Goal: Task Accomplishment & Management: Complete application form

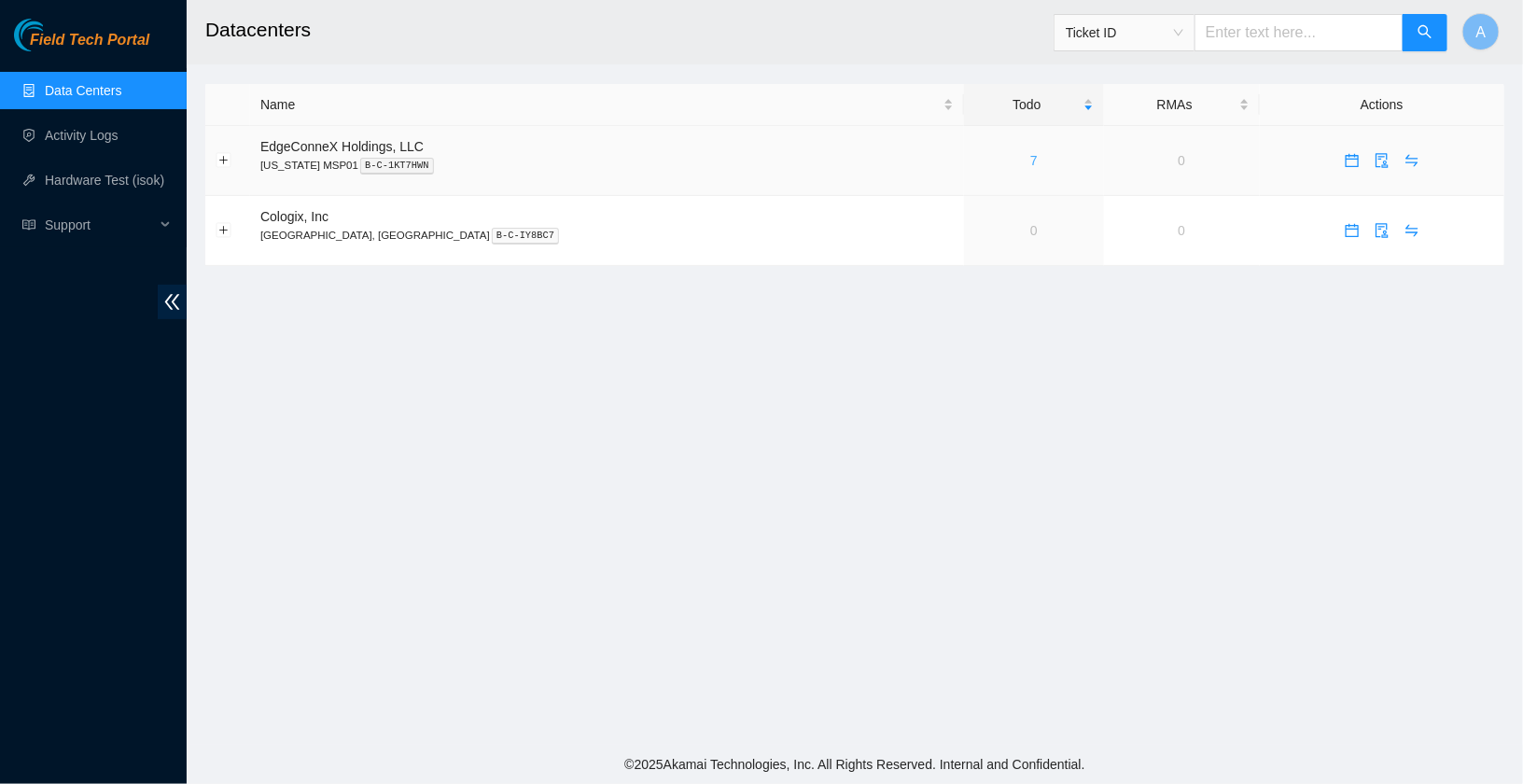
click at [1031, 164] on link "7" at bounding box center [1035, 160] width 8 height 15
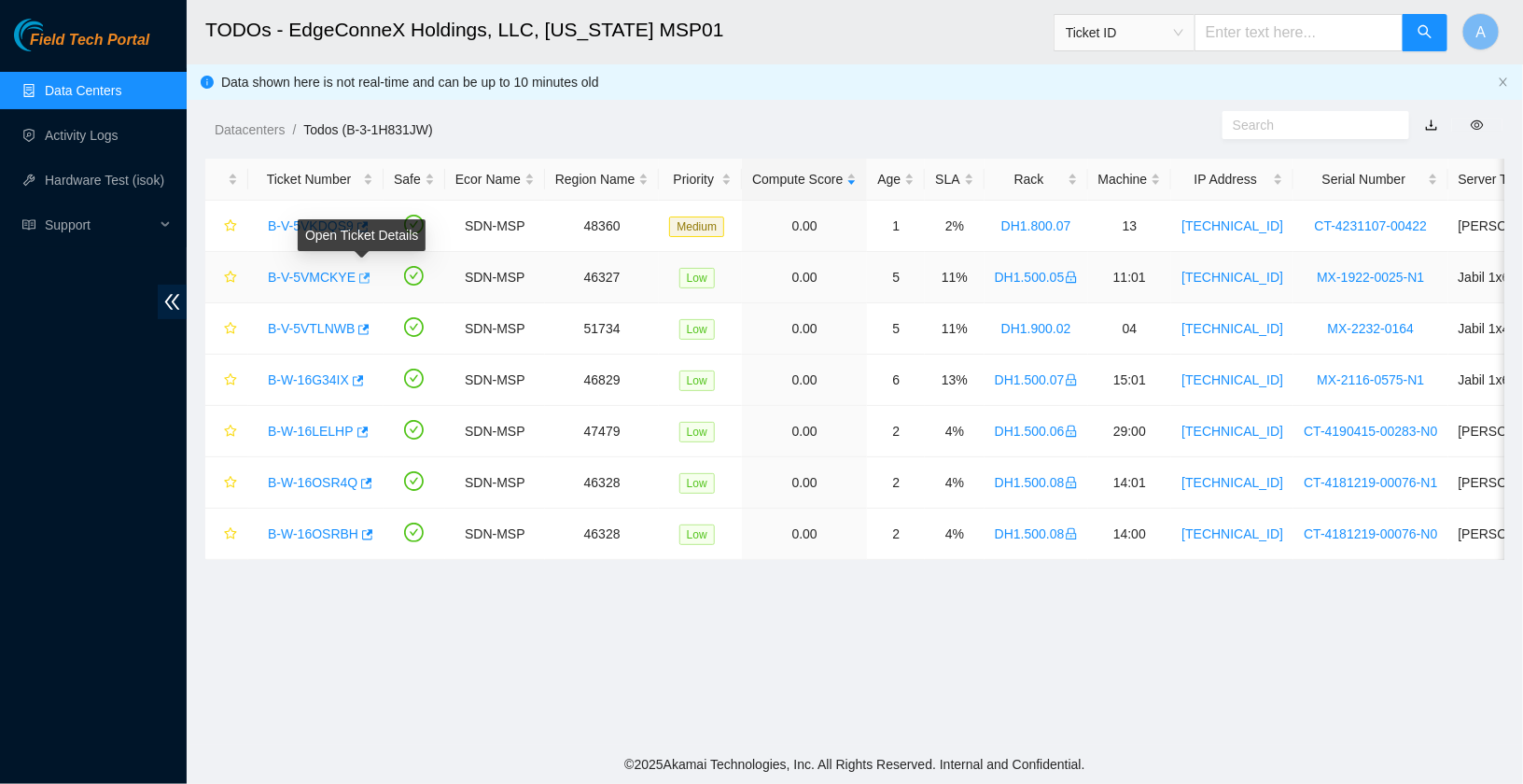
click at [361, 280] on icon "button" at bounding box center [362, 278] width 13 height 13
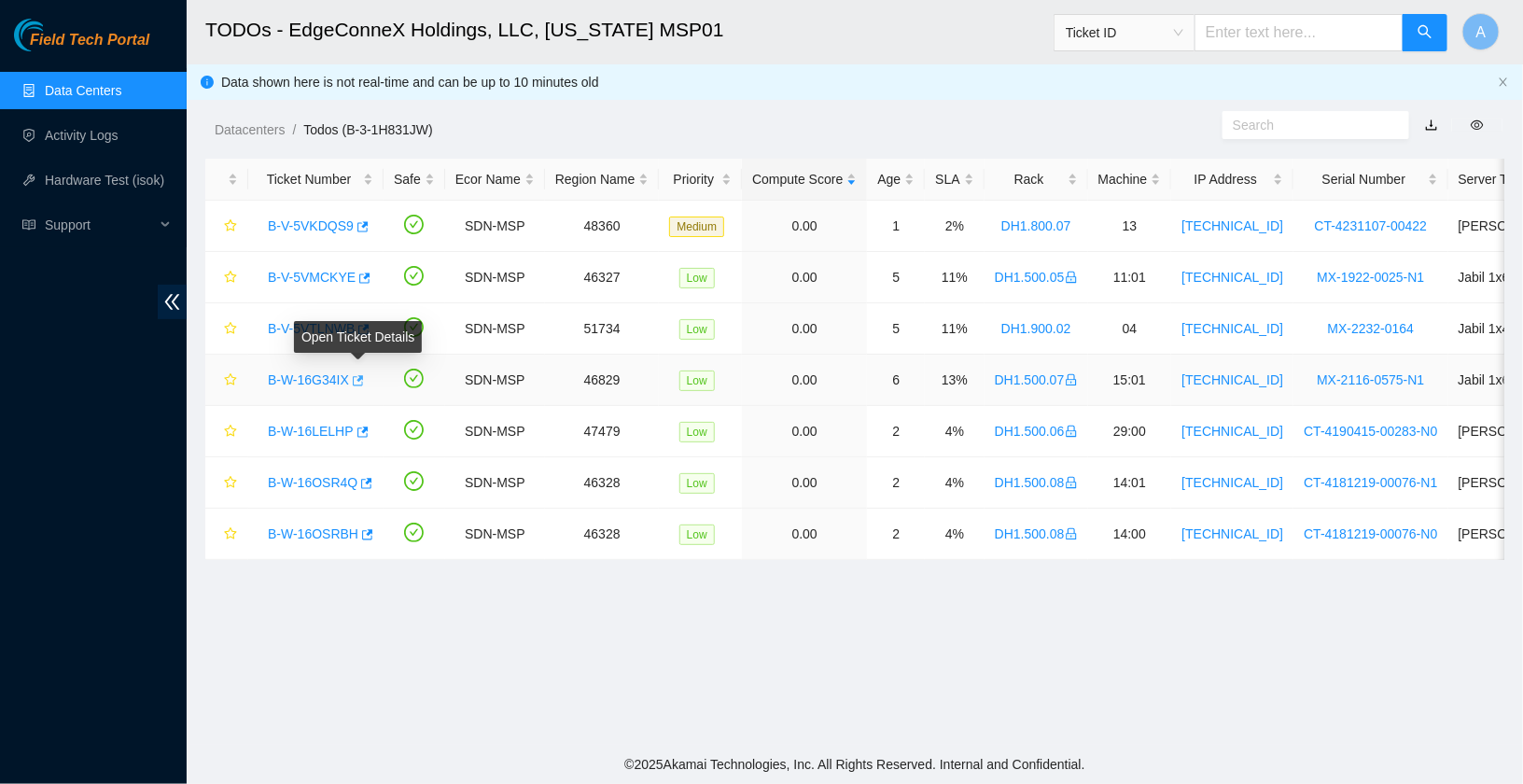
click at [363, 379] on icon "button" at bounding box center [356, 380] width 13 height 13
click at [364, 426] on icon "button" at bounding box center [360, 432] width 13 height 13
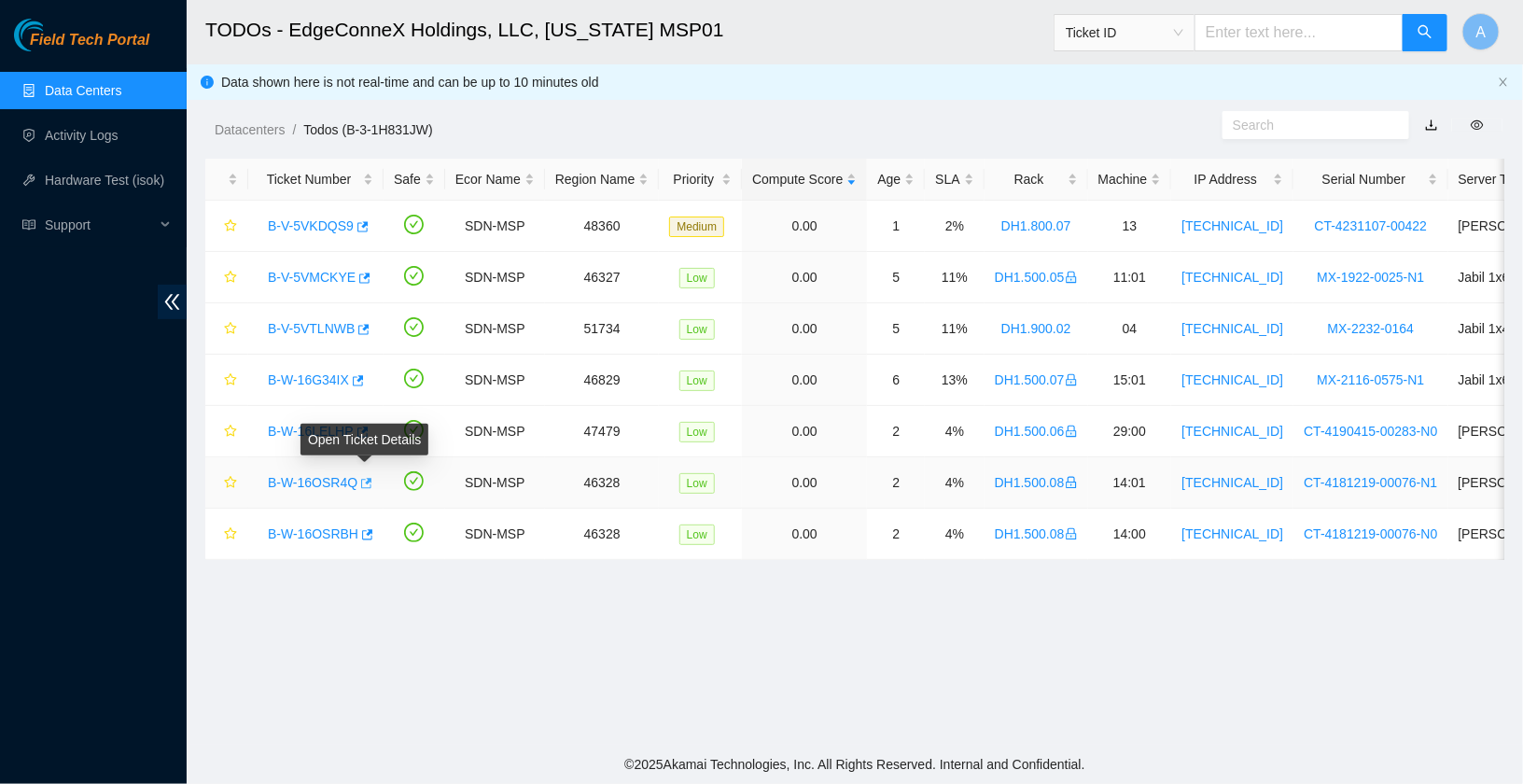
click at [366, 483] on icon "button" at bounding box center [364, 482] width 13 height 13
click at [369, 533] on icon "button" at bounding box center [365, 534] width 13 height 13
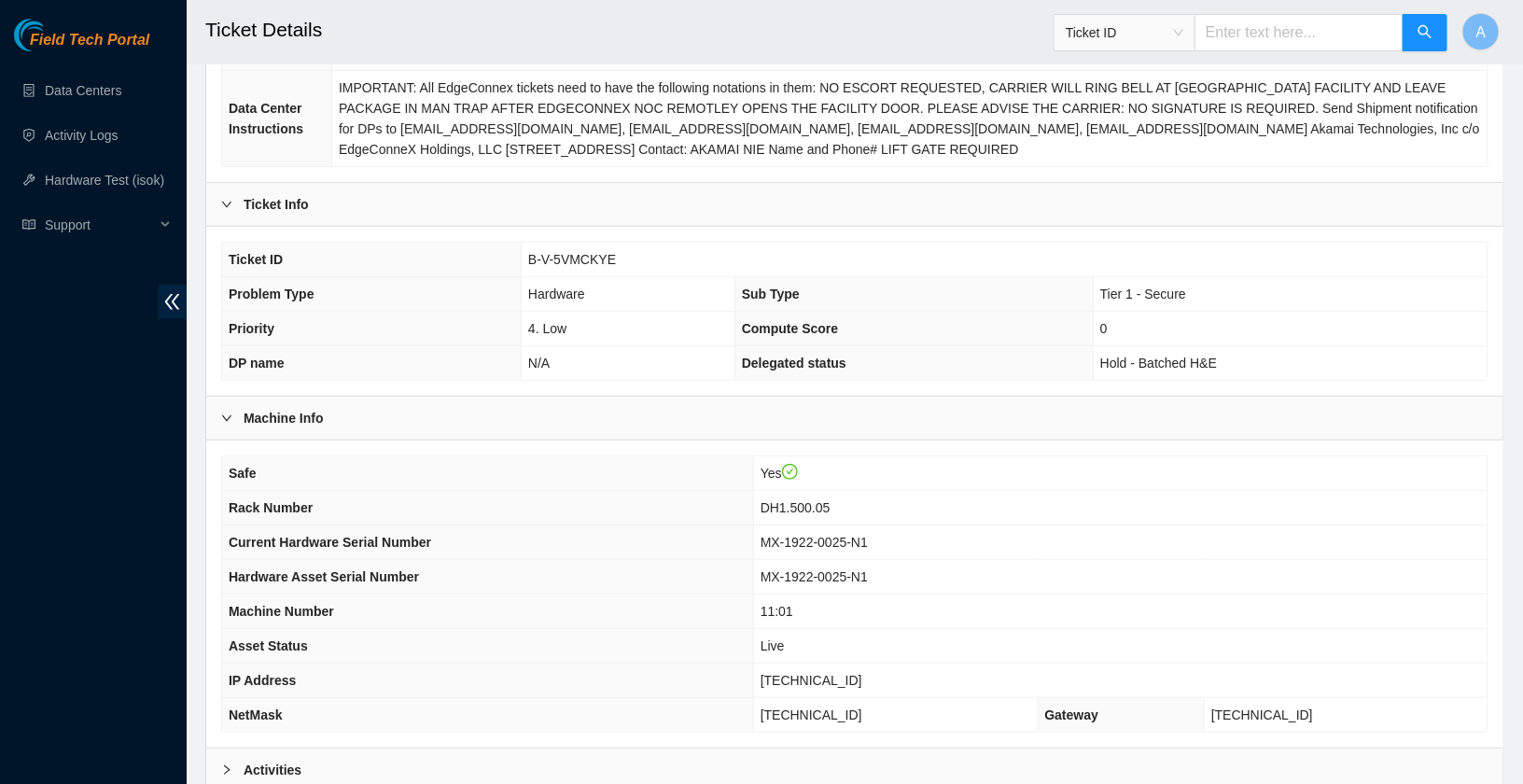
scroll to position [471, 0]
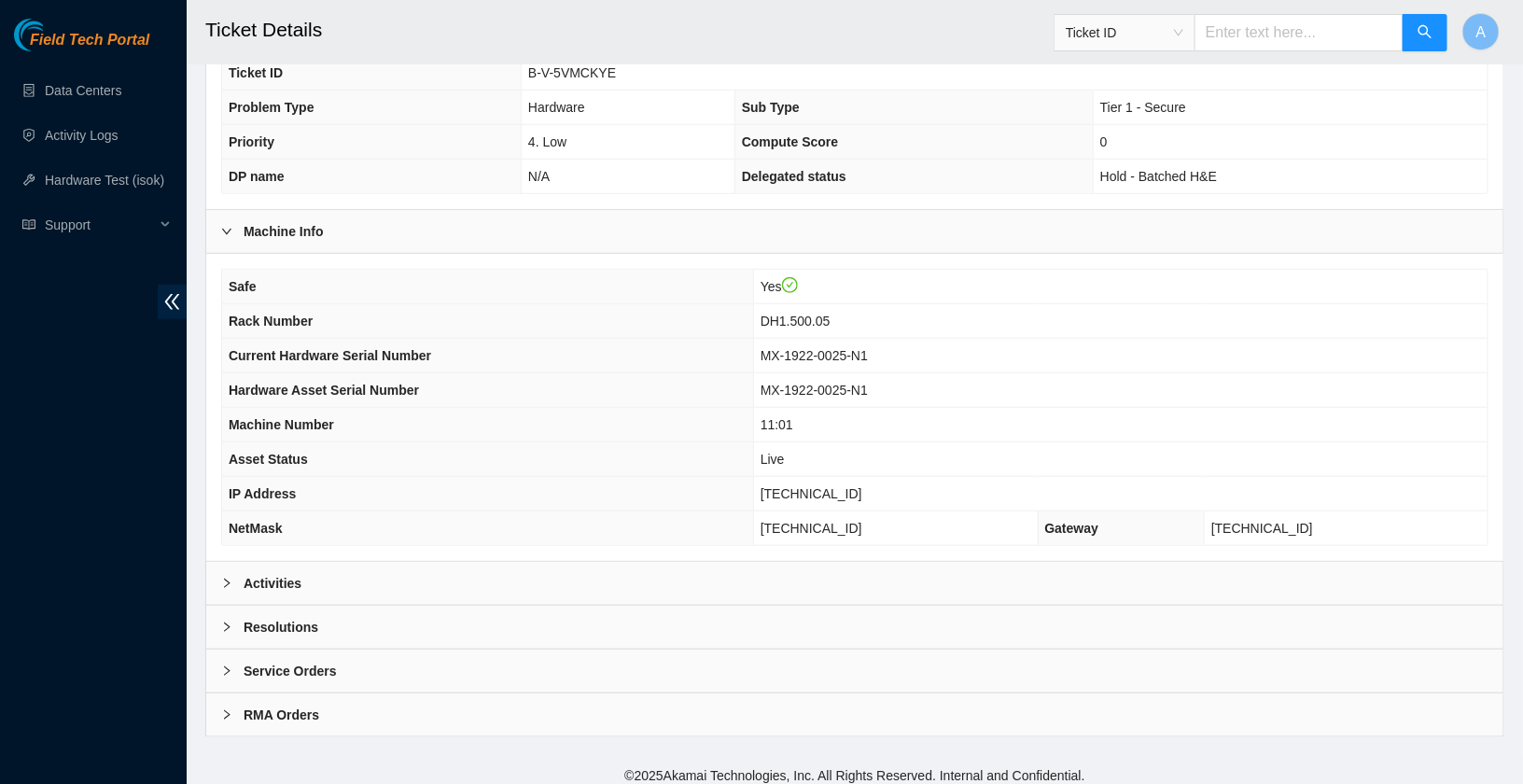
click at [367, 567] on div "Activities" at bounding box center [855, 583] width 1298 height 43
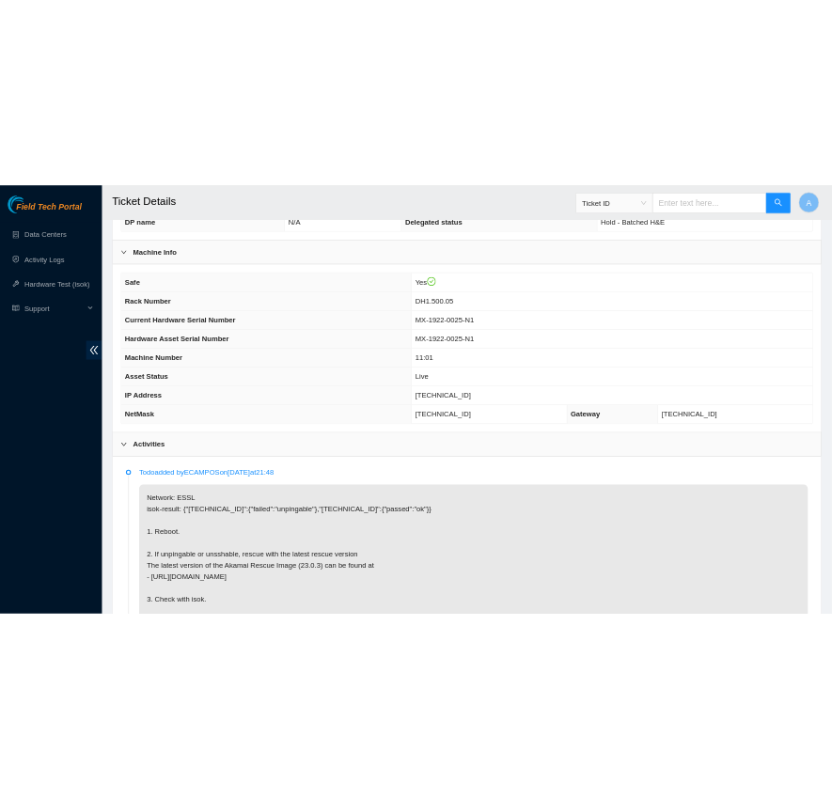
scroll to position [578, 0]
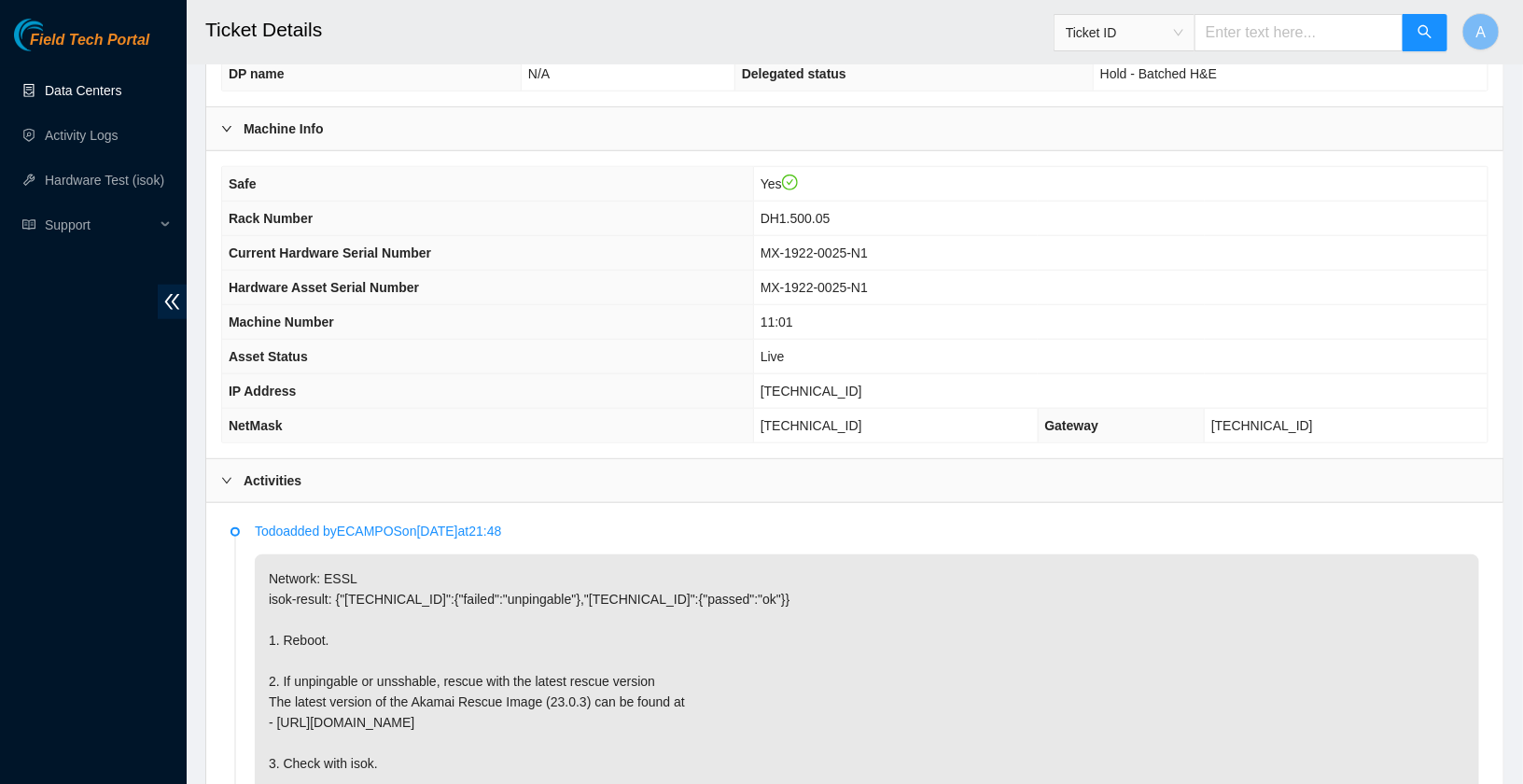
click at [79, 92] on link "Data Centers" at bounding box center [82, 90] width 76 height 15
click at [825, 383] on span "23.50.123.87" at bounding box center [811, 390] width 101 height 15
copy span "23.50.123.87"
click at [827, 210] on span "DH1.500.05" at bounding box center [795, 217] width 70 height 15
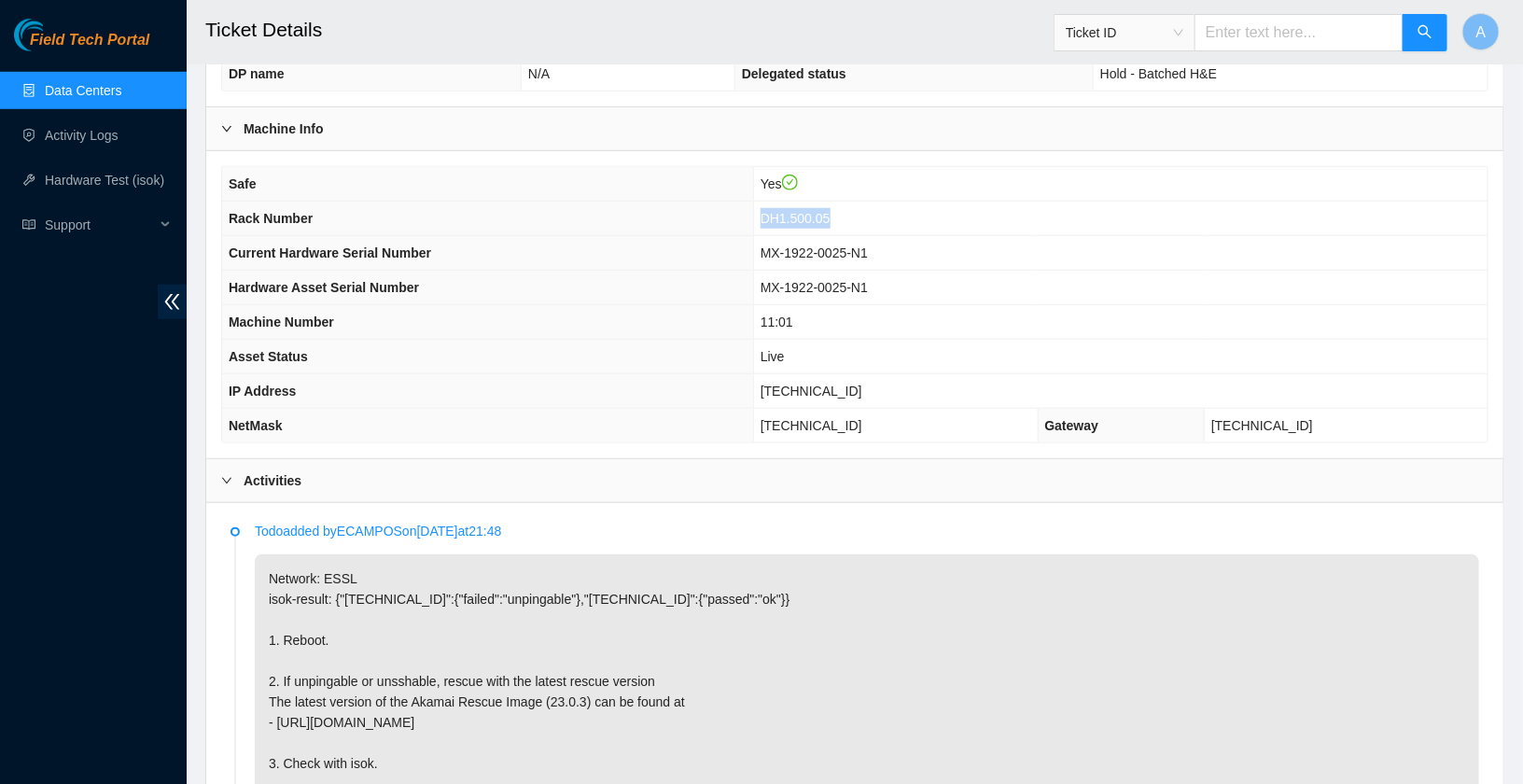
click at [827, 210] on span "DH1.500.05" at bounding box center [795, 217] width 70 height 15
copy span "DH1.500.05"
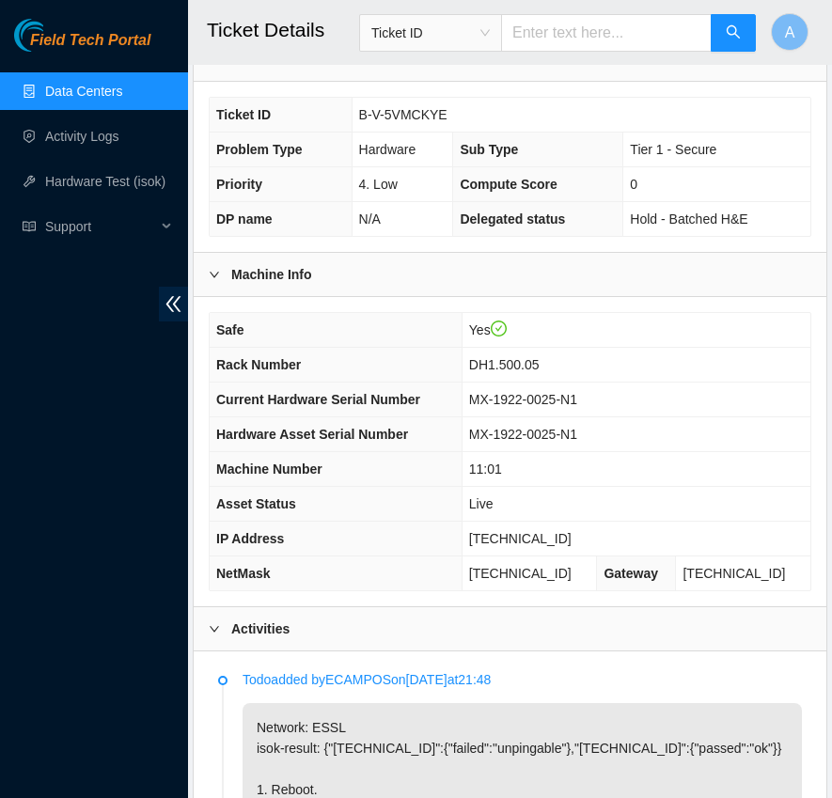
click at [527, 546] on span "23.50.123.87" at bounding box center [520, 538] width 102 height 15
copy span "23.50.123.87"
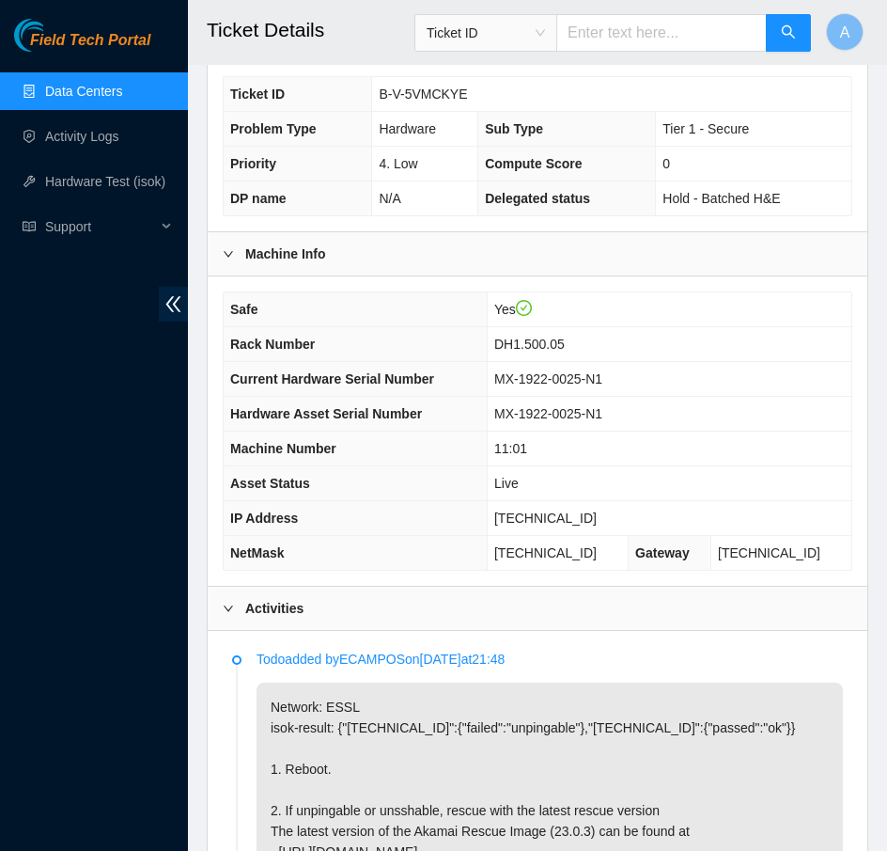
click at [432, 598] on div "Activities" at bounding box center [538, 608] width 660 height 43
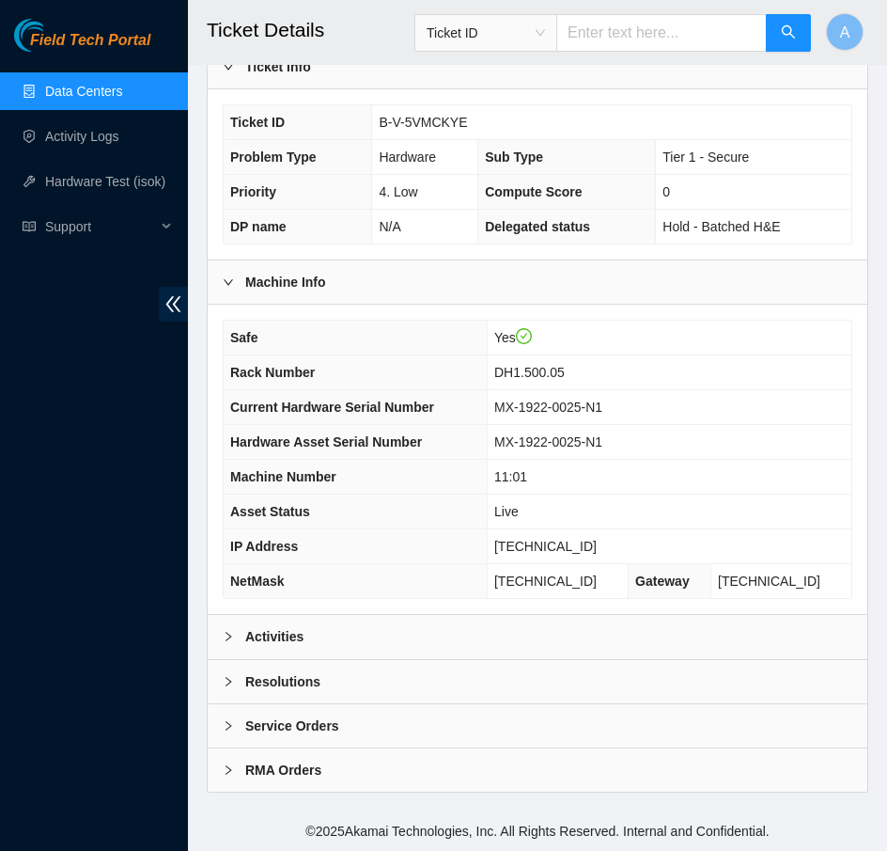
scroll to position [539, 0]
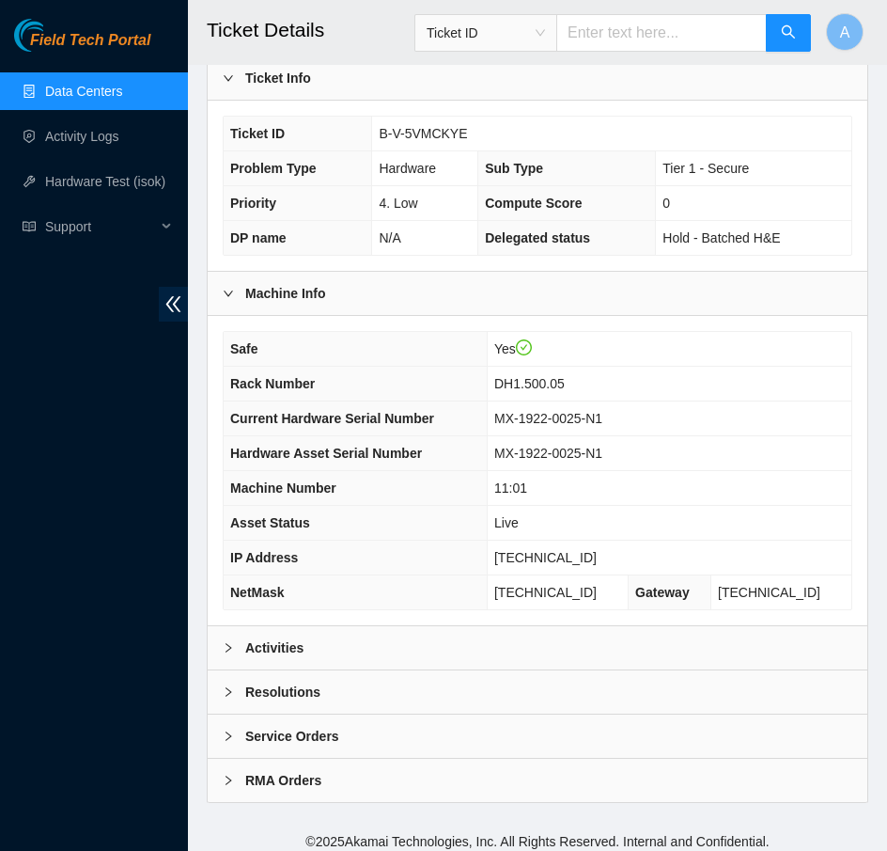
click at [336, 671] on div "Resolutions" at bounding box center [538, 691] width 660 height 43
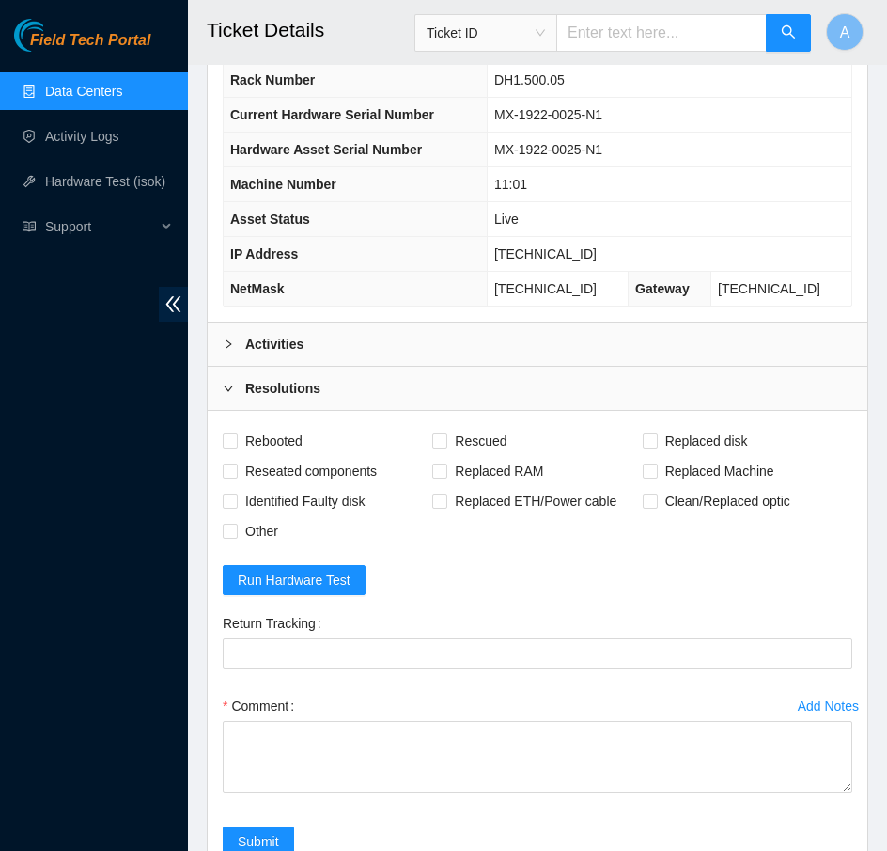
scroll to position [891, 0]
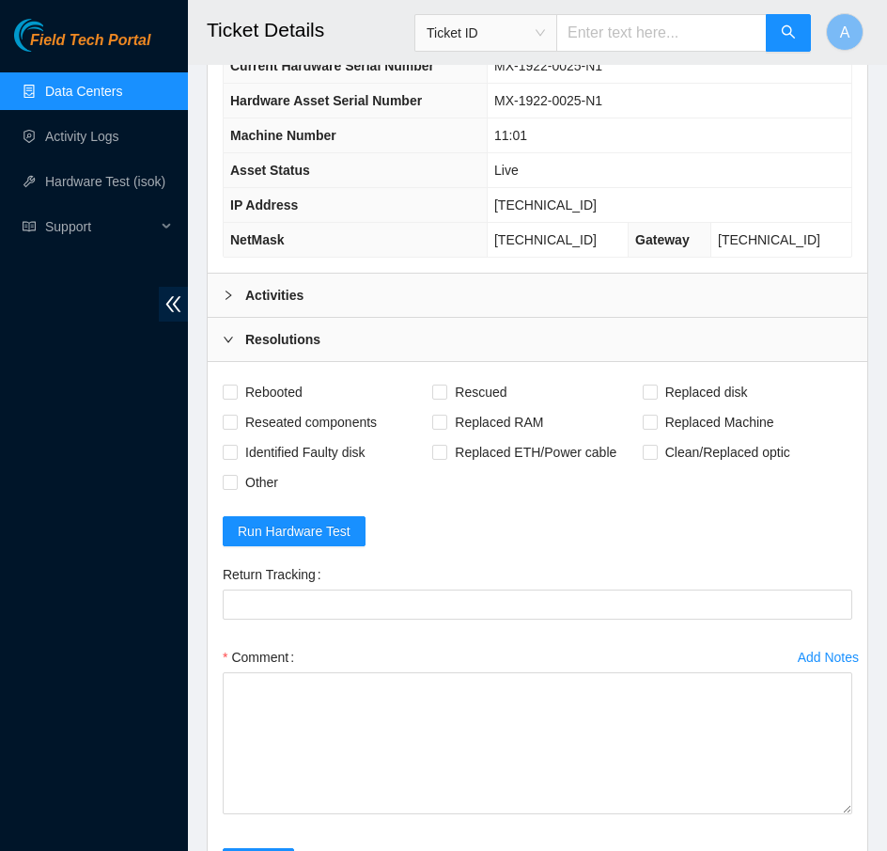
drag, startPoint x: 844, startPoint y: 729, endPoint x: 820, endPoint y: 934, distance: 206.4
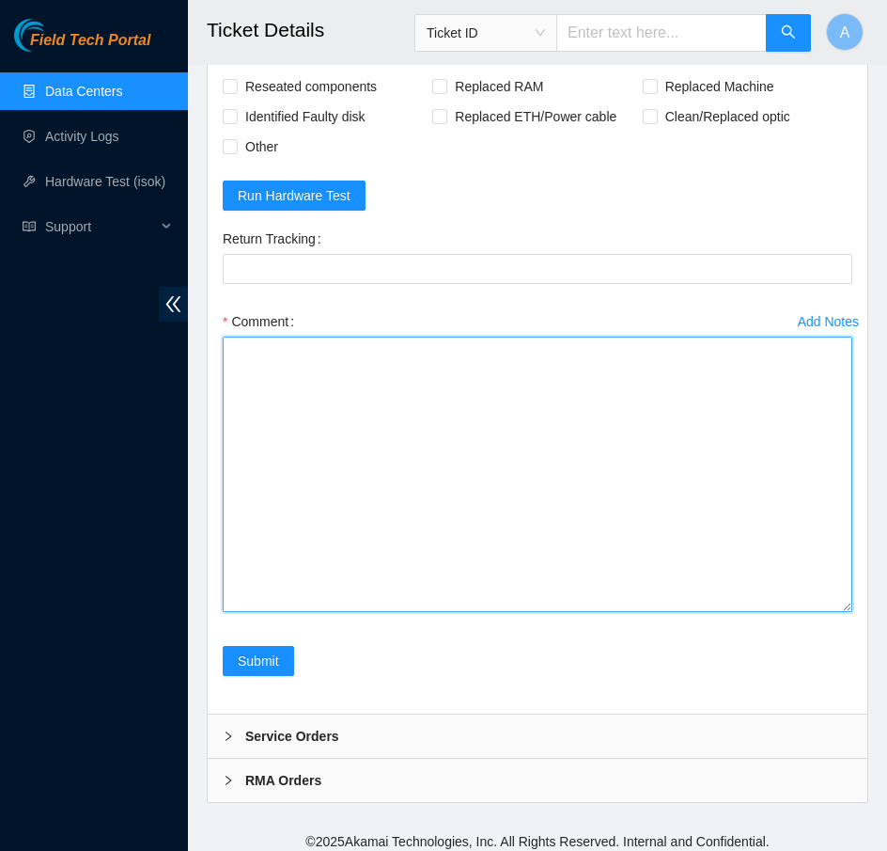
click at [514, 534] on textarea "Comment" at bounding box center [538, 474] width 630 height 275
paste textarea "23.50.123.87 : passed: ok N/A 23.50.123.86 : passed: ok"
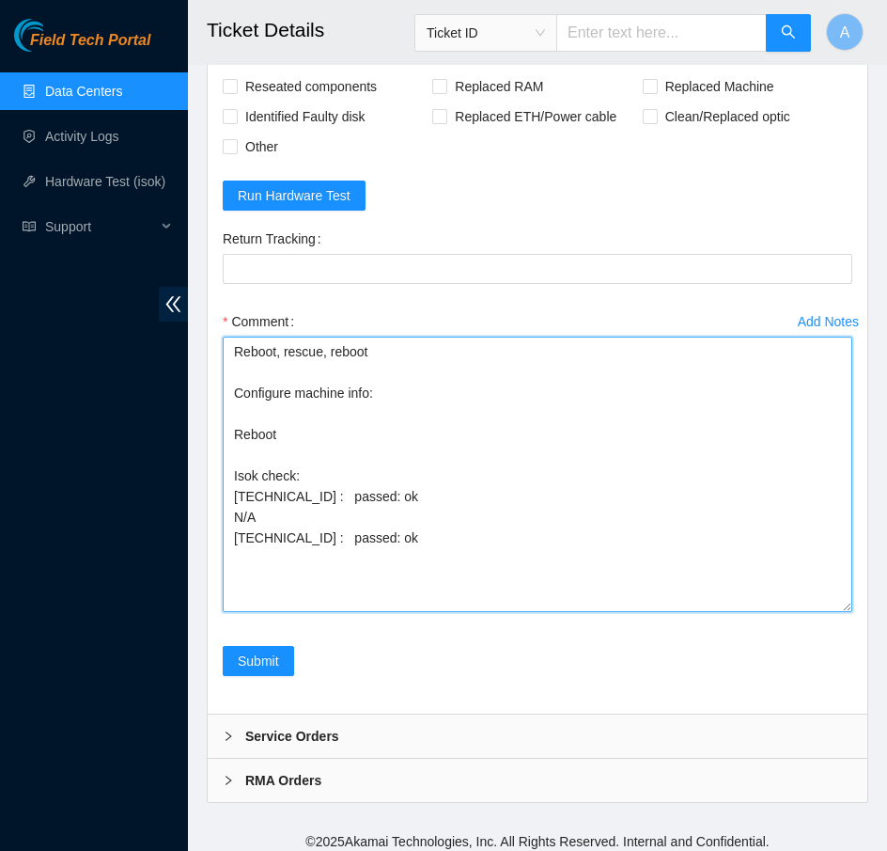
drag, startPoint x: 310, startPoint y: 501, endPoint x: 124, endPoint y: 501, distance: 186.1
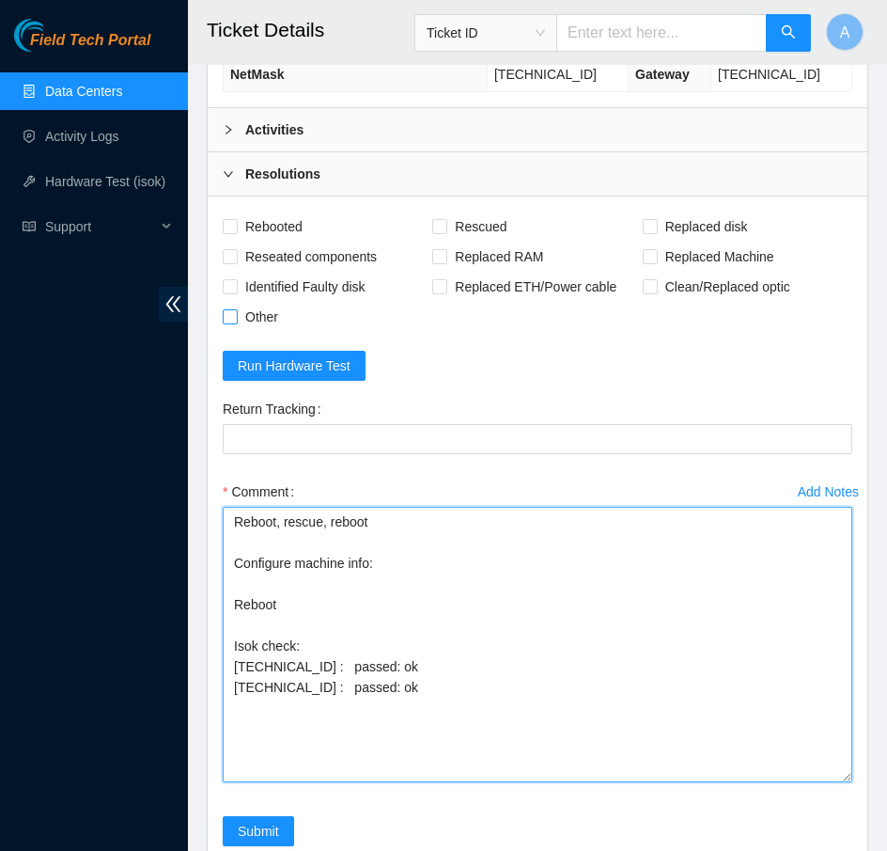
scroll to position [1006, 0]
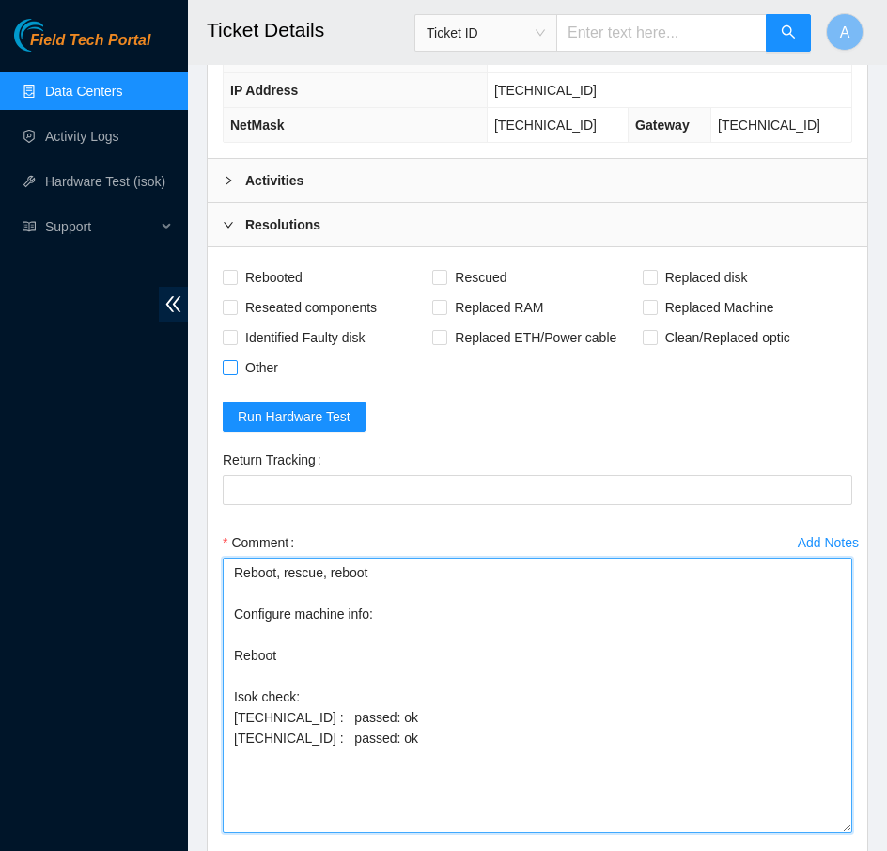
type textarea "Reboot, rescue, reboot Configure machine info: Reboot Isok check: 23.50.123.87 …"
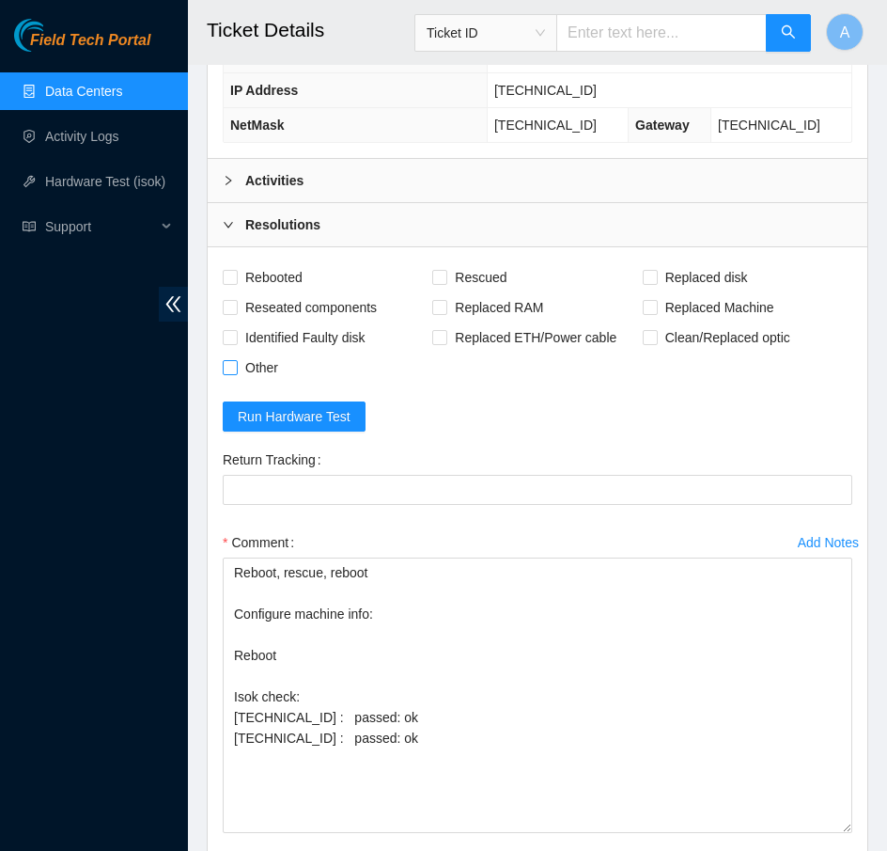
click at [265, 355] on span "Other" at bounding box center [262, 368] width 48 height 30
click at [236, 360] on input "Other" at bounding box center [229, 366] width 13 height 13
checkbox input "true"
click at [290, 304] on span "Reseated components" at bounding box center [311, 307] width 147 height 30
click at [236, 304] on input "Reseated components" at bounding box center [229, 306] width 13 height 13
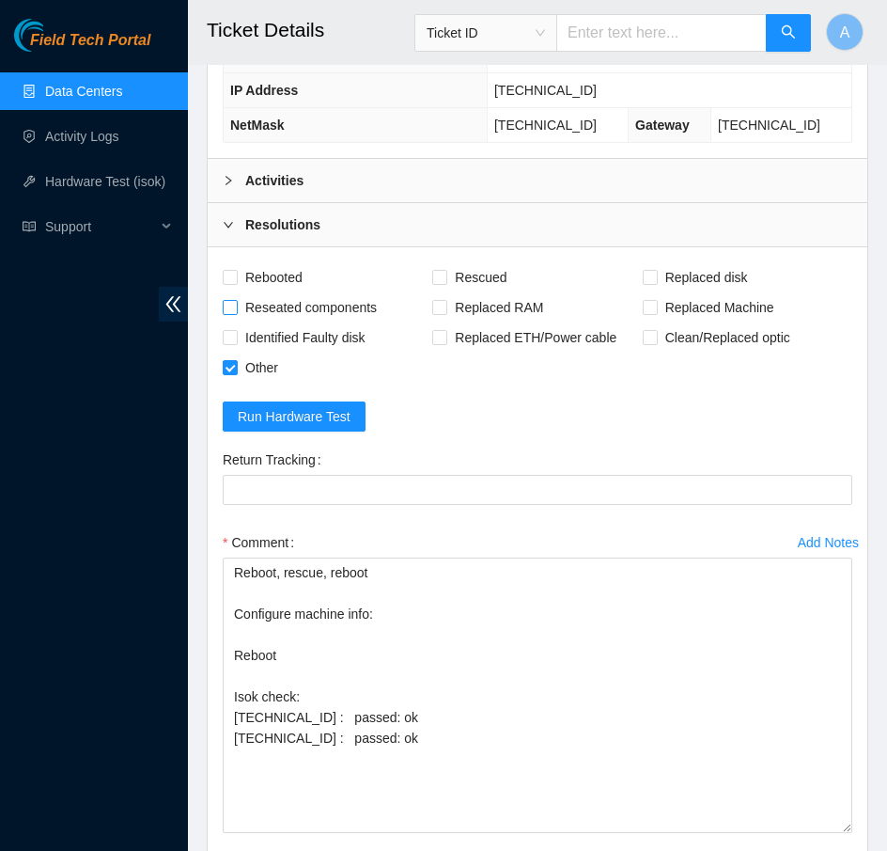
checkbox input "true"
click at [287, 274] on span "Rebooted" at bounding box center [274, 277] width 72 height 30
click at [236, 274] on input "Rebooted" at bounding box center [229, 276] width 13 height 13
checkbox input "true"
click at [461, 301] on span "Replaced RAM" at bounding box center [499, 307] width 103 height 30
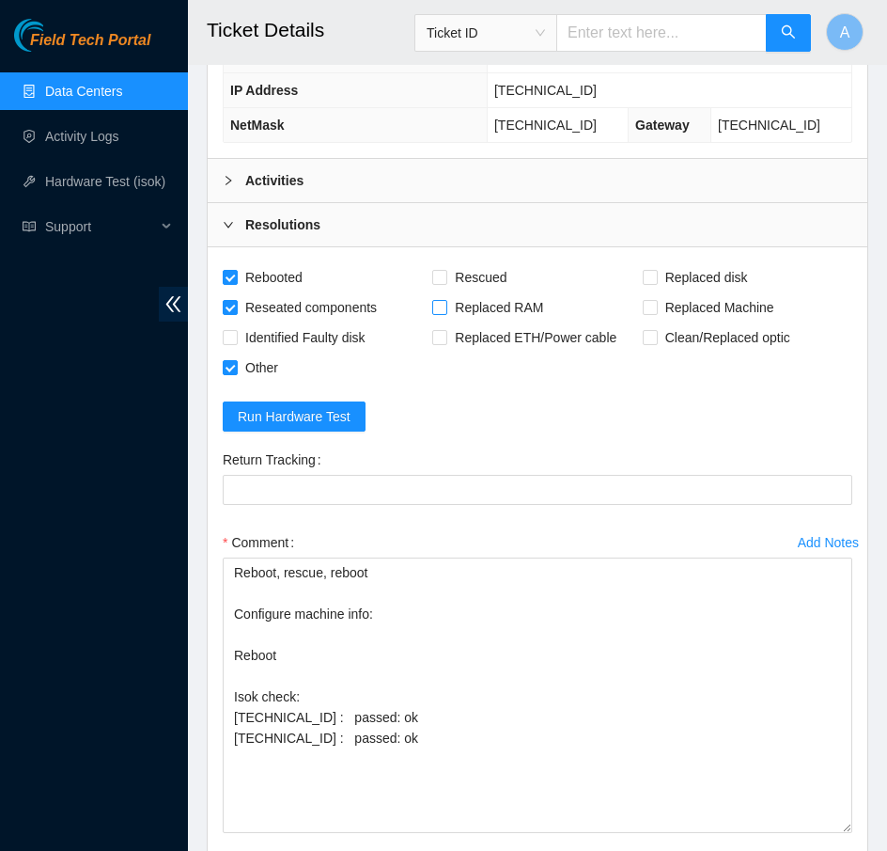
click at [446, 301] on input "Replaced RAM" at bounding box center [438, 306] width 13 height 13
click at [461, 301] on span "Replaced RAM" at bounding box center [499, 307] width 103 height 30
click at [446, 301] on input "Replaced RAM" at bounding box center [438, 306] width 13 height 13
checkbox input "false"
click at [446, 271] on span at bounding box center [439, 277] width 15 height 15
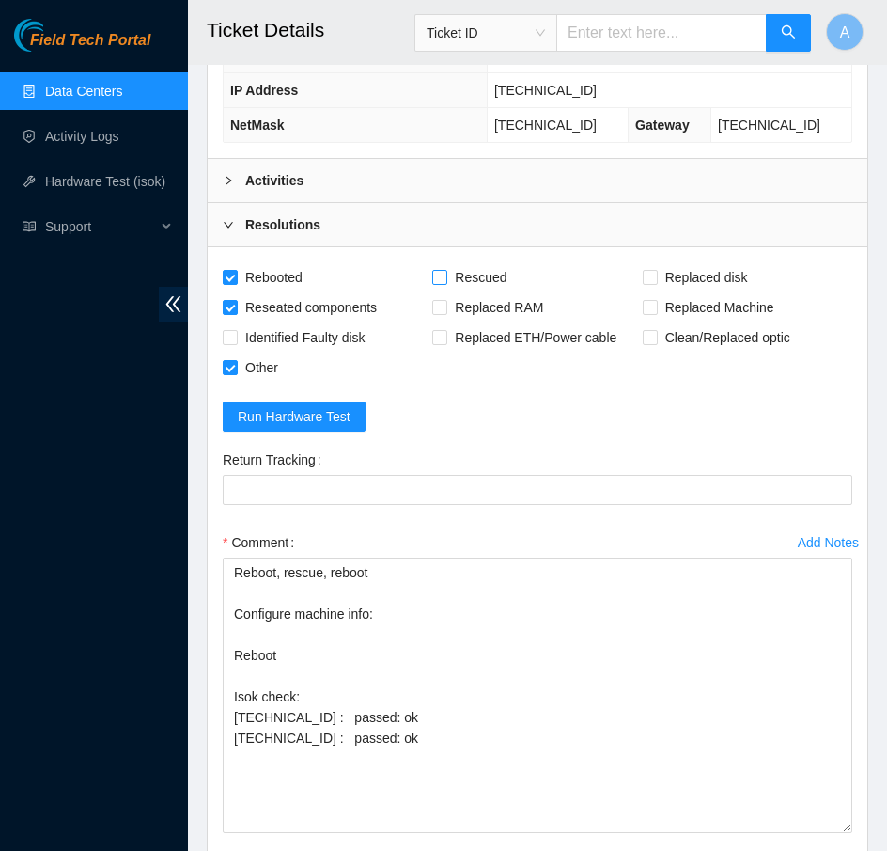
click at [446, 271] on input "Rescued" at bounding box center [438, 276] width 13 height 13
checkbox input "true"
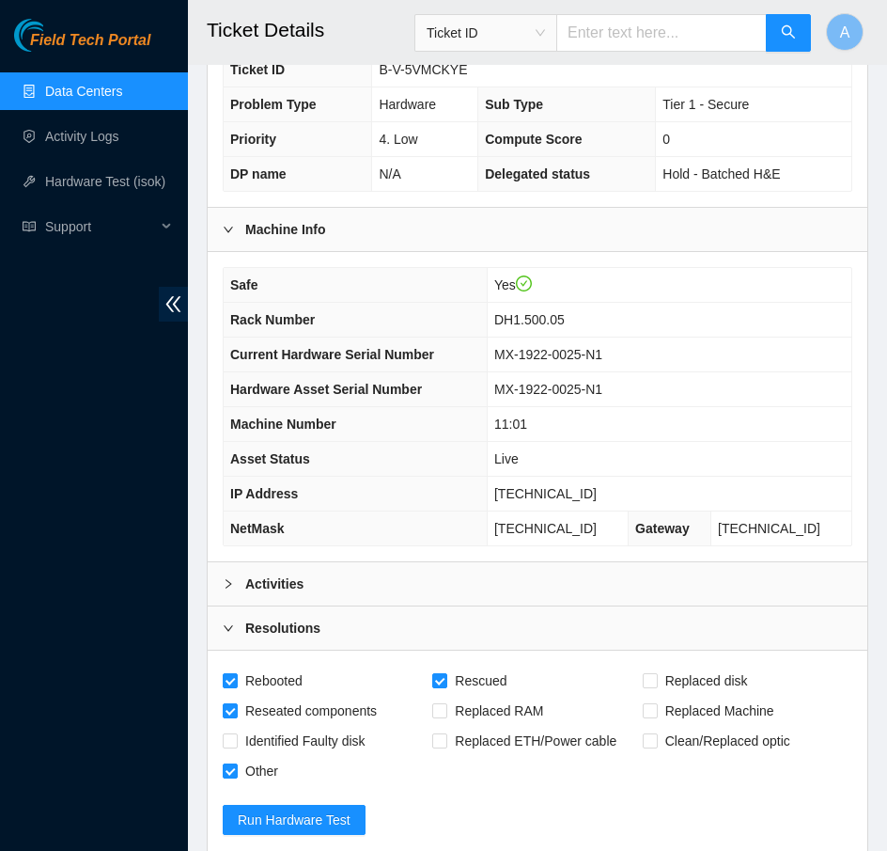
scroll to position [573, 0]
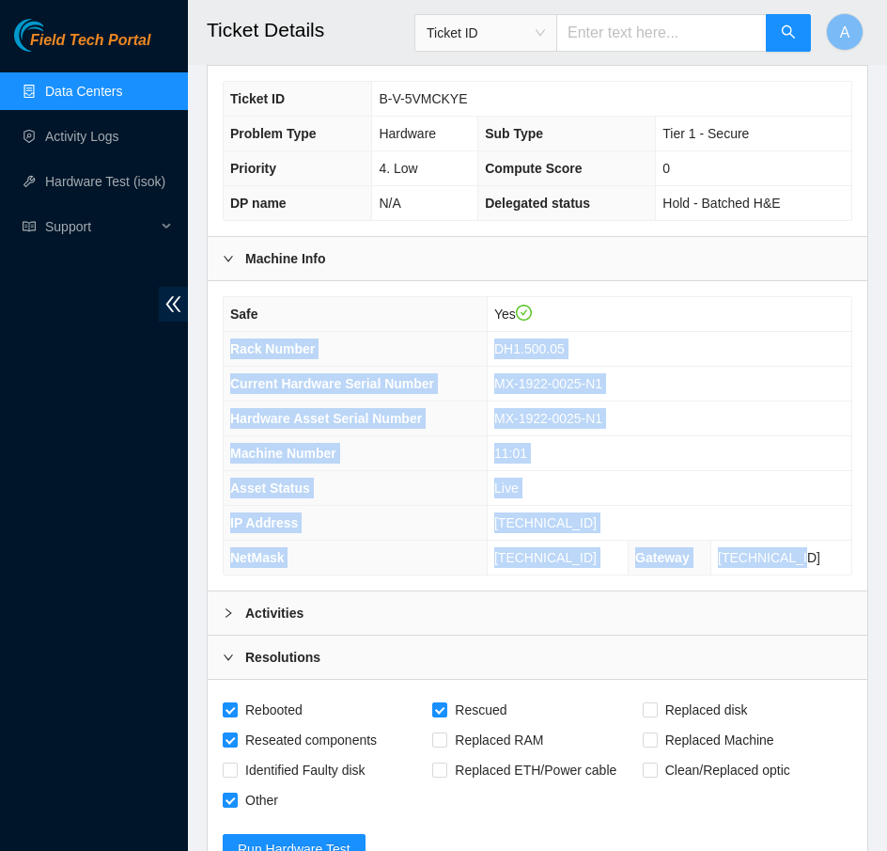
drag, startPoint x: 828, startPoint y: 546, endPoint x: 226, endPoint y: 346, distance: 635.0
click at [226, 346] on tbody "Safe Yes Rack Number DH1.500.05 Current Hardware Serial Number MX-1922-0025-N1 …" at bounding box center [538, 435] width 628 height 277
copy tbody "Rack Number DH1.500.05 Current Hardware Serial Number MX-1922-0025-N1 Hardware …"
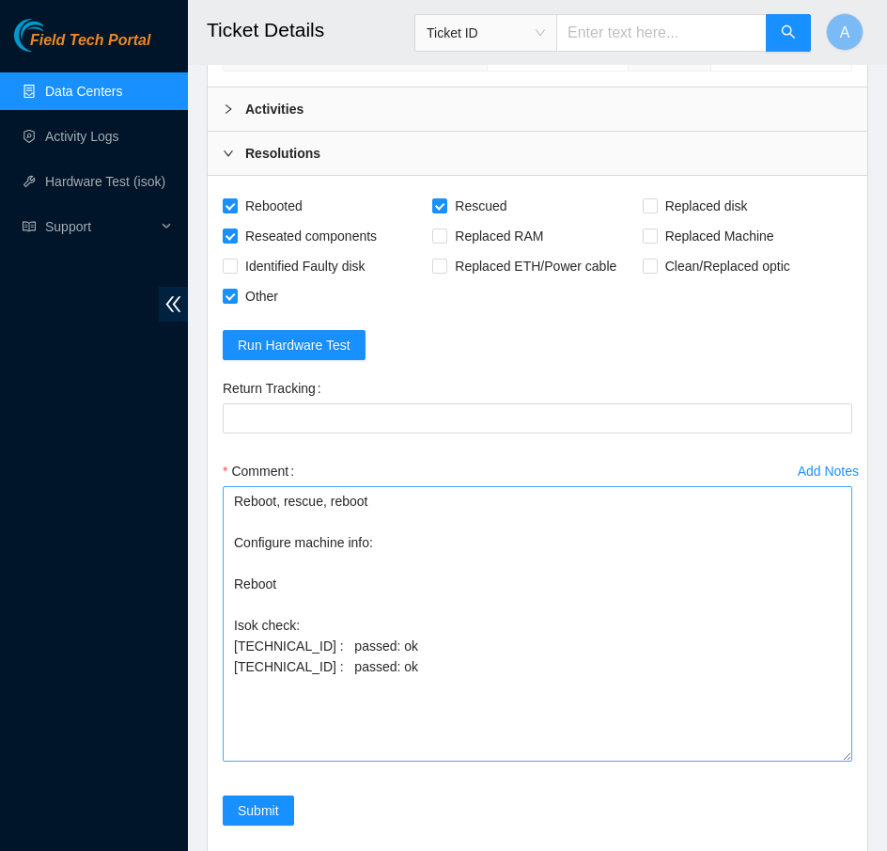
scroll to position [1227, 0]
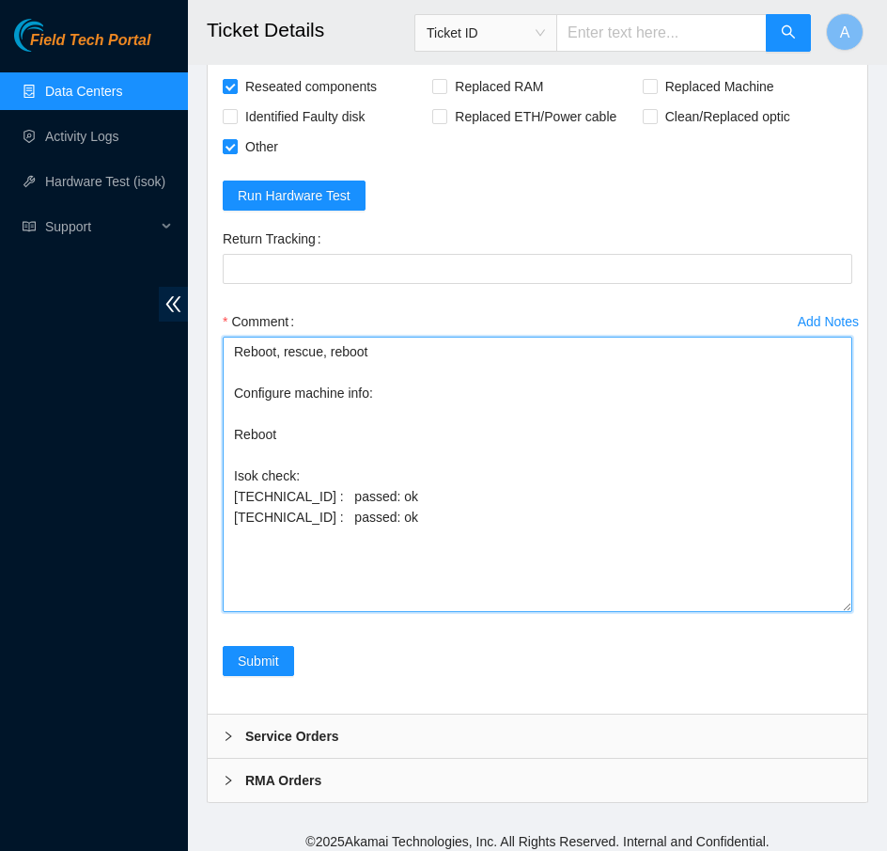
click at [403, 388] on textarea "Reboot, rescue, reboot Configure machine info: Reboot Isok check: 23.50.123.87 …" at bounding box center [538, 474] width 630 height 275
paste textarea "Rack Number DH1.500.05 Current Hardware Serial Number MX-1922-0025-N1 Hardware …"
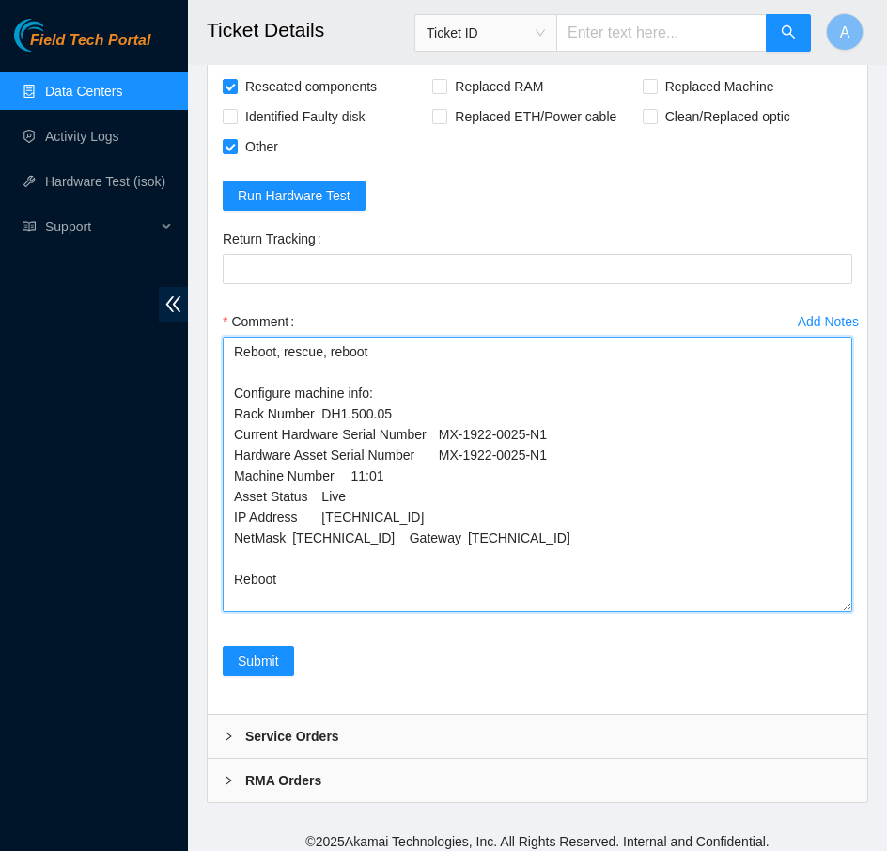
drag, startPoint x: 579, startPoint y: 446, endPoint x: -8, endPoint y: 446, distance: 587.6
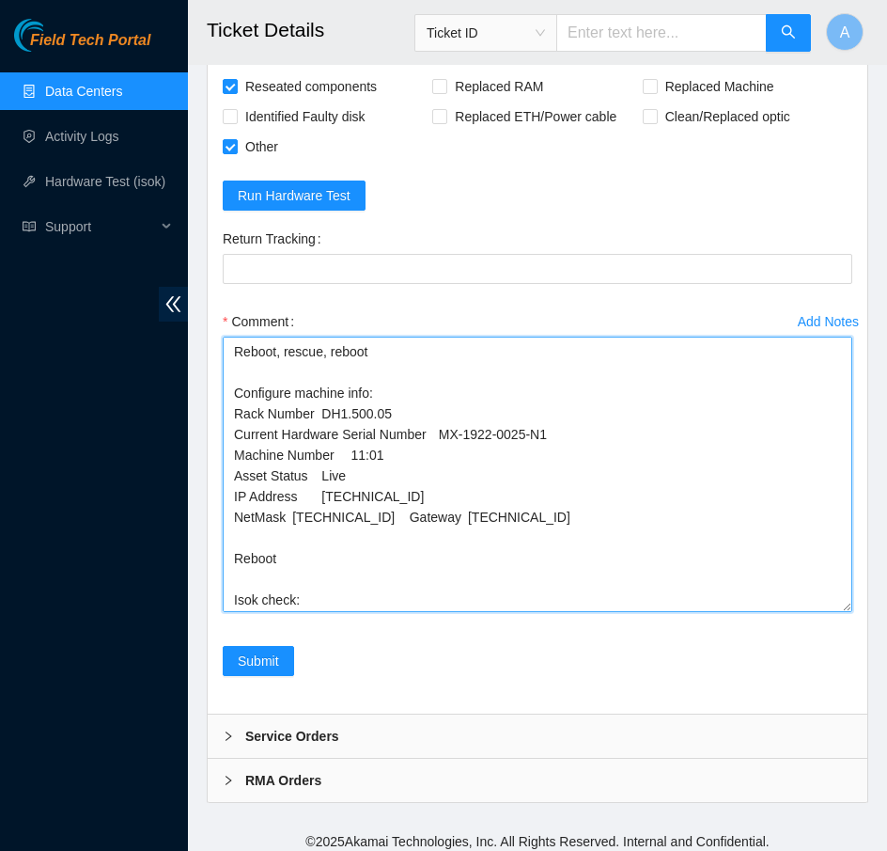
drag, startPoint x: 360, startPoint y: 462, endPoint x: -9, endPoint y: 462, distance: 369.5
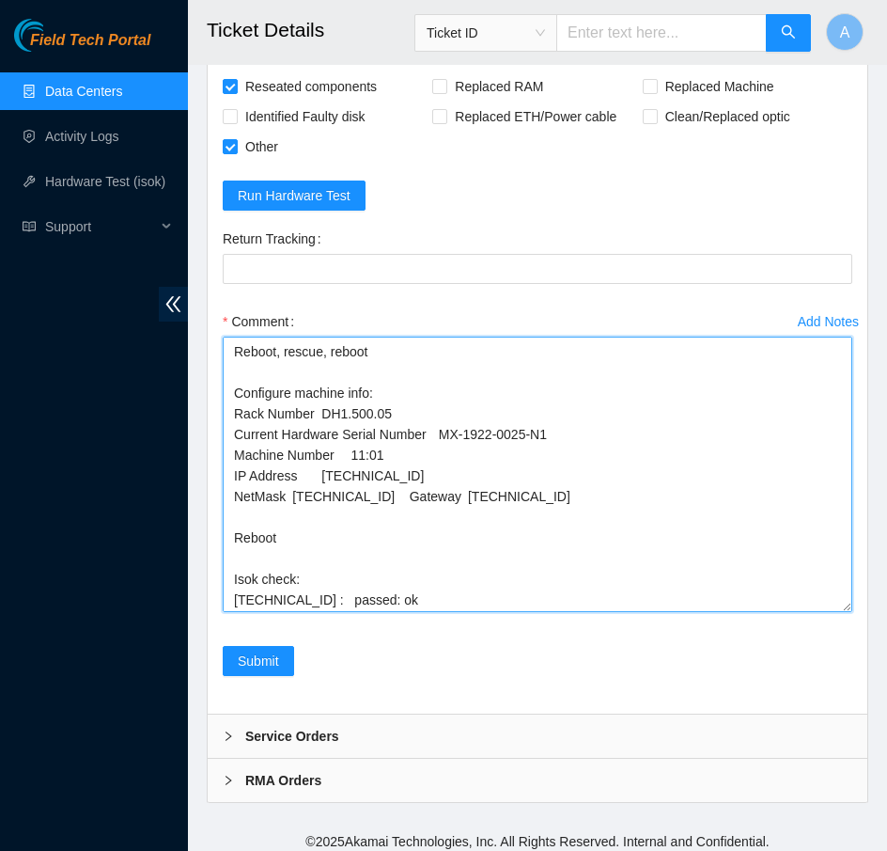
click at [414, 486] on textarea "Reboot, rescue, reboot Configure machine info: Rack Number DH1.500.05 Current H…" at bounding box center [538, 474] width 630 height 275
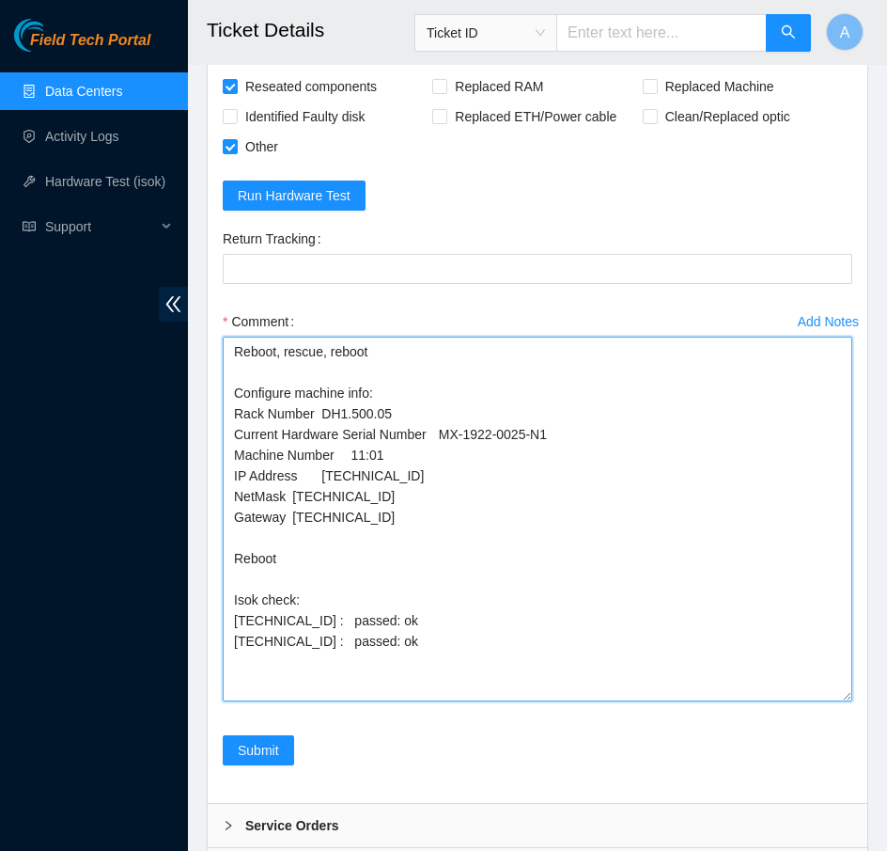
drag, startPoint x: 842, startPoint y: 599, endPoint x: 829, endPoint y: 806, distance: 207.3
click at [829, 701] on textarea "Reboot, rescue, reboot Configure machine info: Rack Number DH1.500.05 Current H…" at bounding box center [538, 519] width 630 height 365
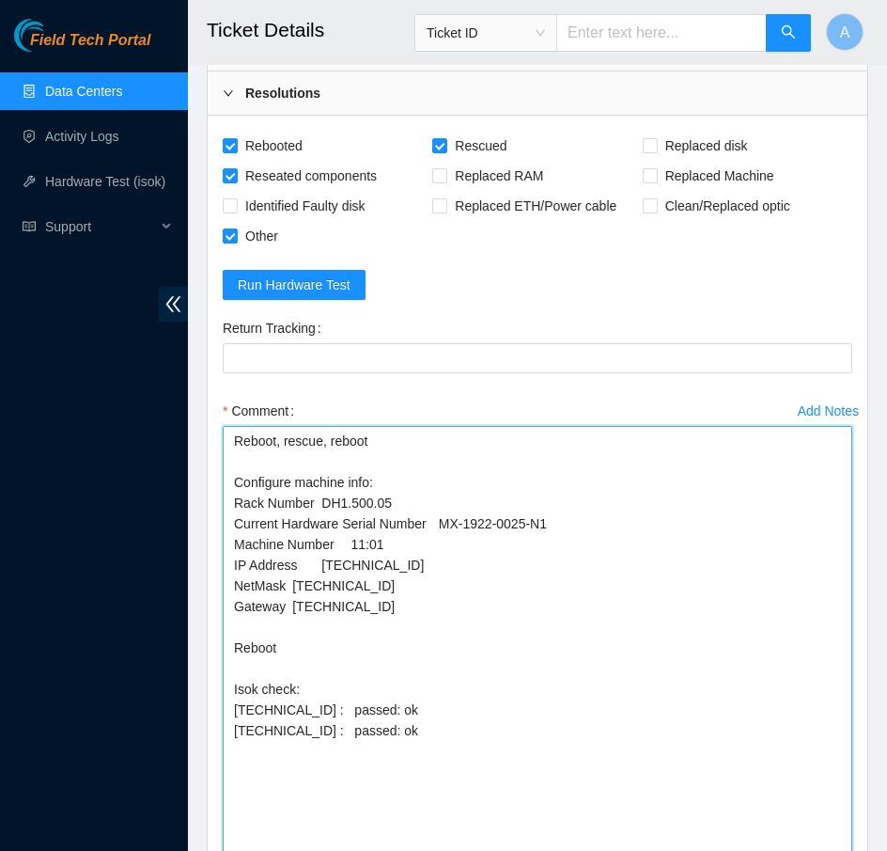
scroll to position [1411, 0]
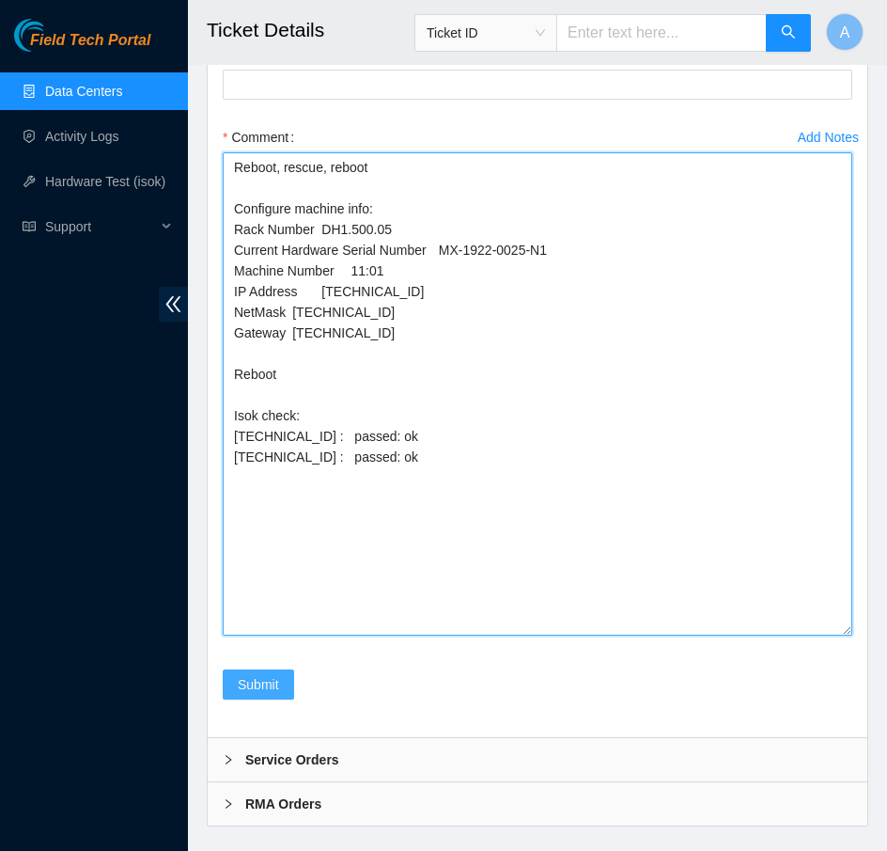
type textarea "Reboot, rescue, reboot Configure machine info: Rack Number DH1.500.05 Current H…"
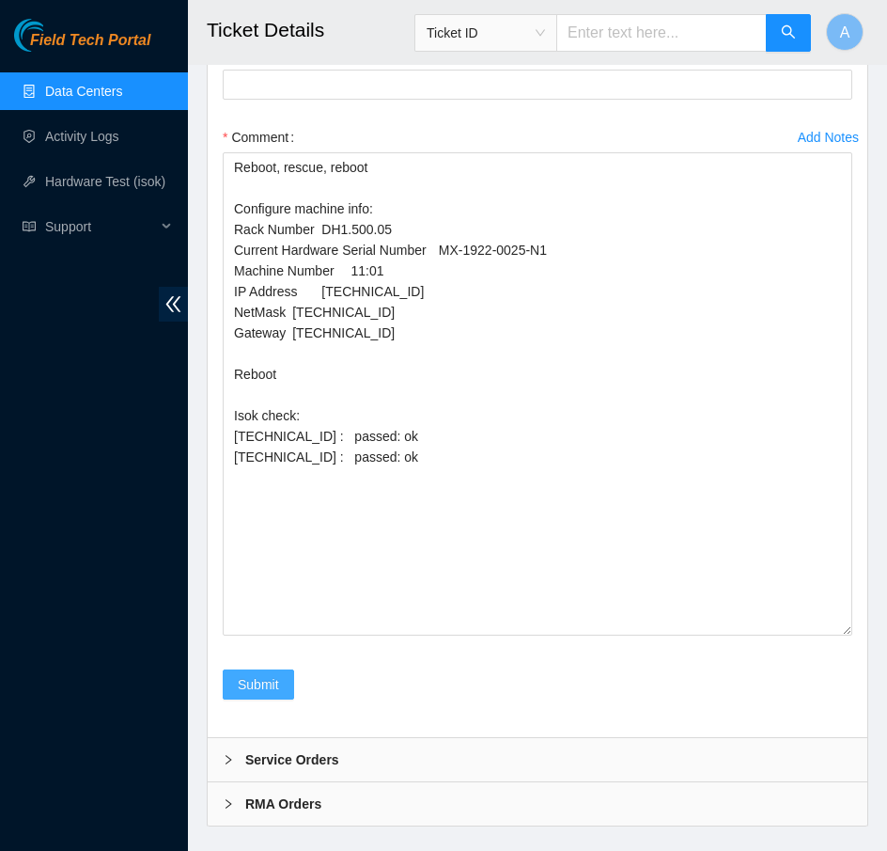
click at [253, 669] on button "Submit" at bounding box center [258, 684] width 71 height 30
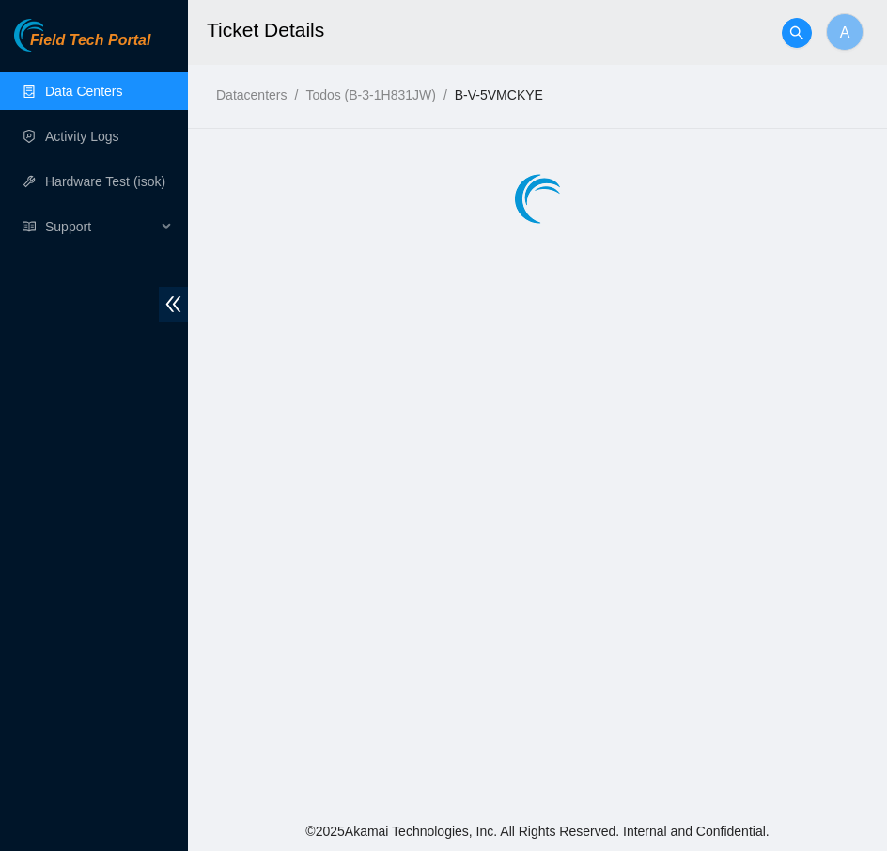
scroll to position [0, 0]
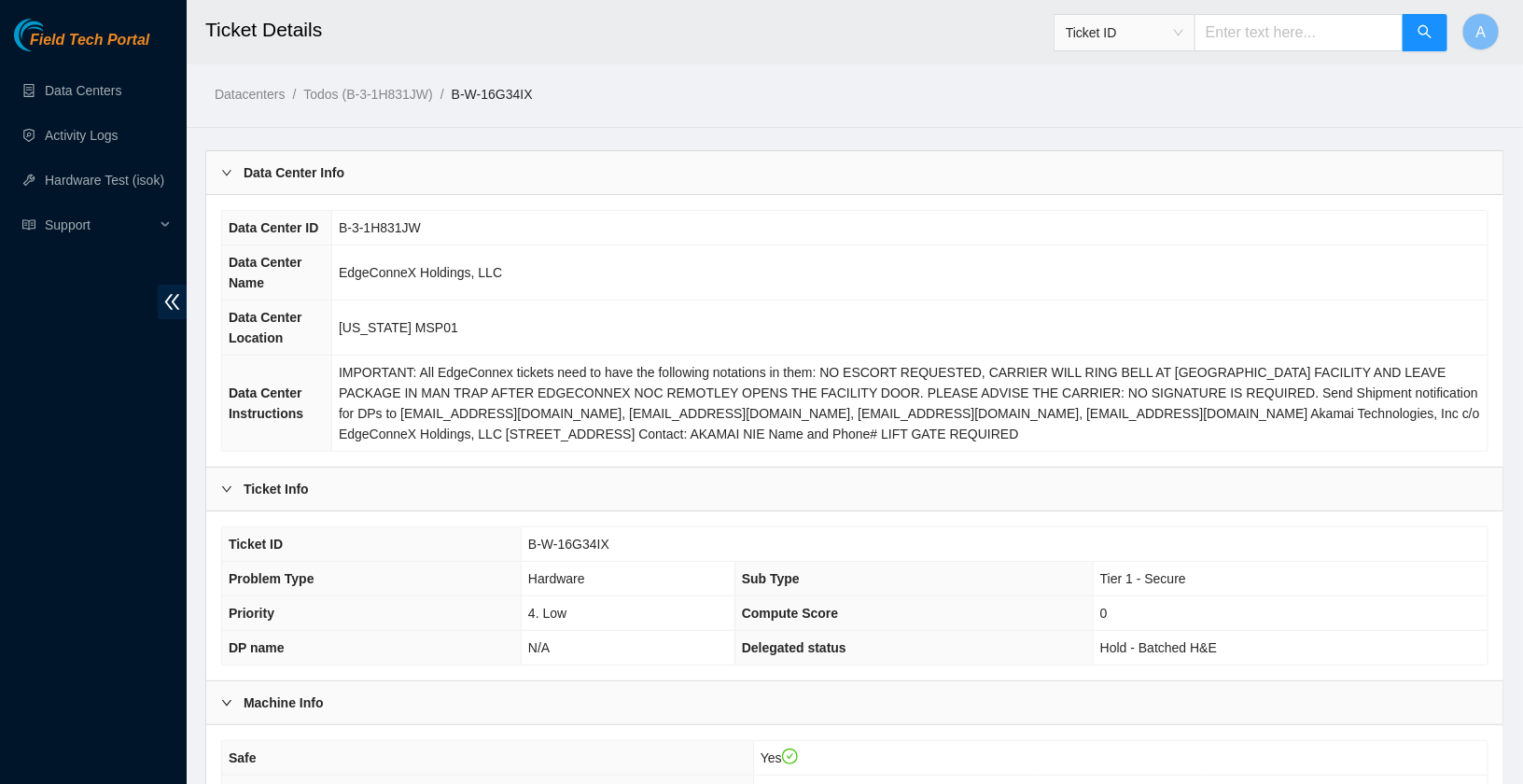
scroll to position [183, 0]
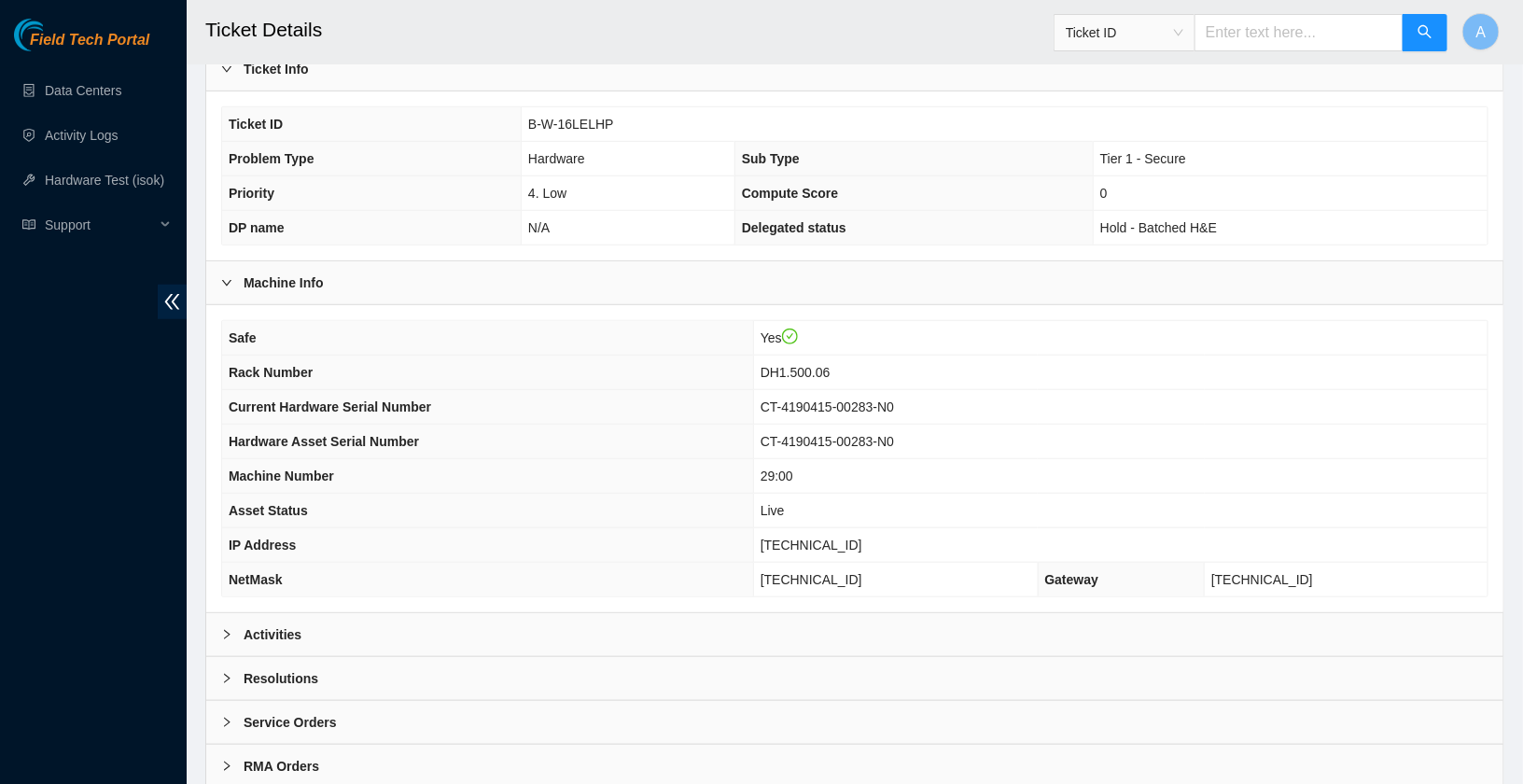
scroll to position [471, 0]
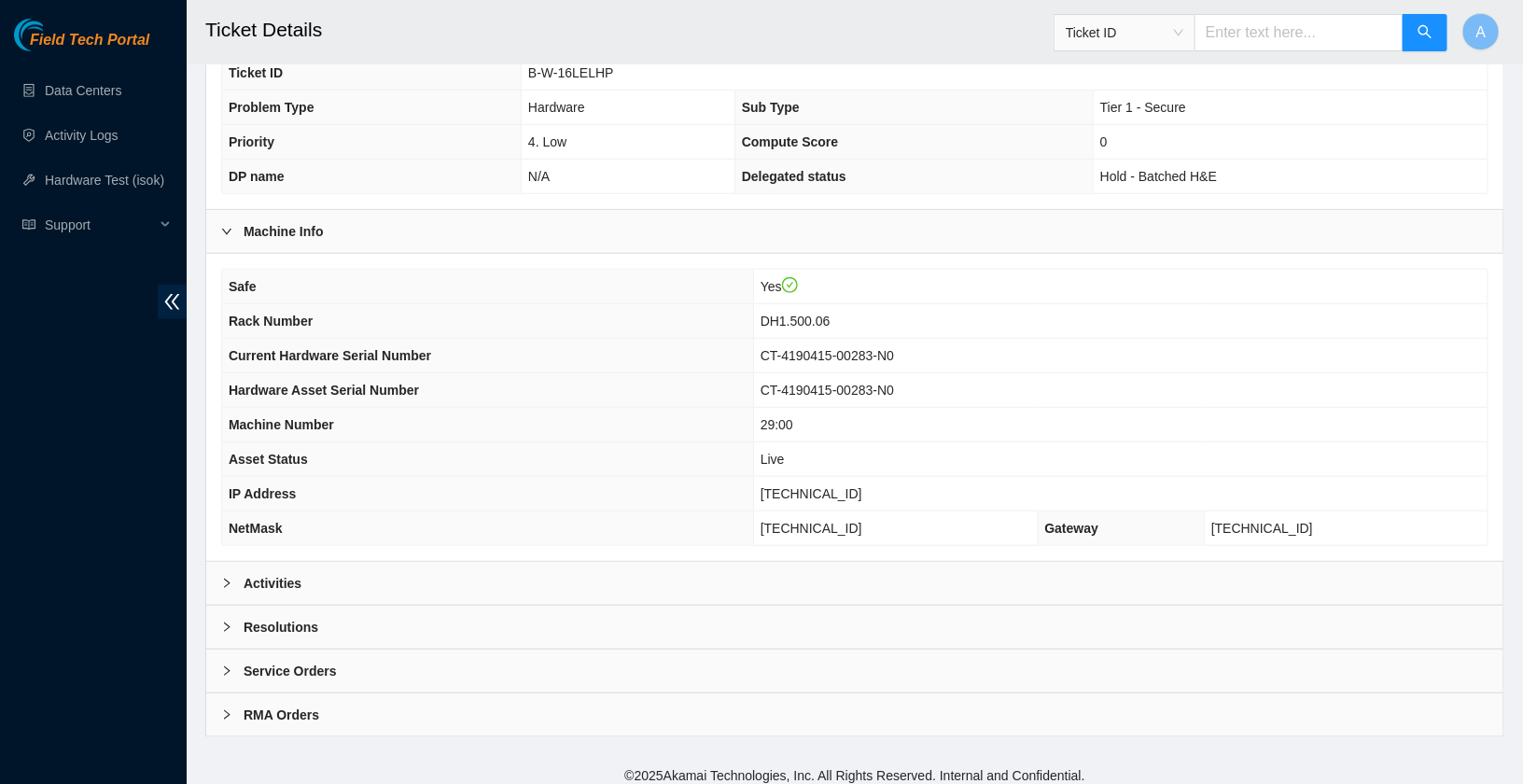
click at [334, 562] on div "Activities" at bounding box center [855, 583] width 1298 height 43
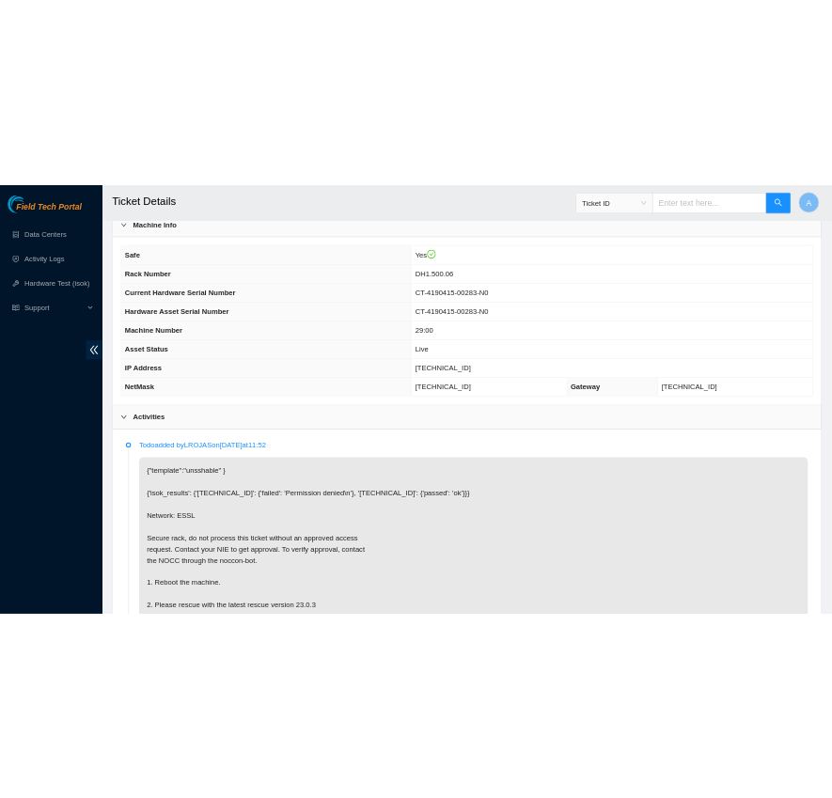
scroll to position [622, 0]
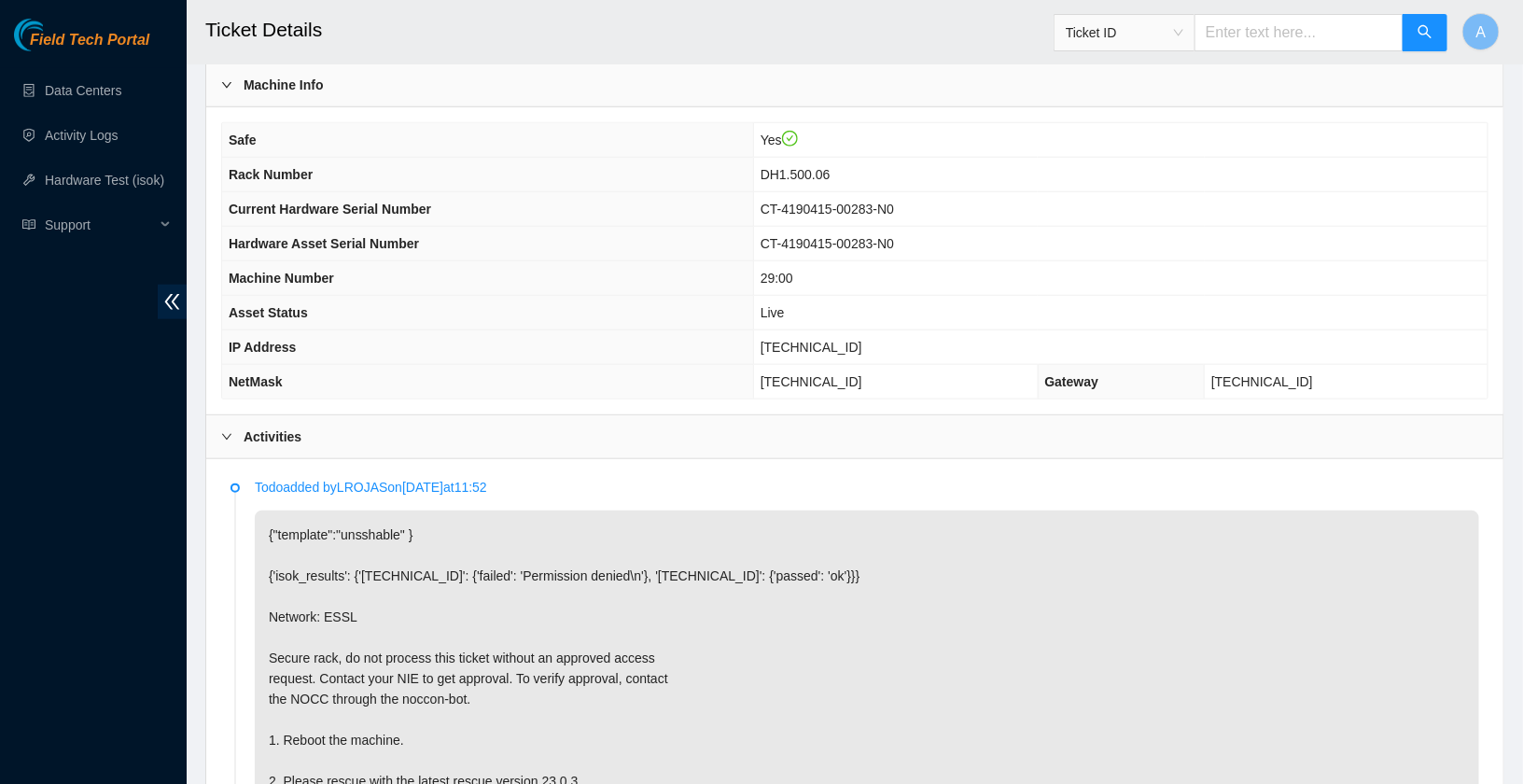
click at [807, 339] on span "23.32.237.150" at bounding box center [811, 346] width 101 height 15
copy span "23.32.237.150"
click at [809, 170] on span "DH1.500.06" at bounding box center [795, 174] width 70 height 15
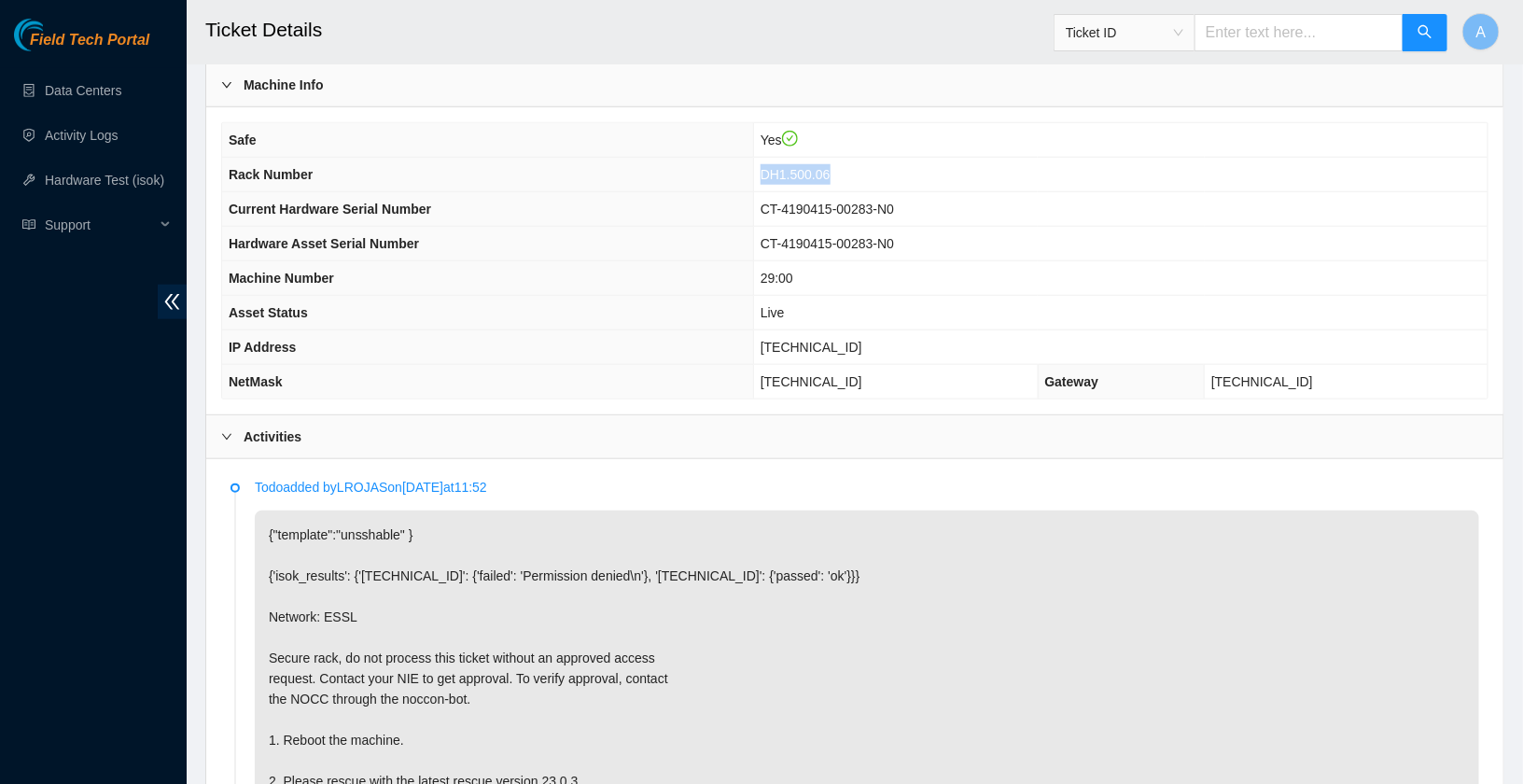
copy span "DH1.500.06"
click at [819, 339] on span "23.32.237.150" at bounding box center [811, 346] width 101 height 15
copy span "23.32.237.150"
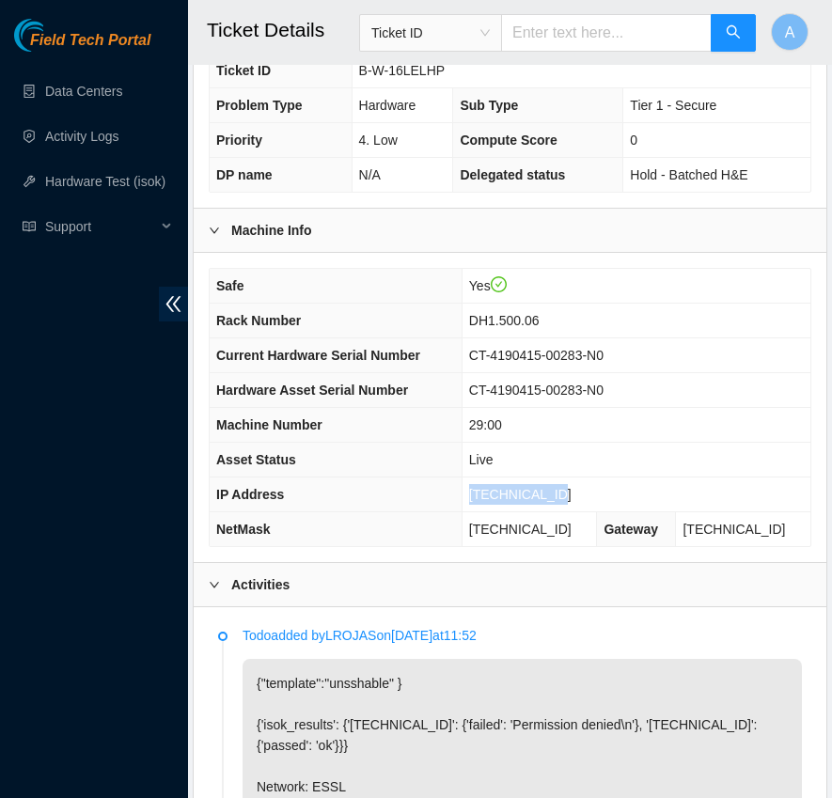
copy span "23.32.237.150"
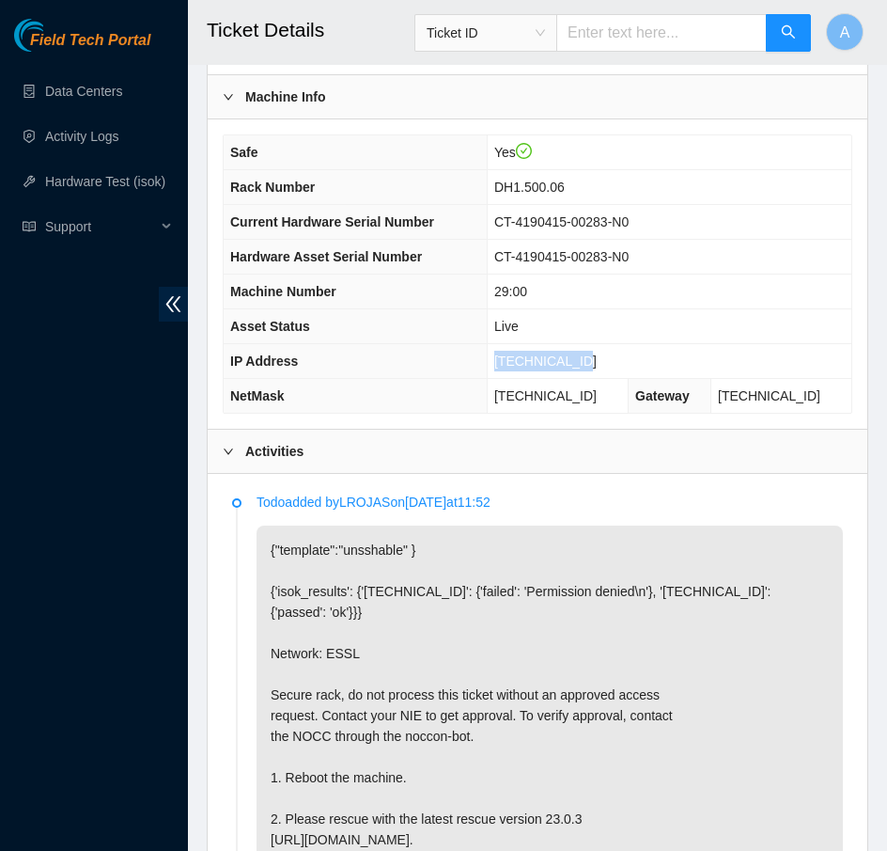
scroll to position [817, 0]
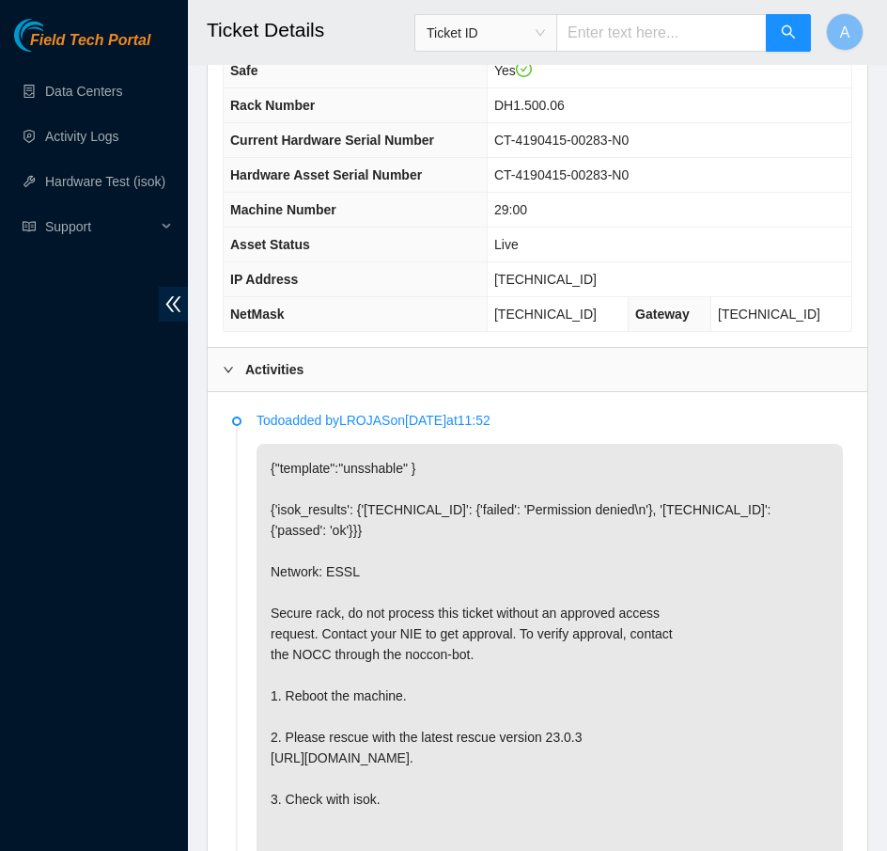
click at [306, 357] on div "Activities" at bounding box center [538, 369] width 660 height 43
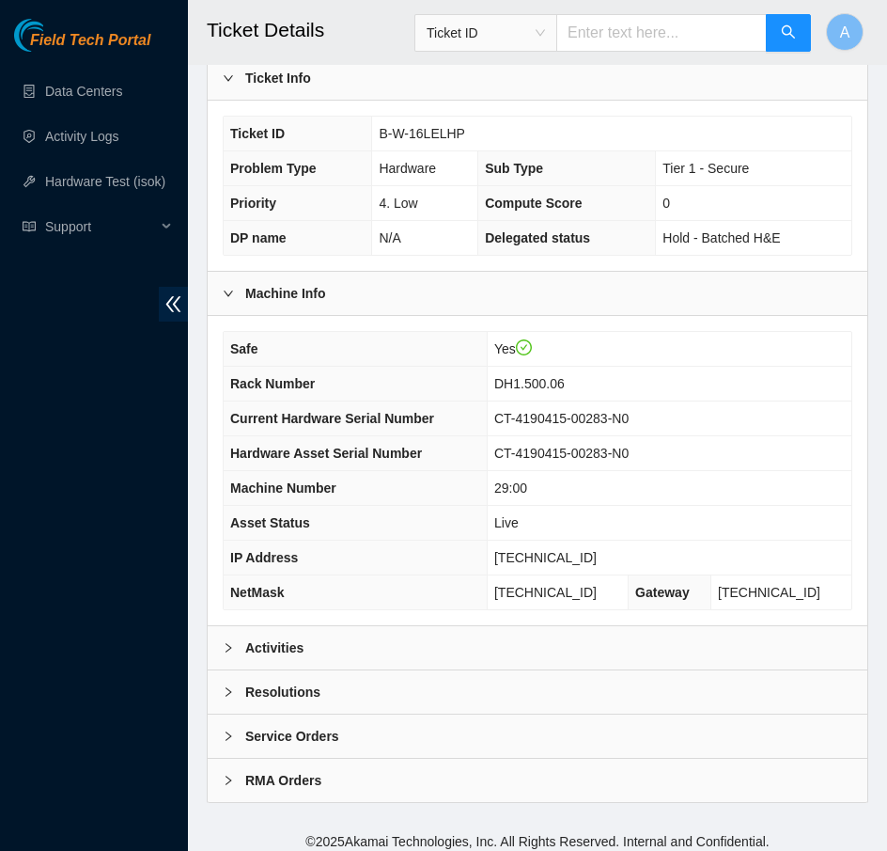
click at [337, 683] on div "Resolutions" at bounding box center [538, 691] width 660 height 43
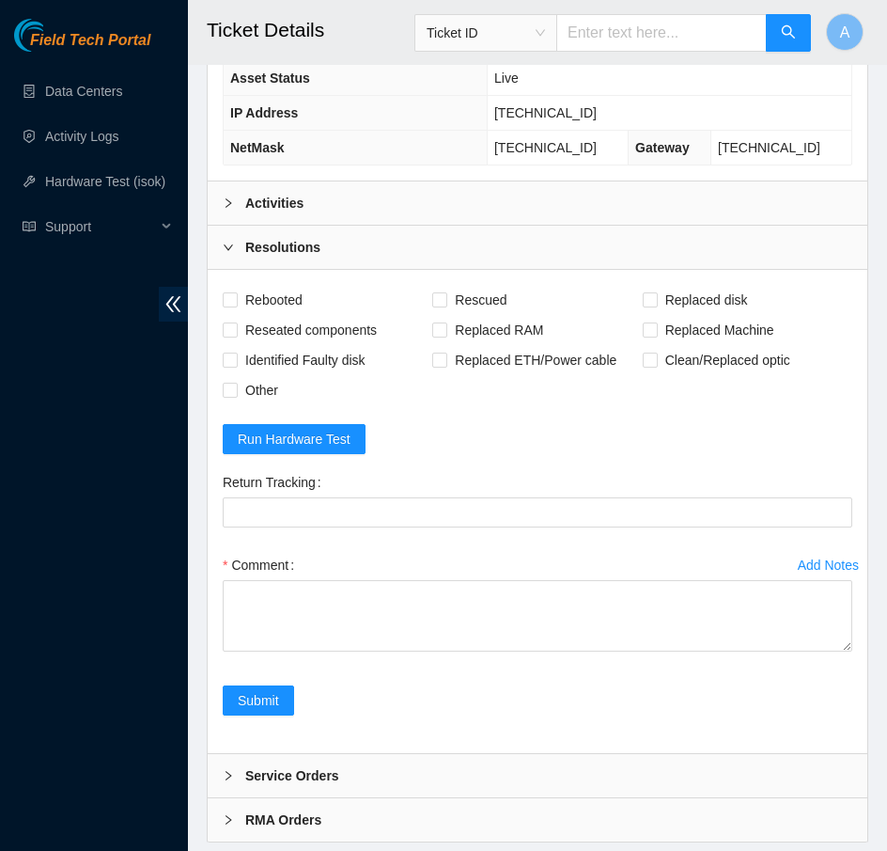
scroll to position [1022, 0]
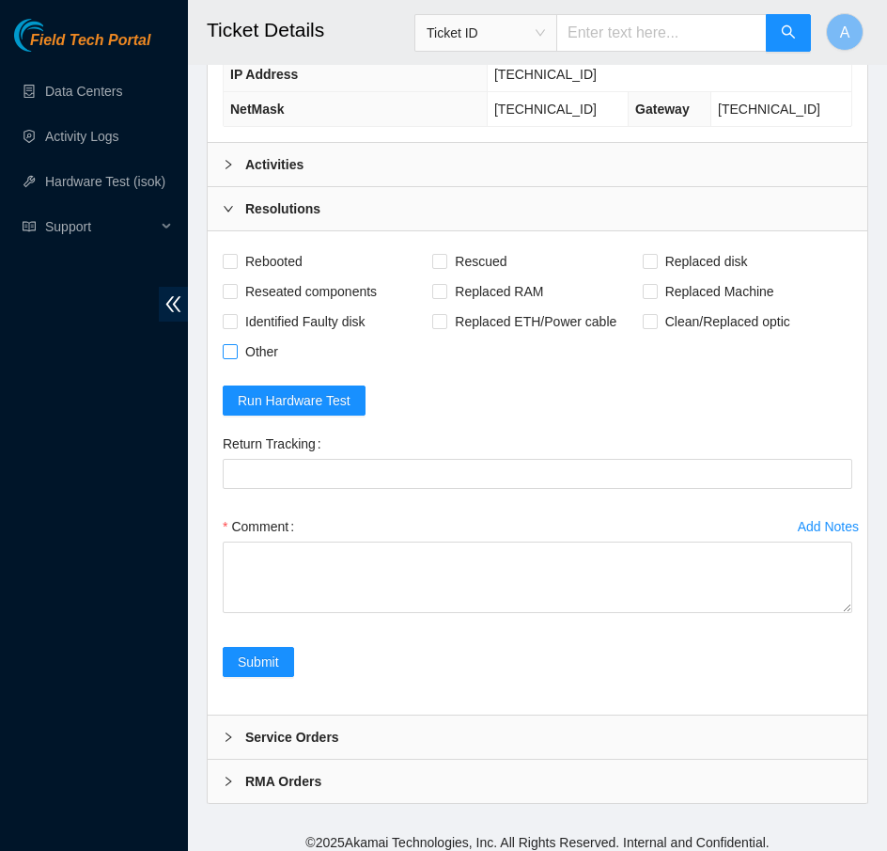
click at [239, 343] on span "Other" at bounding box center [262, 352] width 48 height 30
click at [236, 344] on input "Other" at bounding box center [229, 350] width 13 height 13
checkbox input "true"
click at [261, 286] on span "Reseated components" at bounding box center [311, 291] width 147 height 30
click at [236, 286] on input "Reseated components" at bounding box center [229, 290] width 13 height 13
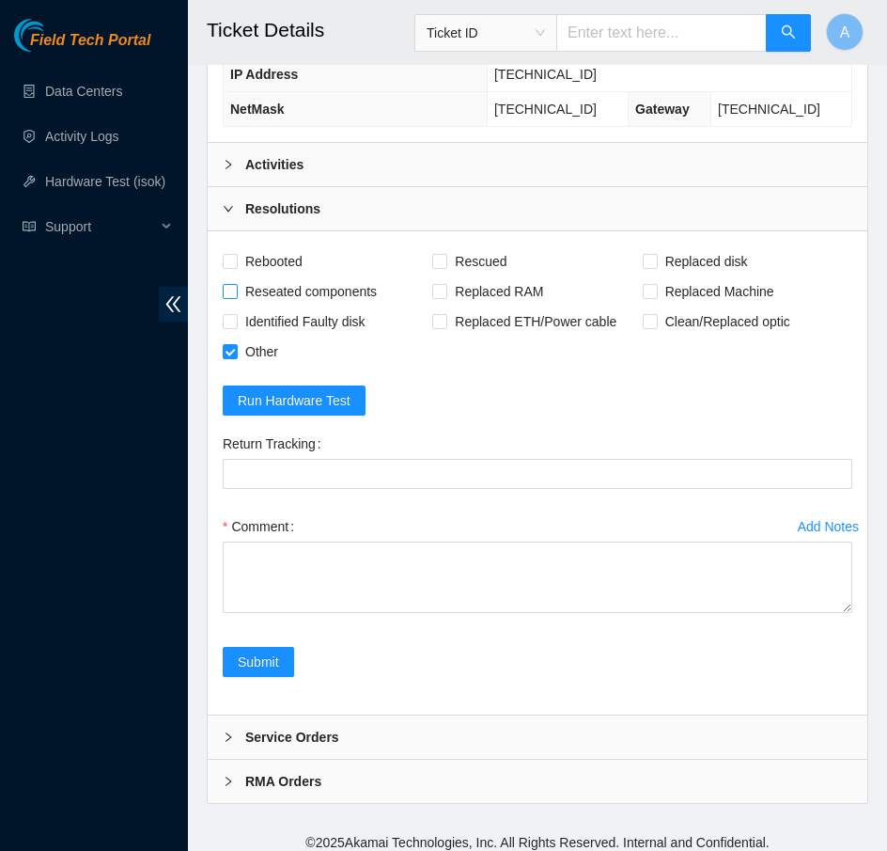
checkbox input "true"
click at [272, 246] on span "Rebooted" at bounding box center [274, 261] width 72 height 30
click at [236, 254] on input "Rebooted" at bounding box center [229, 260] width 13 height 13
checkbox input "true"
click at [443, 254] on input "Rescued" at bounding box center [438, 260] width 13 height 13
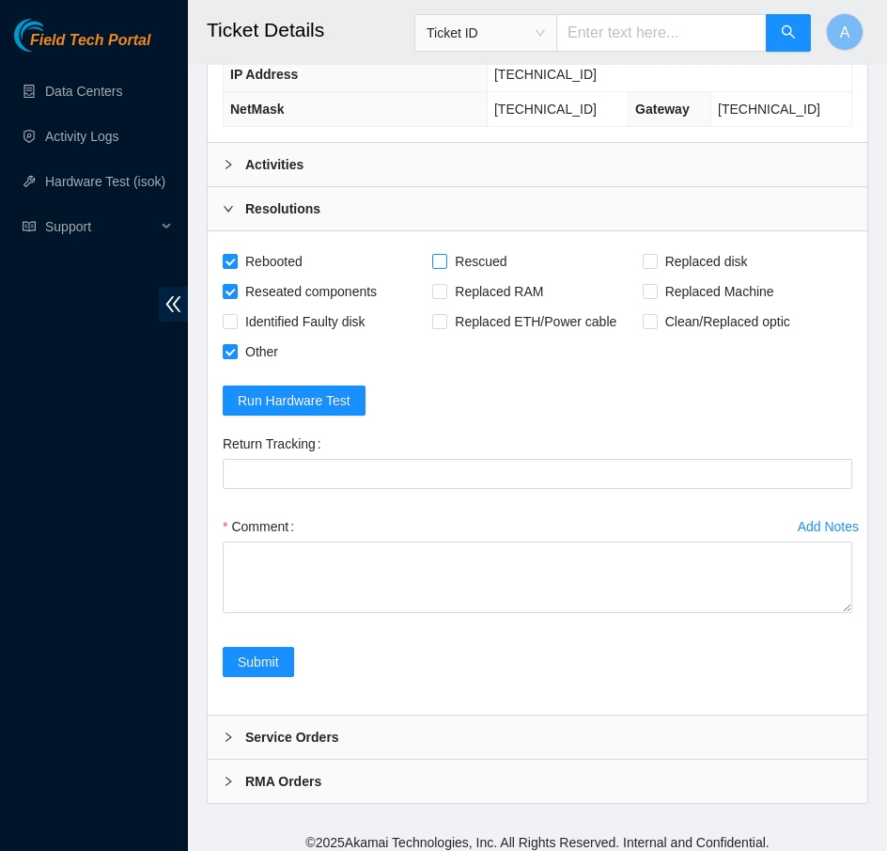
checkbox input "true"
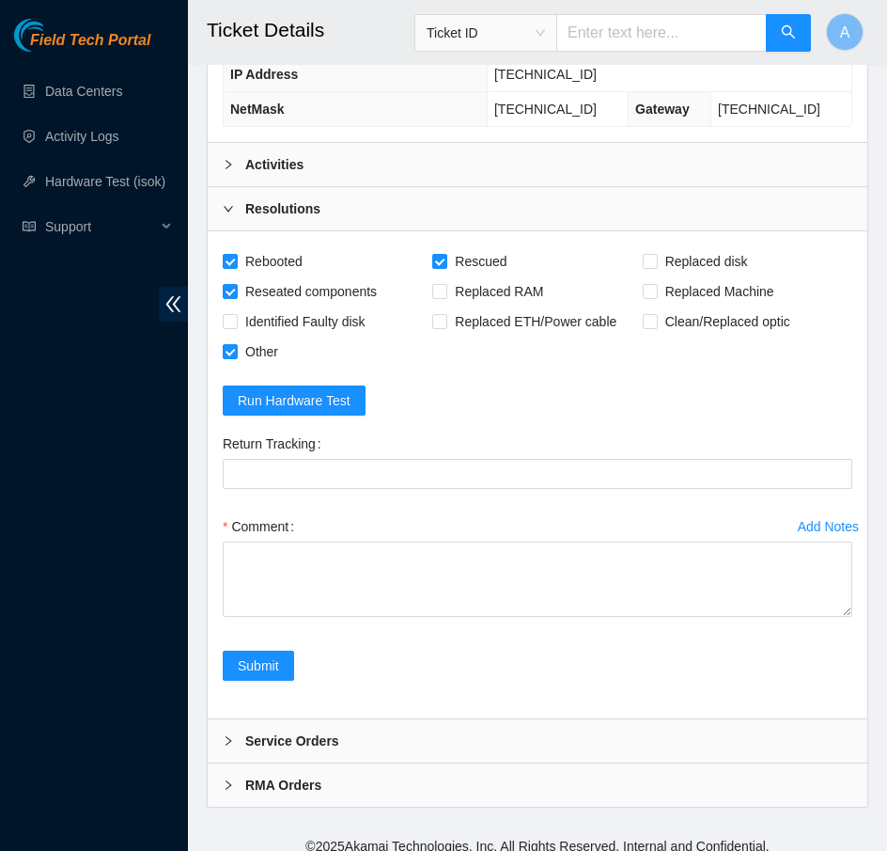
drag, startPoint x: 845, startPoint y: 601, endPoint x: 829, endPoint y: 934, distance: 333.2
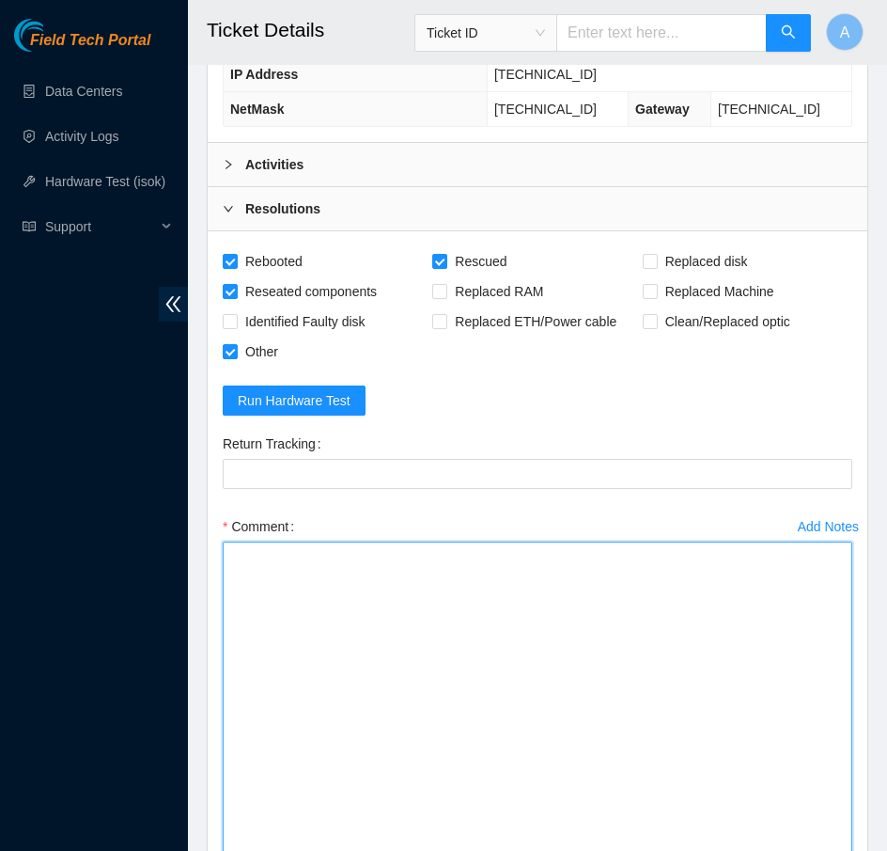
click at [626, 789] on textarea "Comment" at bounding box center [538, 743] width 630 height 402
paste textarea "23.32.237.151 : passed: ok N/A 23.32.237.150 : passed: ok"
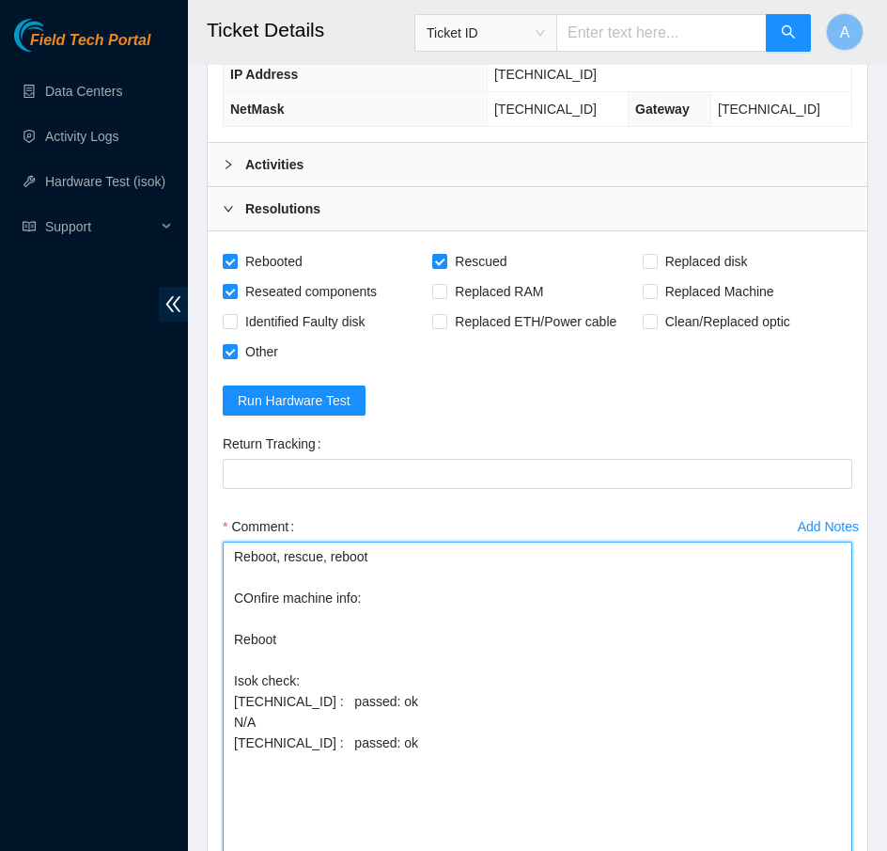
drag, startPoint x: 276, startPoint y: 714, endPoint x: 115, endPoint y: 714, distance: 161.7
click at [115, 714] on section "Field Tech Portal Data Centers Activity Logs Hardware Test (isok) Support Ticke…" at bounding box center [443, 85] width 887 height 2215
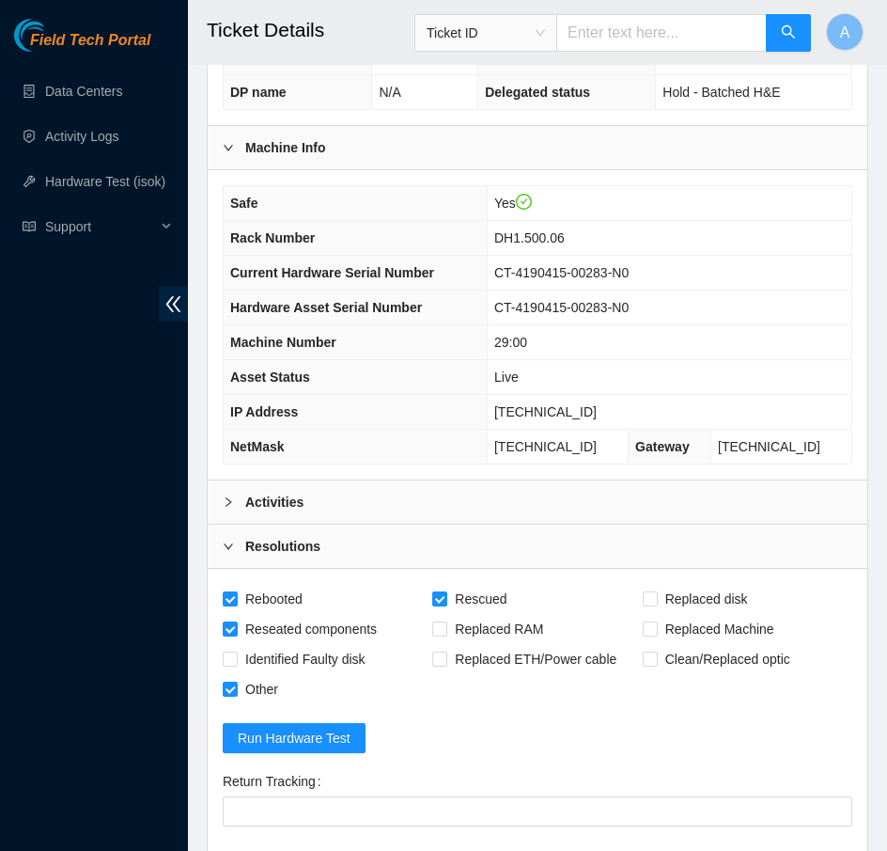
scroll to position [636, 0]
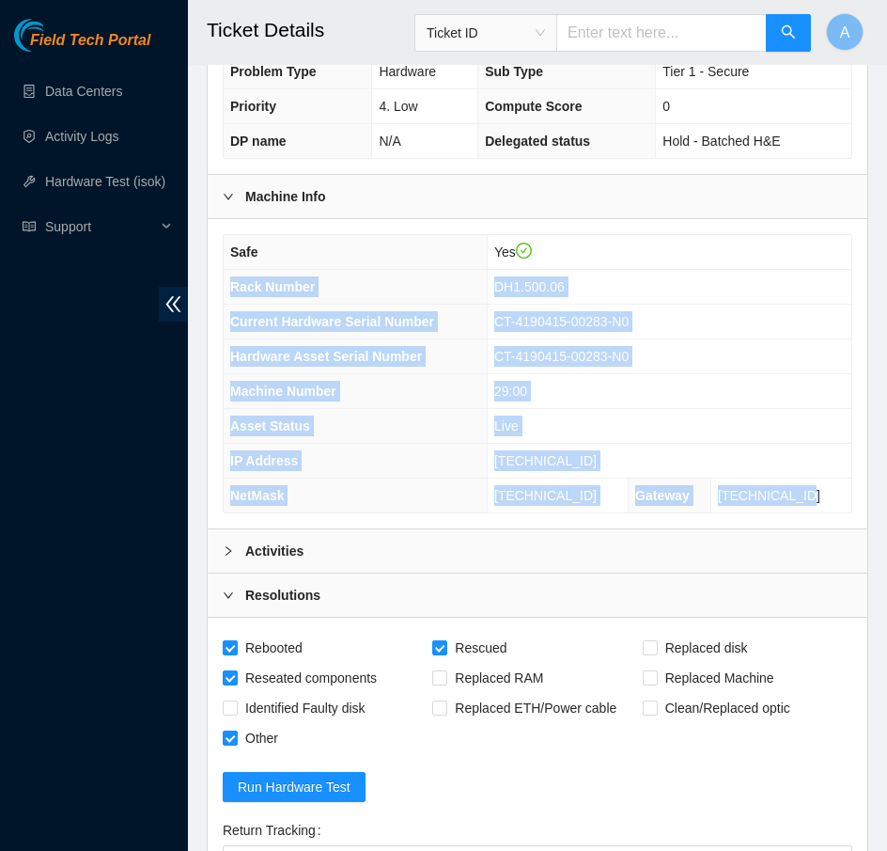
drag, startPoint x: 833, startPoint y: 488, endPoint x: 228, endPoint y: 270, distance: 643.5
click at [228, 270] on tbody "Safe Yes Rack Number DH1.500.06 Current Hardware Serial Number CT-4190415-00283…" at bounding box center [538, 373] width 628 height 277
copy tbody "Rack Number DH1.500.06 Current Hardware Serial Number CT-4190415-00283-N0 Hardw…"
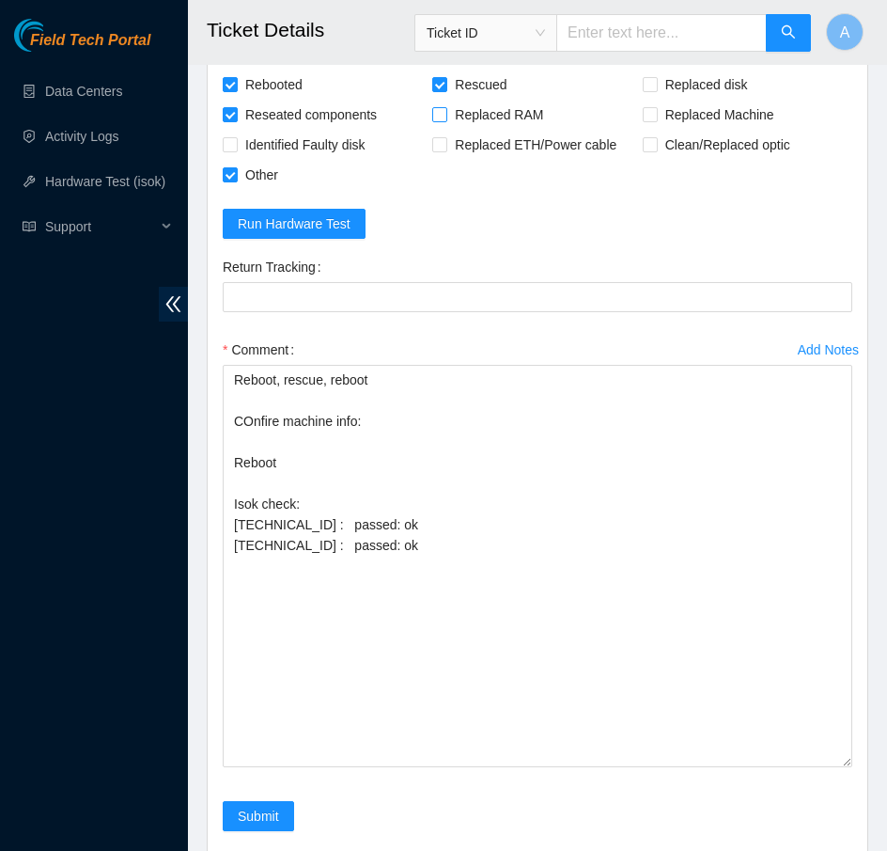
scroll to position [1346, 0]
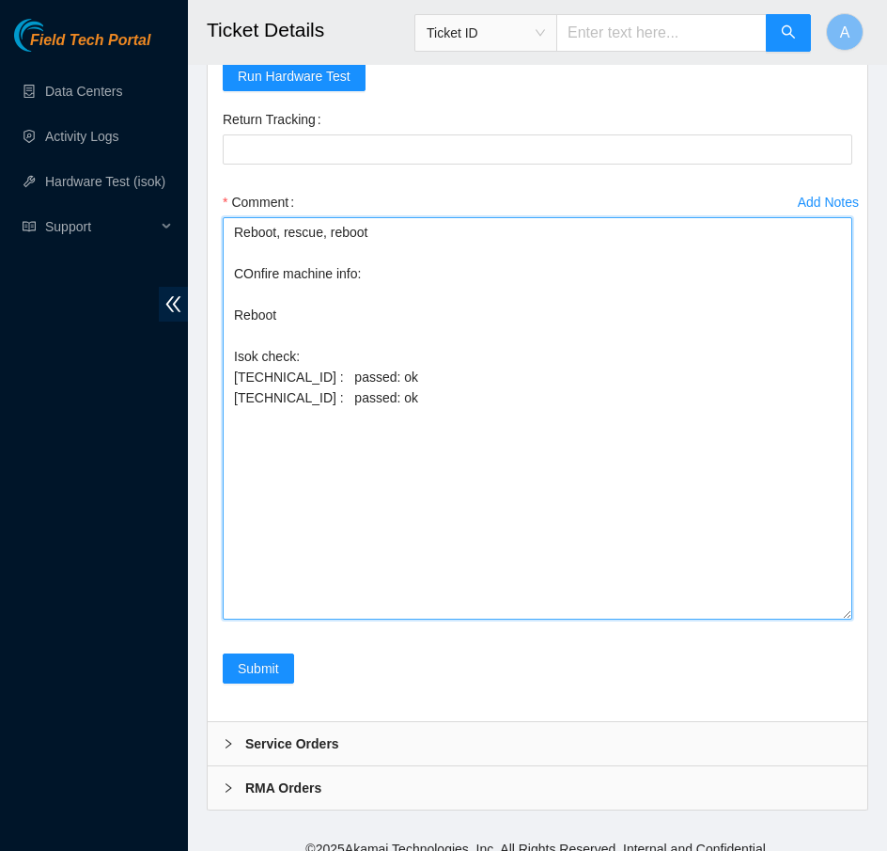
click at [248, 273] on textarea "Reboot, rescue, reboot COnfire machine info: Reboot Isok check: 23.32.237.151 :…" at bounding box center [538, 418] width 630 height 402
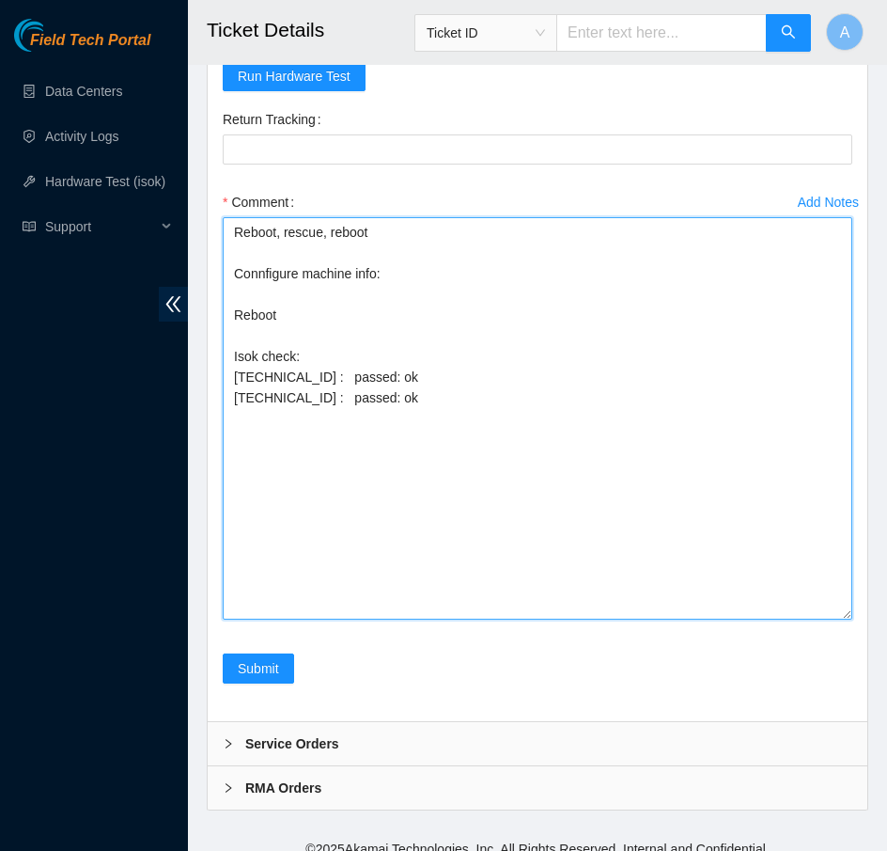
click at [267, 261] on textarea "Reboot, rescue, reboot Connfigure machine info: Reboot Isok check: 23.32.237.15…" at bounding box center [538, 418] width 630 height 402
click at [420, 272] on textarea "Reboot, rescue, reboot Configure machine info: Reboot Isok check: 23.32.237.151…" at bounding box center [538, 418] width 630 height 402
paste textarea "Rack Number DH1.500.06 Current Hardware Serial Number CT-4190415-00283-N0 Hardw…"
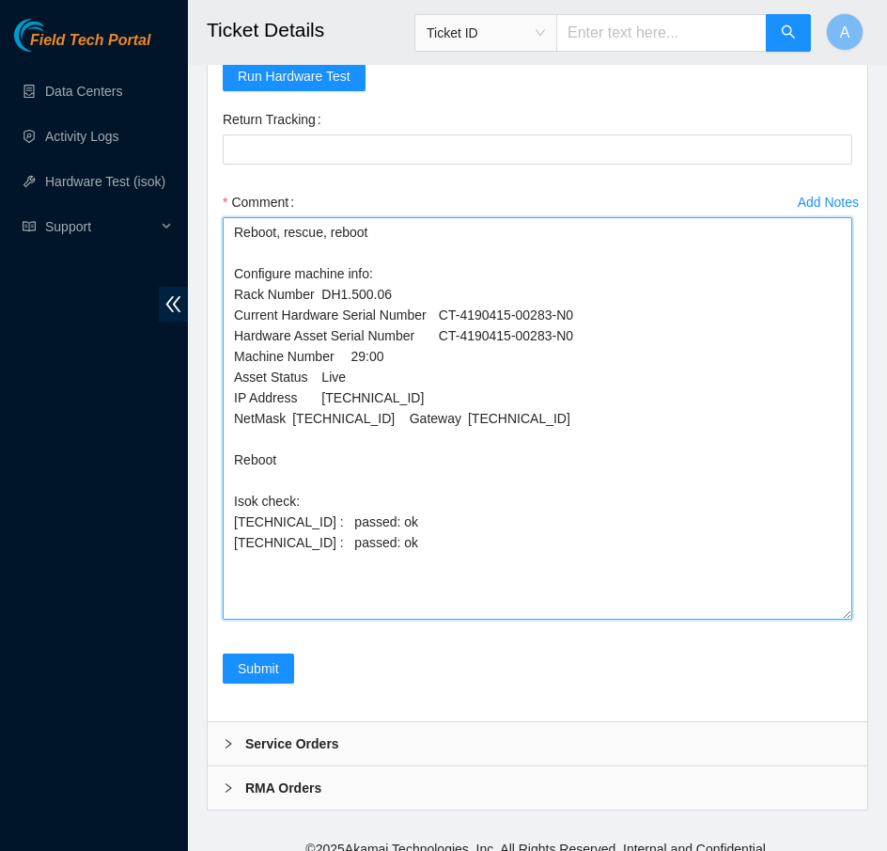
drag, startPoint x: 598, startPoint y: 328, endPoint x: 116, endPoint y: 324, distance: 482.3
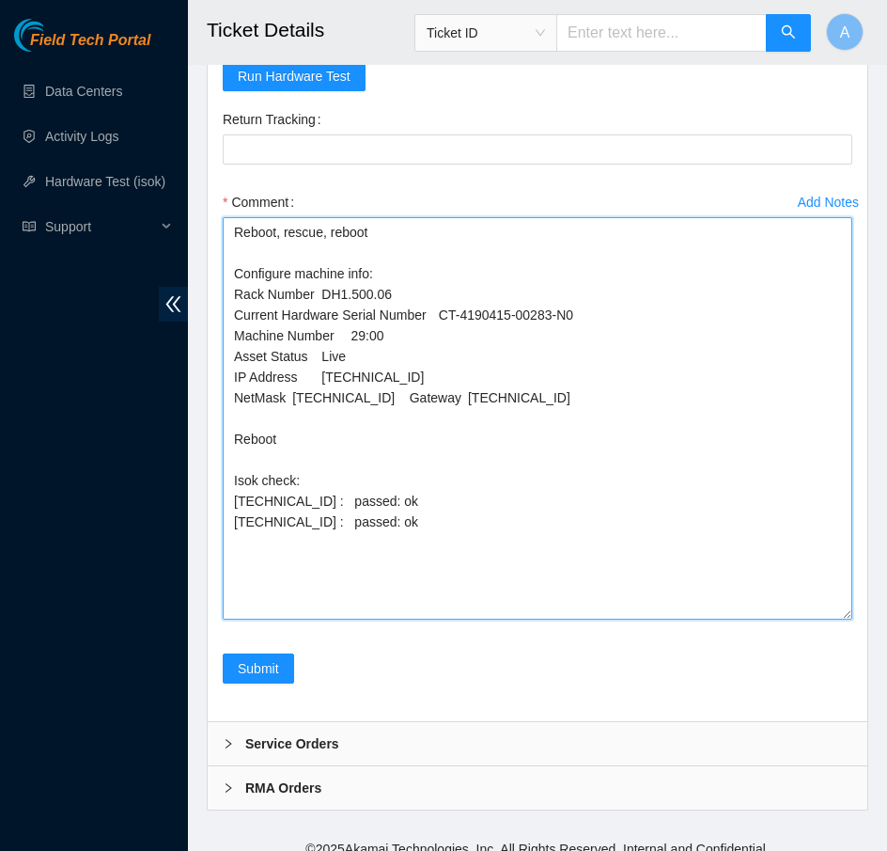
drag, startPoint x: 362, startPoint y: 346, endPoint x: 38, endPoint y: 346, distance: 324.3
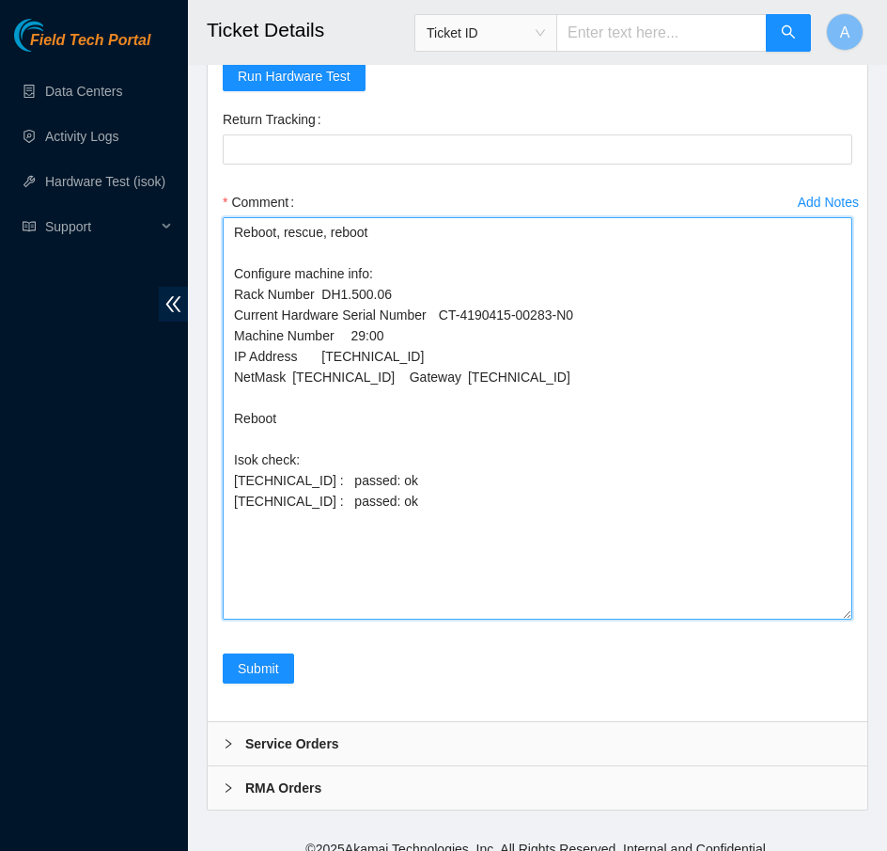
click at [414, 369] on textarea "Reboot, rescue, reboot Configure machine info: Rack Number DH1.500.06 Current H…" at bounding box center [538, 418] width 630 height 402
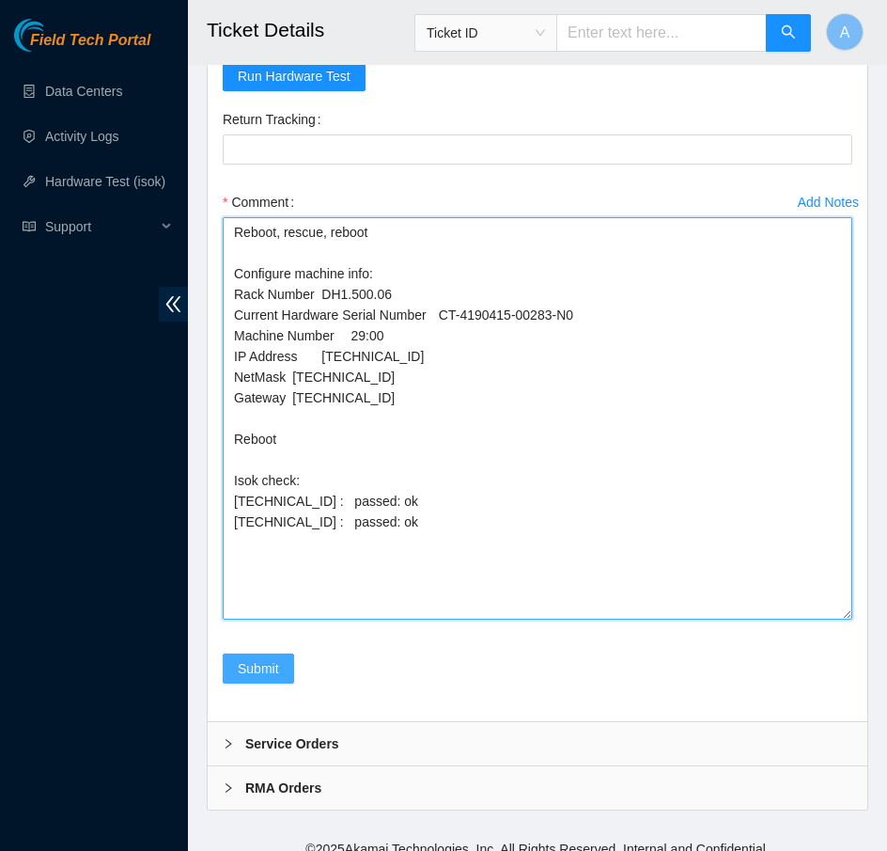
type textarea "Reboot, rescue, reboot Configure machine info: Rack Number DH1.500.06 Current H…"
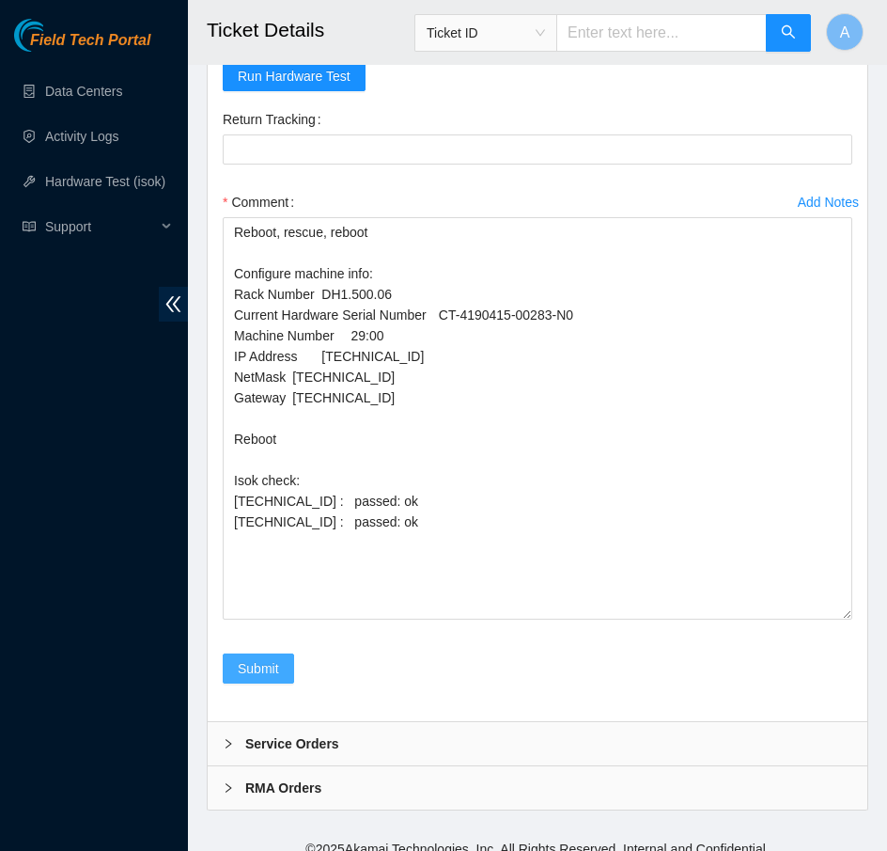
click at [247, 658] on span "Submit" at bounding box center [258, 668] width 41 height 21
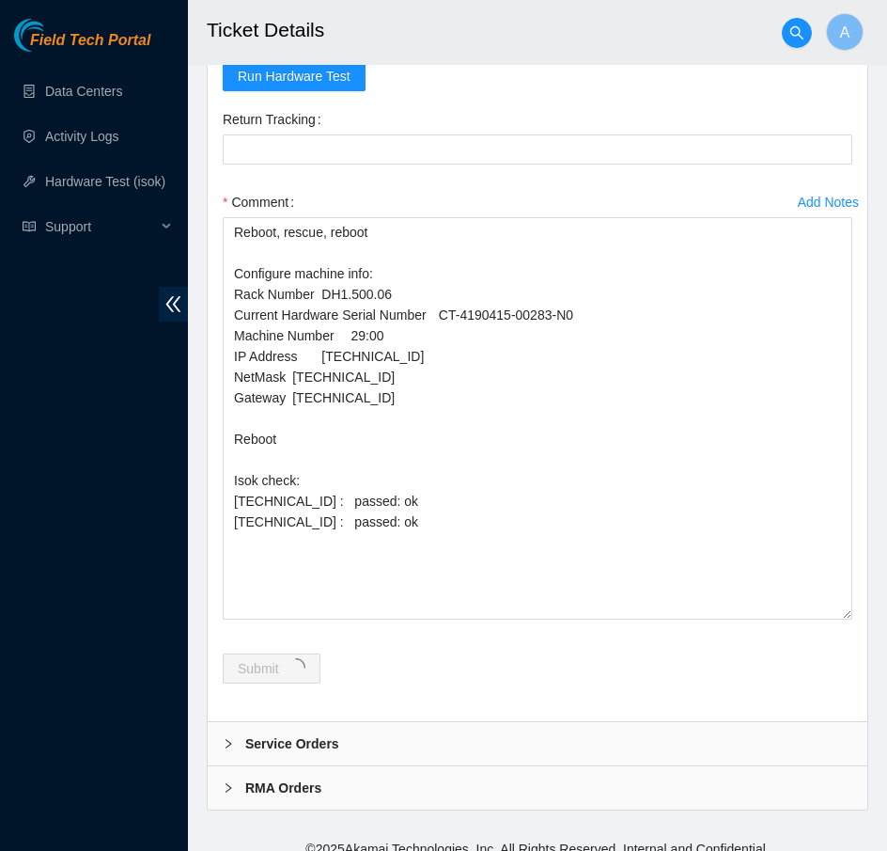
scroll to position [0, 0]
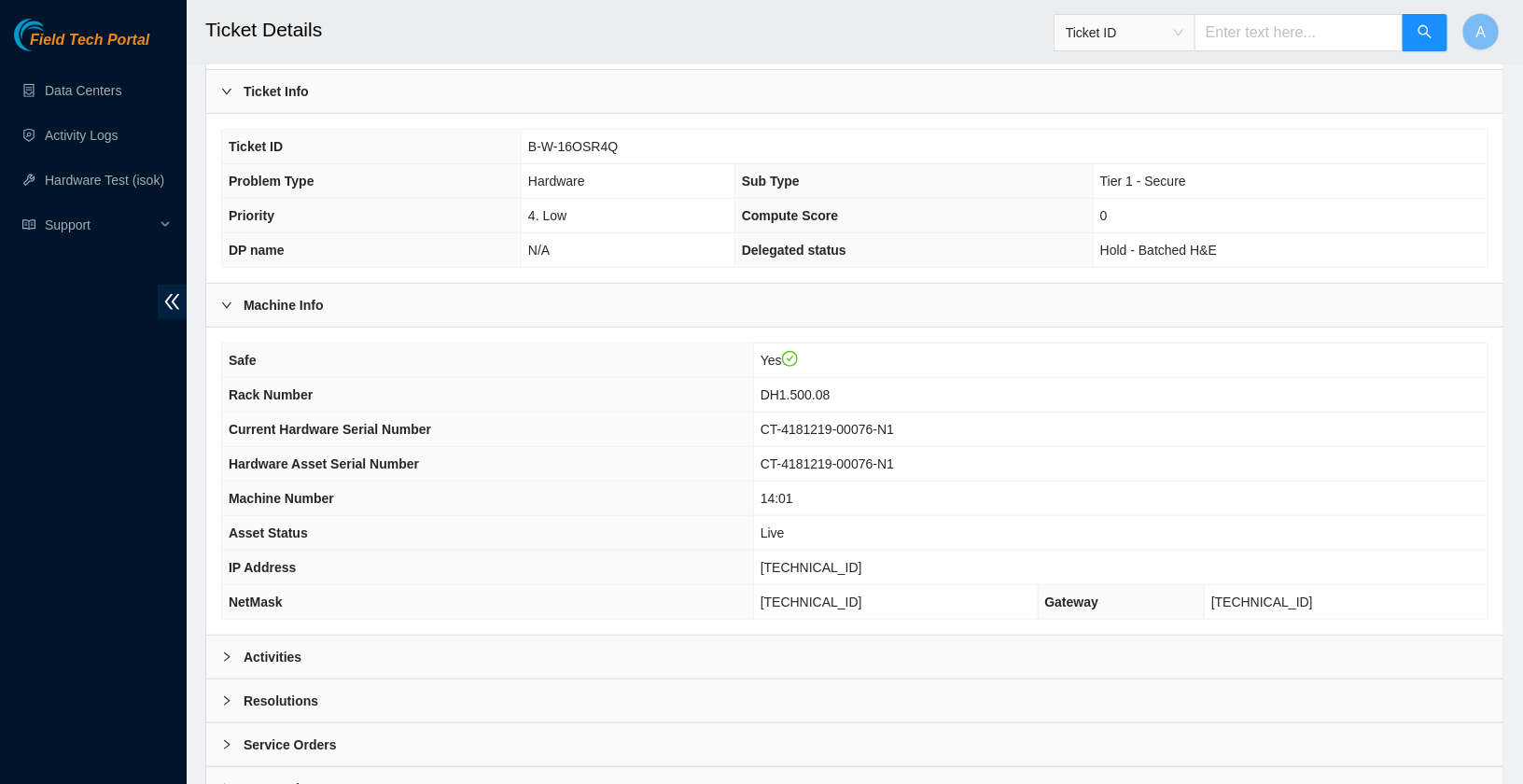
scroll to position [471, 0]
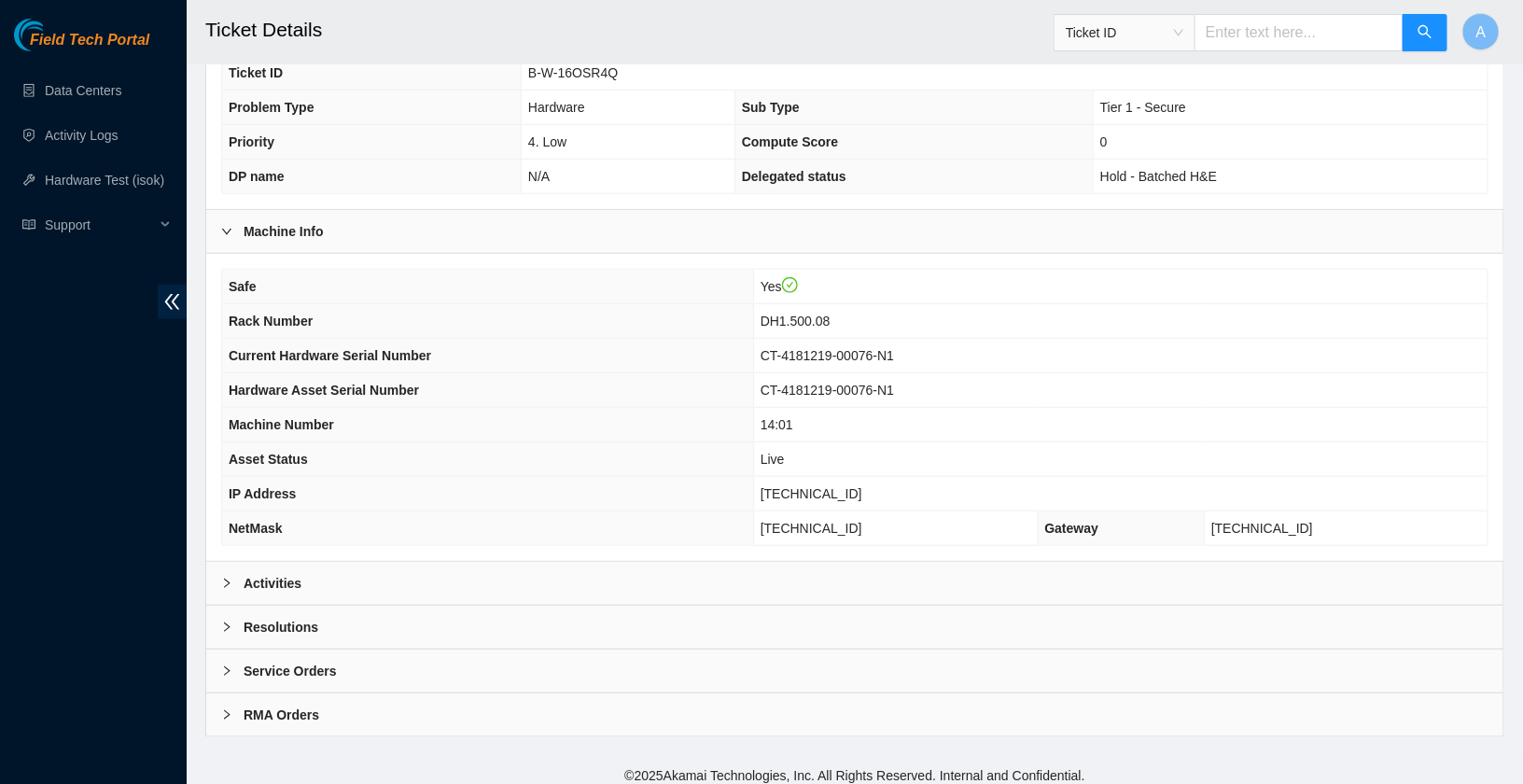
click at [318, 562] on div "Activities" at bounding box center [855, 583] width 1298 height 43
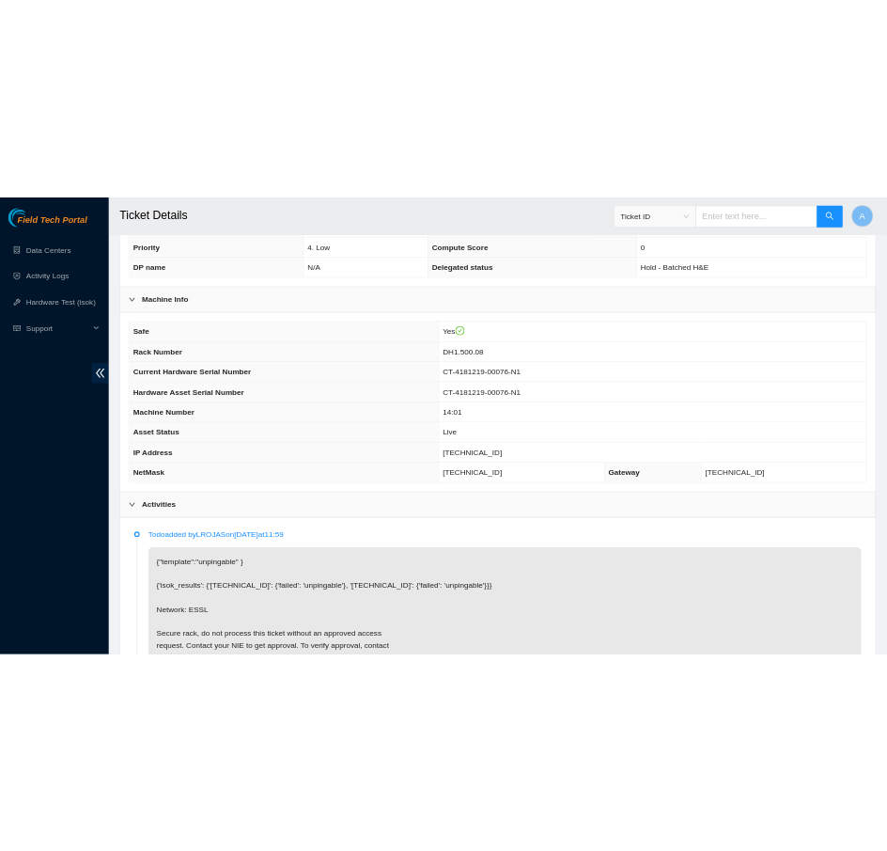
scroll to position [536, 0]
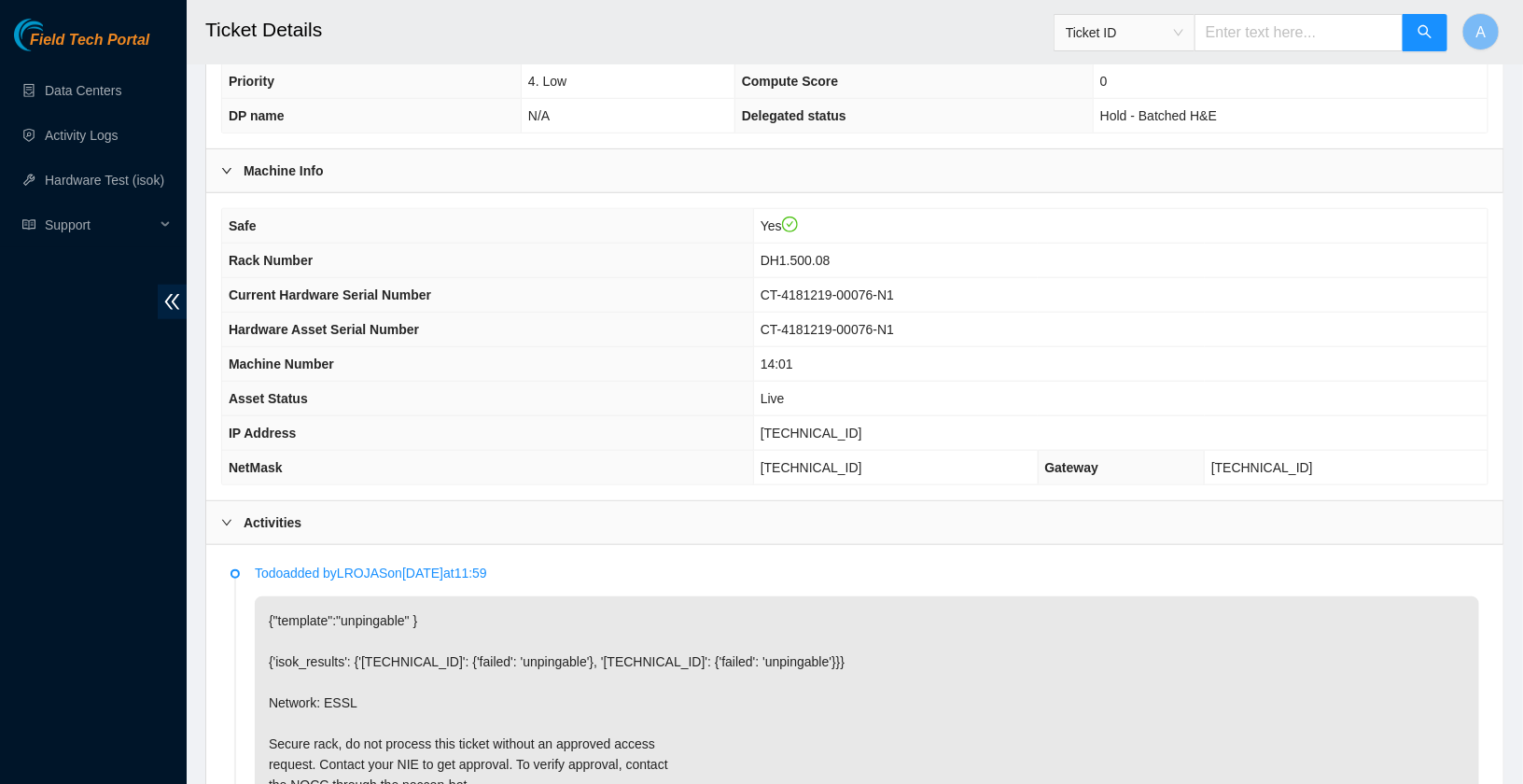
click at [823, 429] on span "[TECHNICAL_ID]" at bounding box center [811, 433] width 101 height 15
copy span "[TECHNICAL_ID]"
click at [820, 253] on span "DH1.500.08" at bounding box center [795, 260] width 70 height 15
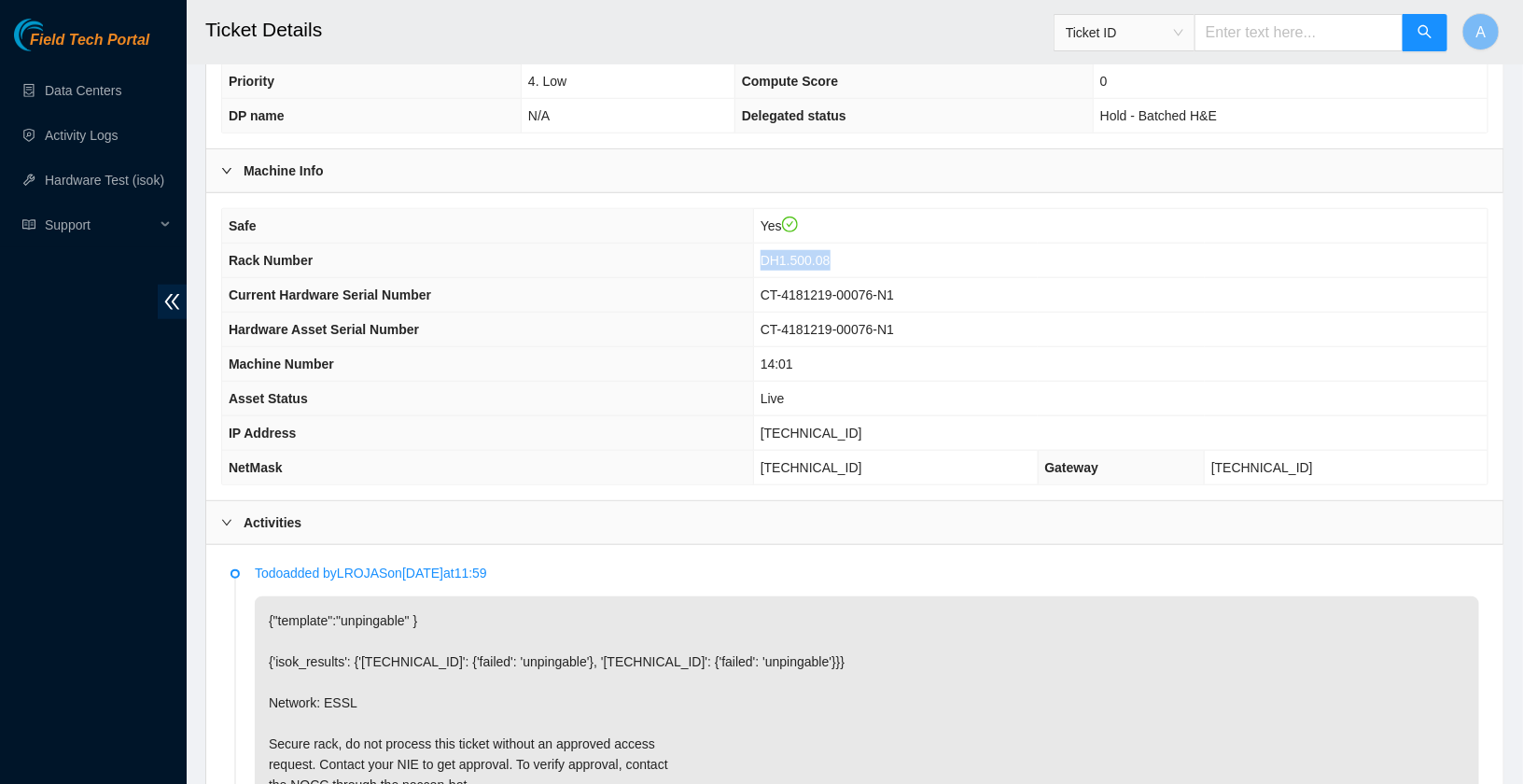
copy span "DH1.500.08"
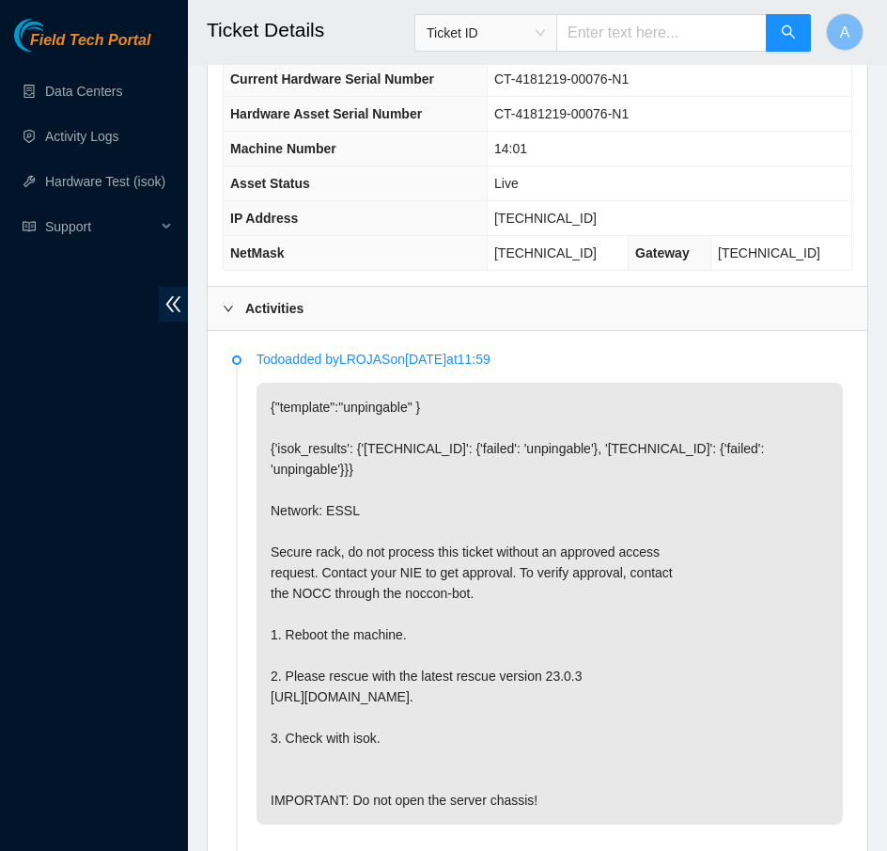
scroll to position [905, 0]
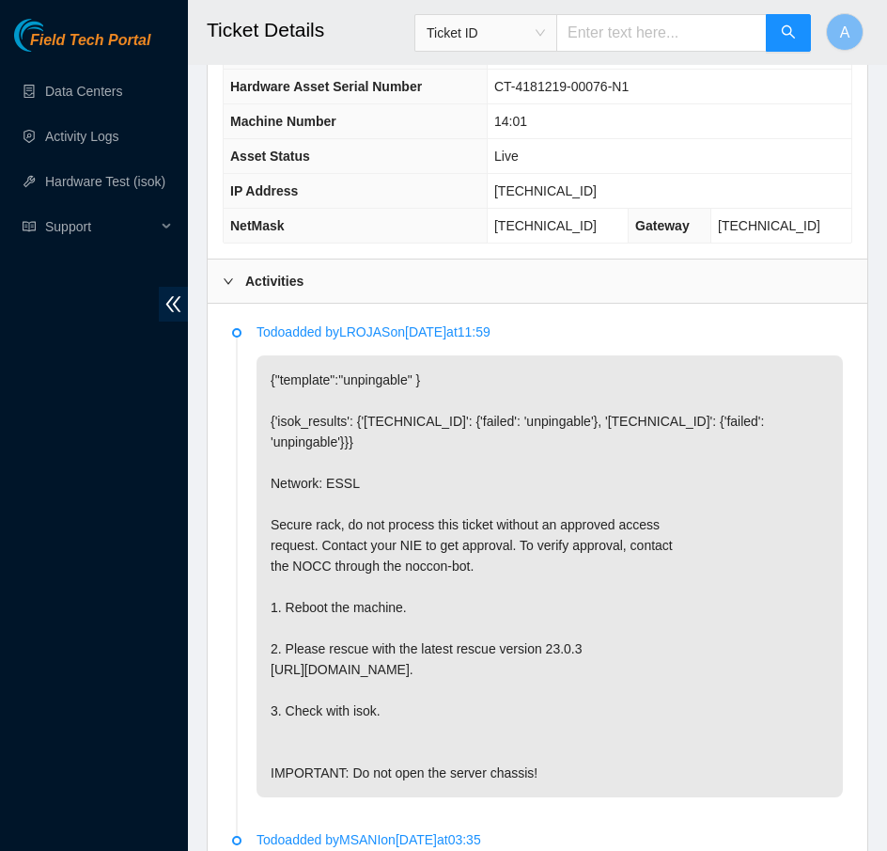
click at [302, 291] on div "Activities" at bounding box center [538, 280] width 660 height 43
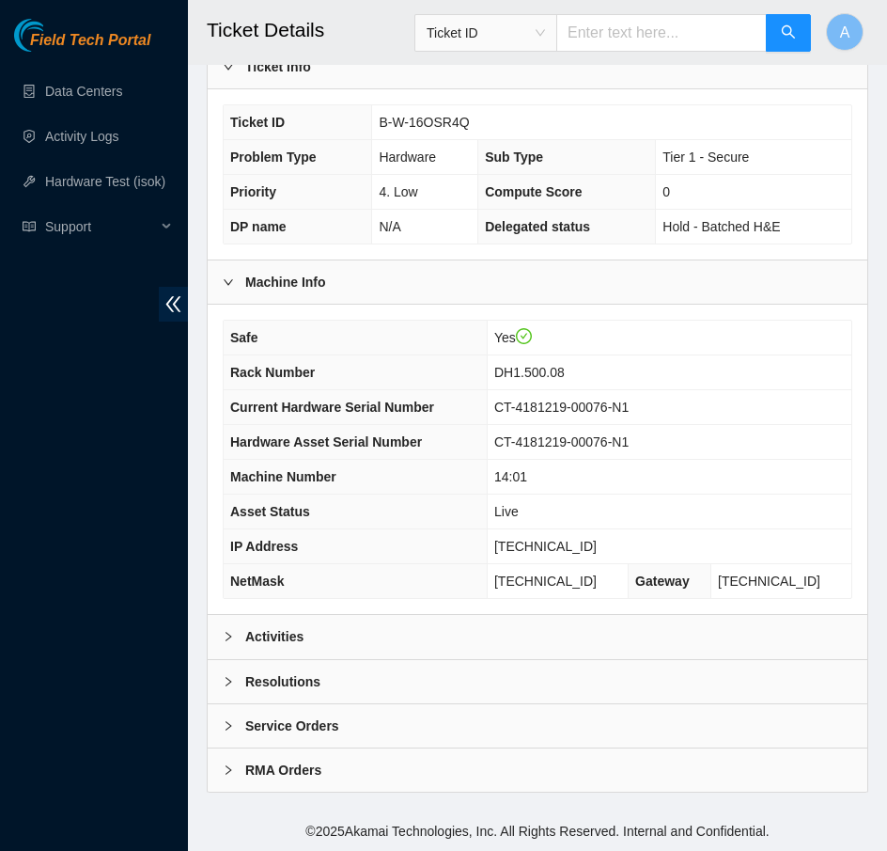
scroll to position [539, 0]
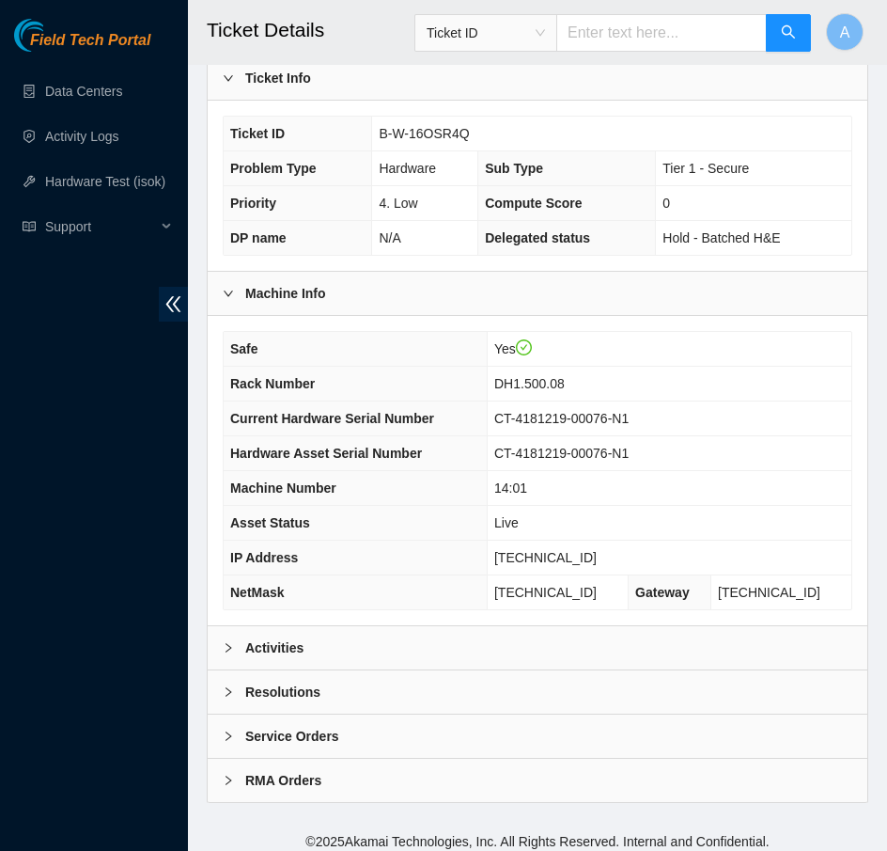
click at [338, 683] on div "Resolutions" at bounding box center [538, 691] width 660 height 43
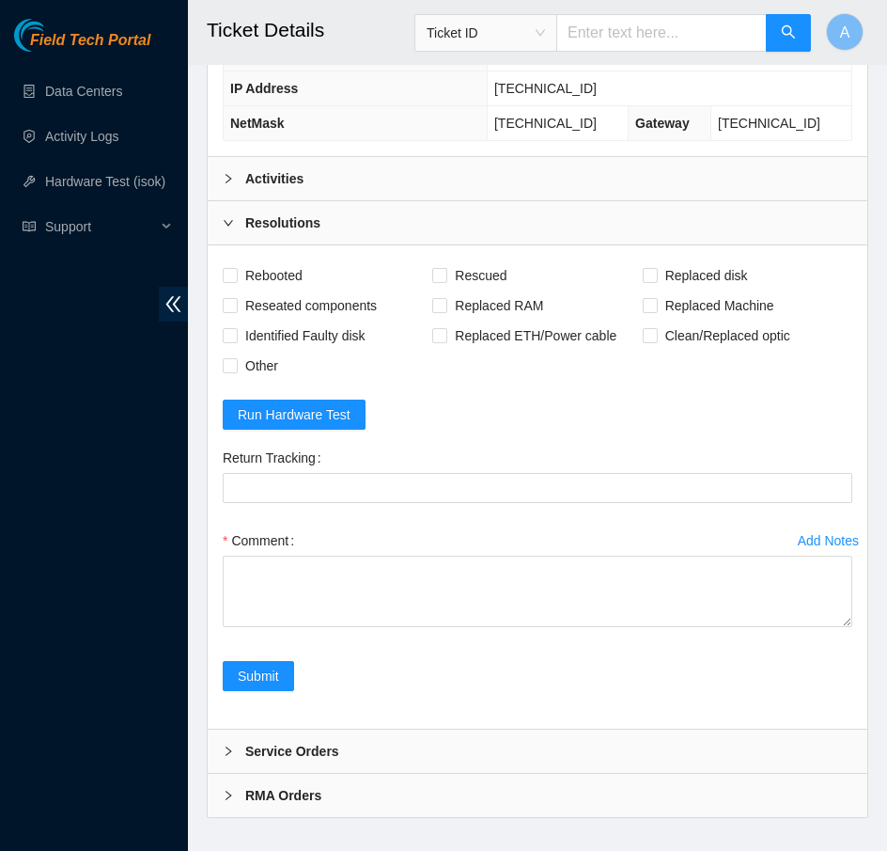
scroll to position [1022, 0]
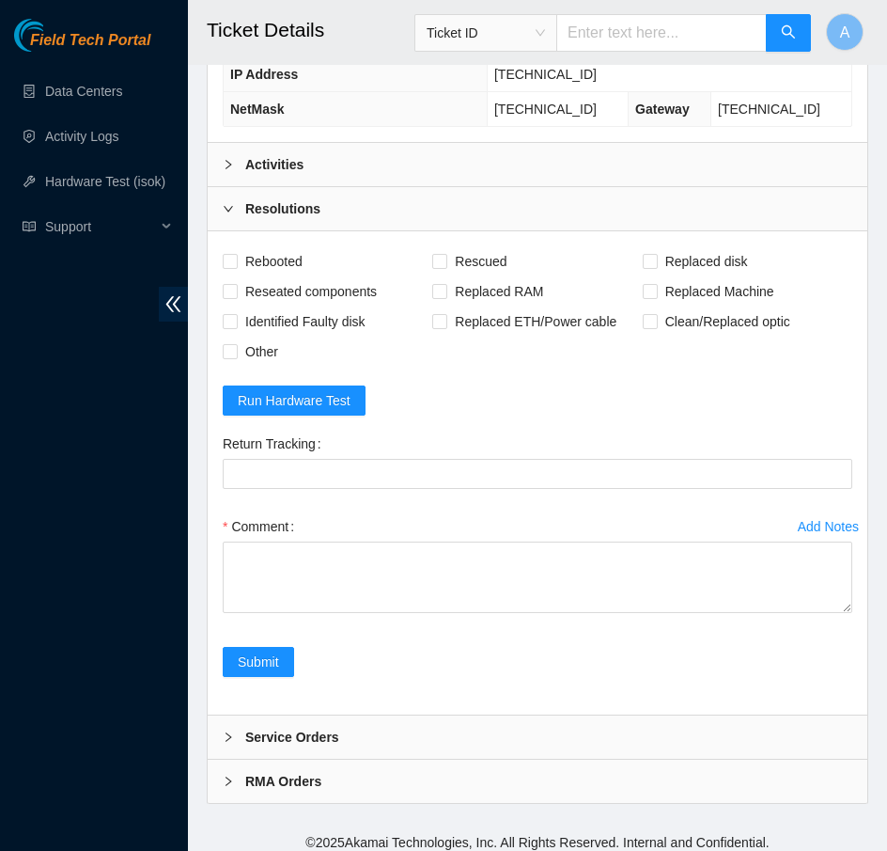
drag, startPoint x: 847, startPoint y: 605, endPoint x: 847, endPoint y: 630, distance: 25.4
click at [847, 630] on div "Add Notes Comment" at bounding box center [537, 578] width 645 height 135
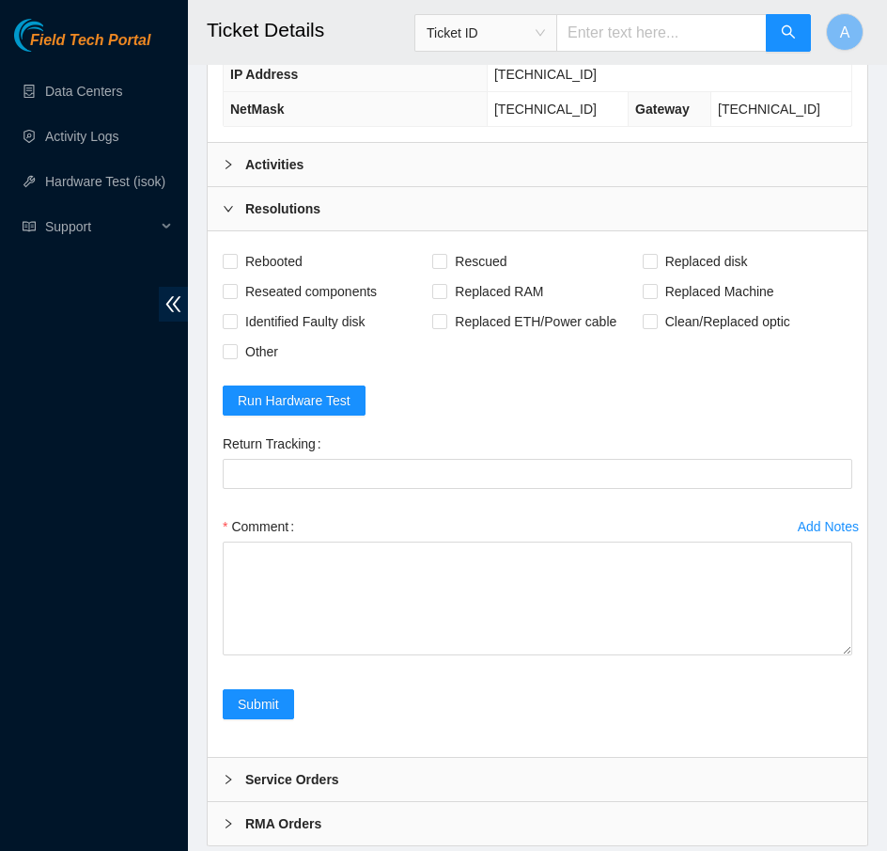
drag, startPoint x: 846, startPoint y: 600, endPoint x: 856, endPoint y: 819, distance: 219.3
click at [856, 689] on div "Add Notes Comment" at bounding box center [537, 600] width 645 height 178
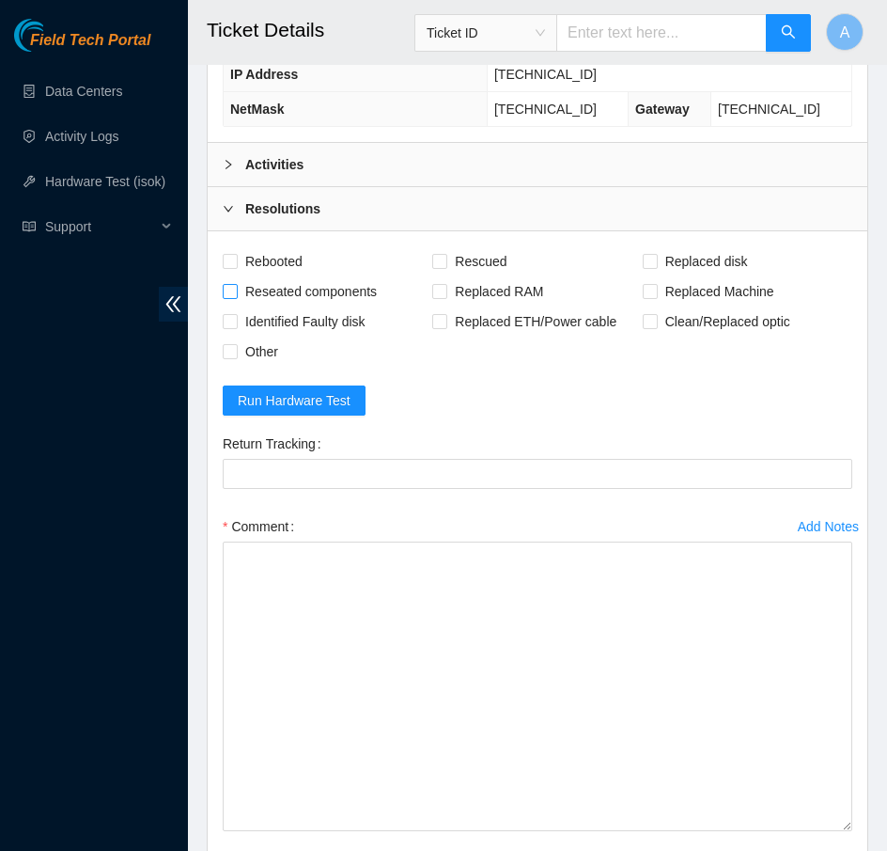
click at [234, 284] on input "Reseated components" at bounding box center [229, 290] width 13 height 13
checkbox input "true"
click at [242, 255] on span "Rebooted" at bounding box center [274, 261] width 72 height 30
click at [236, 255] on input "Rebooted" at bounding box center [229, 260] width 13 height 13
checkbox input "true"
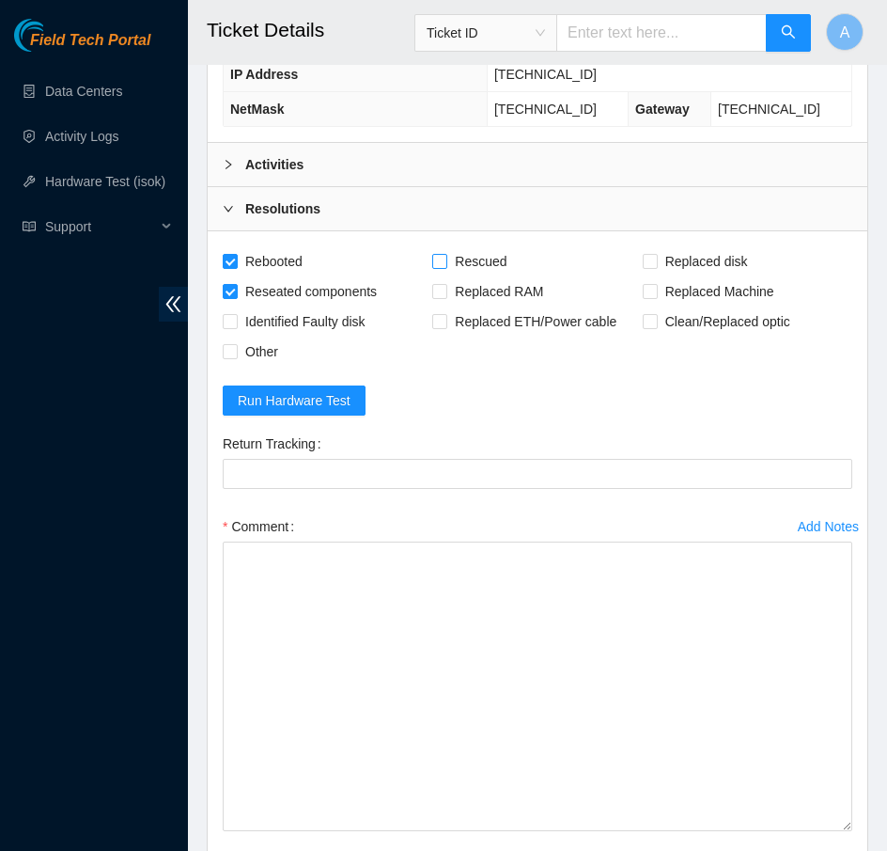
click at [469, 246] on span "Rescued" at bounding box center [481, 261] width 67 height 30
click at [446, 254] on input "Rescued" at bounding box center [438, 260] width 13 height 13
checkbox input "true"
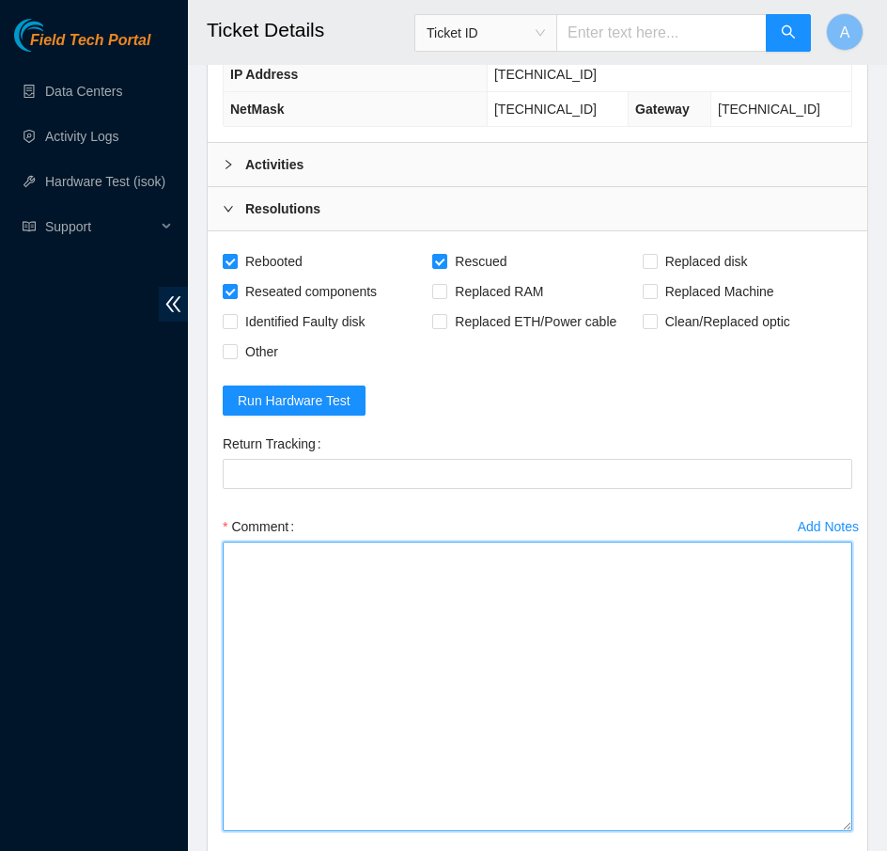
click at [372, 542] on textarea "Comment" at bounding box center [538, 687] width 630 height 290
paste textarea "23.50.123.29 : passed: ok N/A 23.50.123.28 : passed: ok"
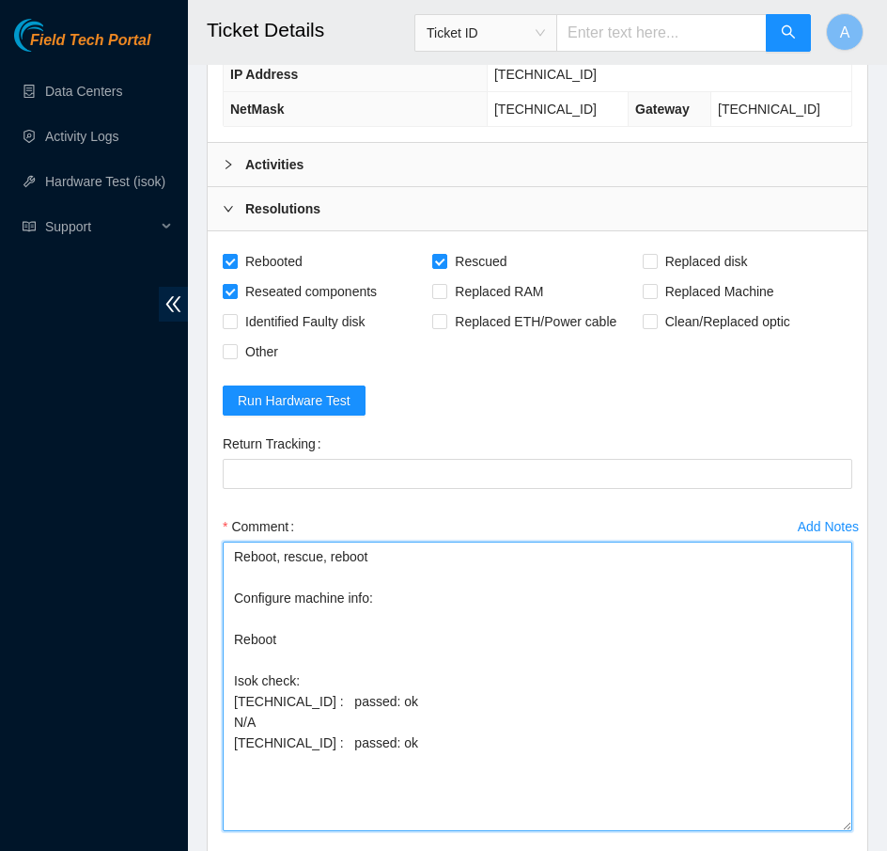
drag, startPoint x: 278, startPoint y: 710, endPoint x: 157, endPoint y: 710, distance: 121.3
click at [157, 710] on section "Field Tech Portal Data Centers Activity Logs Hardware Test (isok) Support Ticke…" at bounding box center [443, 29] width 887 height 2102
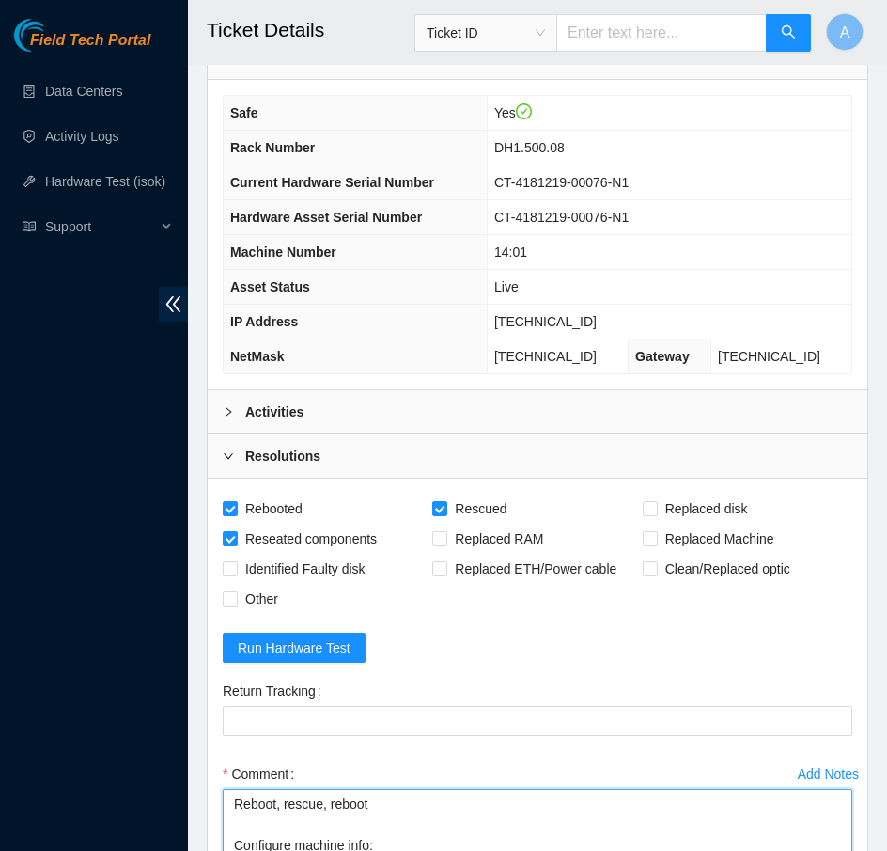
scroll to position [713, 0]
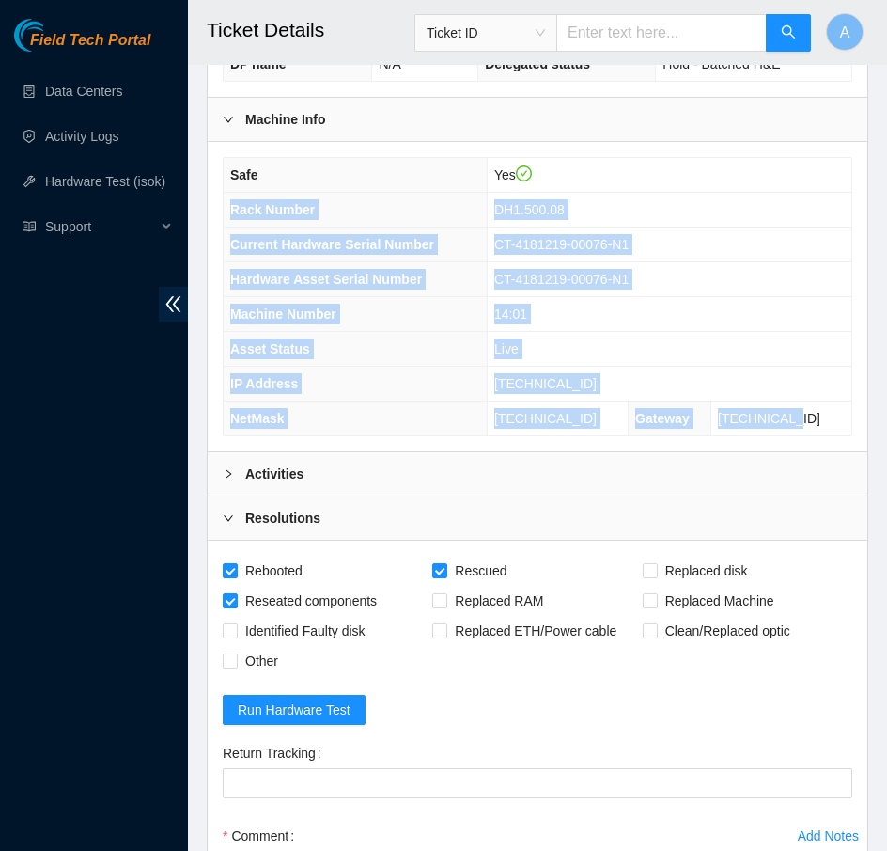
drag, startPoint x: 833, startPoint y: 409, endPoint x: 225, endPoint y: 208, distance: 640.7
click at [225, 208] on tbody "Safe Yes Rack Number DH1.500.08 Current Hardware Serial Number CT-4181219-00076…" at bounding box center [538, 296] width 628 height 277
copy tbody "Rack Number DH1.500.08 Current Hardware Serial Number CT-4181219-00076-N1 Hardw…"
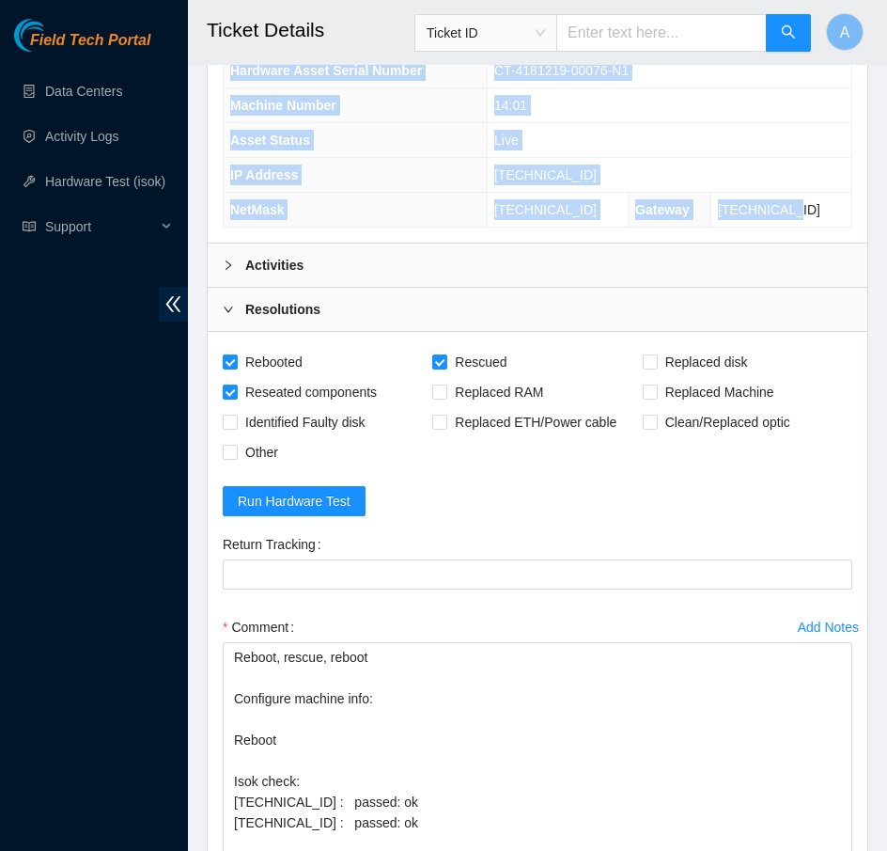
scroll to position [1169, 0]
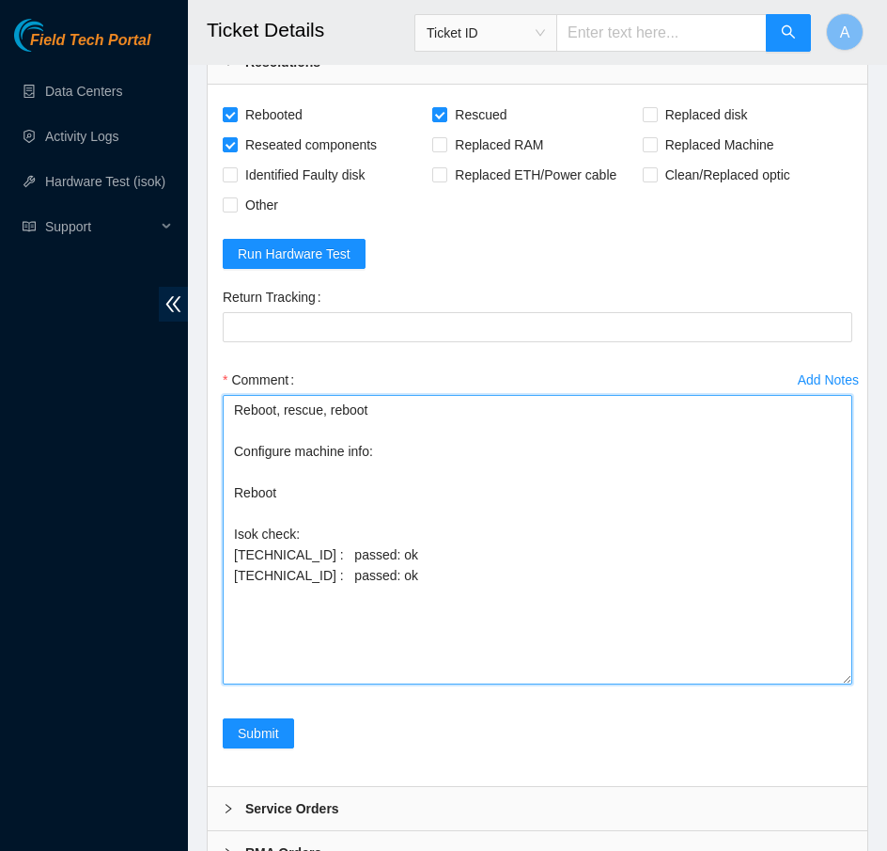
click at [395, 440] on textarea "Reboot, rescue, reboot Configure machine info: Reboot Isok check: 23.50.123.29 …" at bounding box center [538, 540] width 630 height 290
paste textarea "Rack Number DH1.500.08 Current Hardware Serial Number CT-4181219-00076-N1 Hardw…"
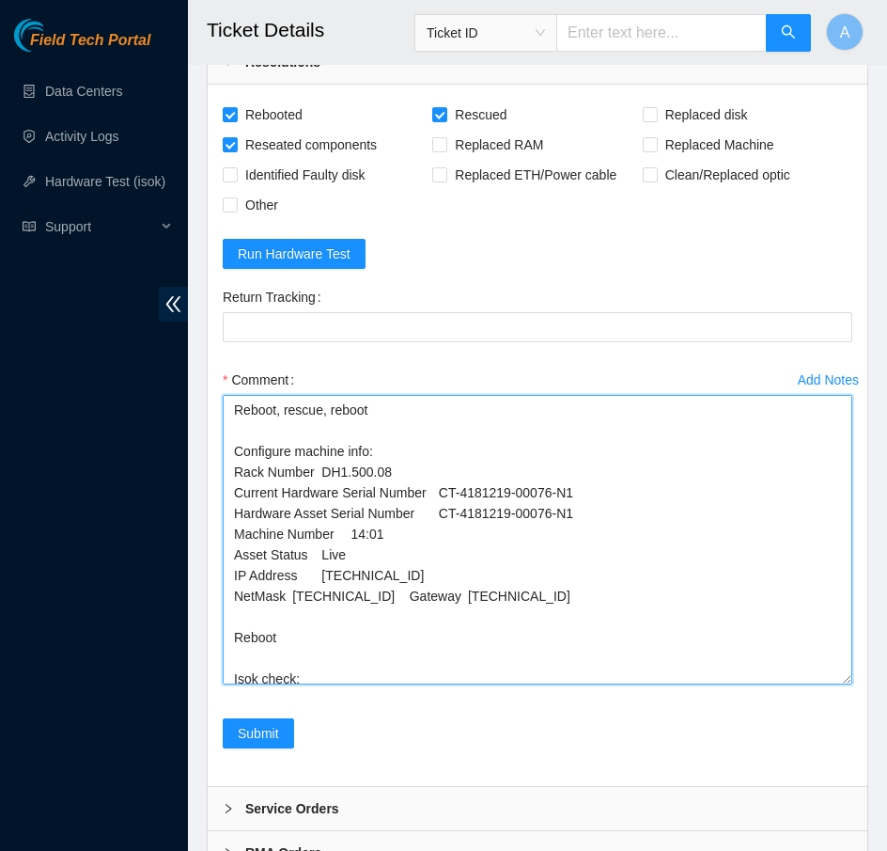
drag, startPoint x: 611, startPoint y: 496, endPoint x: 73, endPoint y: 497, distance: 537.8
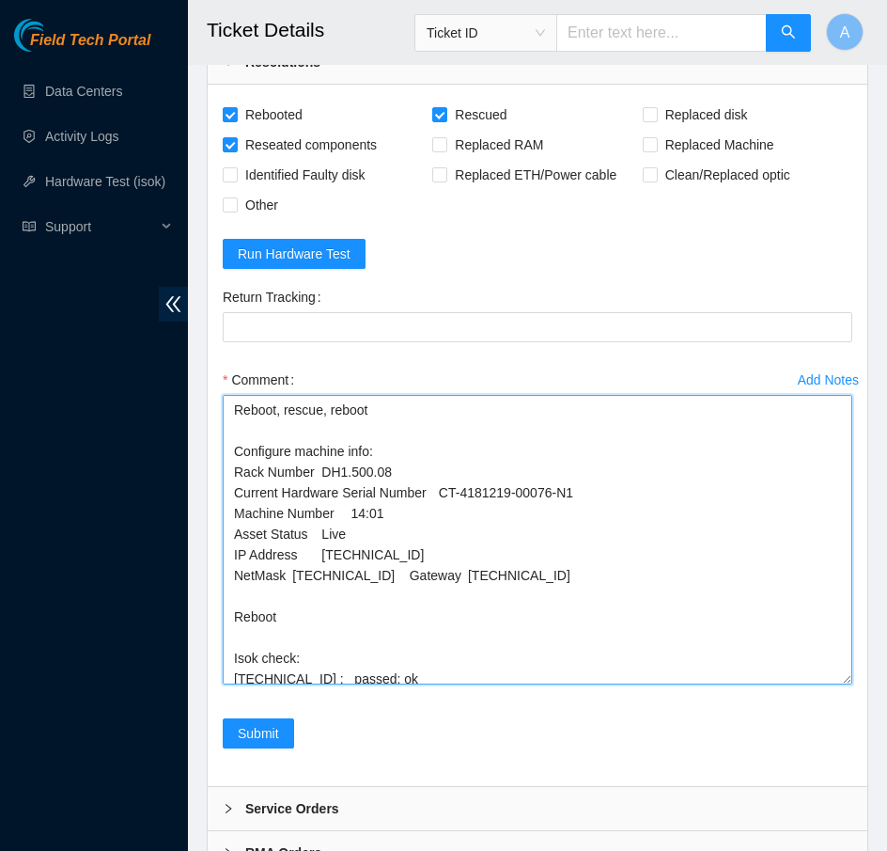
drag, startPoint x: 354, startPoint y: 521, endPoint x: 99, endPoint y: 521, distance: 255.7
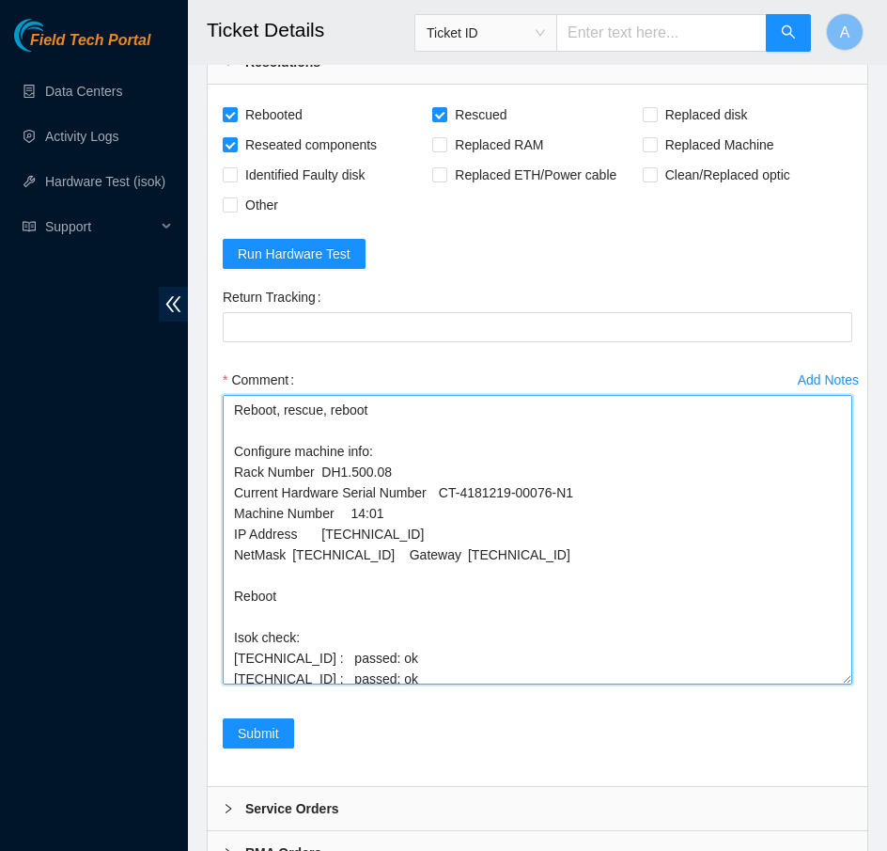
click at [409, 542] on textarea "Reboot, rescue, reboot Configure machine info: Rack Number DH1.500.08 Current H…" at bounding box center [538, 540] width 630 height 290
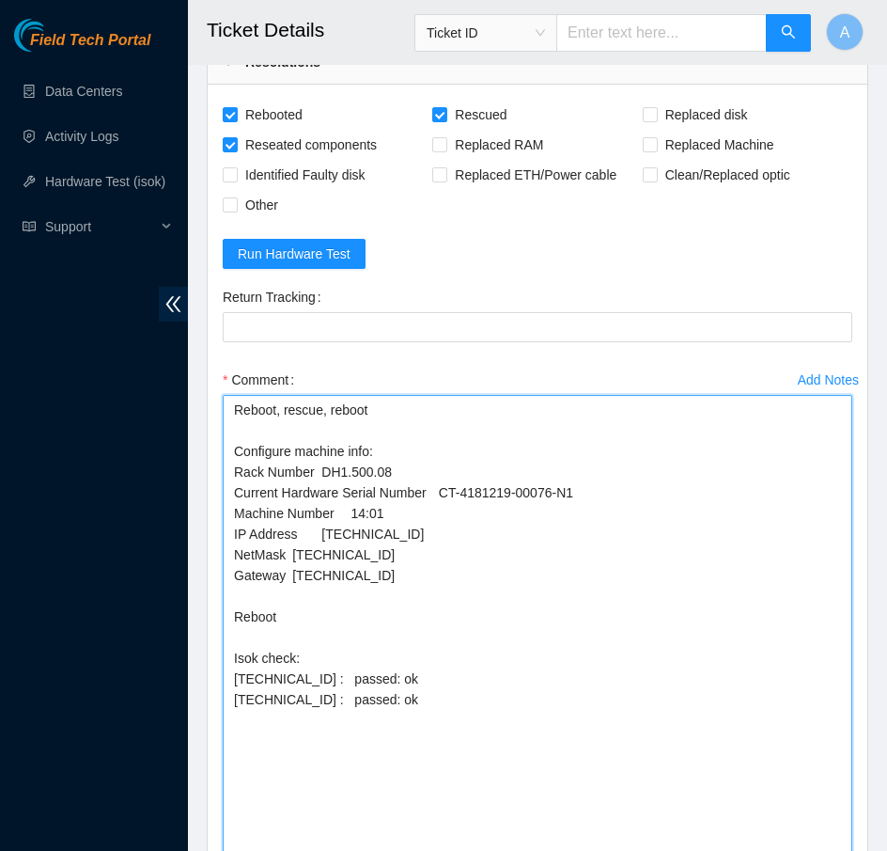
drag, startPoint x: 847, startPoint y: 667, endPoint x: 843, endPoint y: 889, distance: 222.8
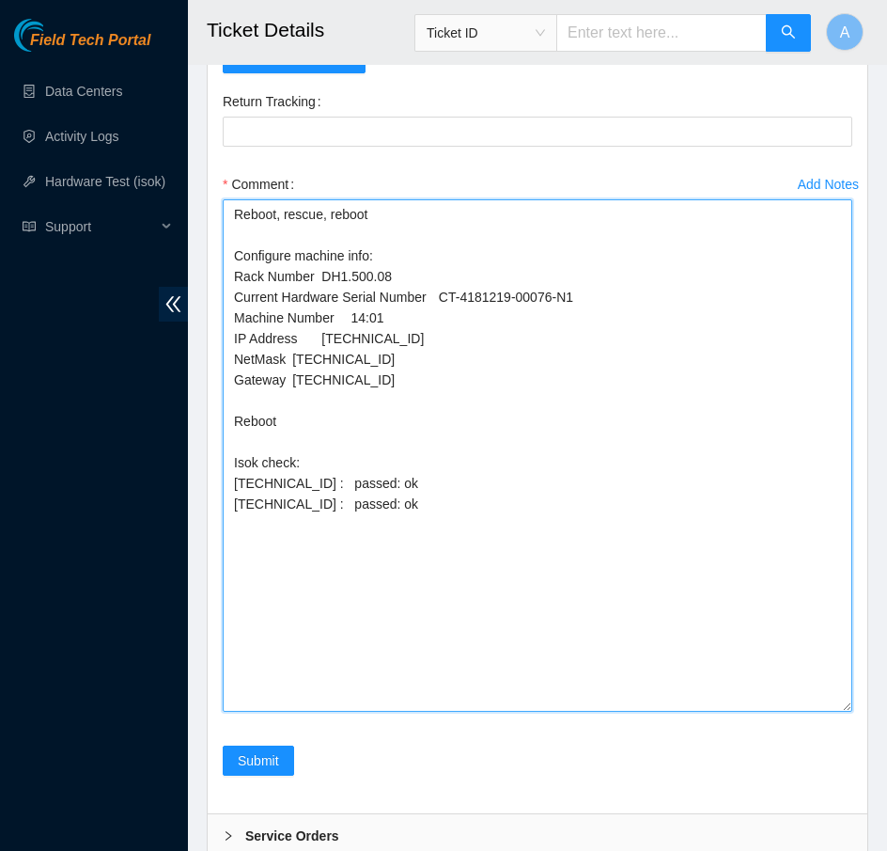
scroll to position [1390, 0]
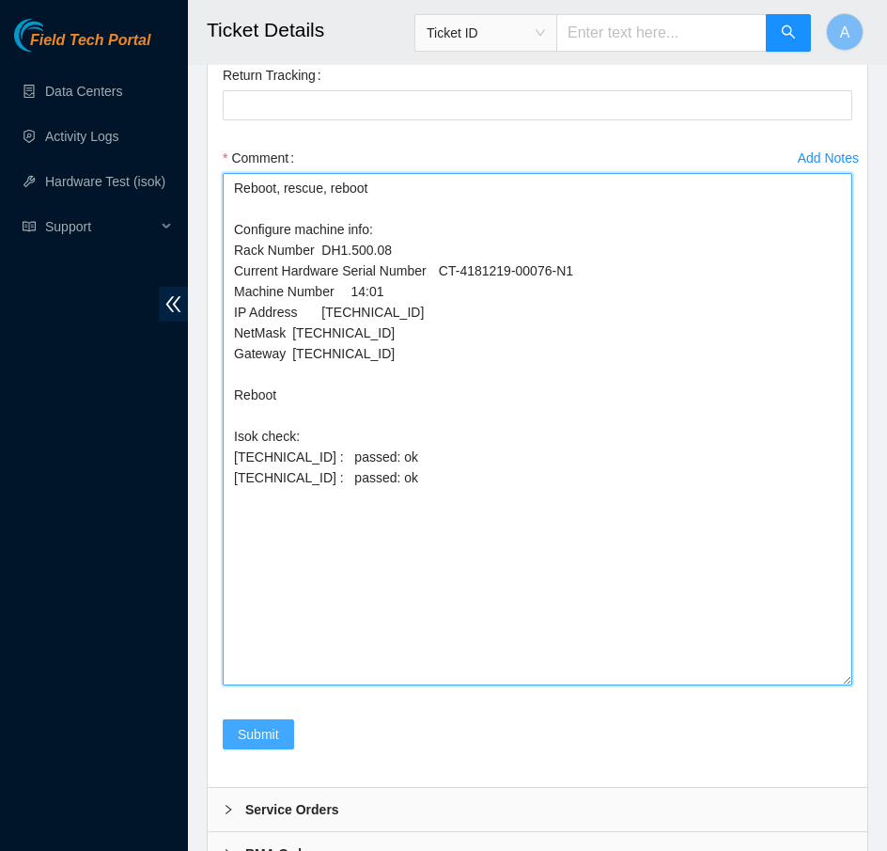
type textarea "Reboot, rescue, reboot Configure machine info: Rack Number DH1.500.08 Current H…"
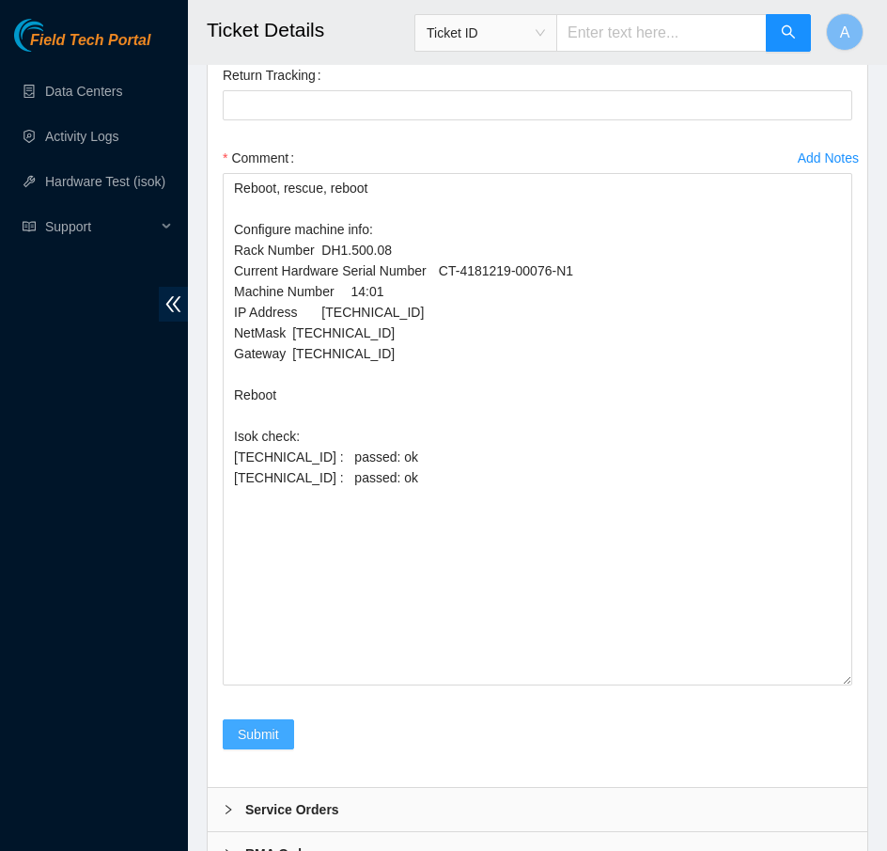
click at [268, 719] on button "Submit" at bounding box center [258, 734] width 71 height 30
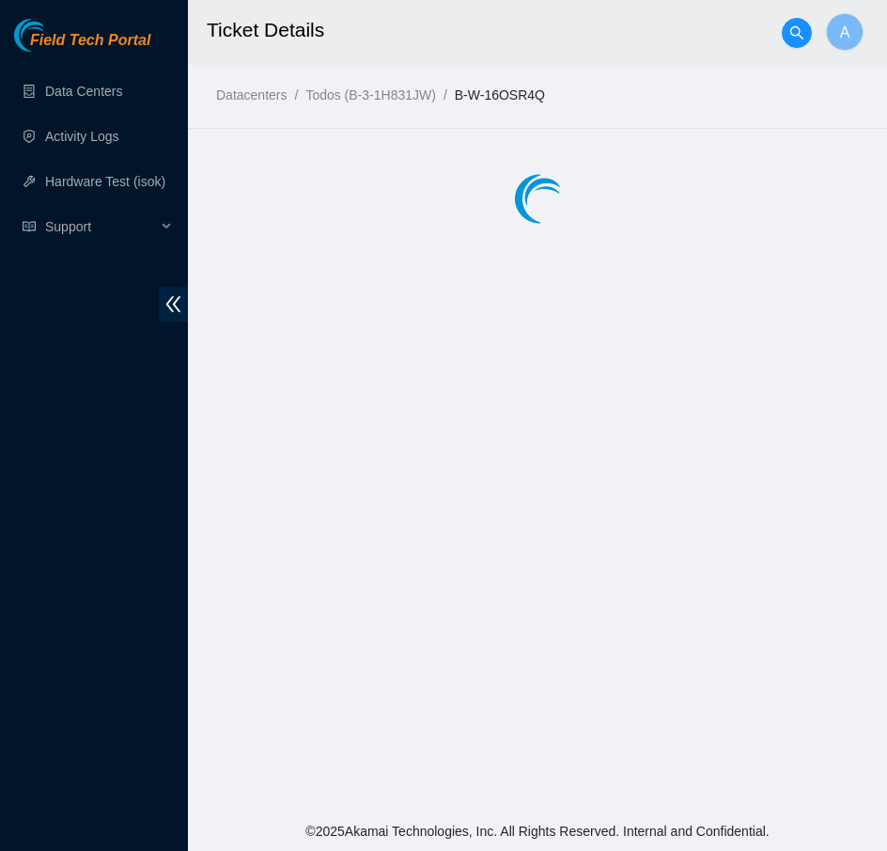
scroll to position [0, 0]
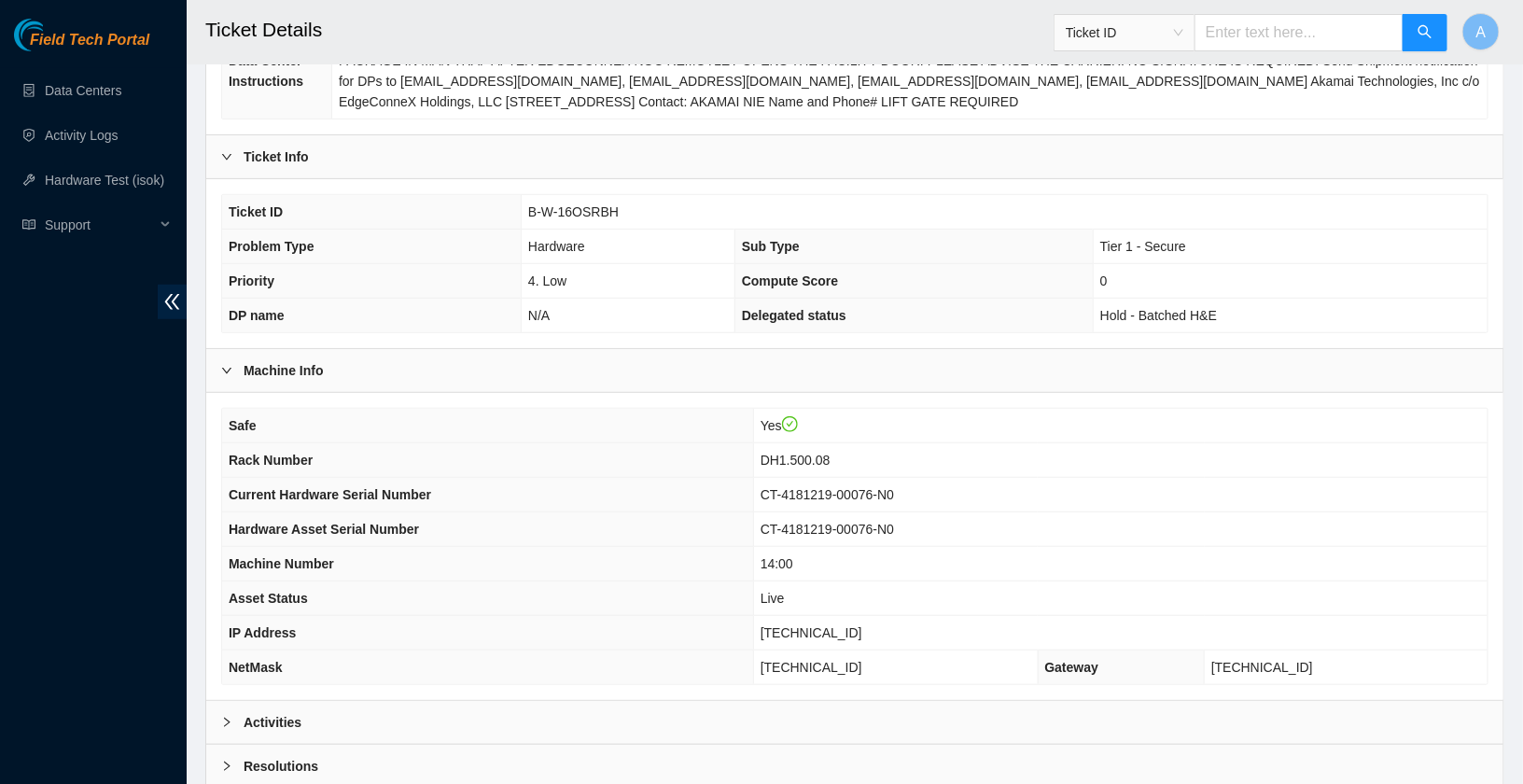
scroll to position [387, 0]
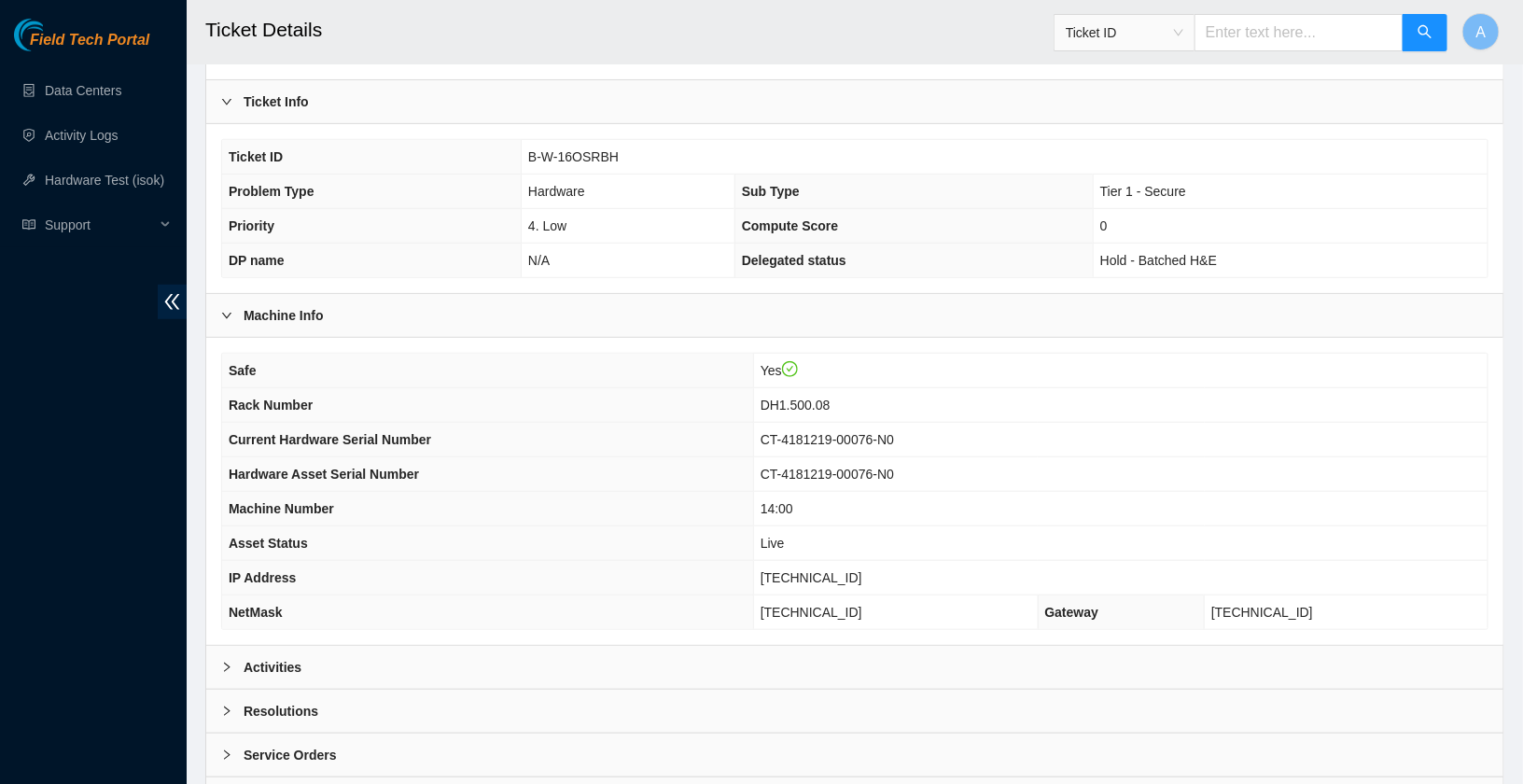
click at [249, 660] on b "Activities" at bounding box center [272, 667] width 58 height 21
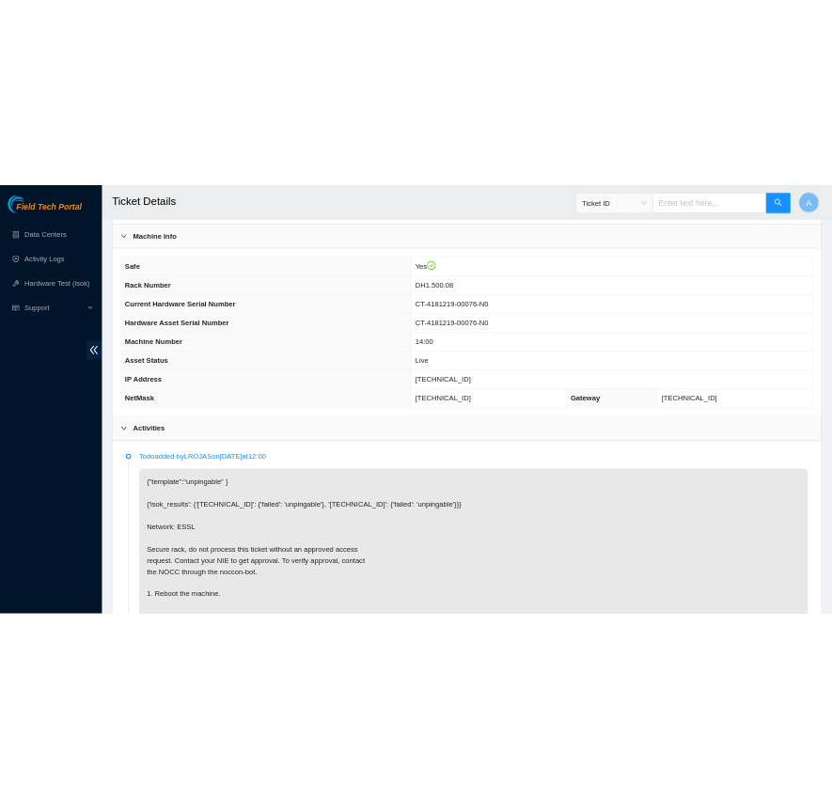
scroll to position [594, 0]
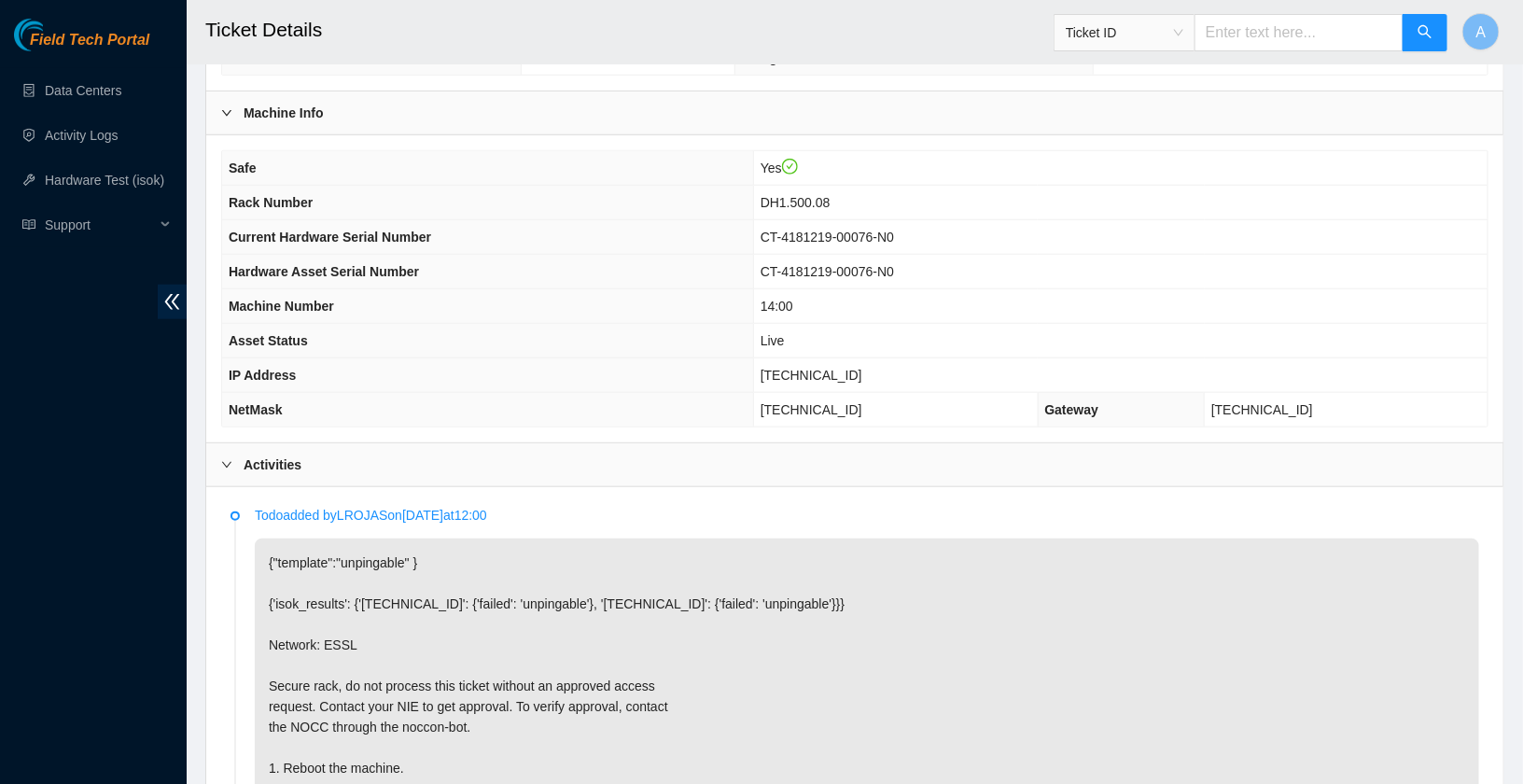
click at [824, 370] on span "[TECHNICAL_ID]" at bounding box center [811, 374] width 101 height 15
copy span "[TECHNICAL_ID]"
click at [823, 198] on span "DH1.500.08" at bounding box center [795, 201] width 70 height 15
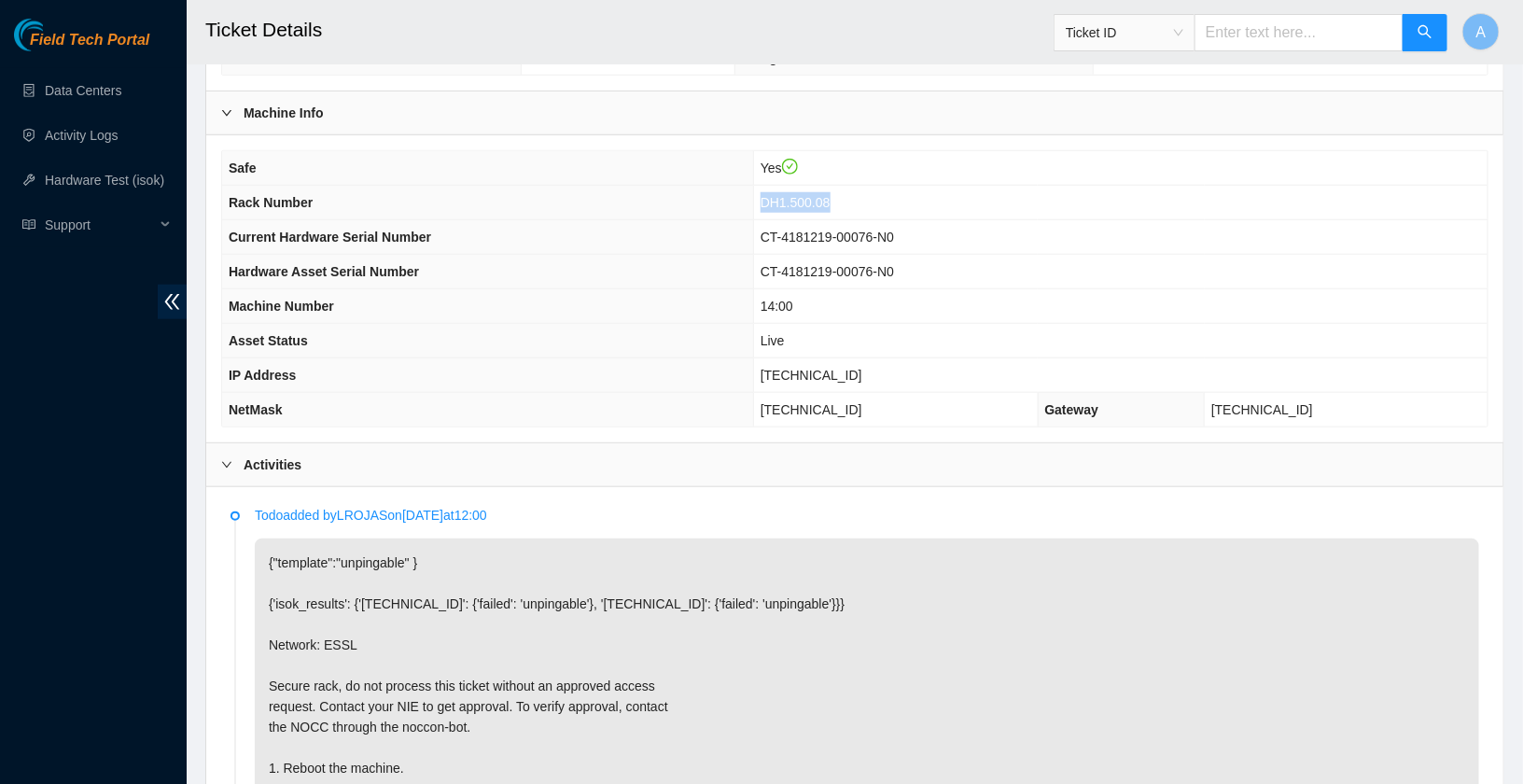
click at [823, 198] on span "DH1.500.08" at bounding box center [795, 201] width 70 height 15
copy span "DH1.500.08"
click at [797, 229] on span "CT-4181219-00076-N0" at bounding box center [827, 236] width 133 height 15
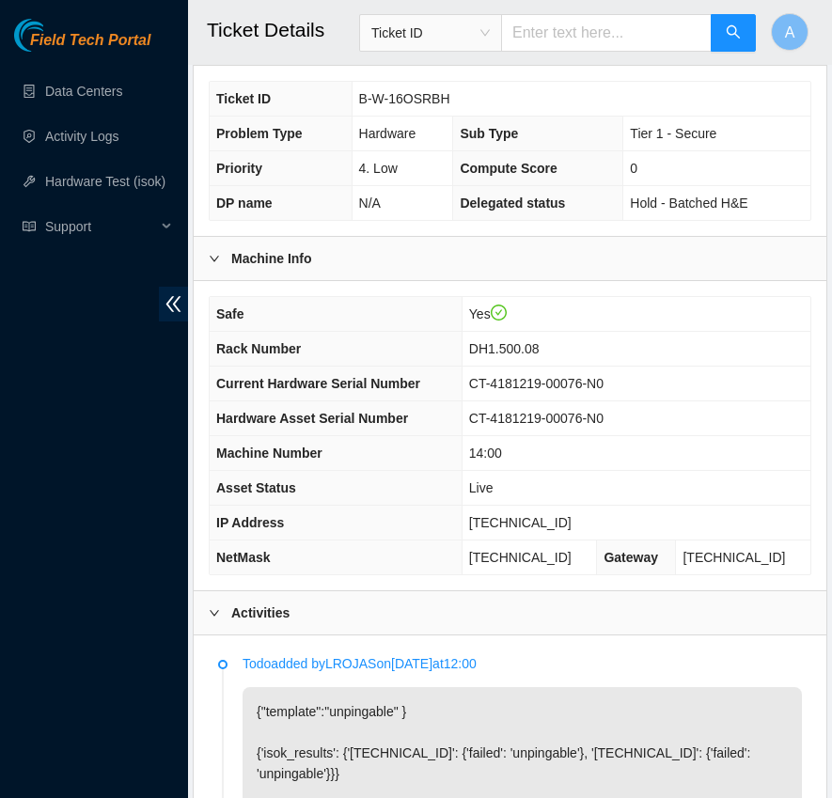
click at [554, 530] on span "[TECHNICAL_ID]" at bounding box center [520, 522] width 102 height 15
copy span "[TECHNICAL_ID]"
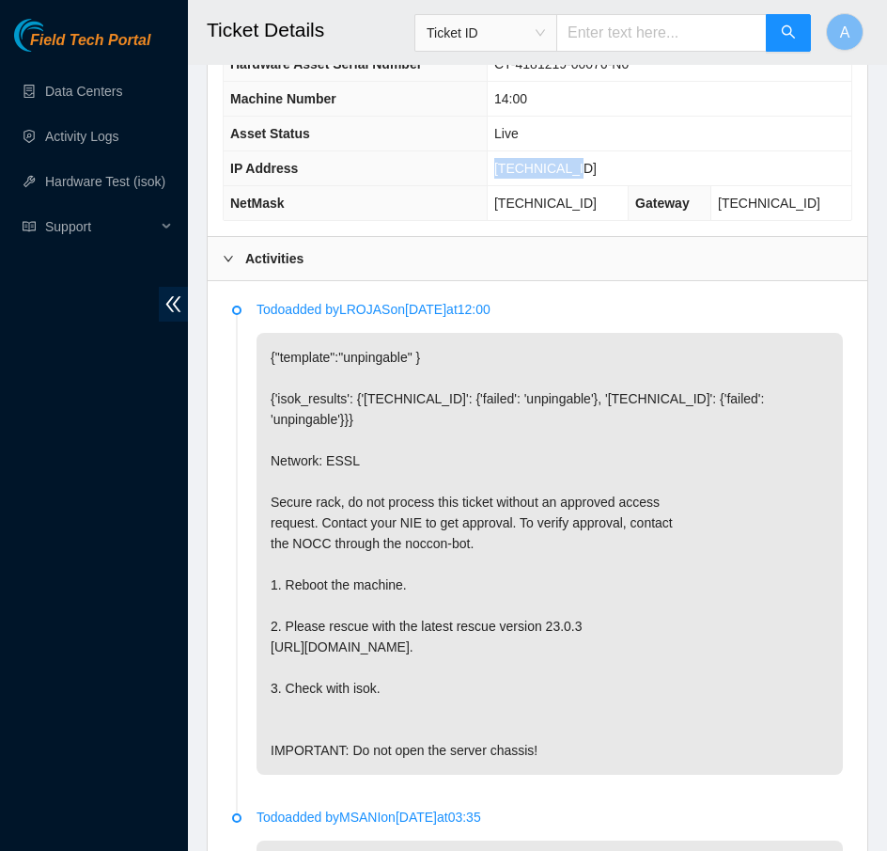
scroll to position [1034, 0]
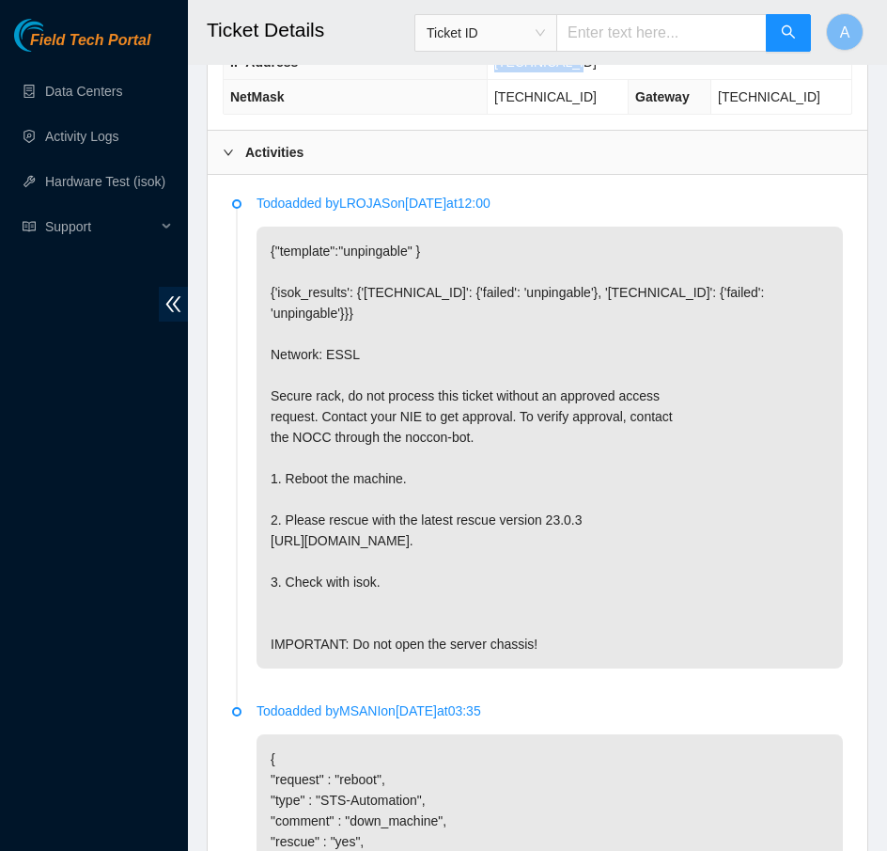
click at [314, 139] on div "Activities" at bounding box center [538, 152] width 660 height 43
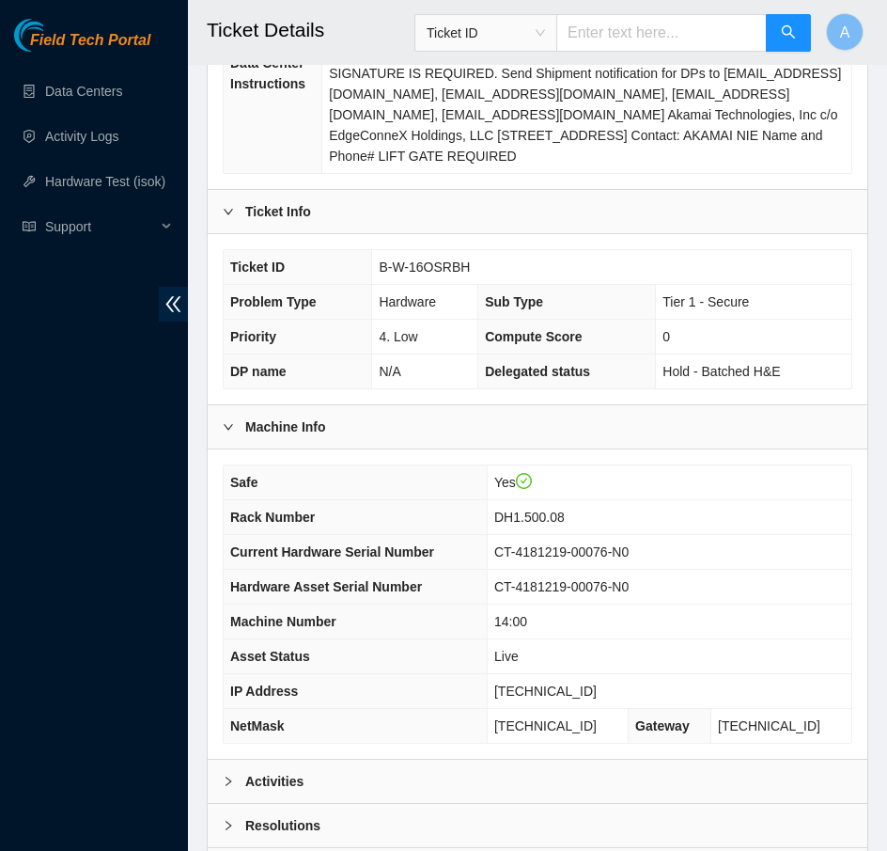
scroll to position [539, 0]
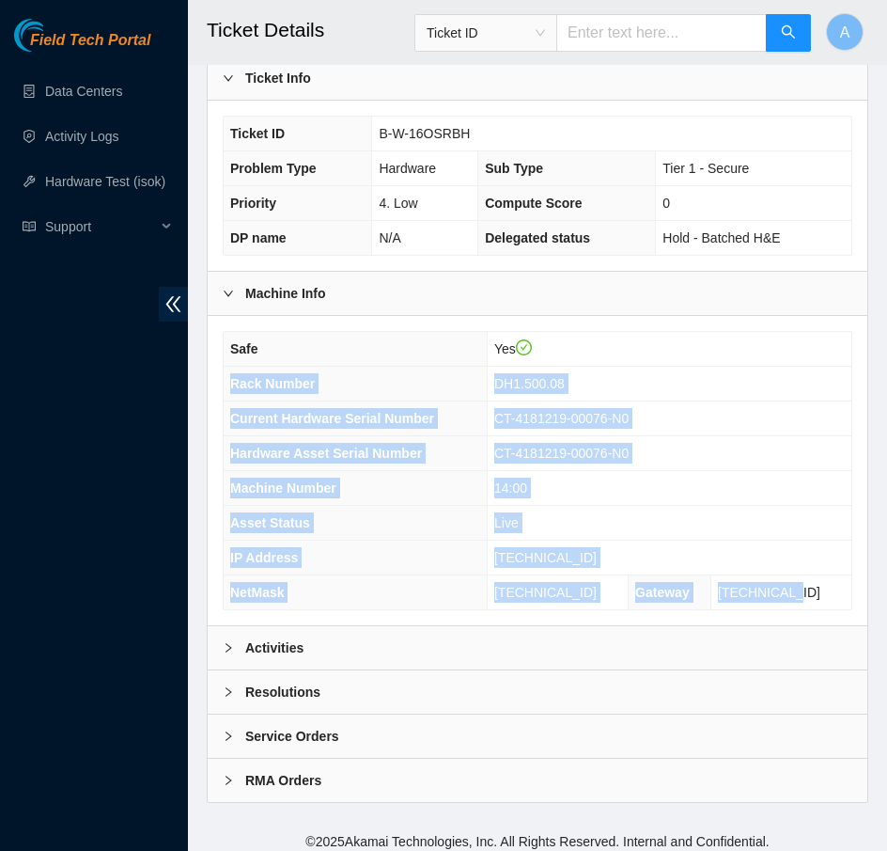
drag, startPoint x: 830, startPoint y: 588, endPoint x: 228, endPoint y: 384, distance: 636.2
click at [228, 384] on tbody "Safe Yes Rack Number DH1.500.08 Current Hardware Serial Number CT-4181219-00076…" at bounding box center [538, 470] width 628 height 277
copy tbody "Rack Number DH1.500.08 Current Hardware Serial Number CT-4181219-00076-N0 Hardw…"
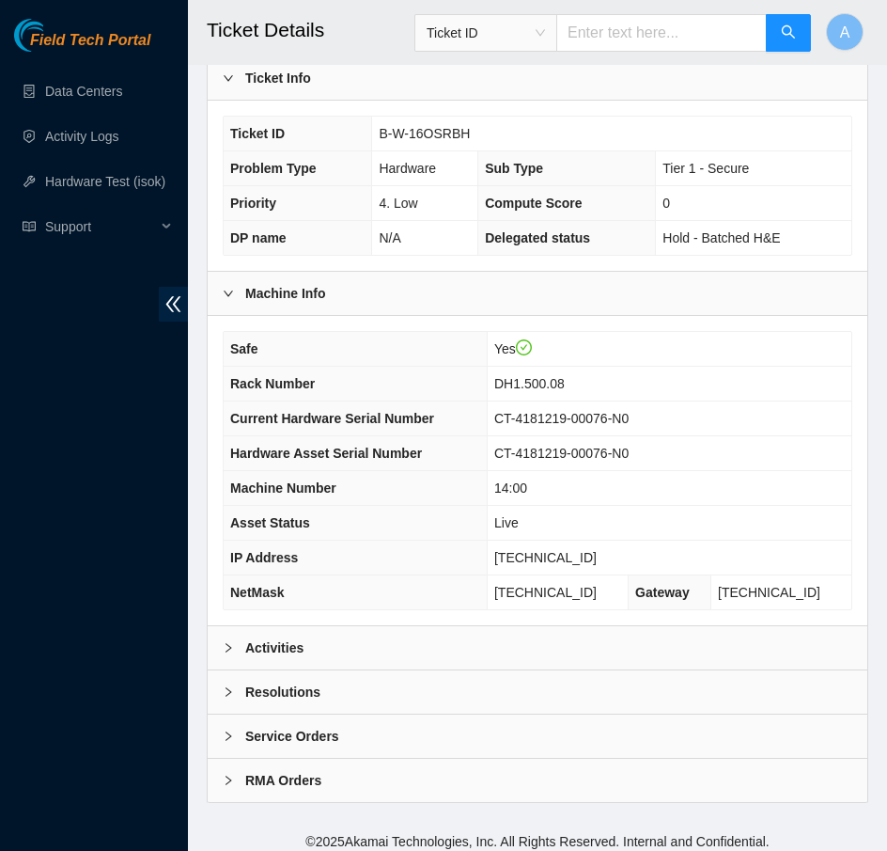
click at [340, 672] on div "Resolutions" at bounding box center [538, 691] width 660 height 43
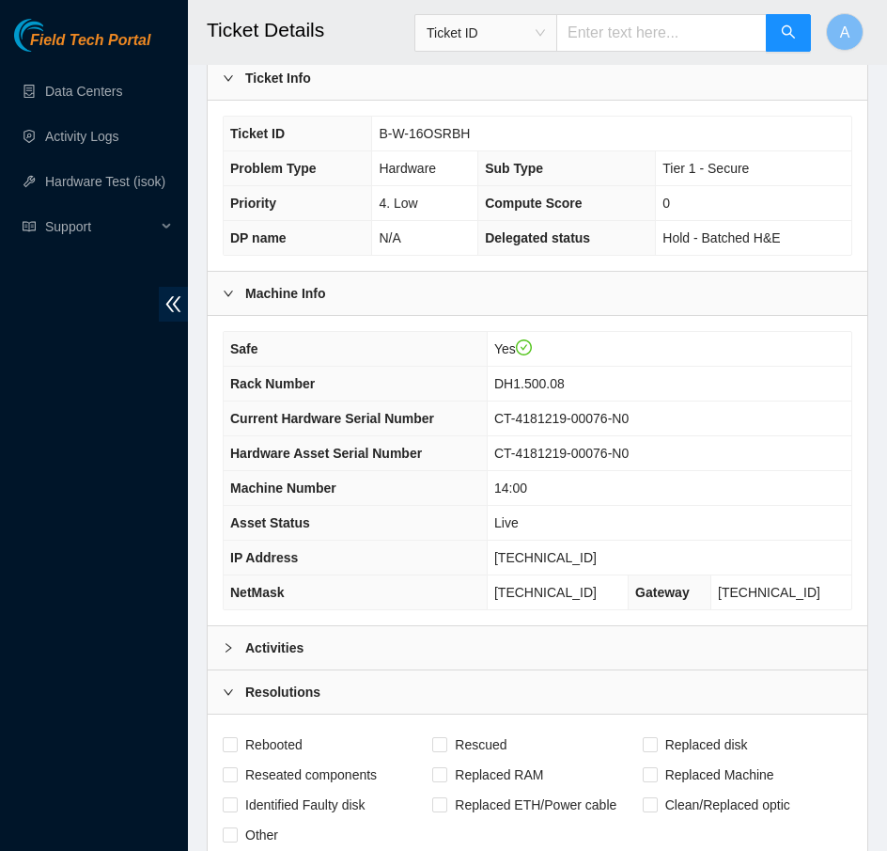
click at [340, 635] on div "Activities" at bounding box center [538, 647] width 660 height 43
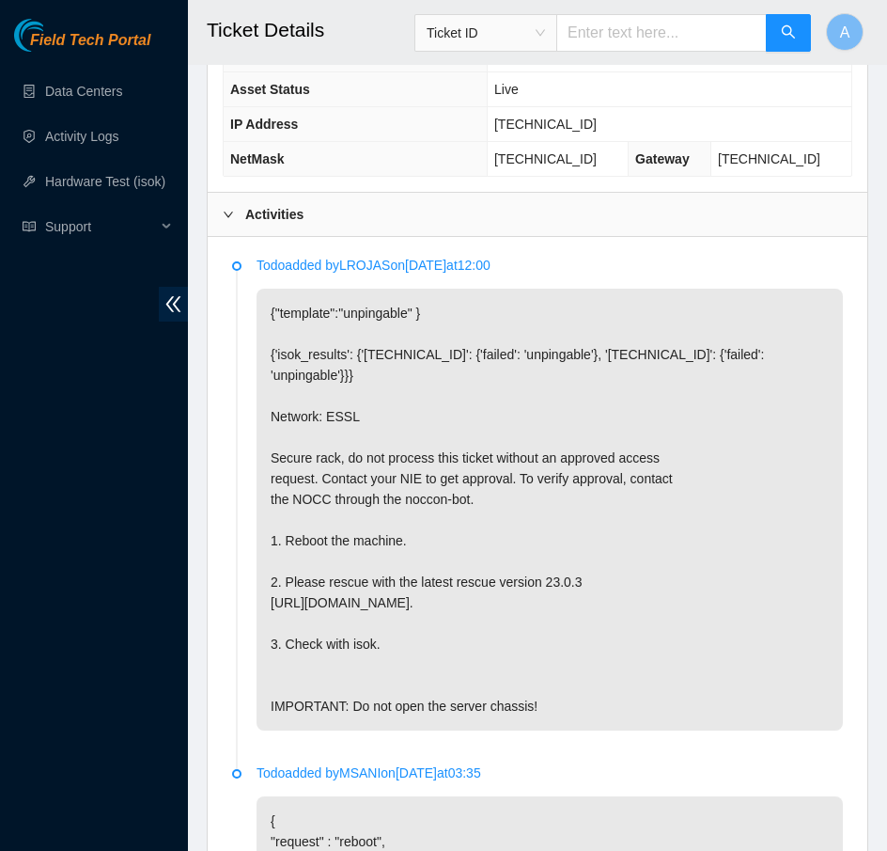
scroll to position [957, 0]
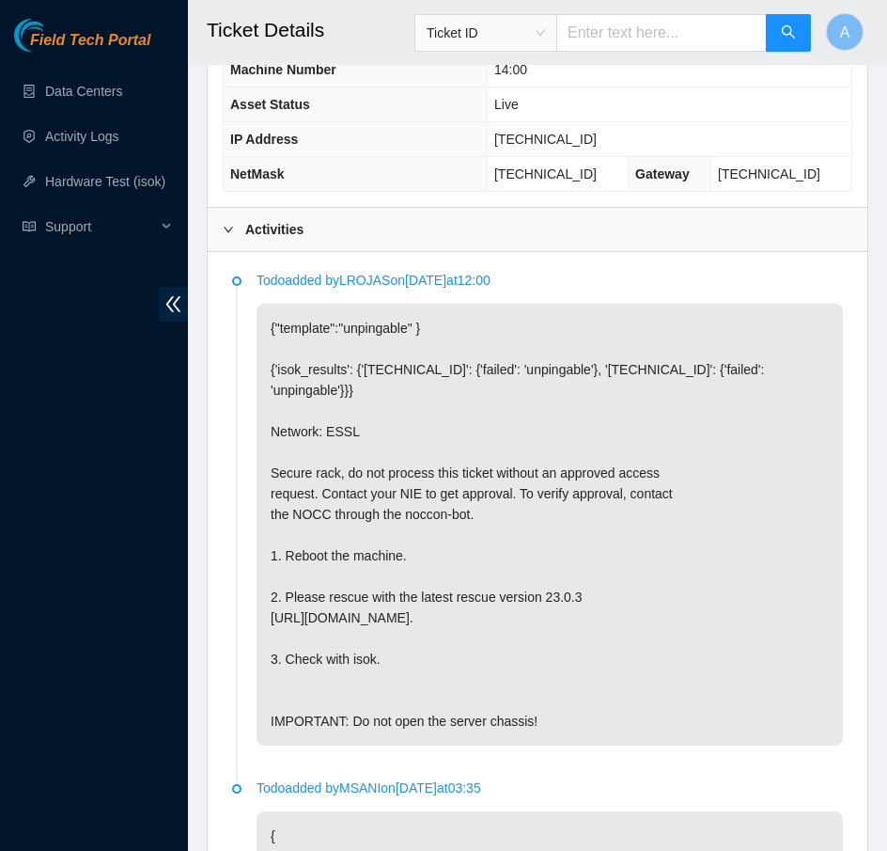
click at [336, 230] on div "Activities" at bounding box center [538, 229] width 660 height 43
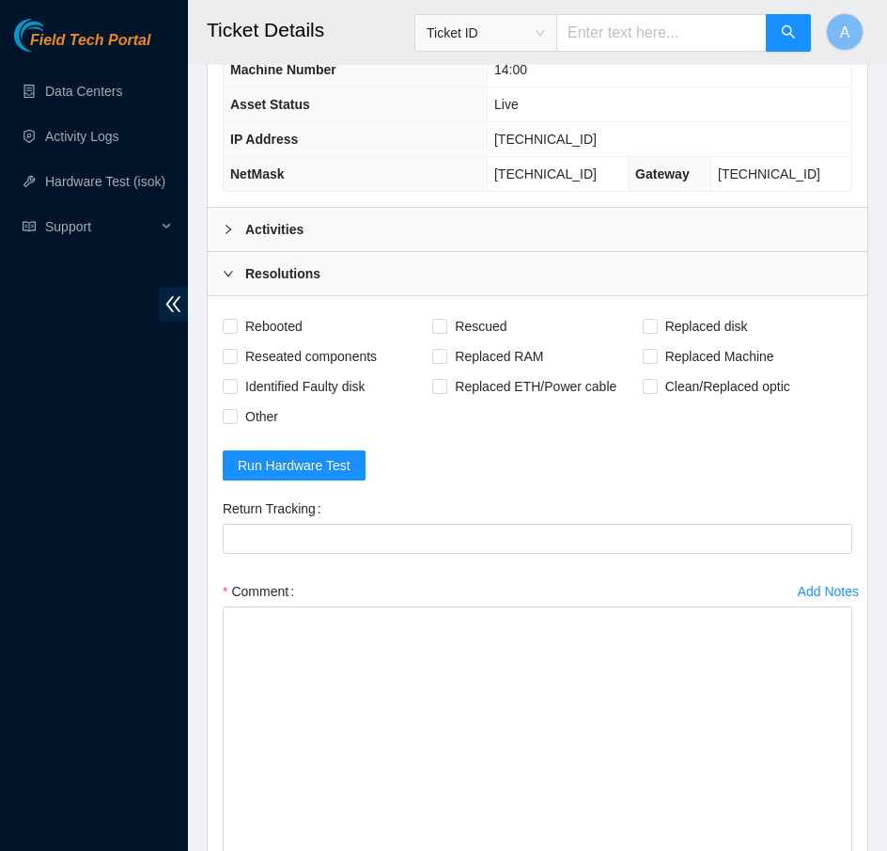
drag, startPoint x: 849, startPoint y: 663, endPoint x: 843, endPoint y: 934, distance: 270.8
click at [245, 414] on span "Other" at bounding box center [262, 416] width 48 height 30
click at [236, 414] on input "Other" at bounding box center [229, 415] width 13 height 13
checkbox input "true"
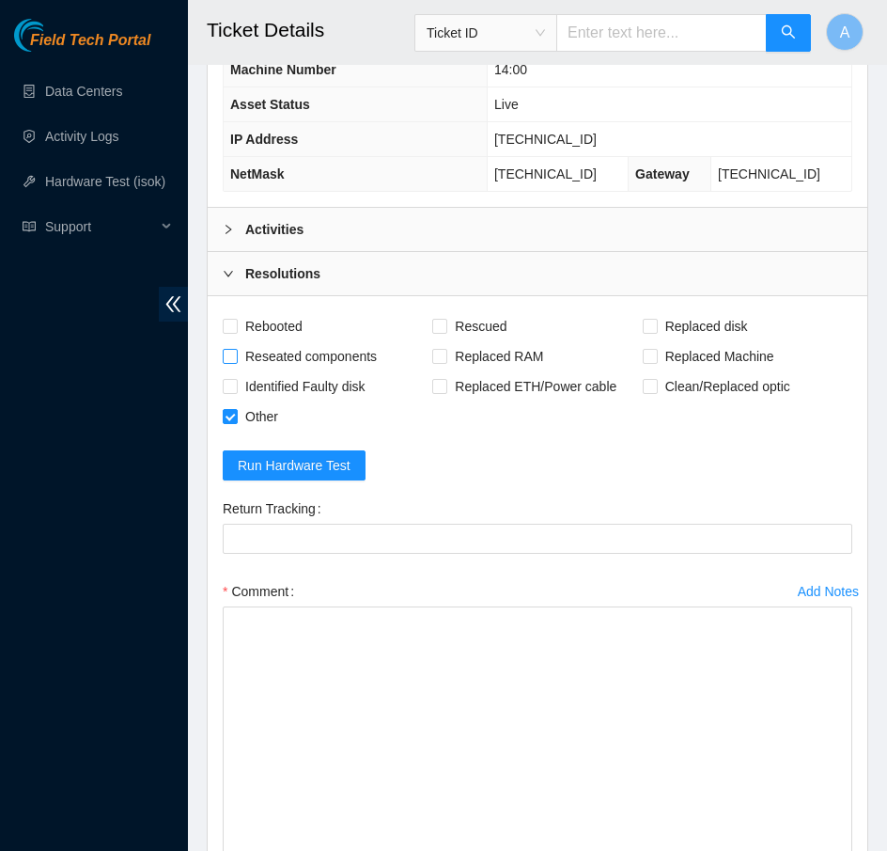
click at [277, 348] on span "Reseated components" at bounding box center [311, 356] width 147 height 30
click at [236, 349] on input "Reseated components" at bounding box center [229, 355] width 13 height 13
checkbox input "true"
click at [282, 318] on span "Rebooted" at bounding box center [274, 326] width 72 height 30
click at [236, 319] on input "Rebooted" at bounding box center [229, 325] width 13 height 13
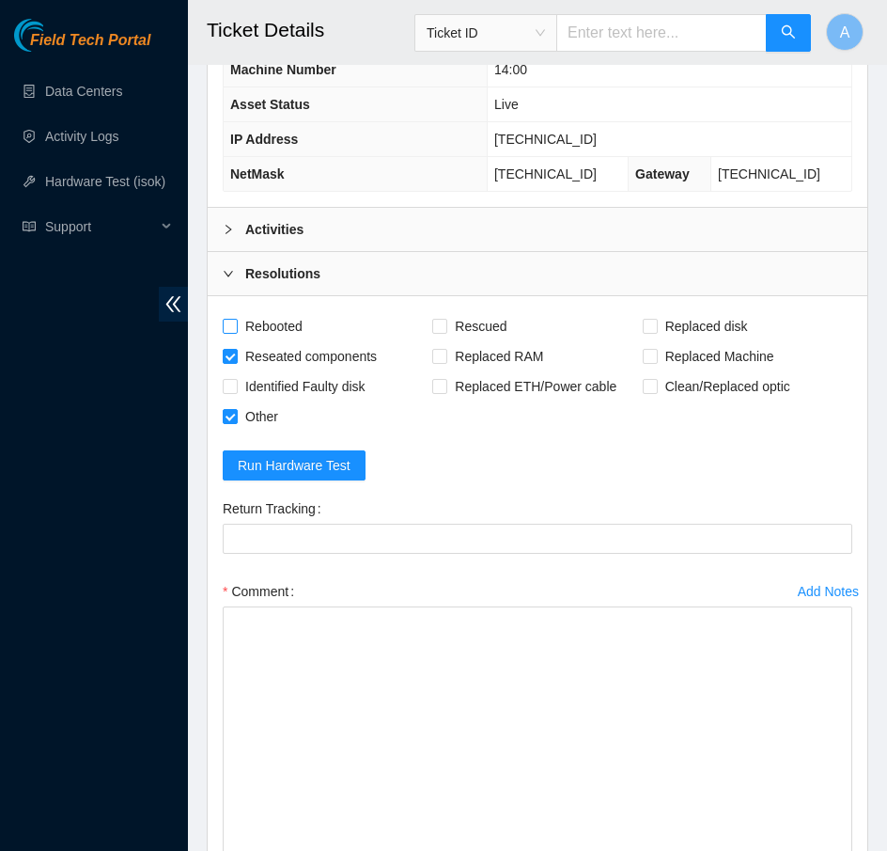
checkbox input "true"
click at [495, 312] on span "Rescued" at bounding box center [481, 326] width 67 height 30
click at [446, 319] on input "Rescued" at bounding box center [438, 325] width 13 height 13
checkbox input "true"
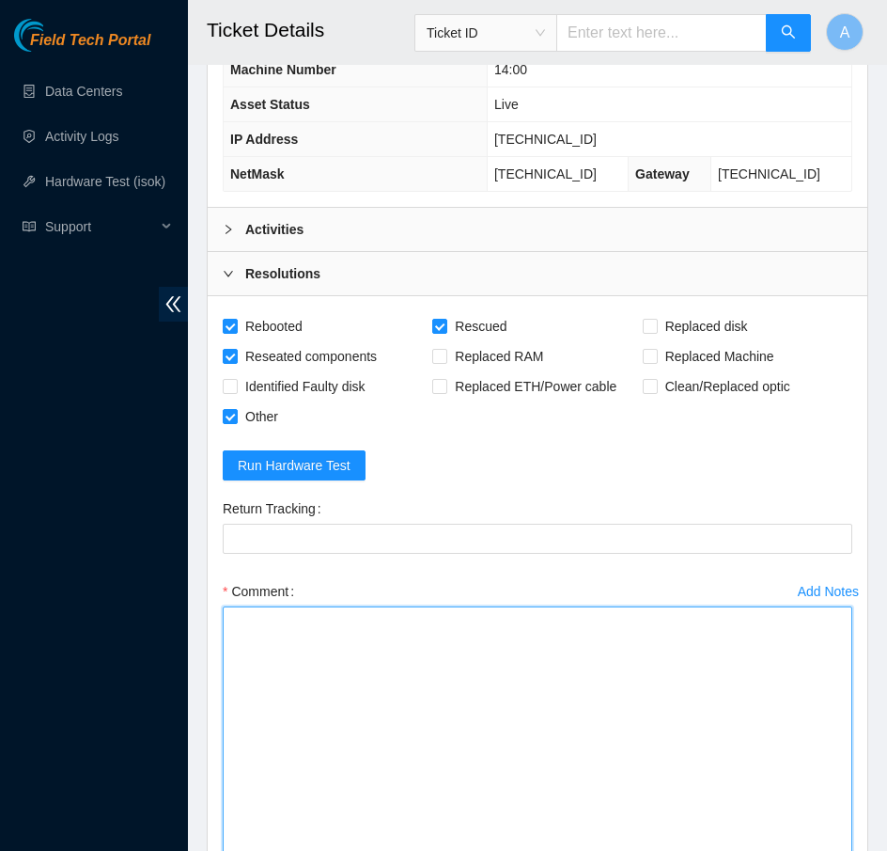
click at [396, 713] on textarea "Comment" at bounding box center [538, 776] width 630 height 341
paste textarea "Rack Number DH1.500.08 Current Hardware Serial Number CT-4181219-00076-N0 Hardw…"
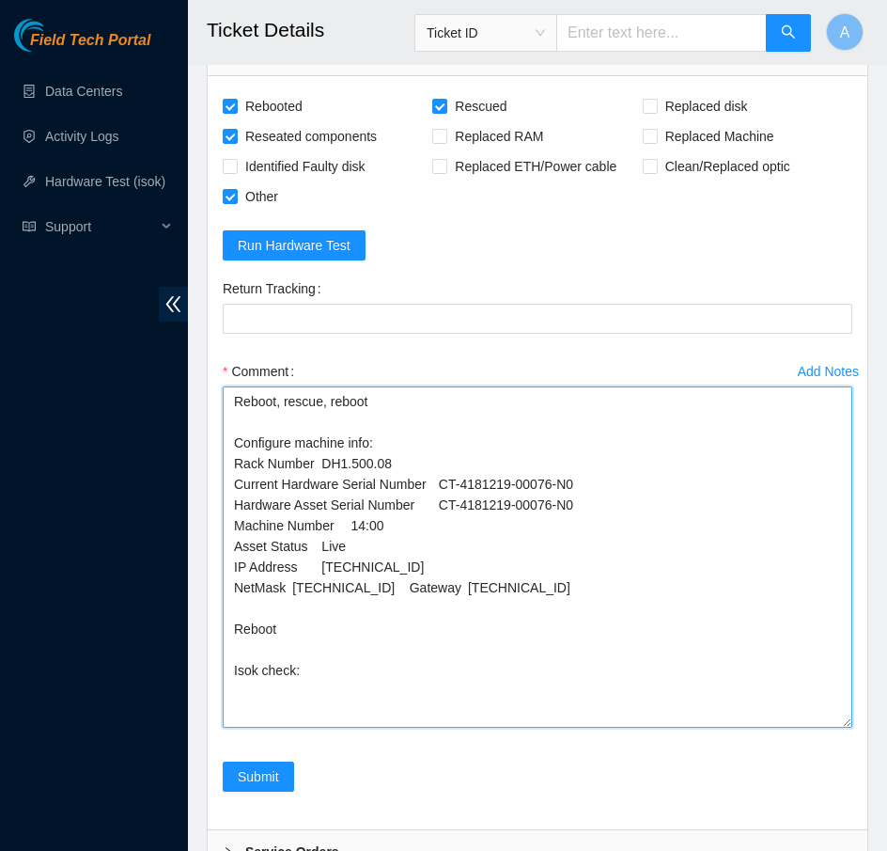
scroll to position [1186, 0]
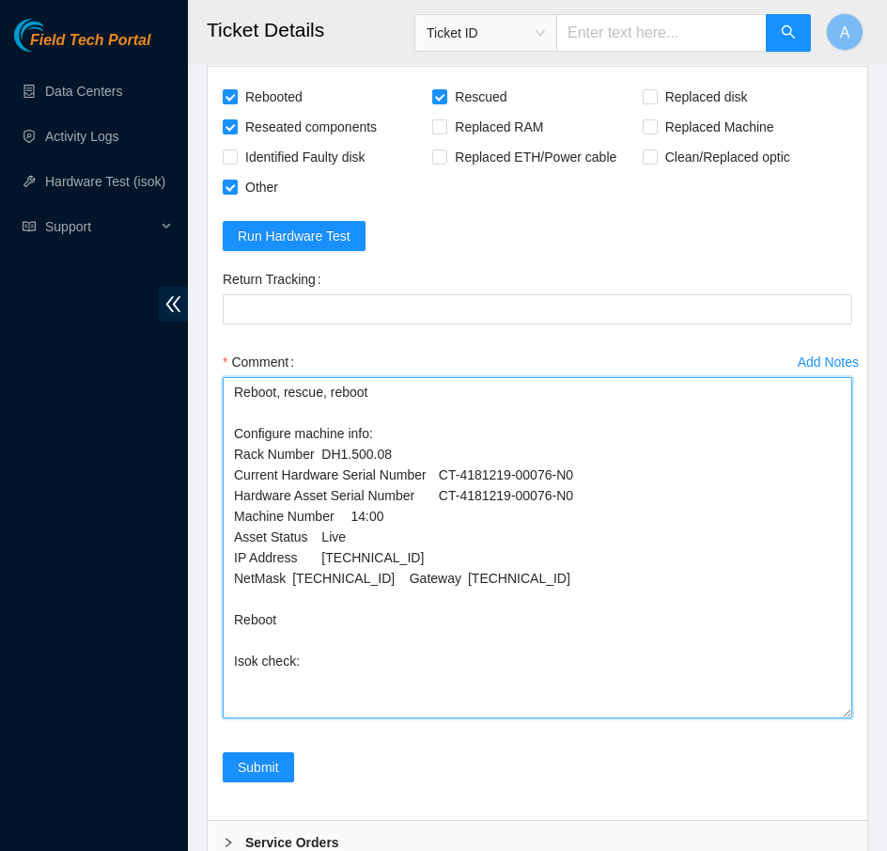
drag, startPoint x: 611, startPoint y: 492, endPoint x: 217, endPoint y: 483, distance: 394.0
click at [217, 483] on div "Add Notes Comment Reboot, rescue, reboot Configure machine info: Rack Number DH…" at bounding box center [537, 549] width 645 height 405
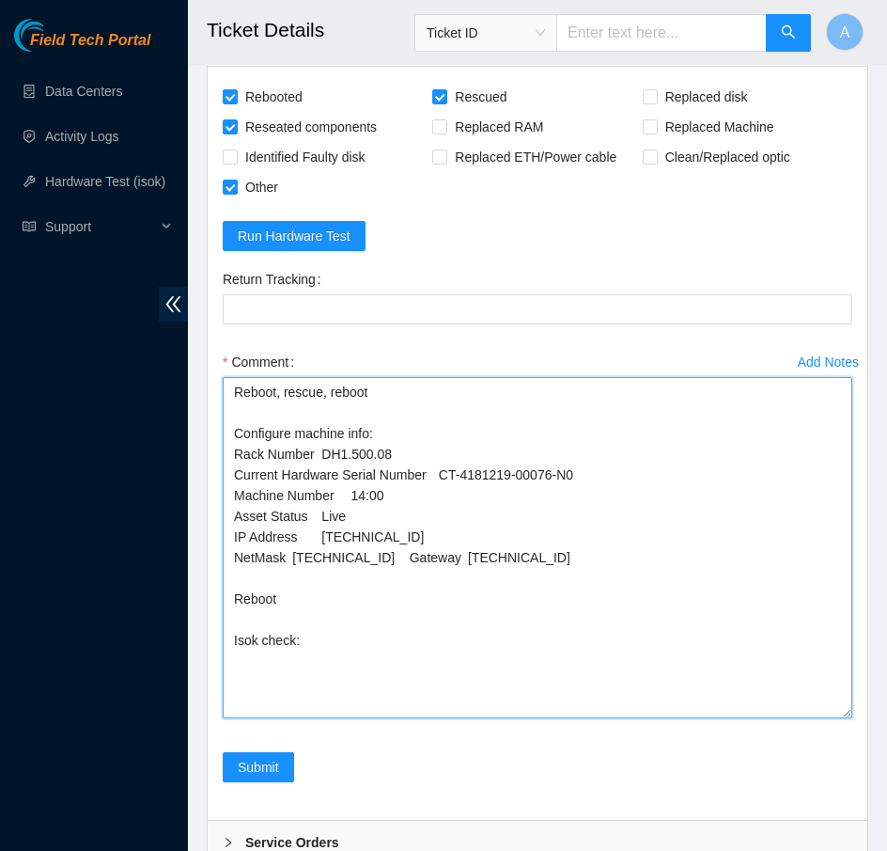
drag, startPoint x: 392, startPoint y: 493, endPoint x: 191, endPoint y: 493, distance: 201.2
drag, startPoint x: 357, startPoint y: 512, endPoint x: 190, endPoint y: 511, distance: 167.3
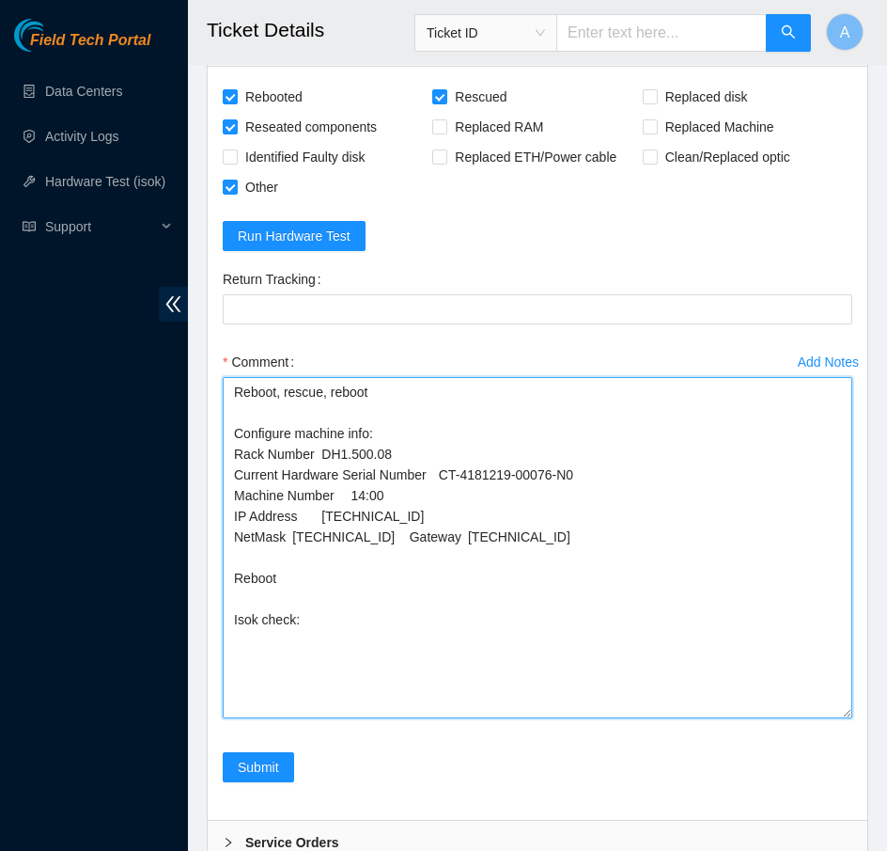
click at [413, 523] on textarea "Reboot, rescue, reboot Configure machine info: Rack Number DH1.500.08 Current H…" at bounding box center [538, 547] width 630 height 341
click at [610, 640] on textarea "Reboot, rescue, reboot Configure machine info: Rack Number DH1.500.08 Current H…" at bounding box center [538, 547] width 630 height 341
paste textarea "23.50.123.29 : passed: ok N/A 23.50.123.28 : passed: ok"
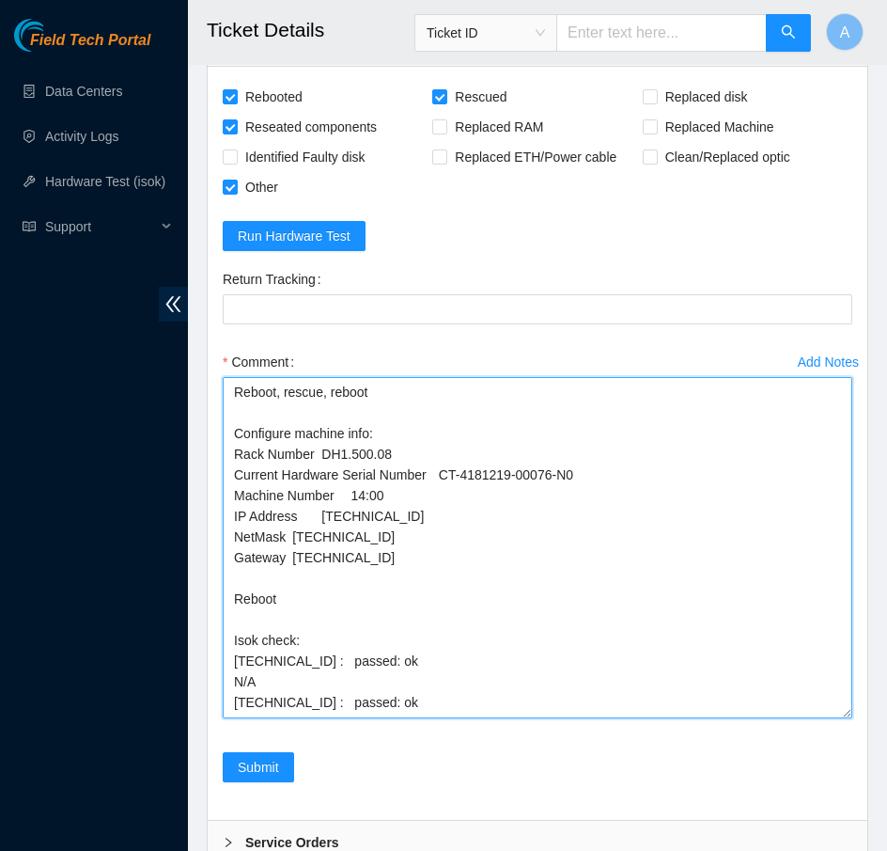
drag, startPoint x: 427, startPoint y: 669, endPoint x: 149, endPoint y: 669, distance: 277.3
type textarea "Reboot, rescue, reboot Configure machine info: Rack Number DH1.500.08 Current H…"
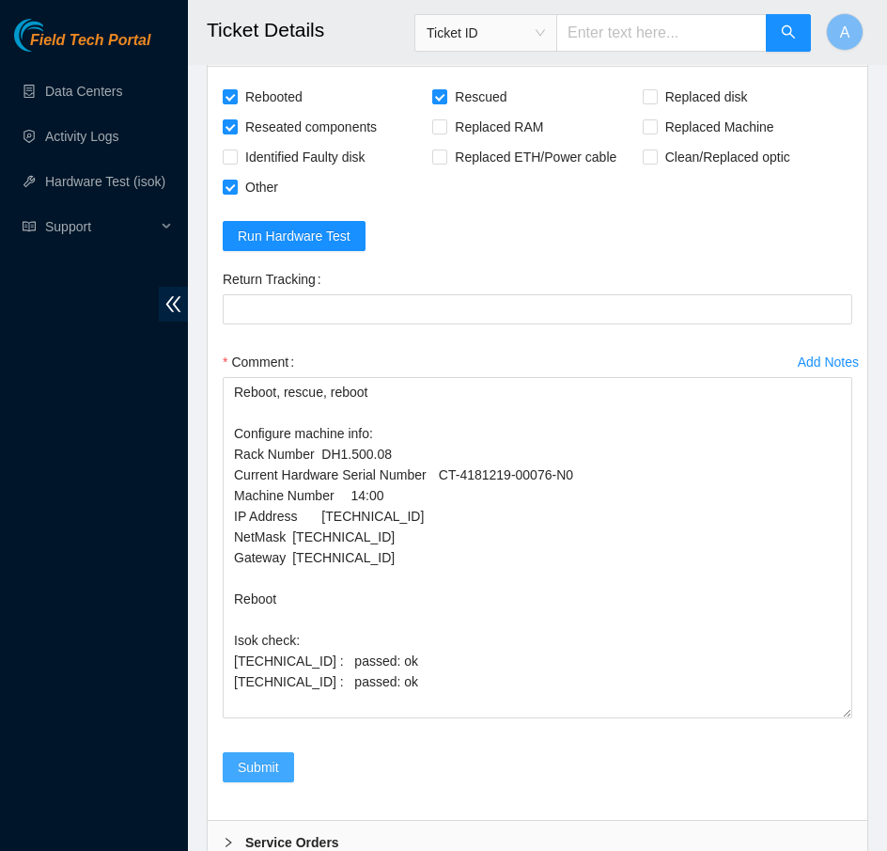
click at [263, 752] on button "Submit" at bounding box center [258, 767] width 71 height 30
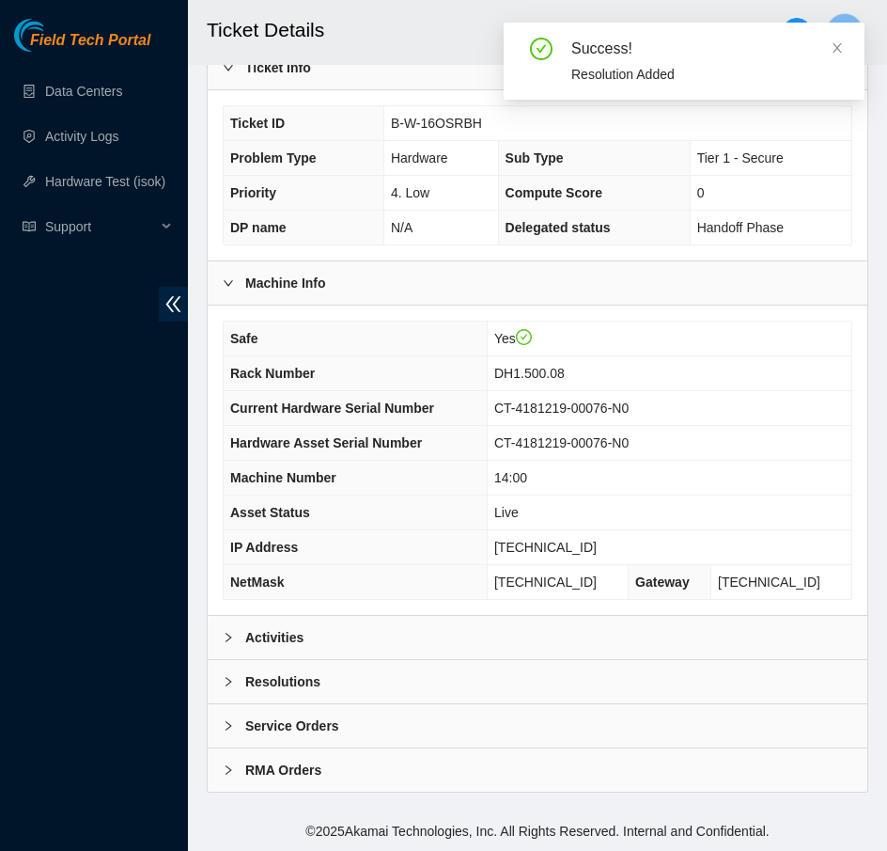
scroll to position [539, 0]
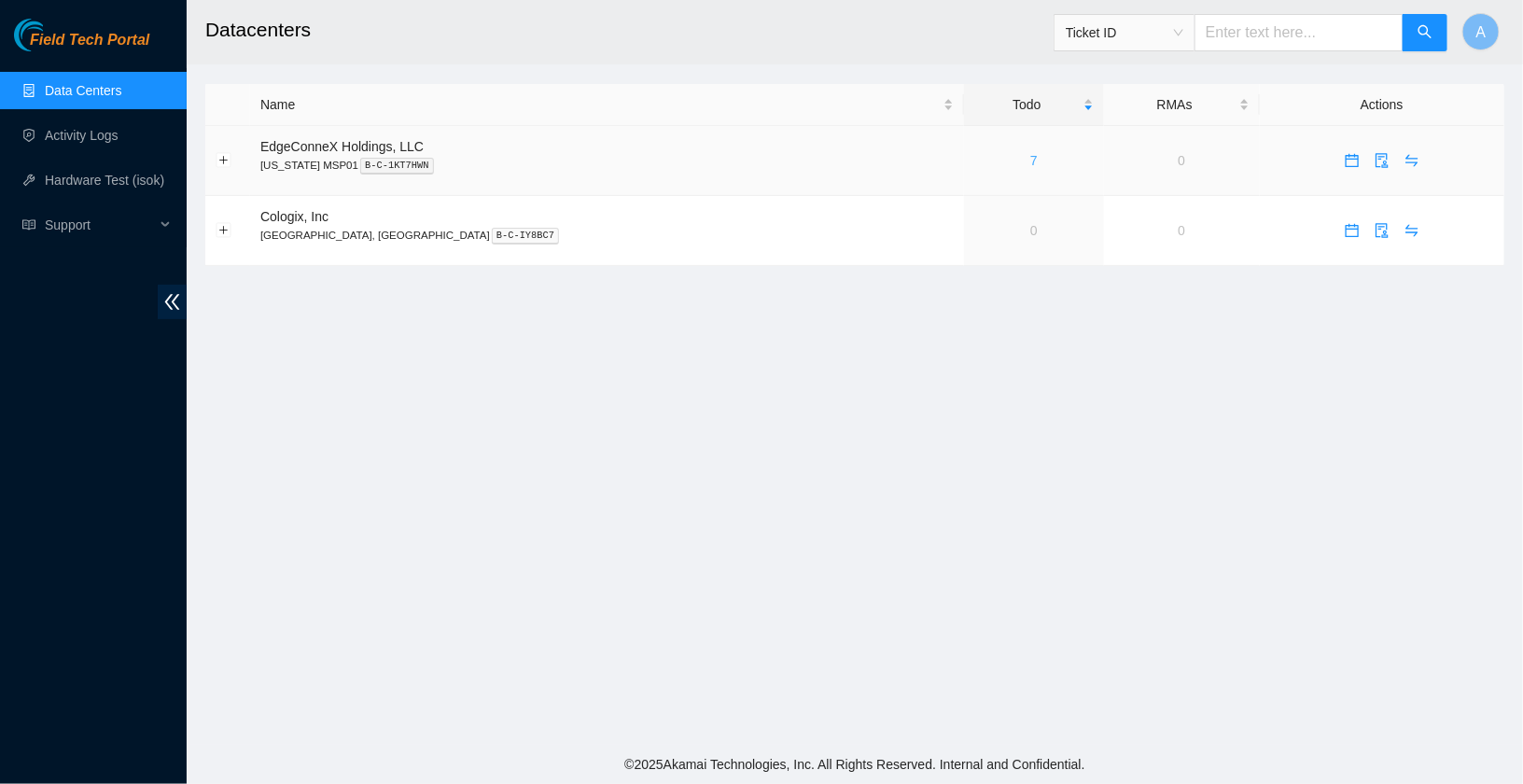
click at [1031, 161] on link "7" at bounding box center [1035, 160] width 8 height 15
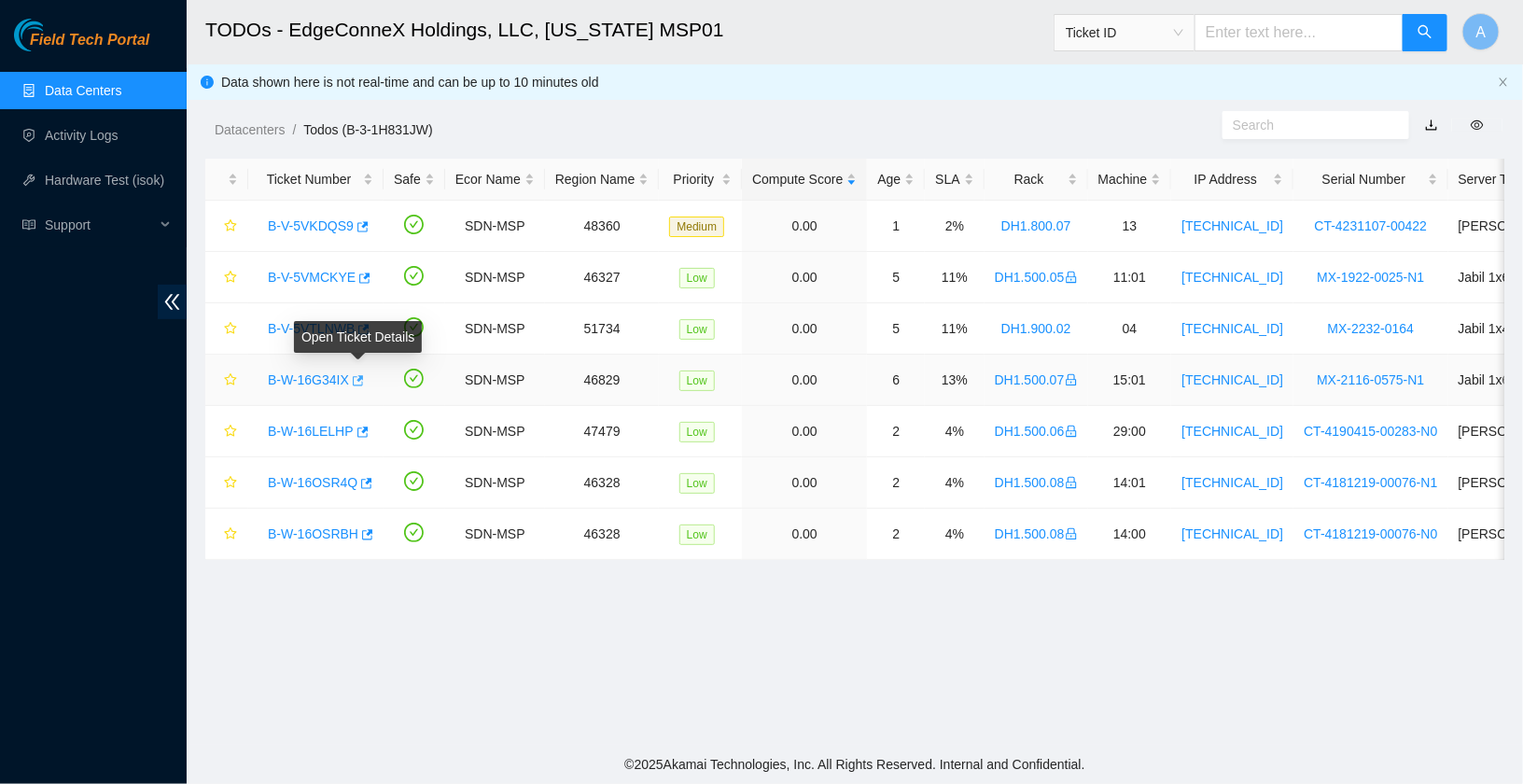
click at [364, 375] on icon "button" at bounding box center [357, 380] width 11 height 10
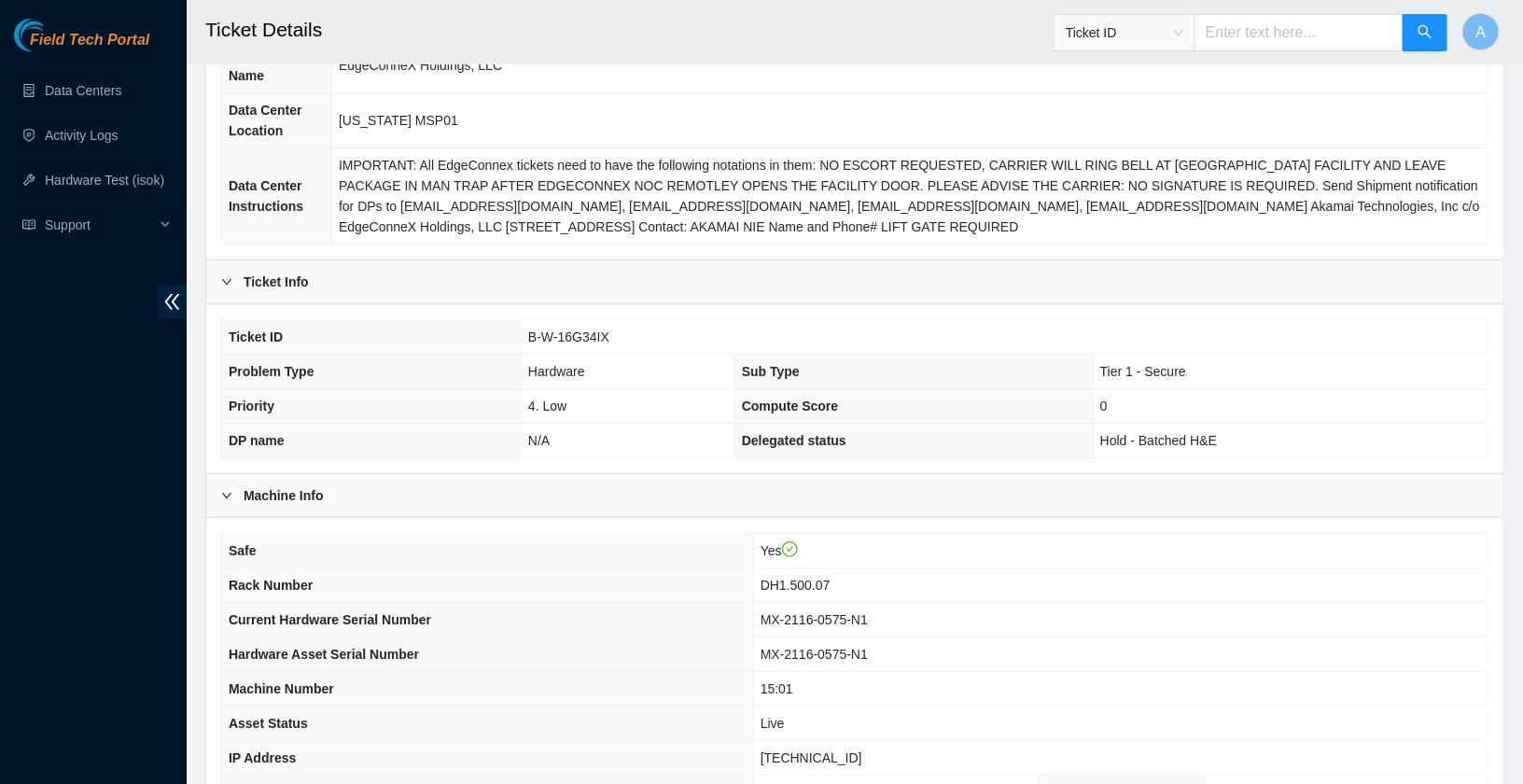
scroll to position [441, 0]
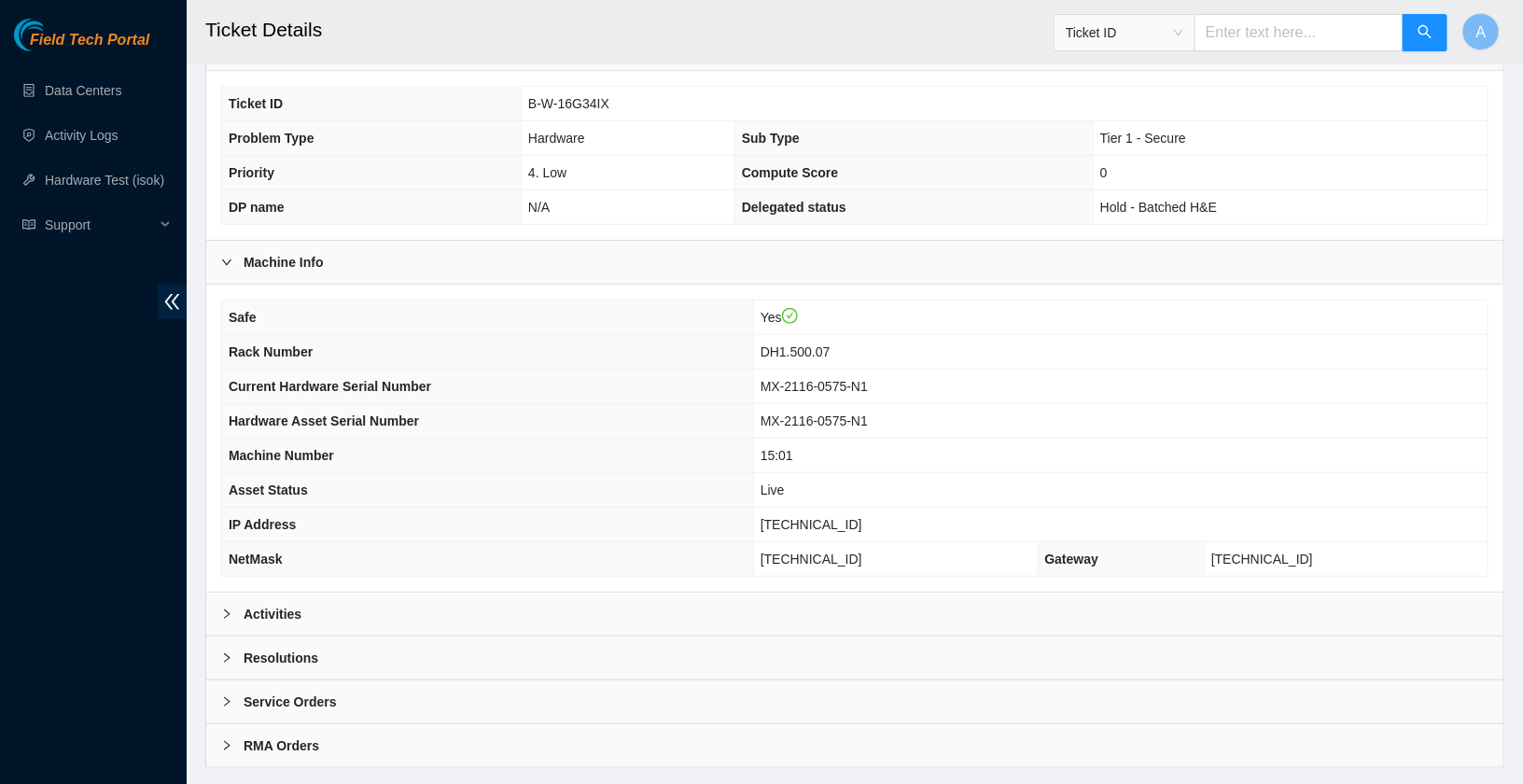
click at [289, 603] on b "Activities" at bounding box center [272, 613] width 58 height 21
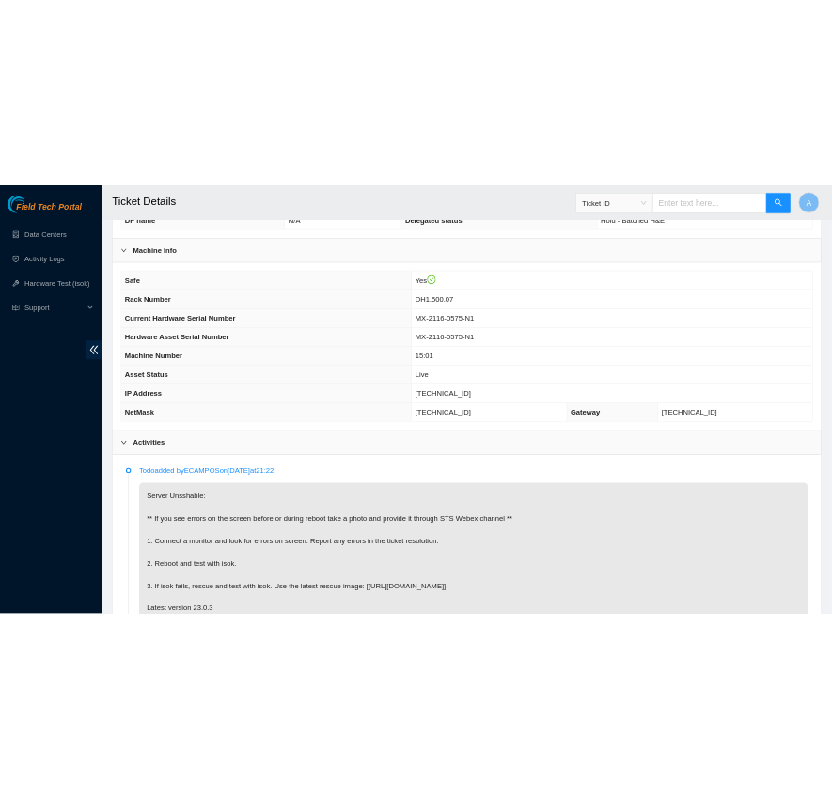
scroll to position [575, 0]
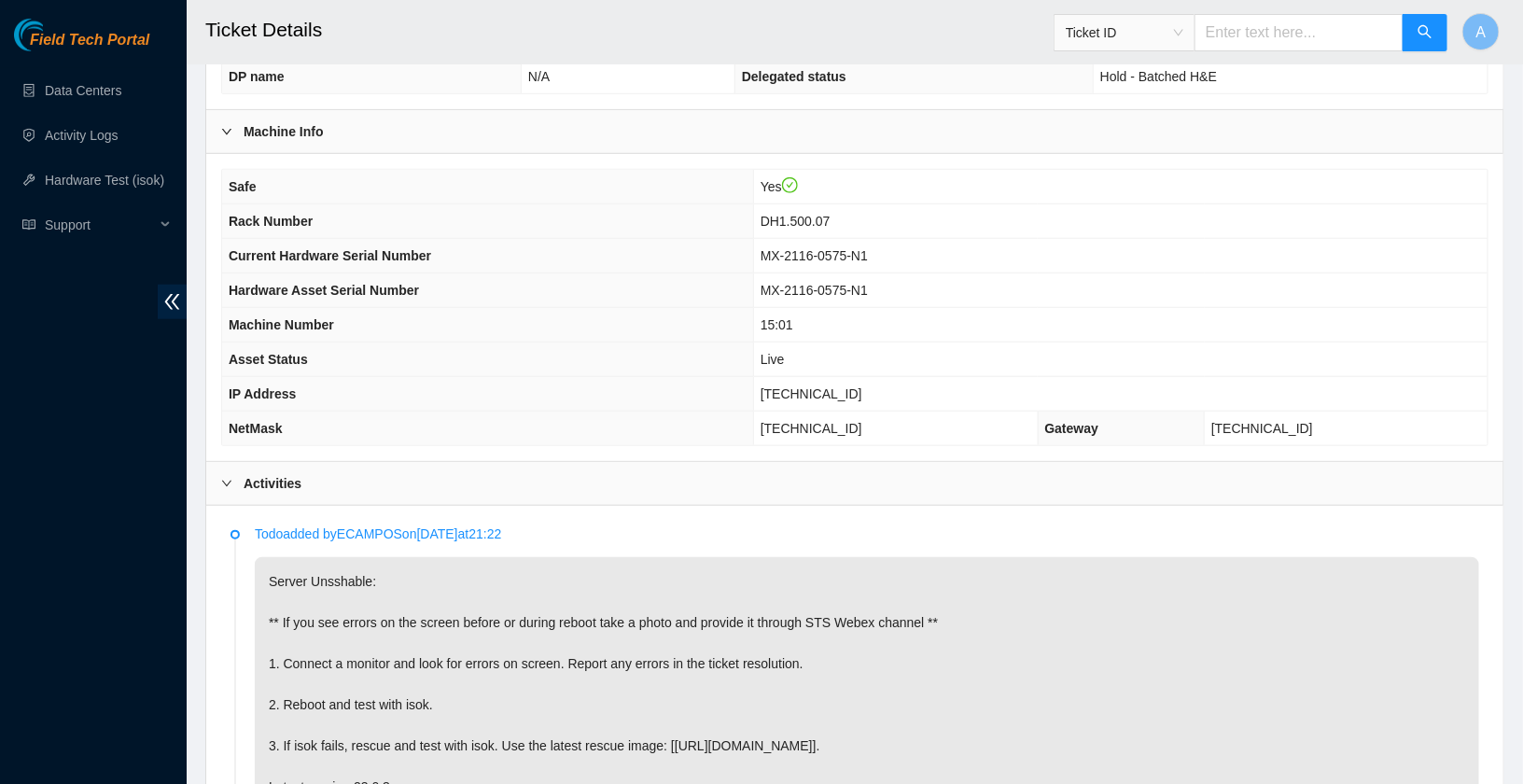
click at [828, 386] on span "[TECHNICAL_ID]" at bounding box center [811, 393] width 101 height 15
copy span "[TECHNICAL_ID]"
click at [817, 218] on span "DH1.500.07" at bounding box center [795, 220] width 70 height 15
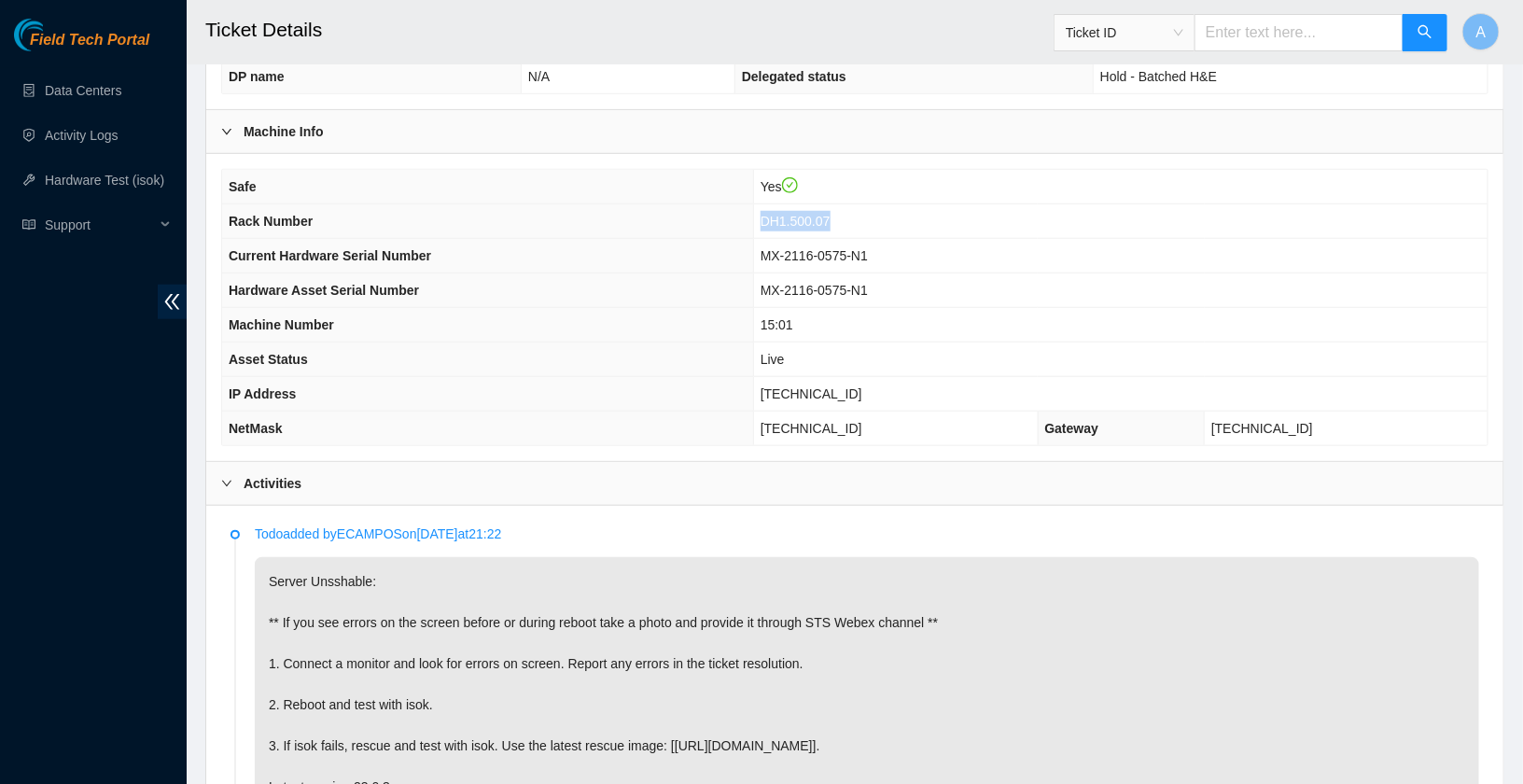
copy span "DH1.500.07"
click at [121, 183] on link "Hardware Test (isok)" at bounding box center [104, 180] width 119 height 15
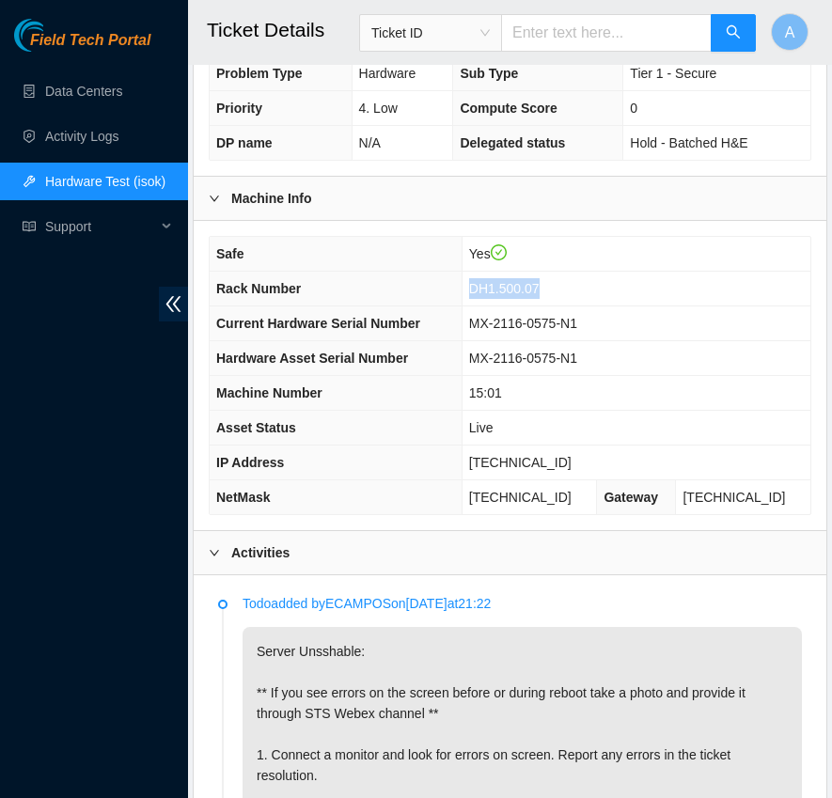
scroll to position [660, 0]
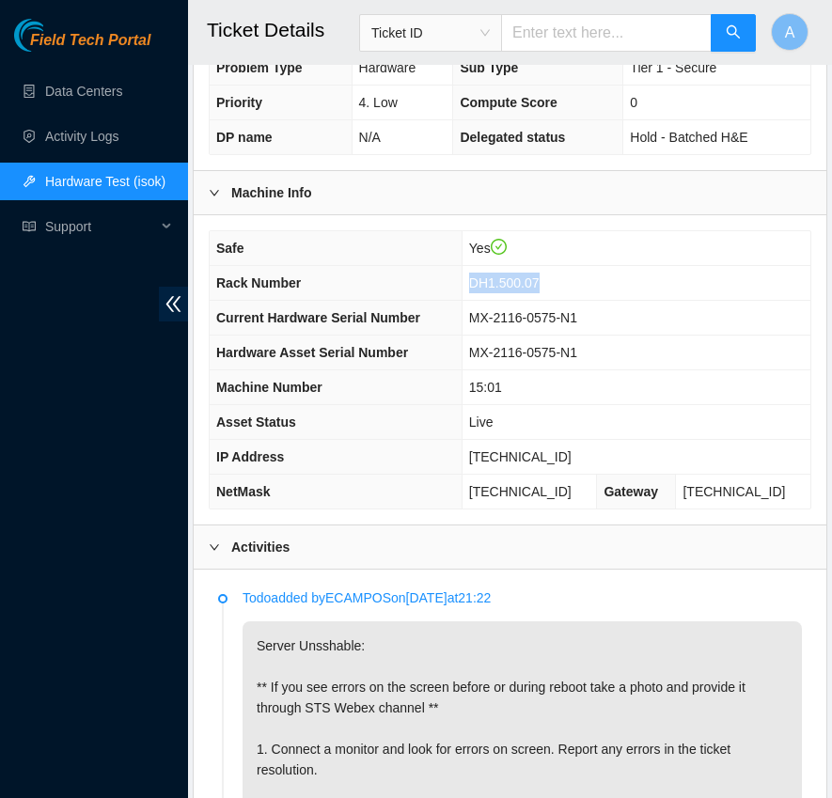
click at [558, 451] on span "[TECHNICAL_ID]" at bounding box center [520, 456] width 102 height 15
copy span "[TECHNICAL_ID]"
click at [616, 448] on td "[TECHNICAL_ID]" at bounding box center [636, 457] width 349 height 35
click at [528, 449] on span "23.200.134.159" at bounding box center [520, 456] width 102 height 15
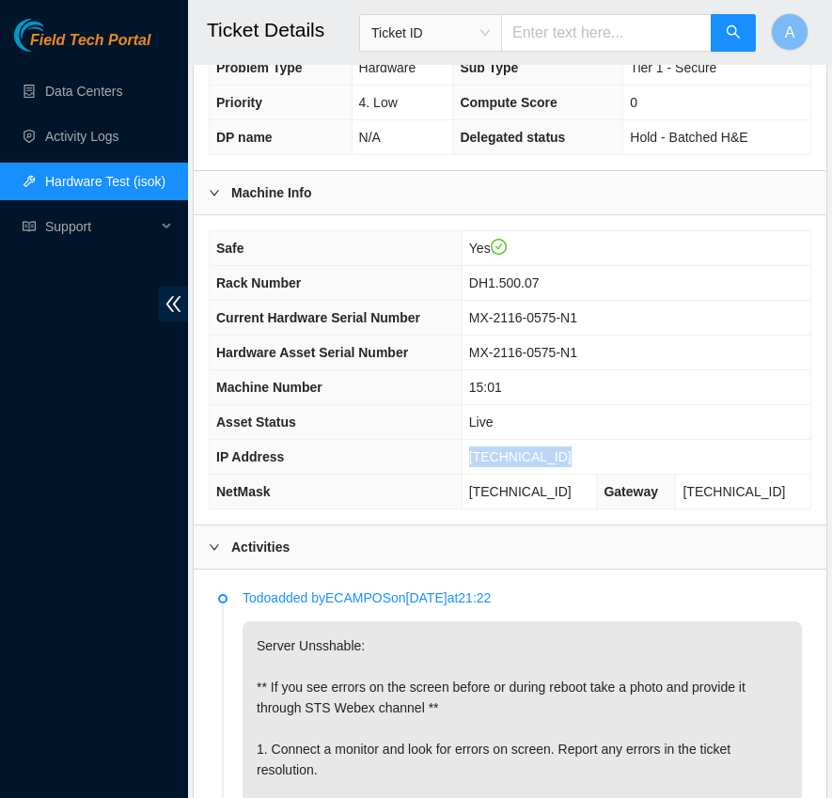
click at [528, 449] on span "23.200.134.159" at bounding box center [520, 456] width 102 height 15
copy span "23.200.134.159"
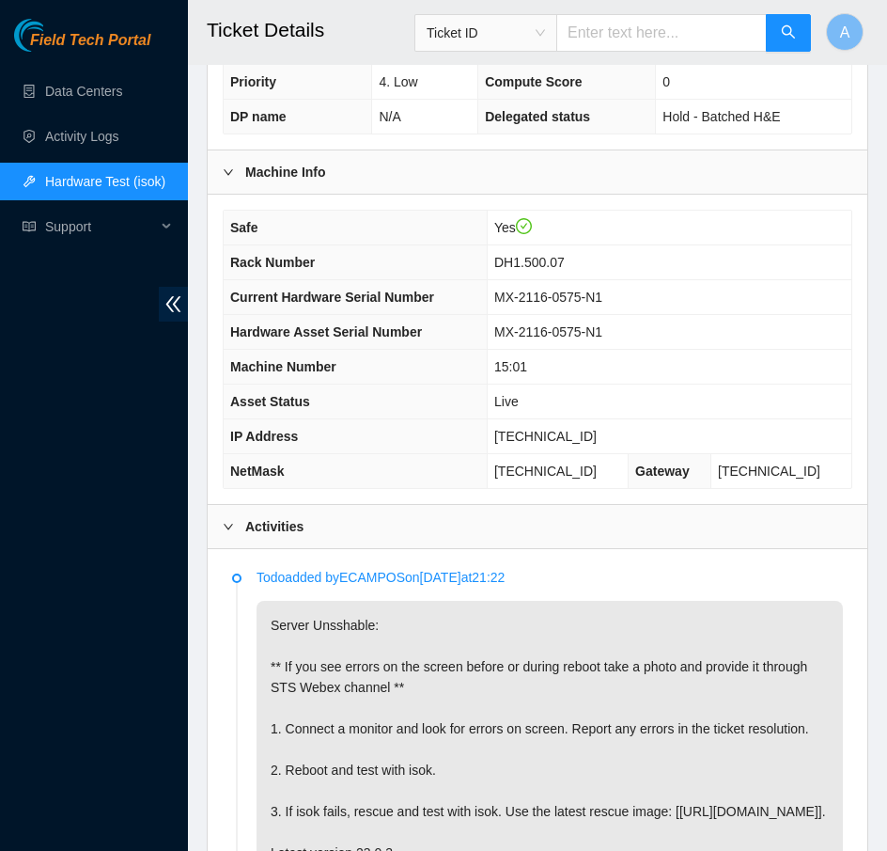
click at [312, 513] on div "Activities" at bounding box center [538, 526] width 660 height 43
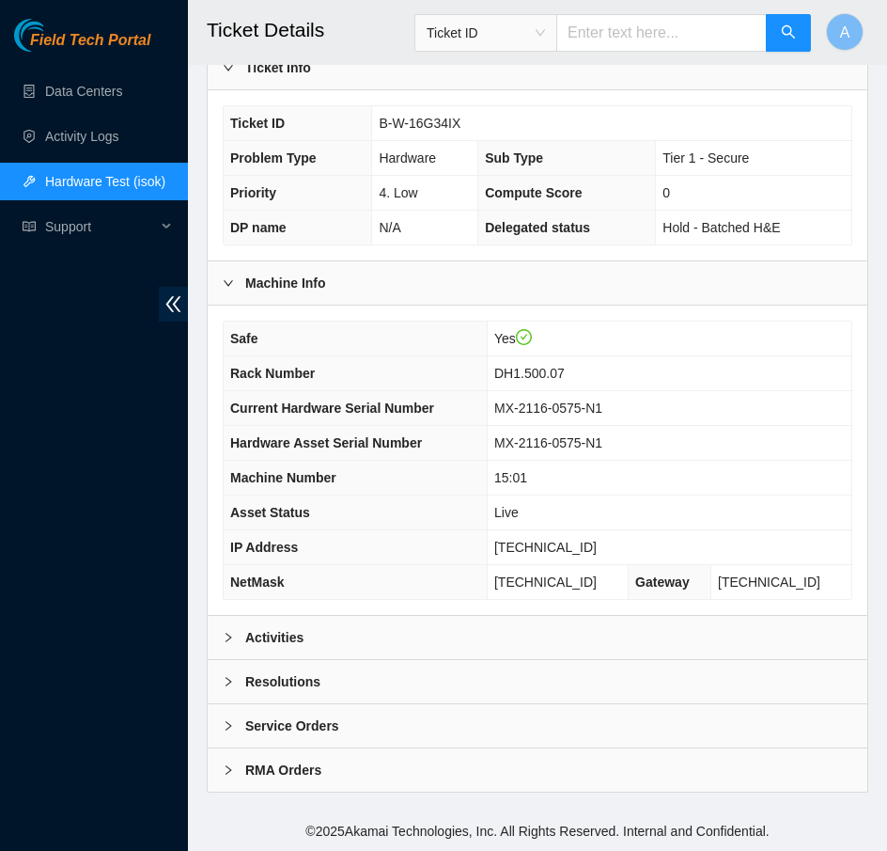
scroll to position [539, 0]
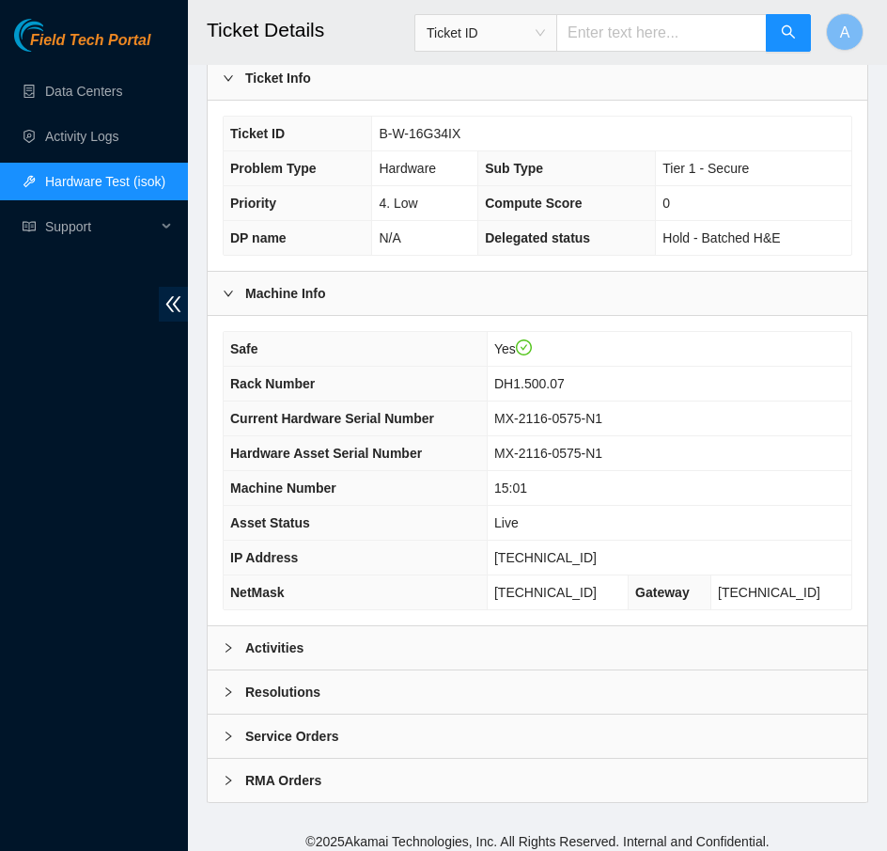
click at [304, 682] on b "Resolutions" at bounding box center [282, 692] width 75 height 21
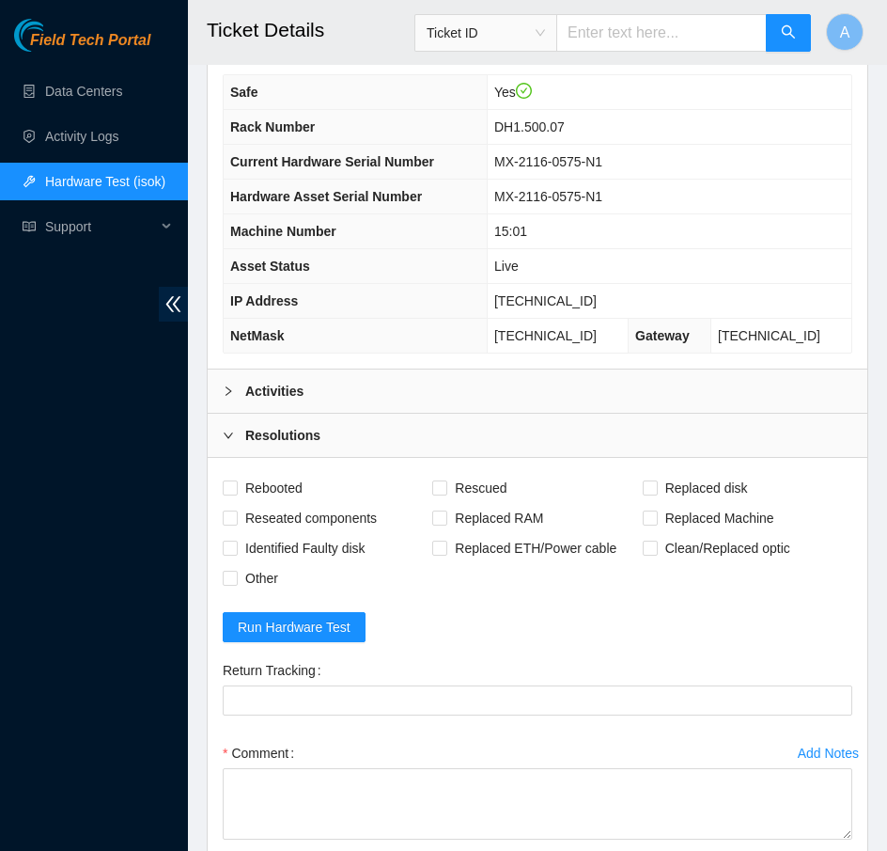
scroll to position [1022, 0]
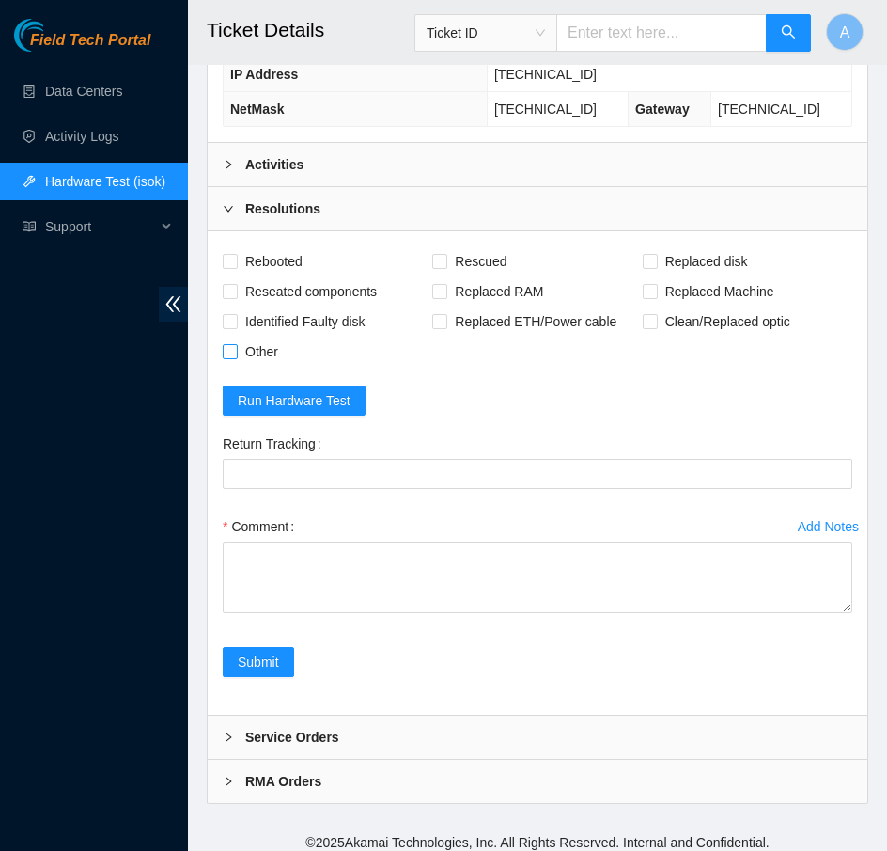
click at [249, 342] on span "Other" at bounding box center [262, 352] width 48 height 30
click at [236, 344] on input "Other" at bounding box center [229, 350] width 13 height 13
checkbox input "true"
click at [270, 276] on span "Reseated components" at bounding box center [311, 291] width 147 height 30
click at [236, 284] on input "Reseated components" at bounding box center [229, 290] width 13 height 13
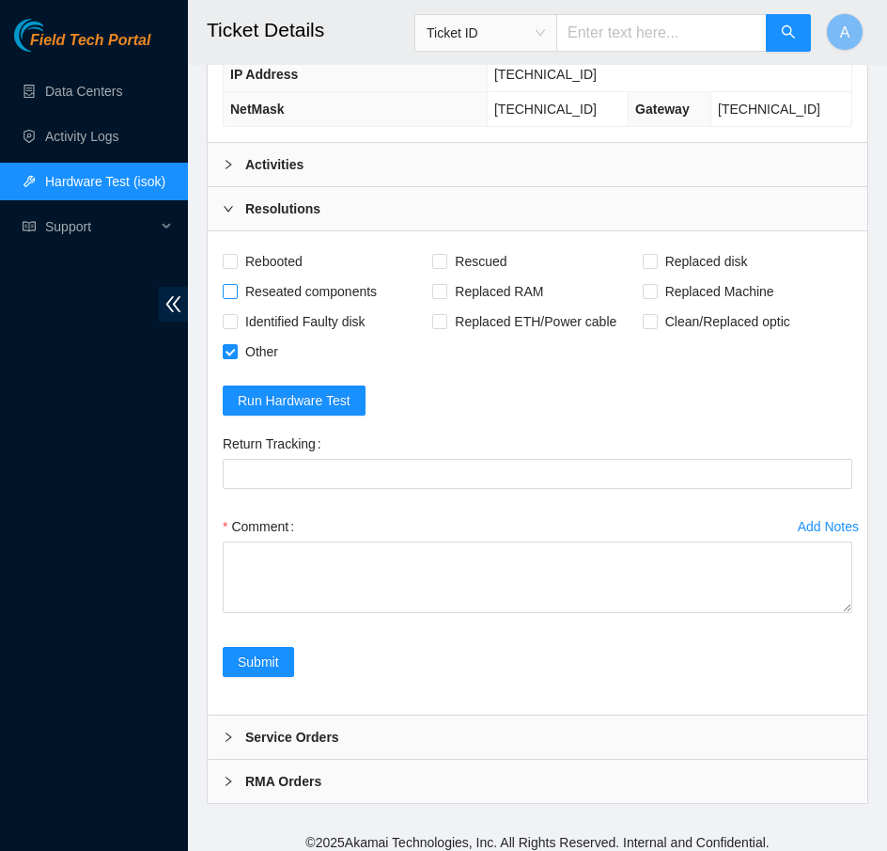
checkbox input "true"
click at [275, 246] on span "Rebooted" at bounding box center [274, 261] width 72 height 30
click at [236, 254] on input "Rebooted" at bounding box center [229, 260] width 13 height 13
checkbox input "true"
click at [502, 246] on span "Rescued" at bounding box center [481, 261] width 67 height 30
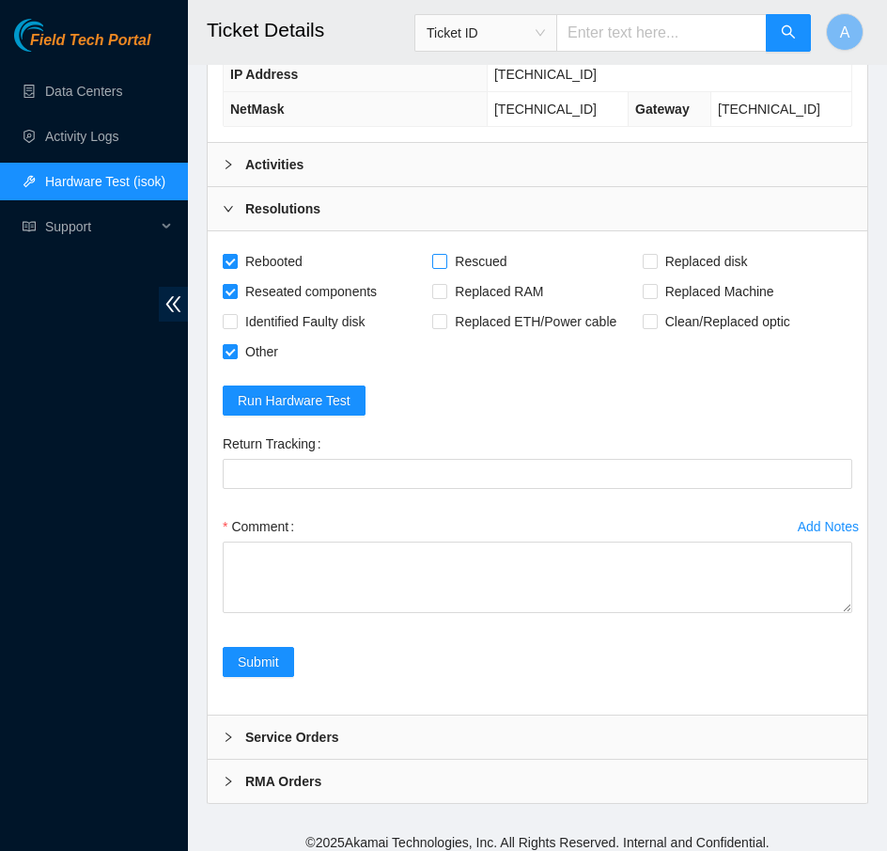
click at [446, 254] on input "Rescued" at bounding box center [438, 260] width 13 height 13
checkbox input "true"
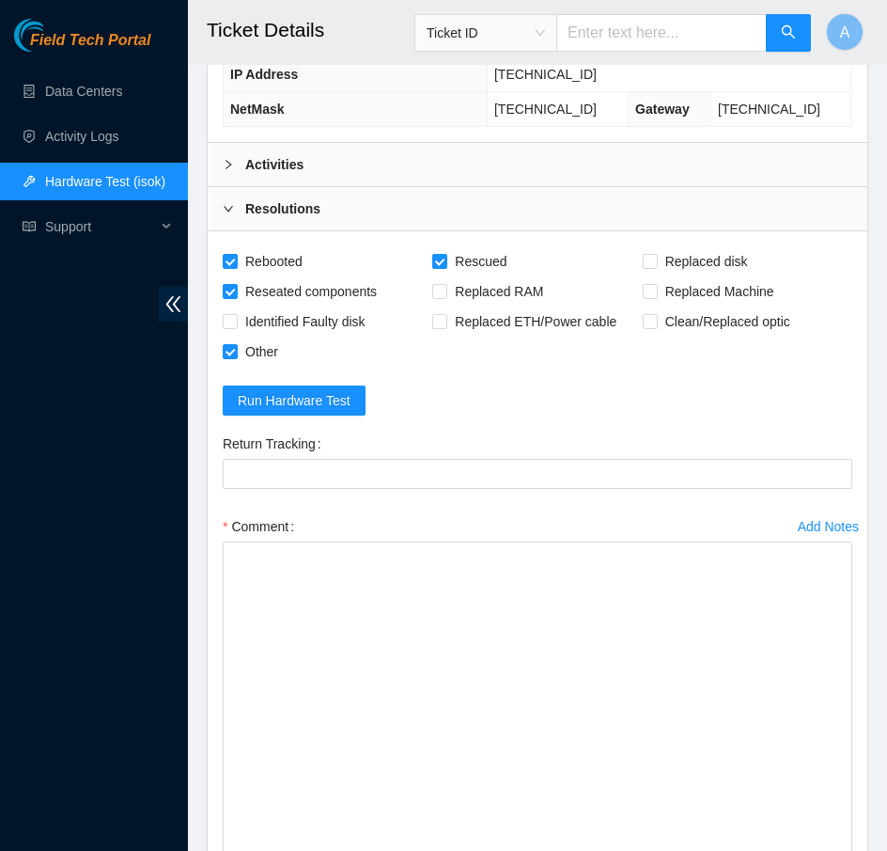
drag, startPoint x: 852, startPoint y: 598, endPoint x: 846, endPoint y: 910, distance: 312.2
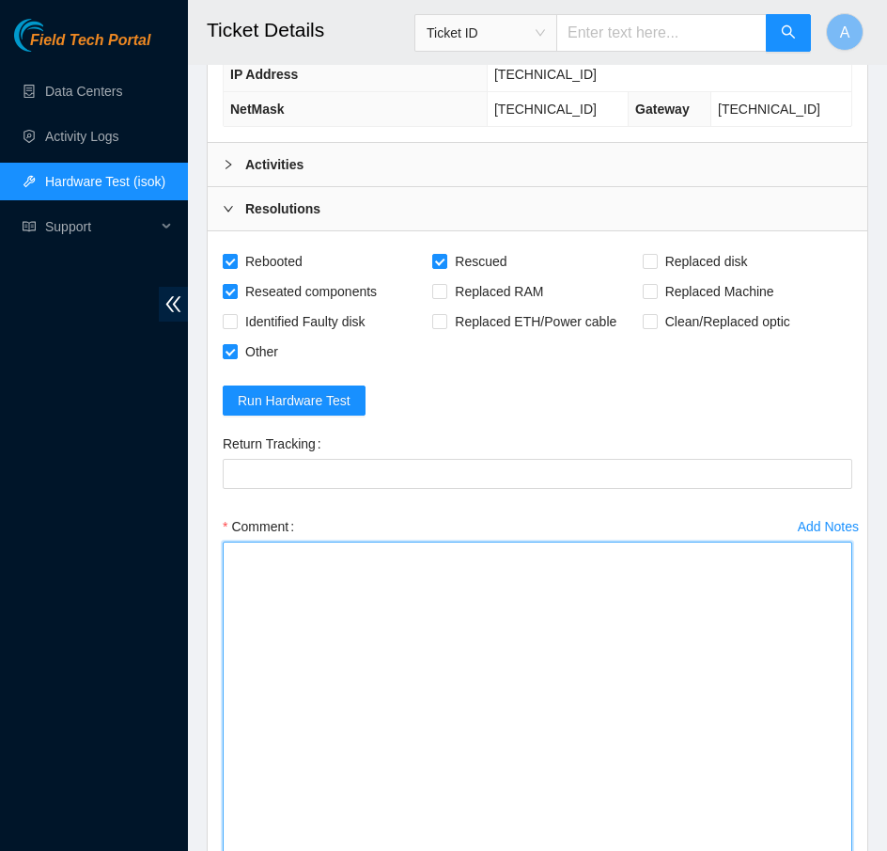
click at [555, 697] on textarea "Comment" at bounding box center [538, 733] width 630 height 383
paste textarea "23.200.134.159 : passed: ok N/A 23.200.134.158 : passed: ok"
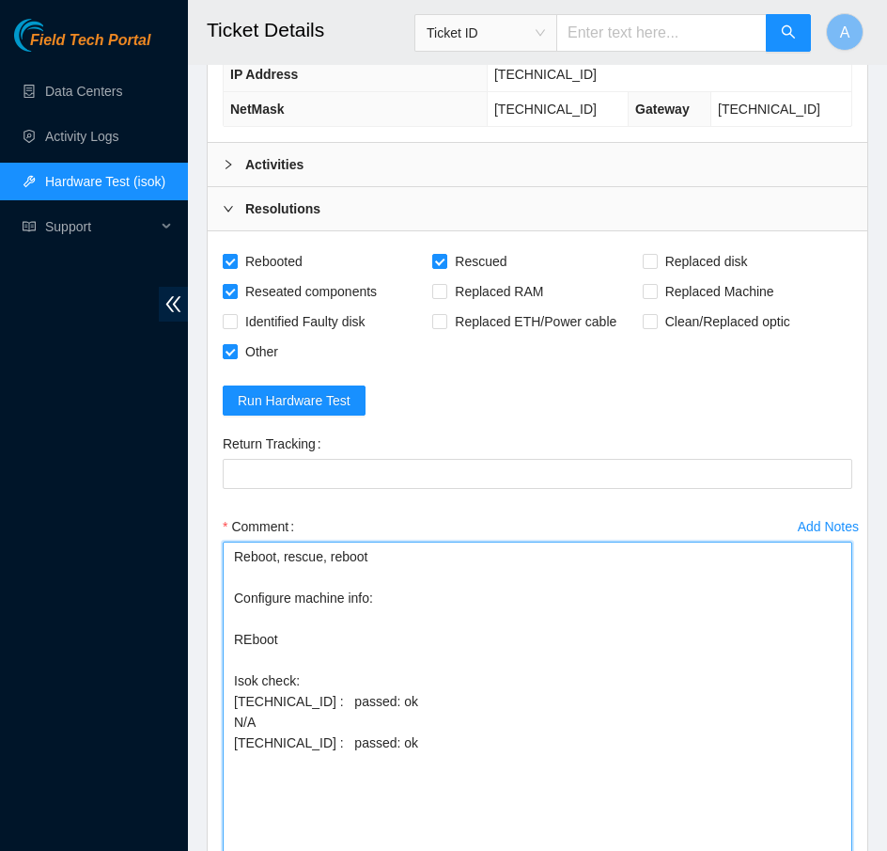
drag, startPoint x: 287, startPoint y: 705, endPoint x: 136, endPoint y: 705, distance: 150.4
click at [136, 705] on section "Field Tech Portal Data Centers Activity Logs Hardware Test (isok) Support Ticke…" at bounding box center [443, 75] width 887 height 2195
click at [248, 630] on textarea "Reboot, rescue, reboot Configure machine info: REboot Isok check: 23.200.134.15…" at bounding box center [538, 733] width 630 height 383
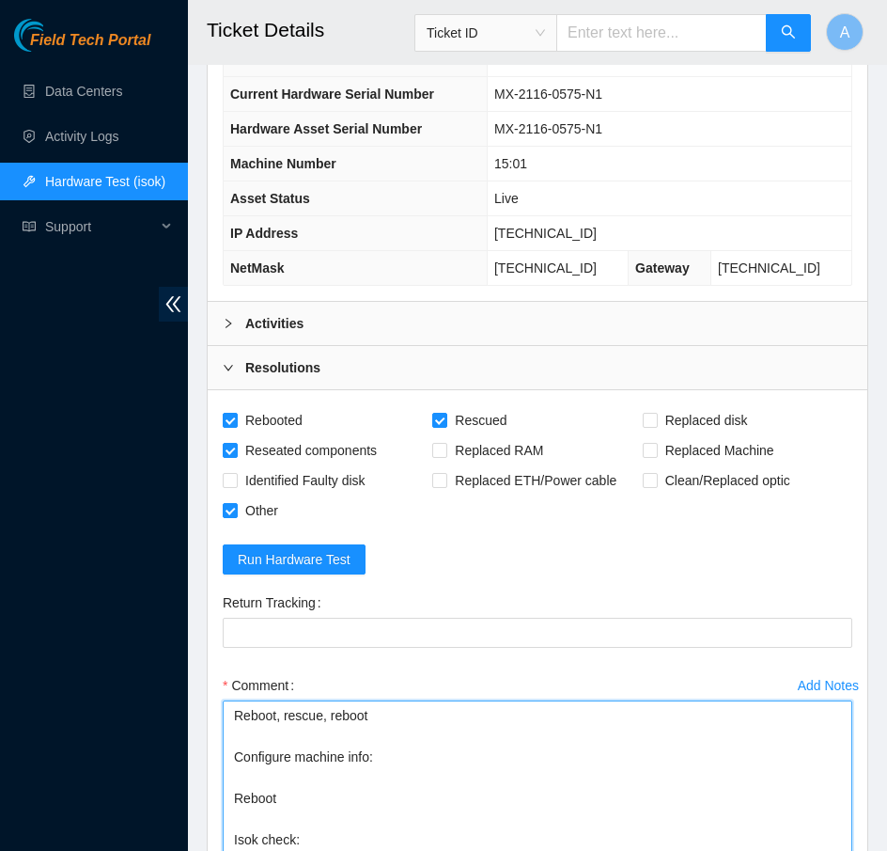
scroll to position [694, 0]
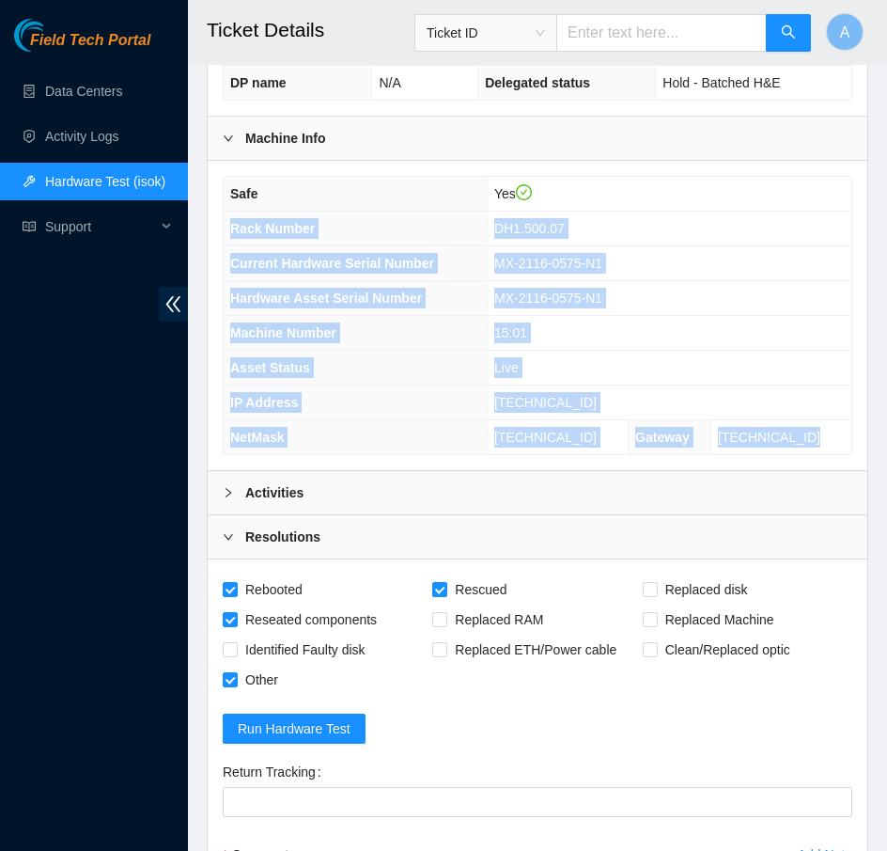
drag, startPoint x: 829, startPoint y: 424, endPoint x: 225, endPoint y: 218, distance: 638.6
click at [225, 218] on tbody "Safe Yes Rack Number DH1.500.07 Current Hardware Serial Number MX-2116-0575-N1 …" at bounding box center [538, 315] width 628 height 277
copy tbody "Rack Number DH1.500.07 Current Hardware Serial Number MX-2116-0575-N1 Hardware …"
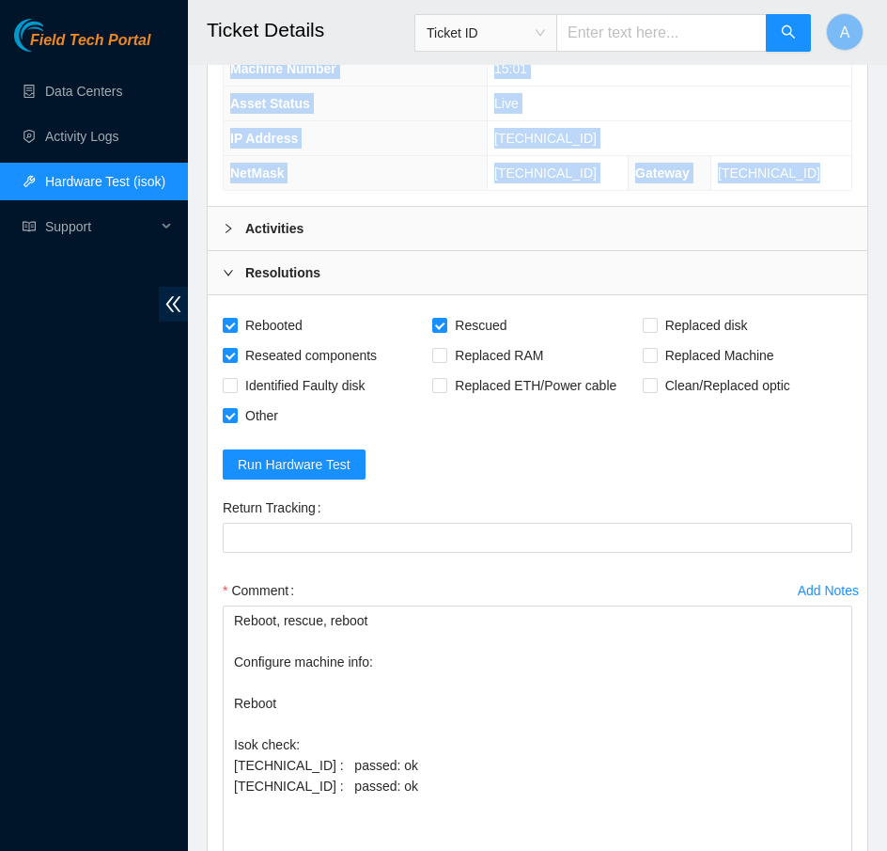
scroll to position [1139, 0]
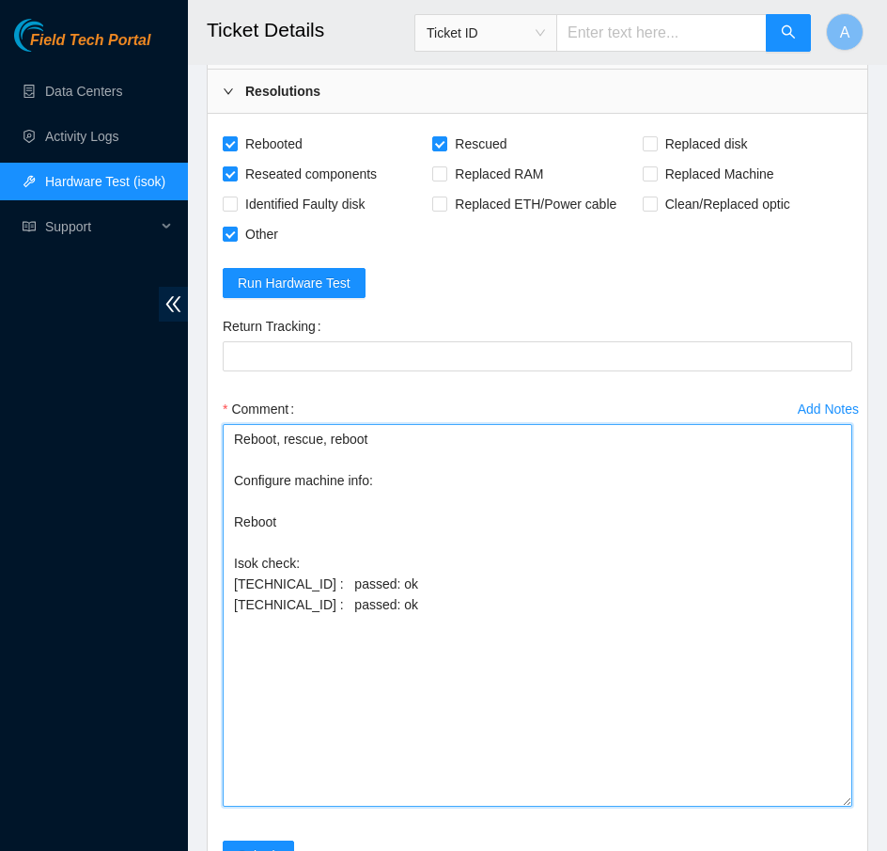
click at [418, 476] on textarea "Reboot, rescue, reboot Configure machine info: Reboot Isok check: 23.200.134.15…" at bounding box center [538, 615] width 630 height 383
paste textarea "Rack Number DH1.500.07 Current Hardware Serial Number MX-2116-0575-N1 Hardware …"
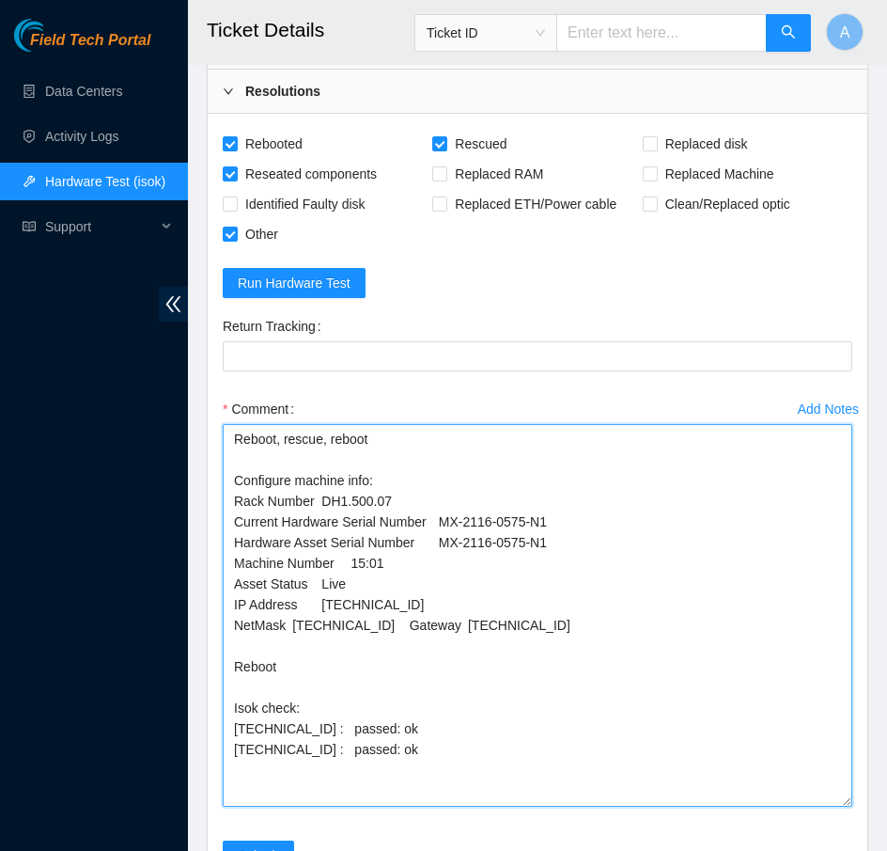
drag, startPoint x: 406, startPoint y: 573, endPoint x: 139, endPoint y: 571, distance: 267.0
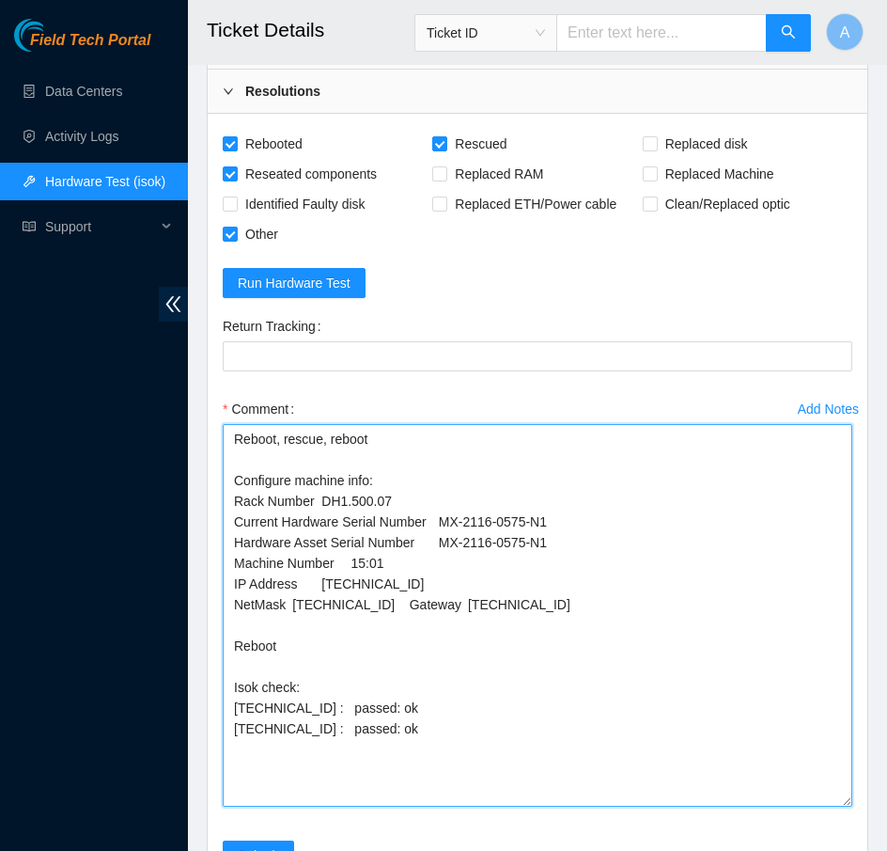
drag, startPoint x: 593, startPoint y: 534, endPoint x: -9, endPoint y: 526, distance: 602.7
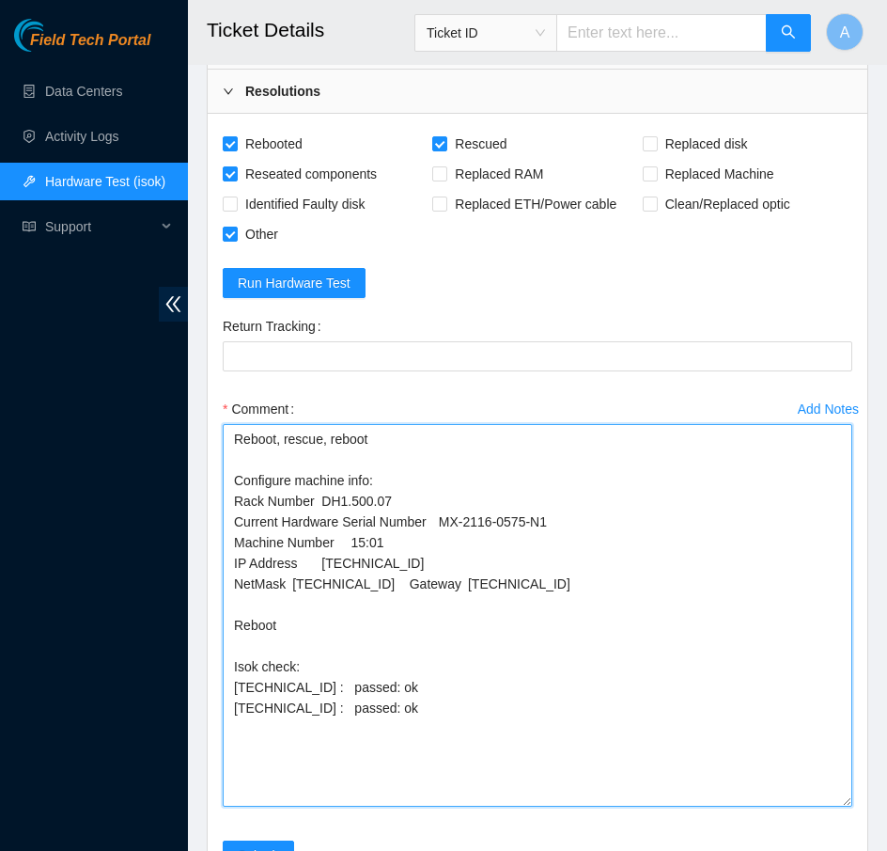
click at [412, 574] on textarea "Reboot, rescue, reboot Configure machine info: Rack Number DH1.500.07 Current H…" at bounding box center [538, 615] width 630 height 383
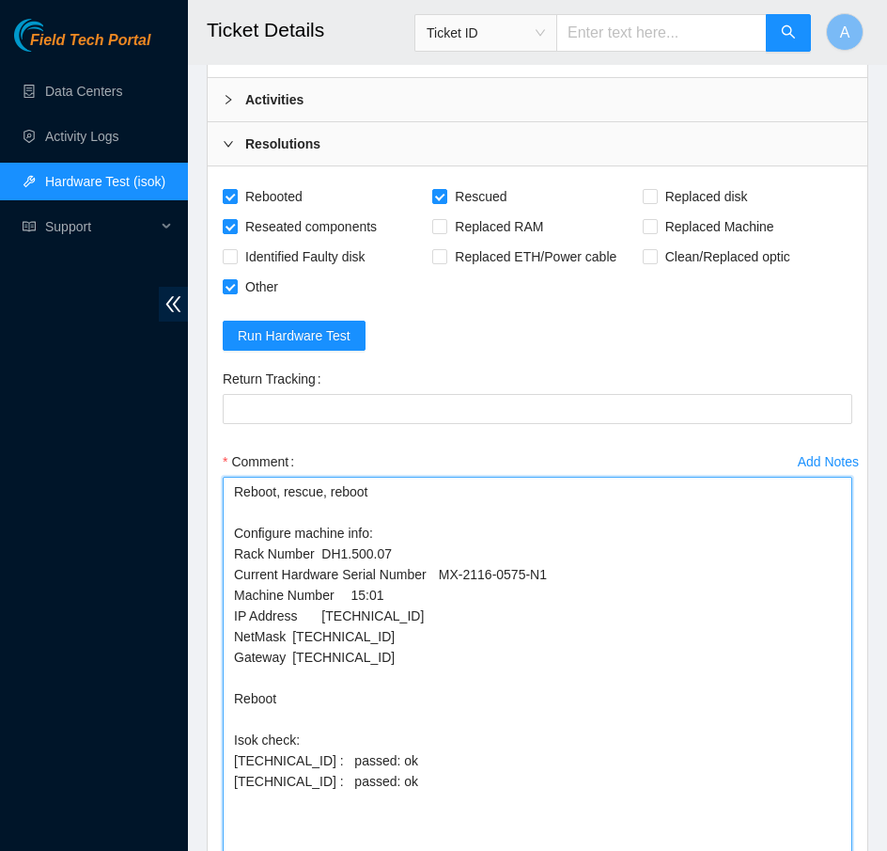
scroll to position [1051, 0]
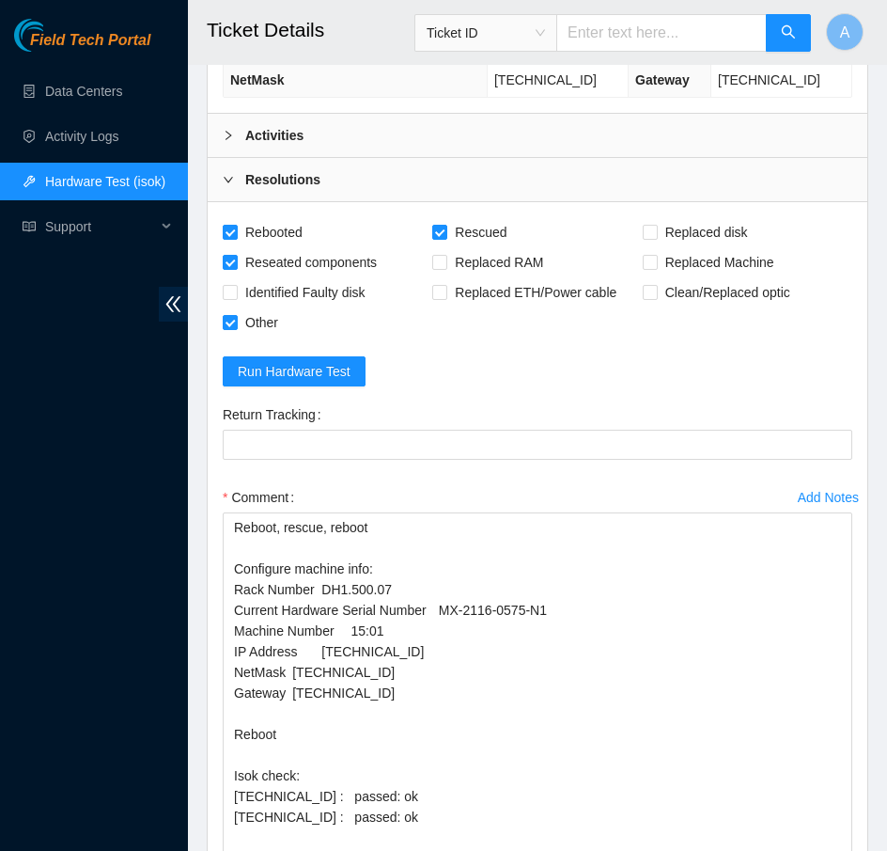
click at [288, 135] on b "Activities" at bounding box center [274, 135] width 58 height 21
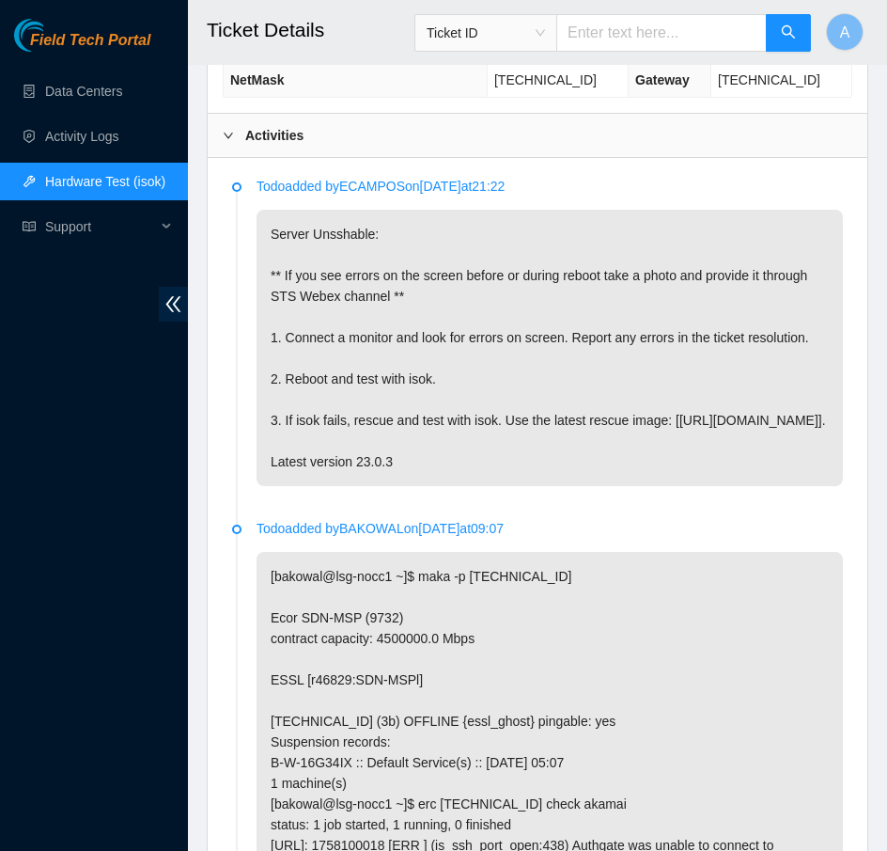
click at [288, 135] on b "Activities" at bounding box center [274, 135] width 58 height 21
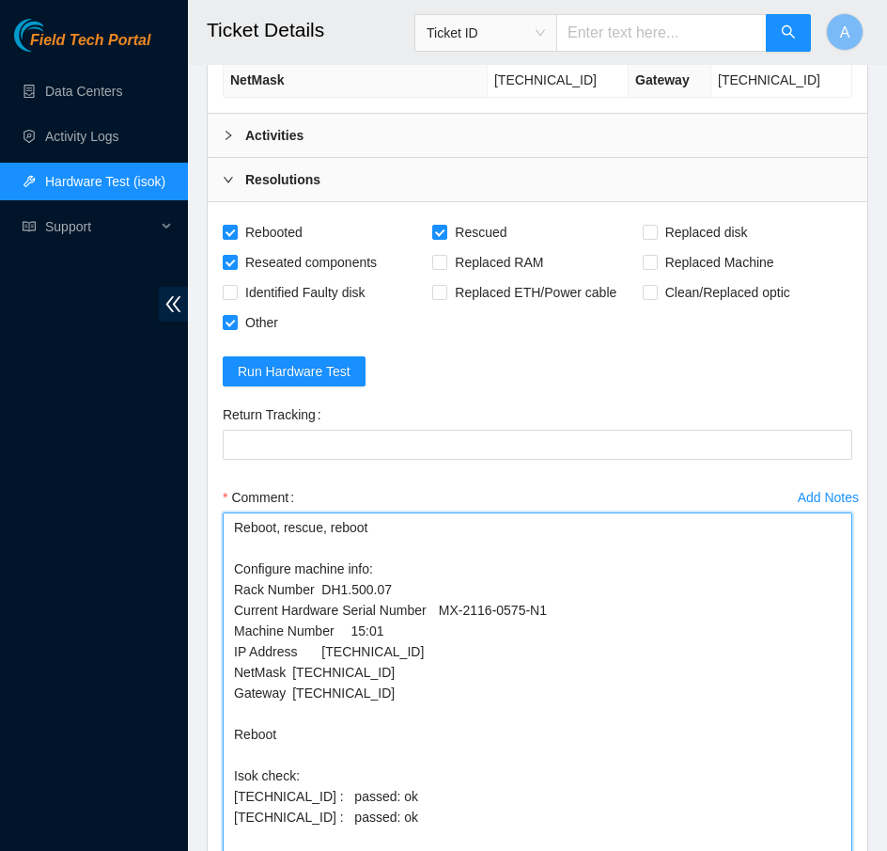
click at [231, 518] on textarea "Reboot, rescue, reboot Configure machine info: Rack Number DH1.500.07 Current H…" at bounding box center [538, 703] width 630 height 383
click at [243, 518] on textarea "Reboot, rescue, reboot Configure machine info: Rack Number DH1.500.07 Current H…" at bounding box center [538, 703] width 630 height 383
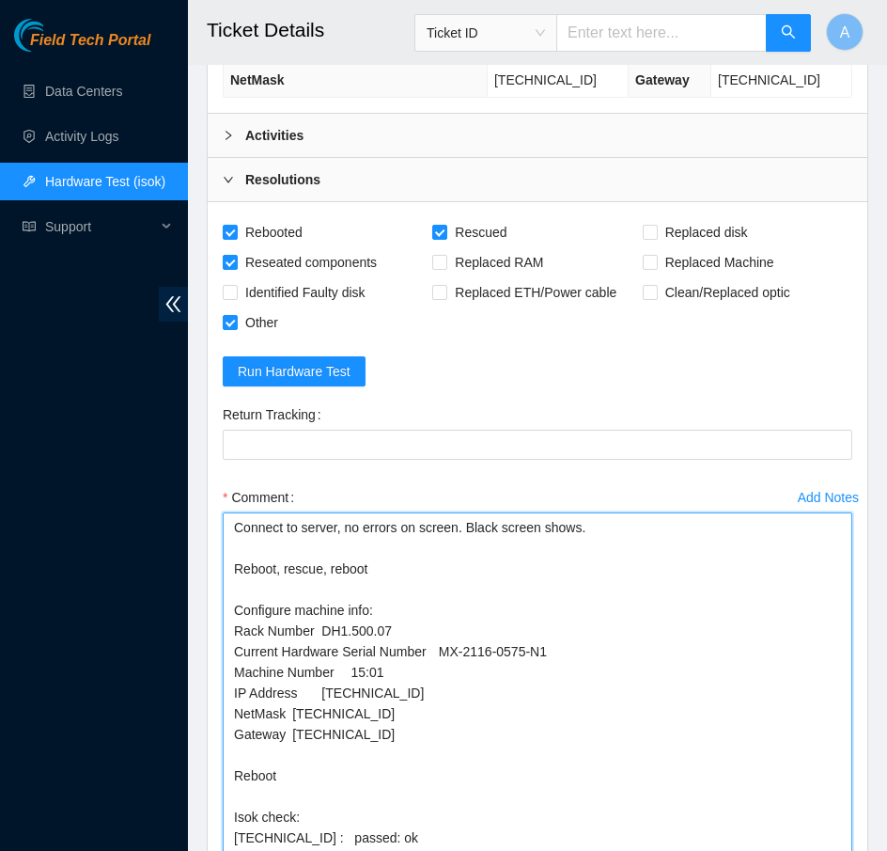
type textarea "Connect to server, no errors on screen. Black screen shows. Reboot, rescue, reb…"
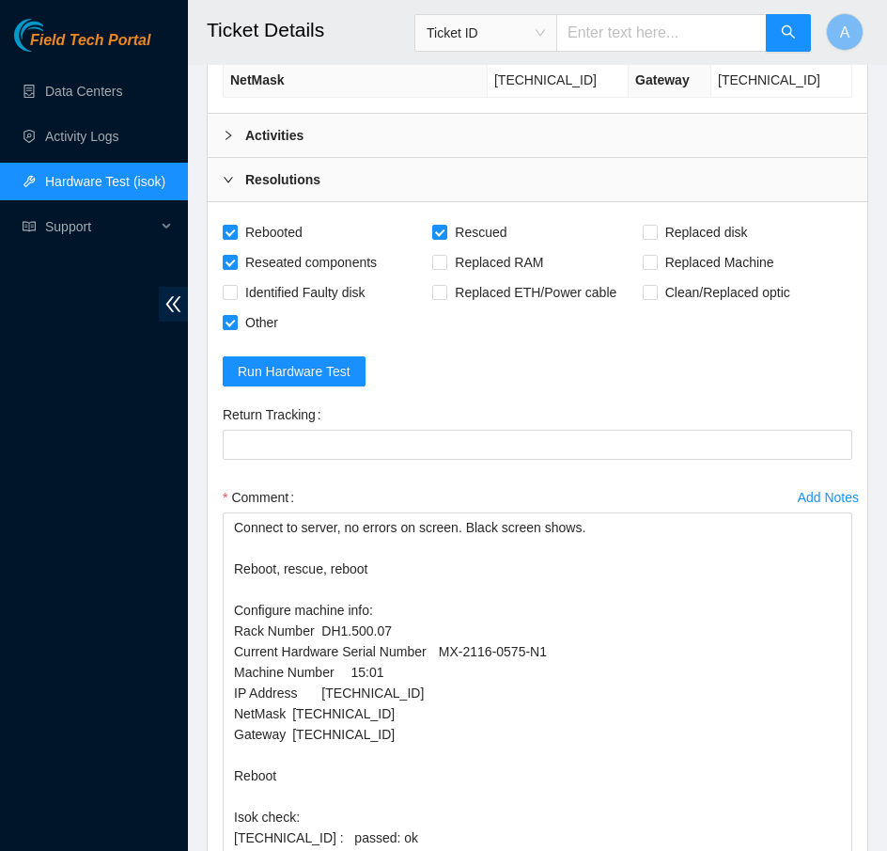
click at [537, 351] on form "Rebooted Rescued Replaced disk Reseated components Replaced RAM Replaced Machin…" at bounding box center [538, 599] width 630 height 764
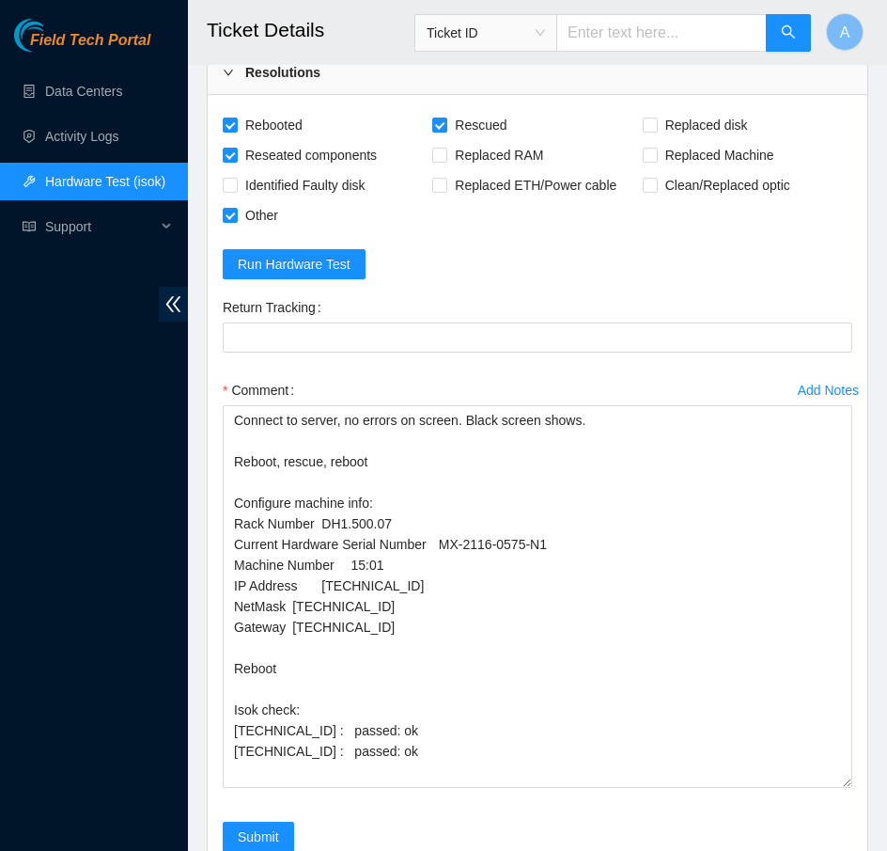
scroll to position [1334, 0]
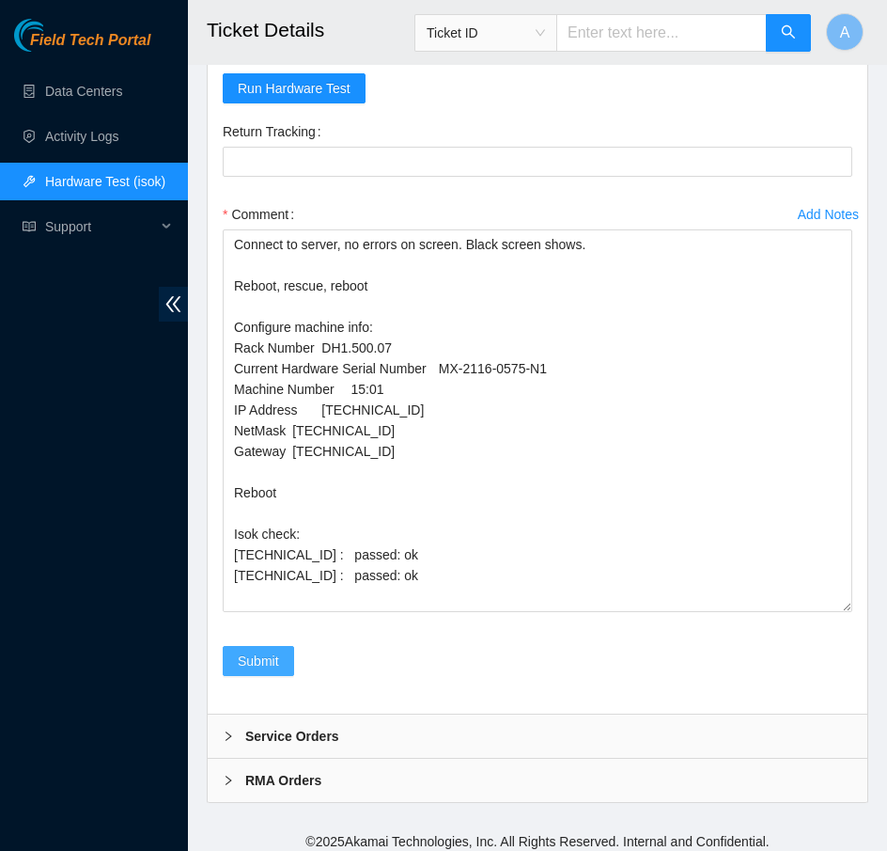
click at [261, 651] on span "Submit" at bounding box center [258, 661] width 41 height 21
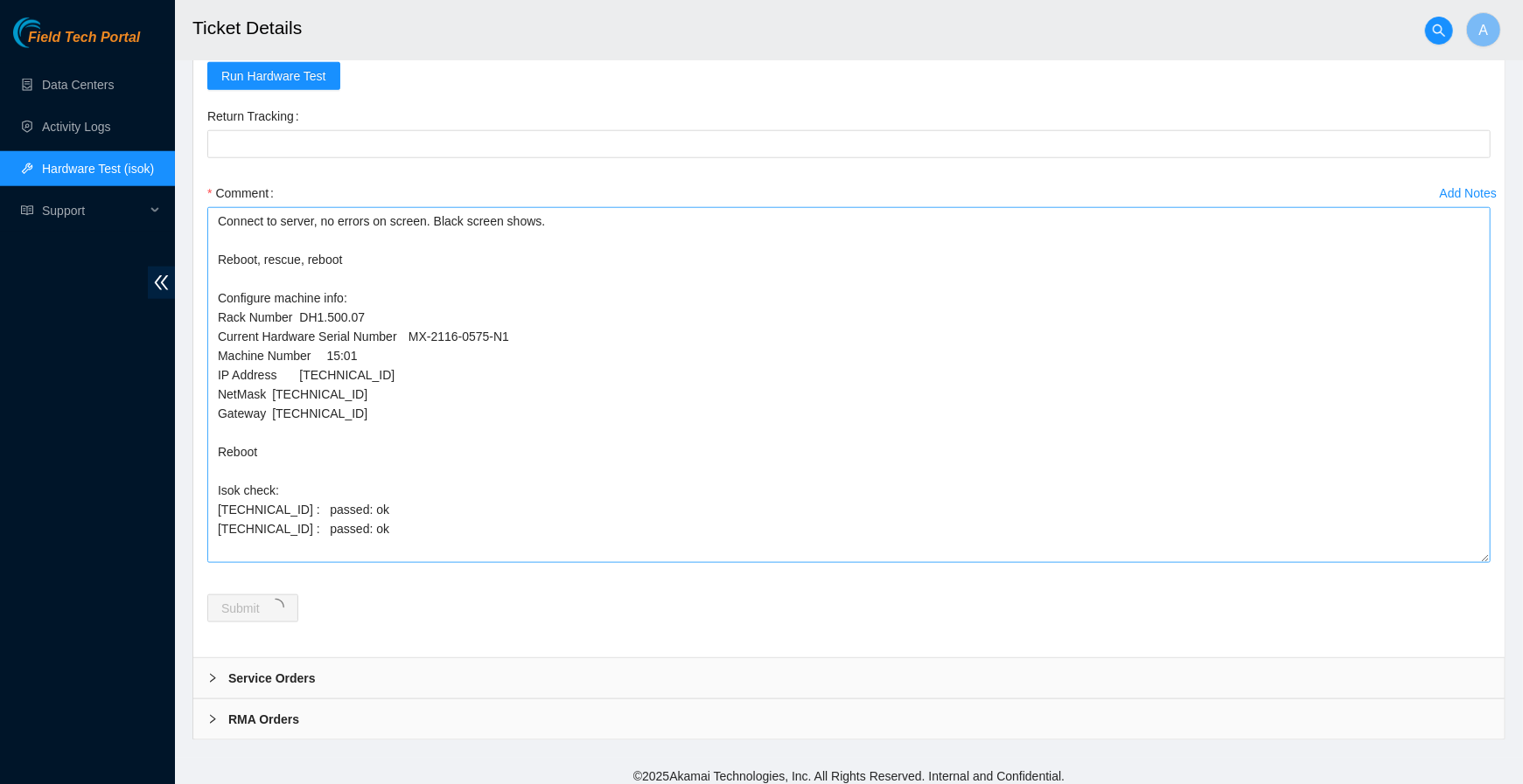
scroll to position [0, 0]
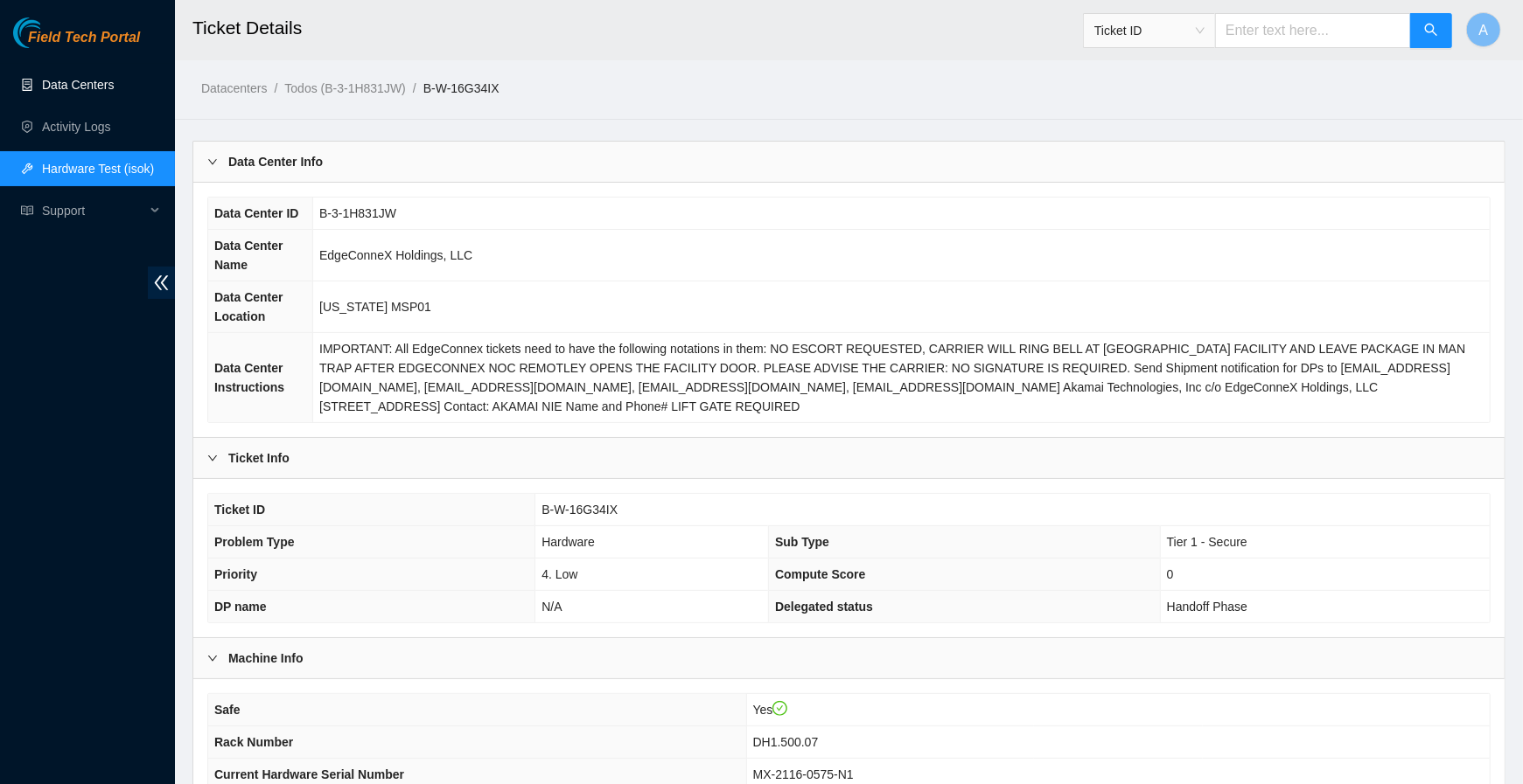
click at [90, 85] on link "Data Centers" at bounding box center [77, 85] width 72 height 14
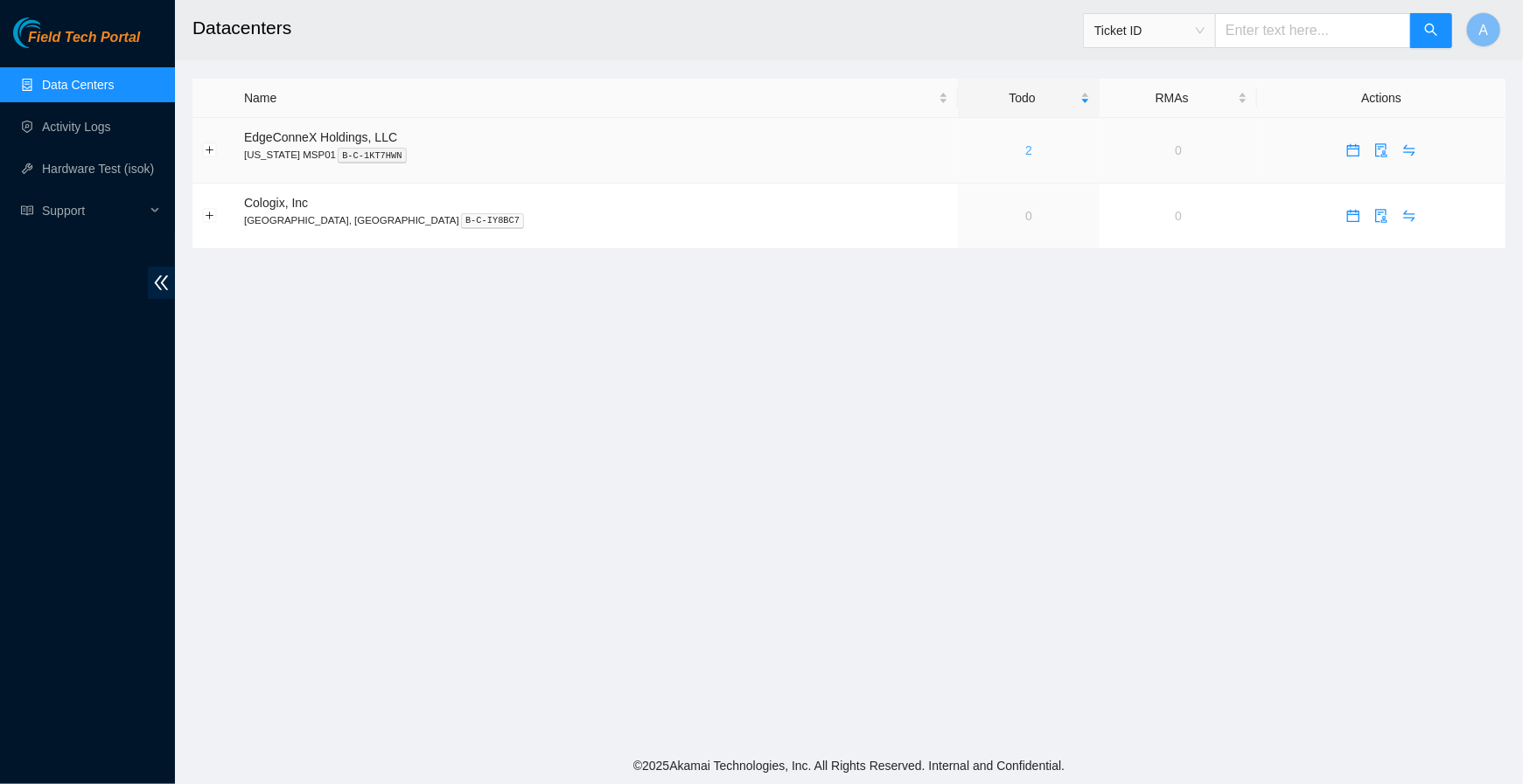
click at [1025, 151] on link "2" at bounding box center [1029, 150] width 7 height 14
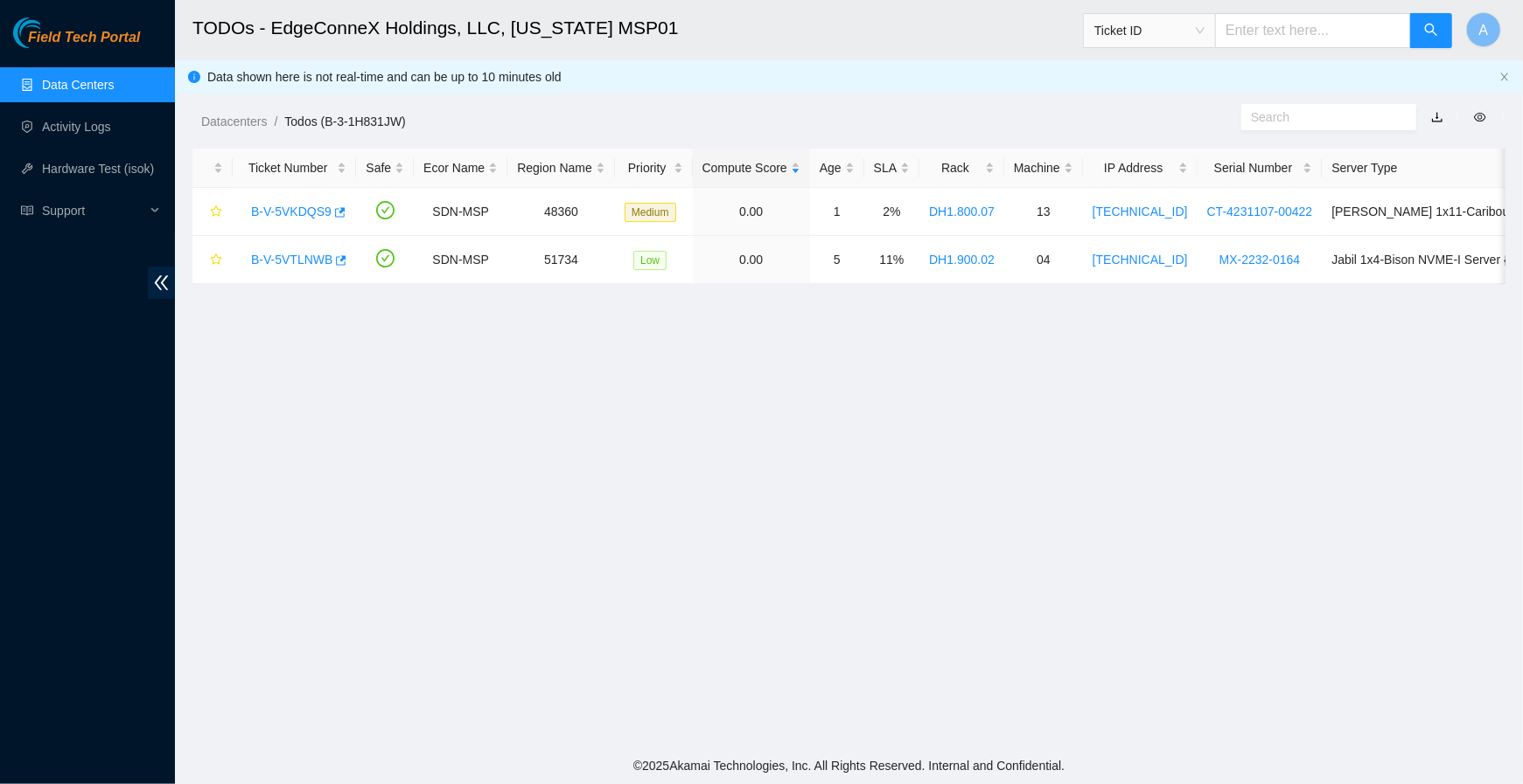
click at [107, 90] on link "Data Centers" at bounding box center [77, 85] width 72 height 14
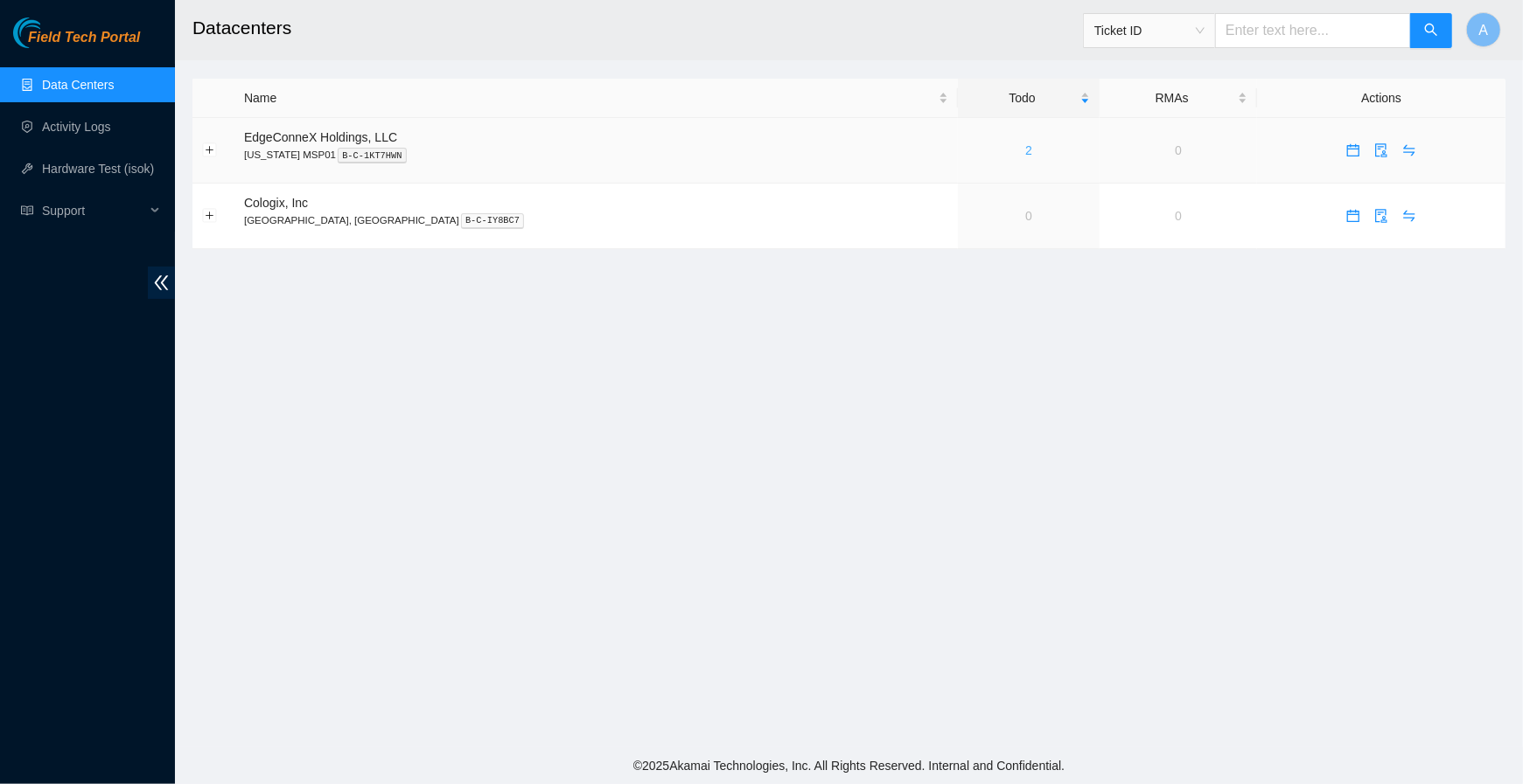
click at [1025, 148] on link "2" at bounding box center [1029, 150] width 7 height 14
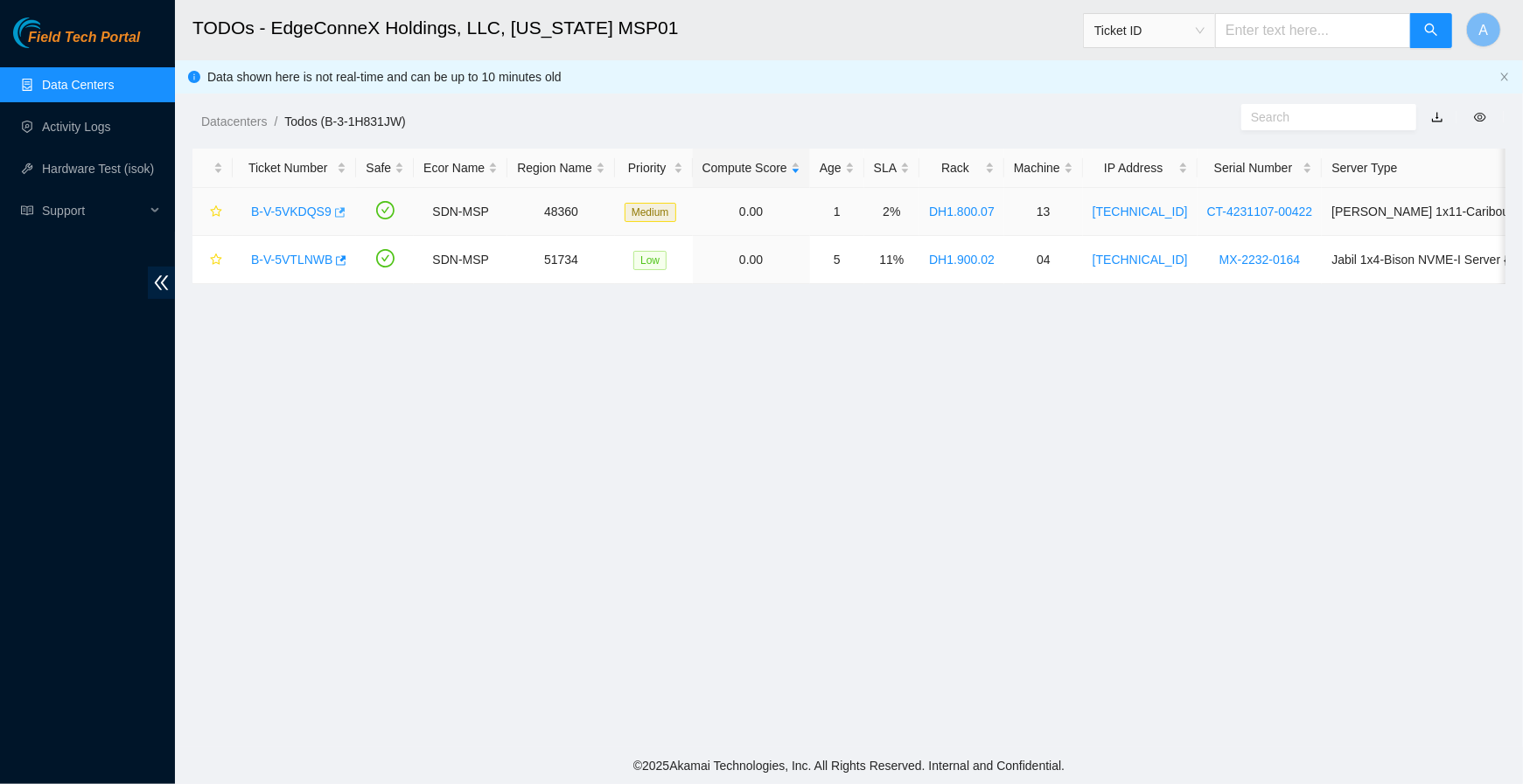
click at [343, 206] on body "Field Tech Portal Data Centers Activity Logs Hardware Test (isok) Support TODOs…" at bounding box center [761, 392] width 1523 height 784
click at [343, 208] on icon "button" at bounding box center [340, 212] width 10 height 9
click at [344, 259] on icon "button" at bounding box center [341, 260] width 10 height 9
click at [338, 259] on icon "button" at bounding box center [339, 260] width 12 height 12
click at [110, 127] on link "Activity Logs" at bounding box center [76, 126] width 69 height 14
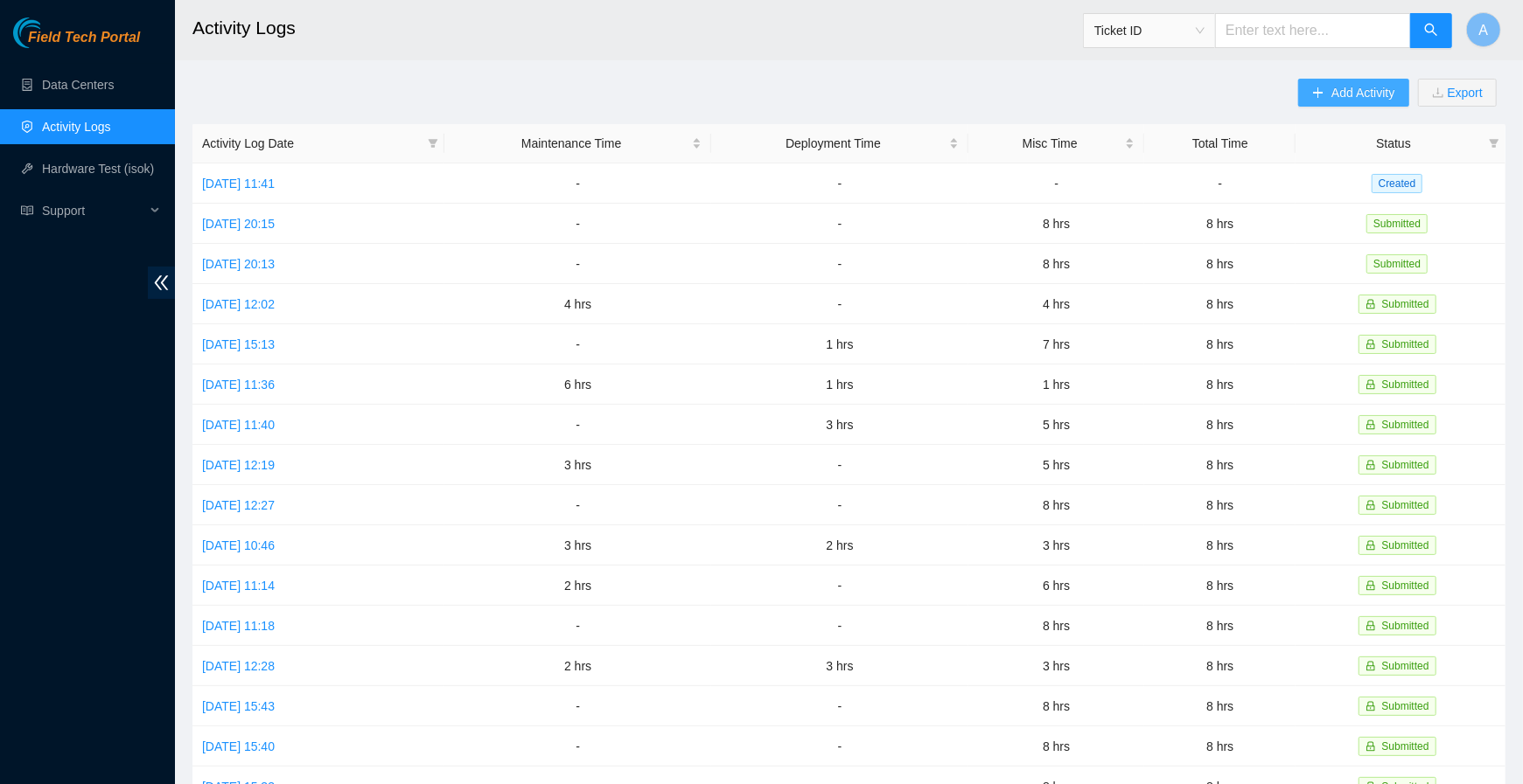
click at [1382, 95] on span "Add Activity" at bounding box center [1363, 92] width 63 height 20
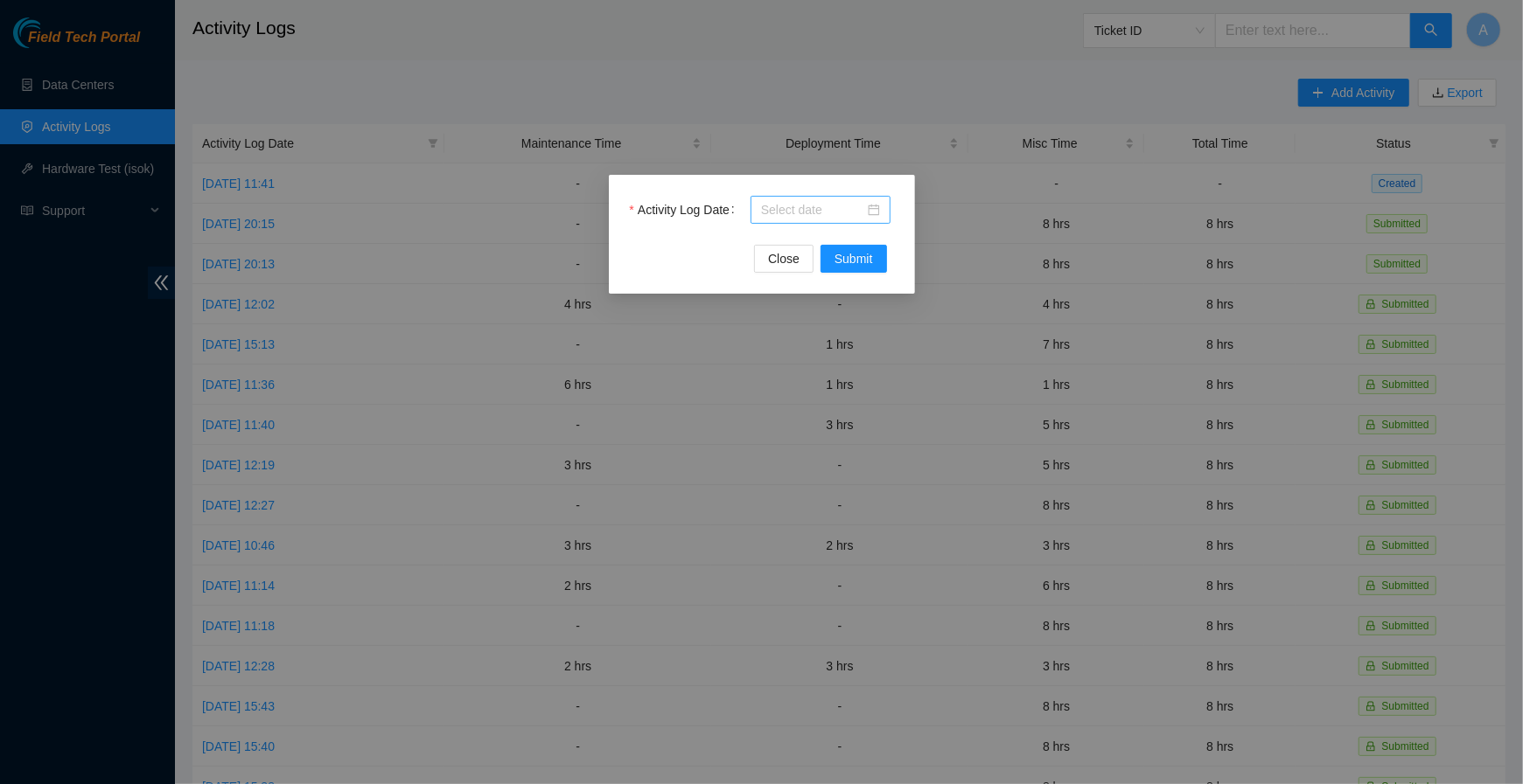
click at [812, 212] on input "Activity Log Date" at bounding box center [812, 209] width 103 height 20
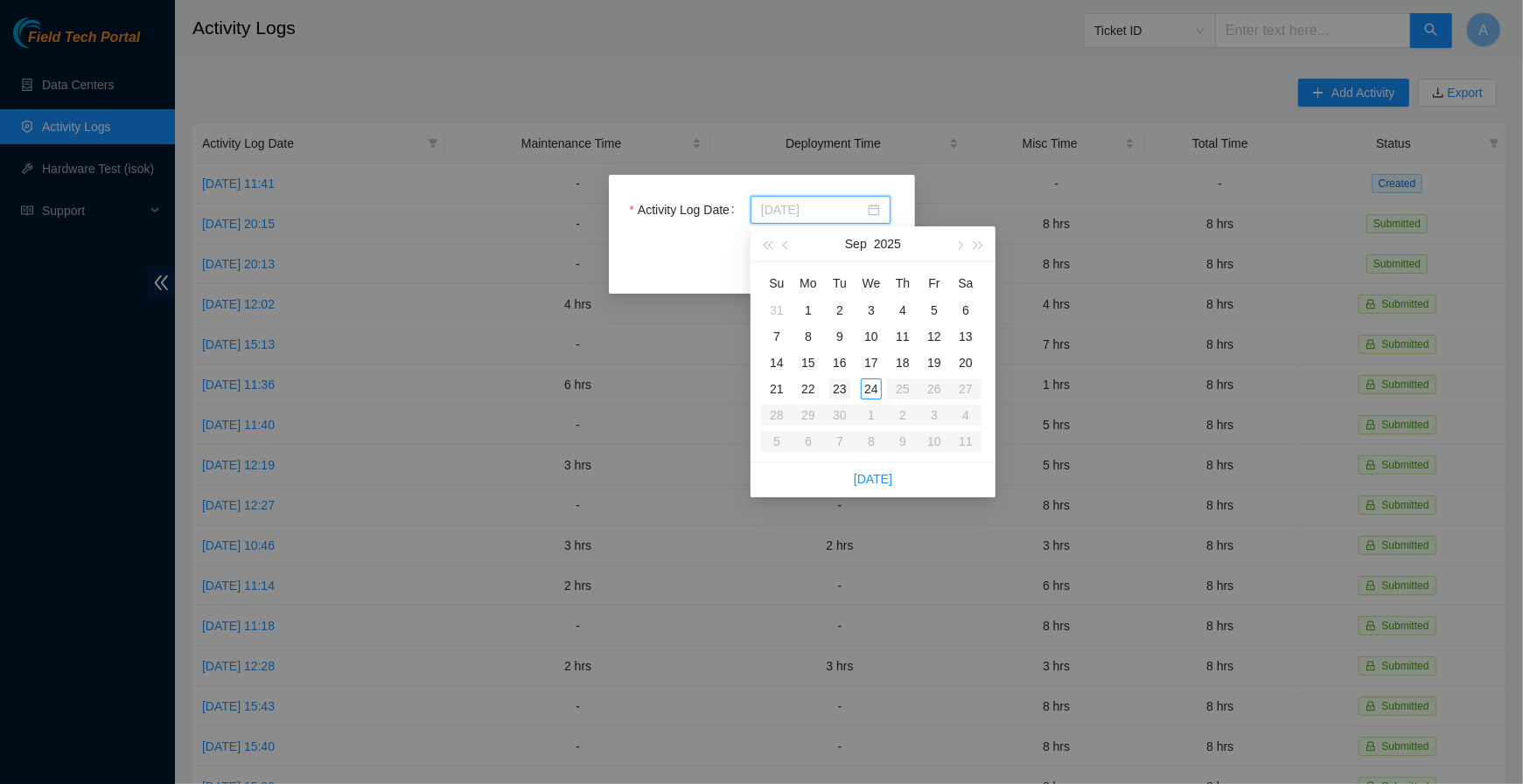
type input "2025-09-23"
click at [838, 377] on td "23" at bounding box center [840, 389] width 32 height 26
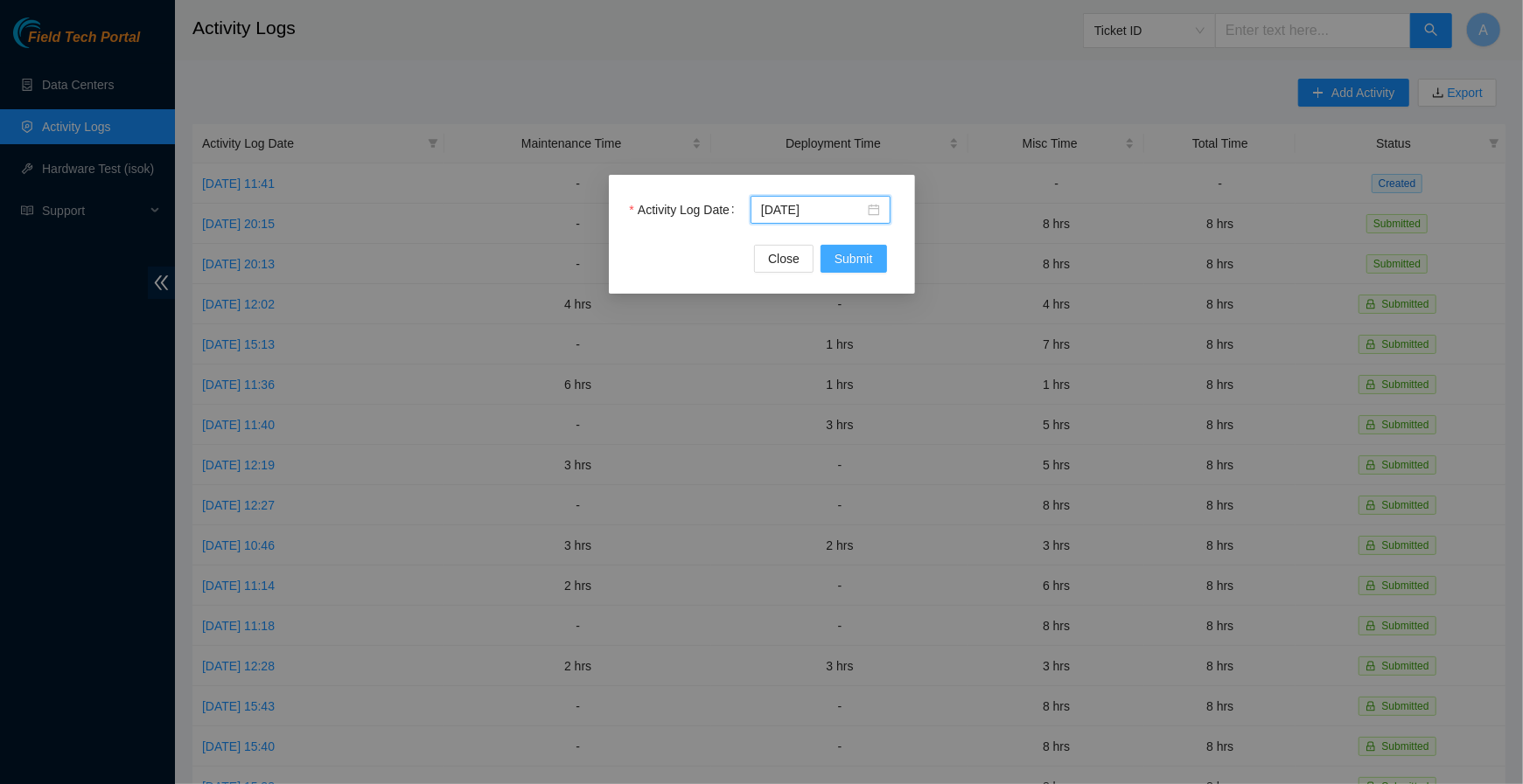
click at [848, 252] on span "Submit" at bounding box center [853, 259] width 38 height 20
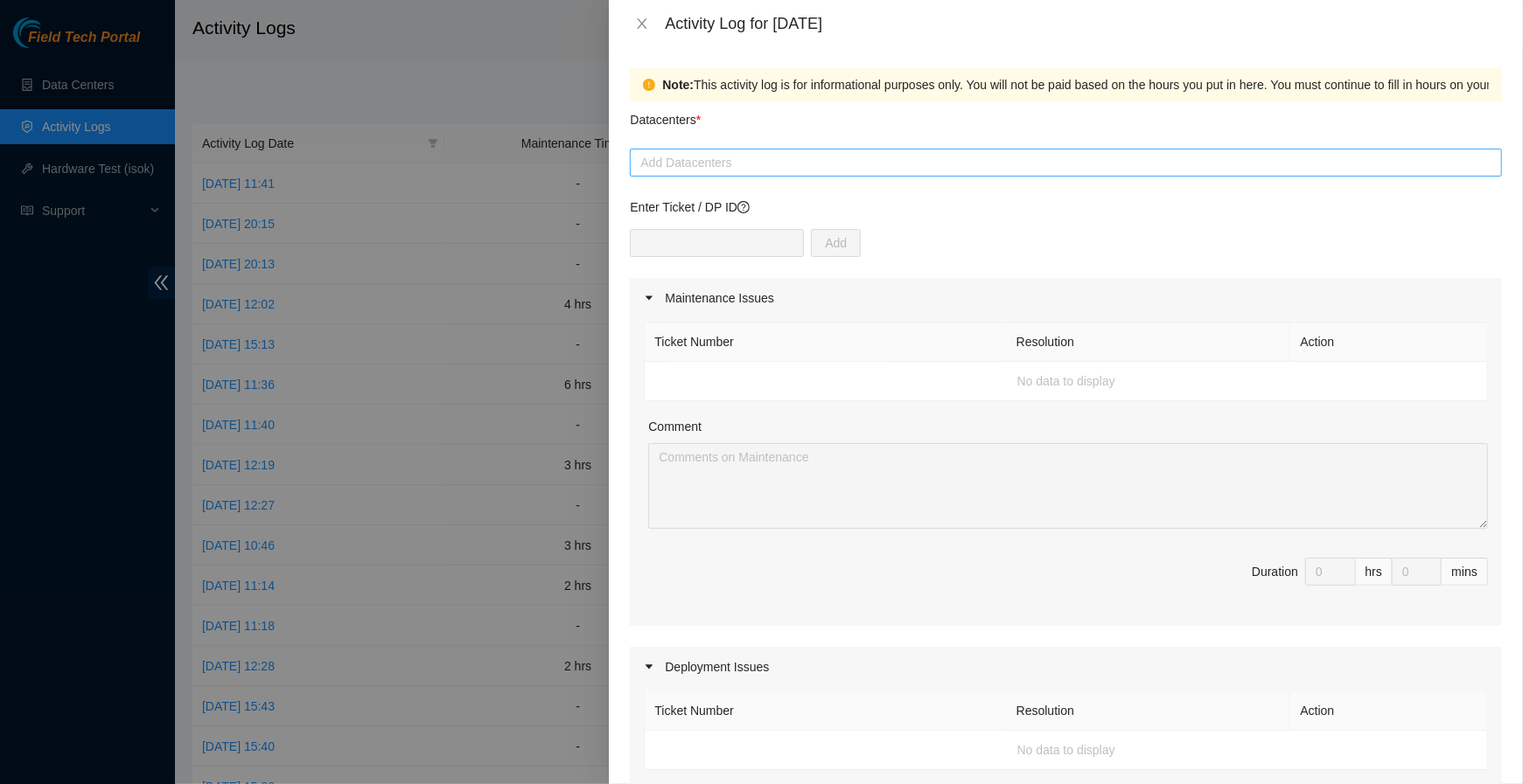
click at [729, 171] on div at bounding box center [1066, 163] width 863 height 21
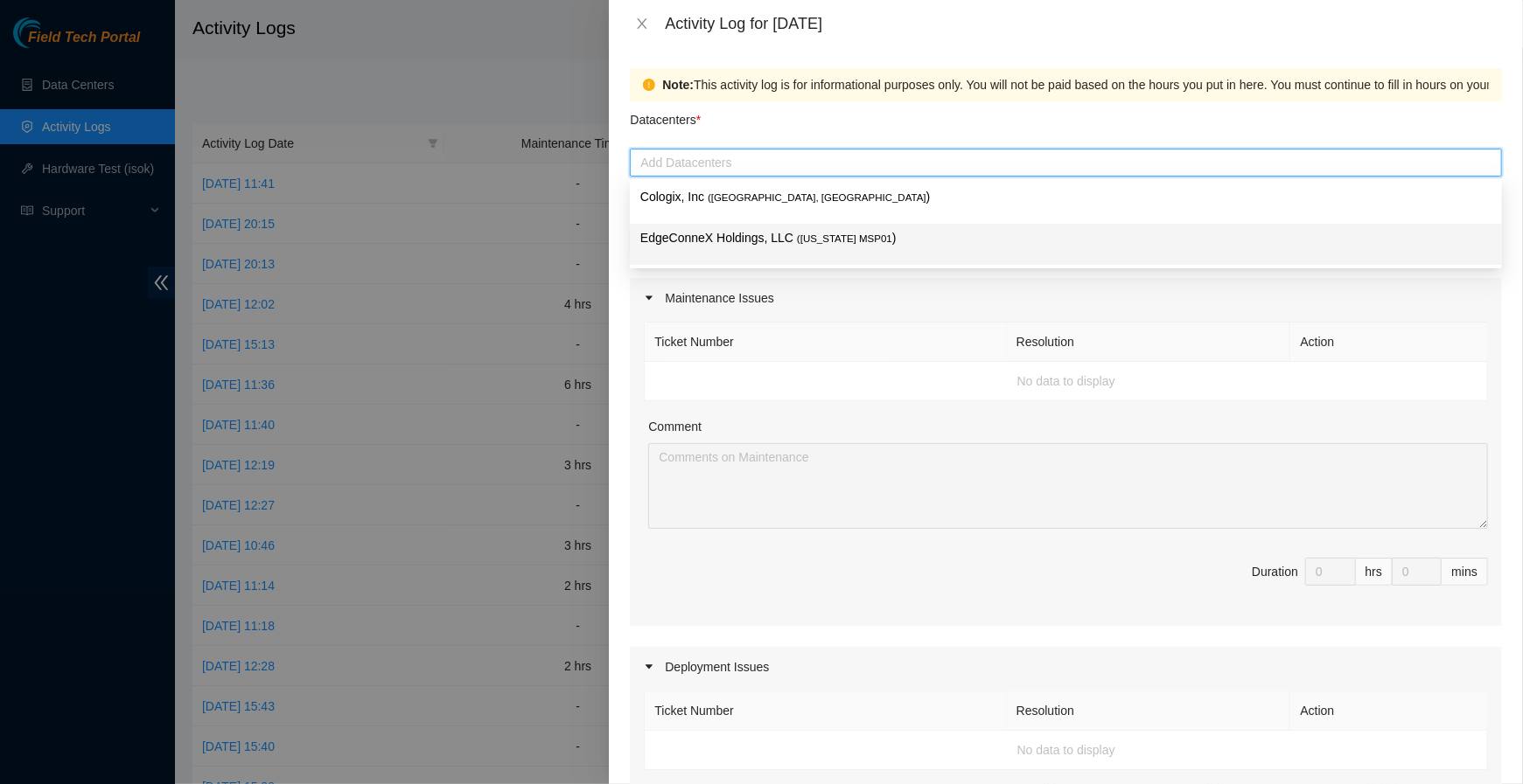
click at [769, 244] on p "EdgeConneX Holdings, LLC ( Minnesota MSP01 )" at bounding box center [1065, 238] width 851 height 20
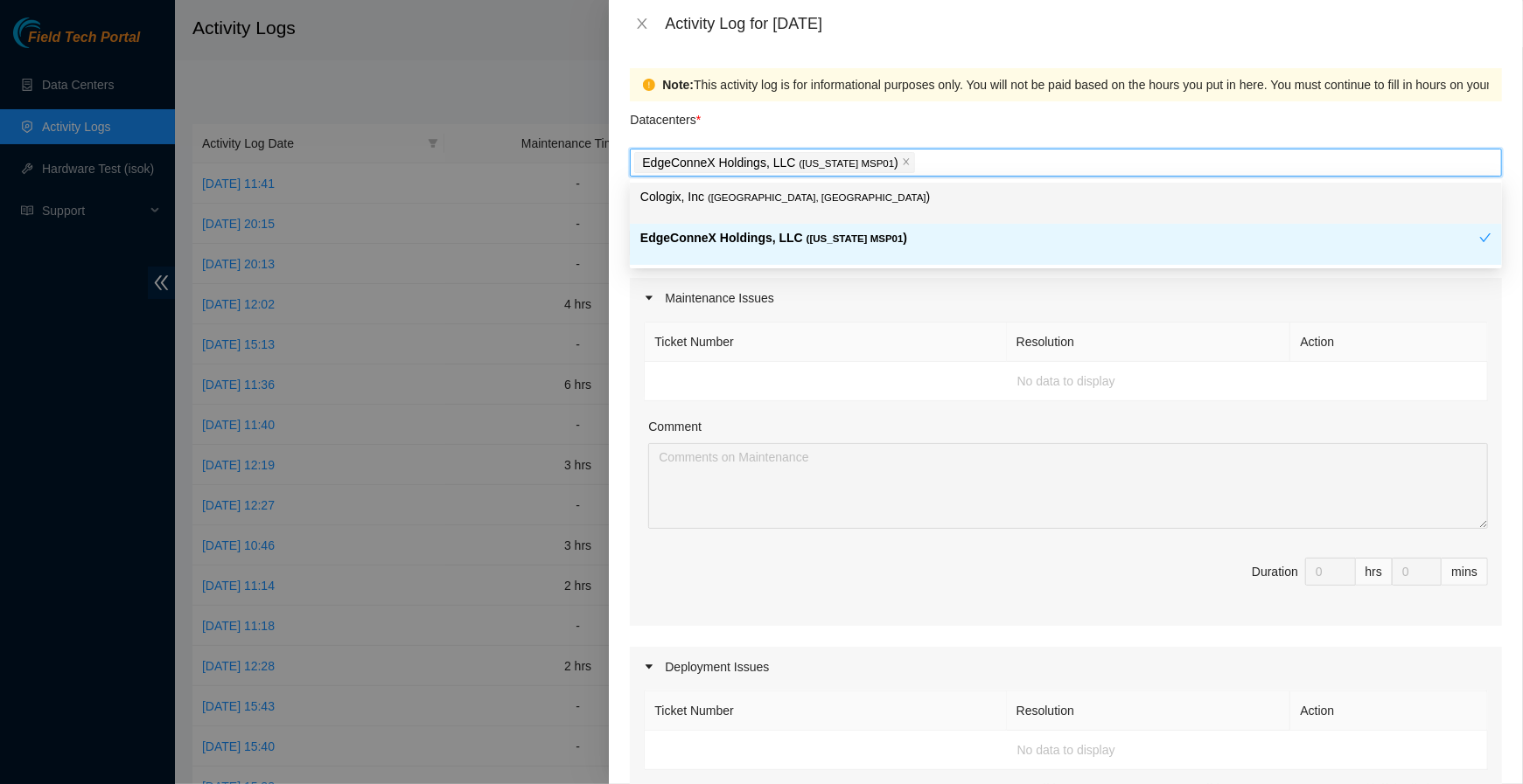
click at [1028, 146] on div "Datacenters *" at bounding box center [1065, 125] width 872 height 47
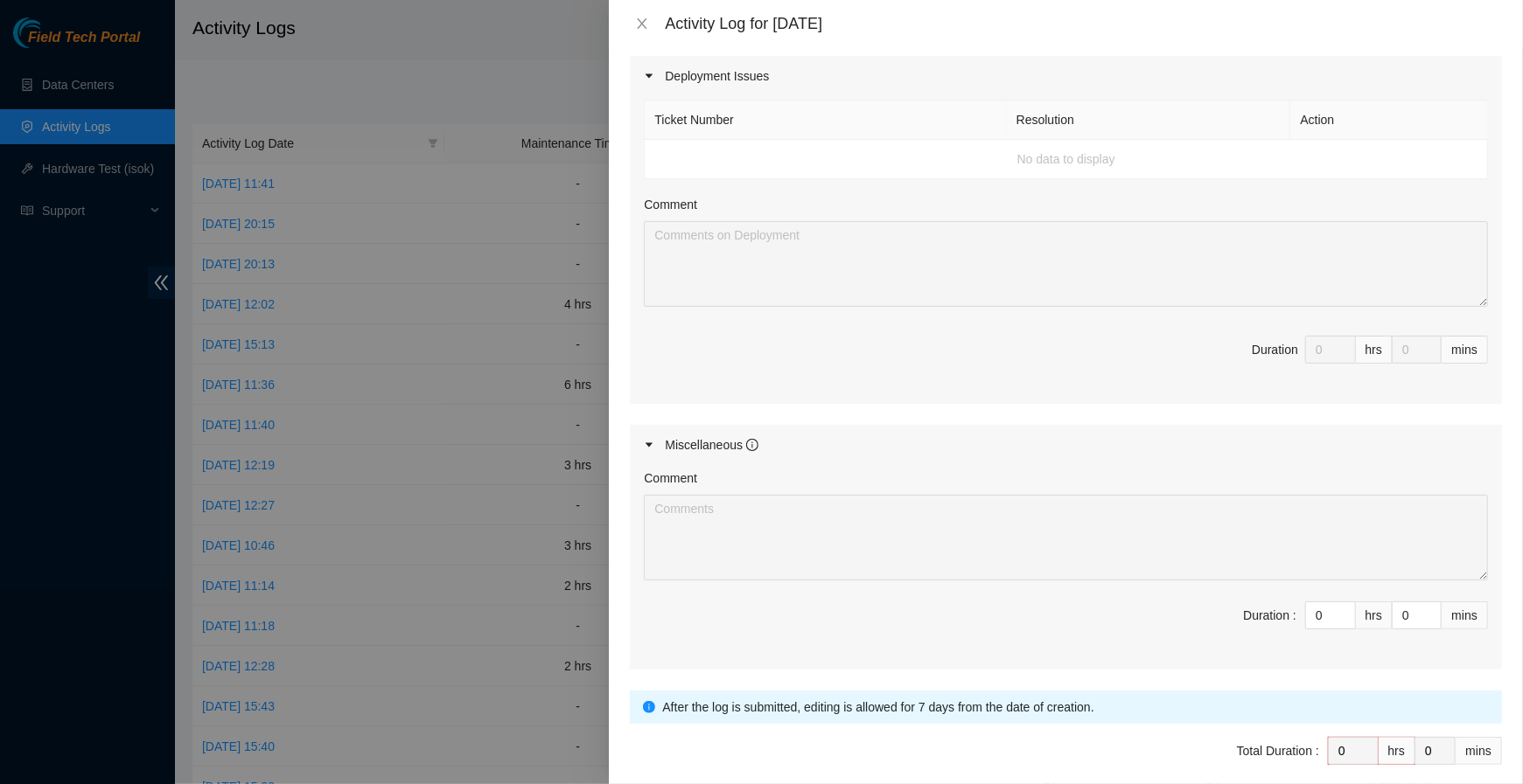
scroll to position [664, 0]
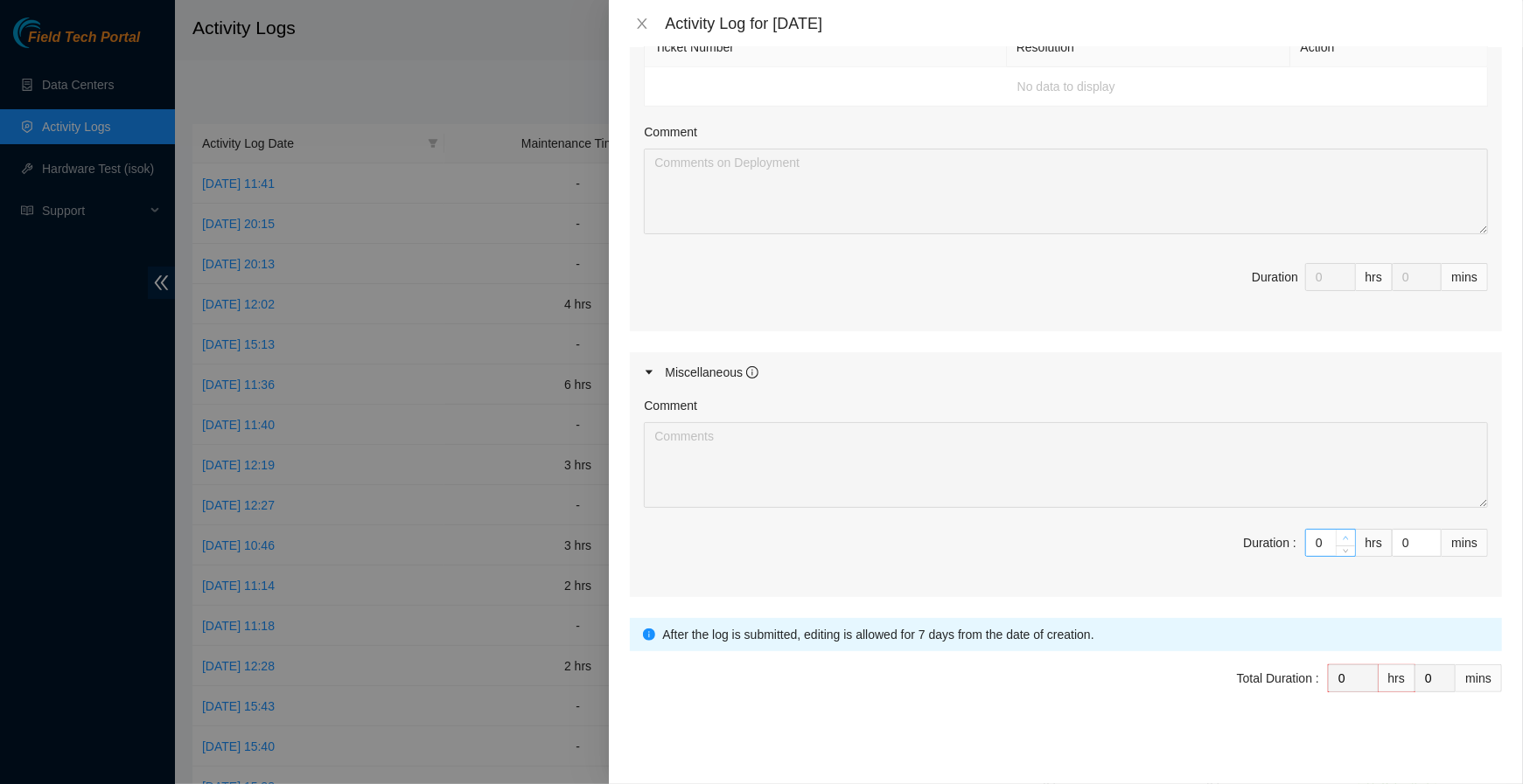
type input "1"
click at [1352, 530] on span "Increase Value" at bounding box center [1345, 538] width 20 height 16
type input "2"
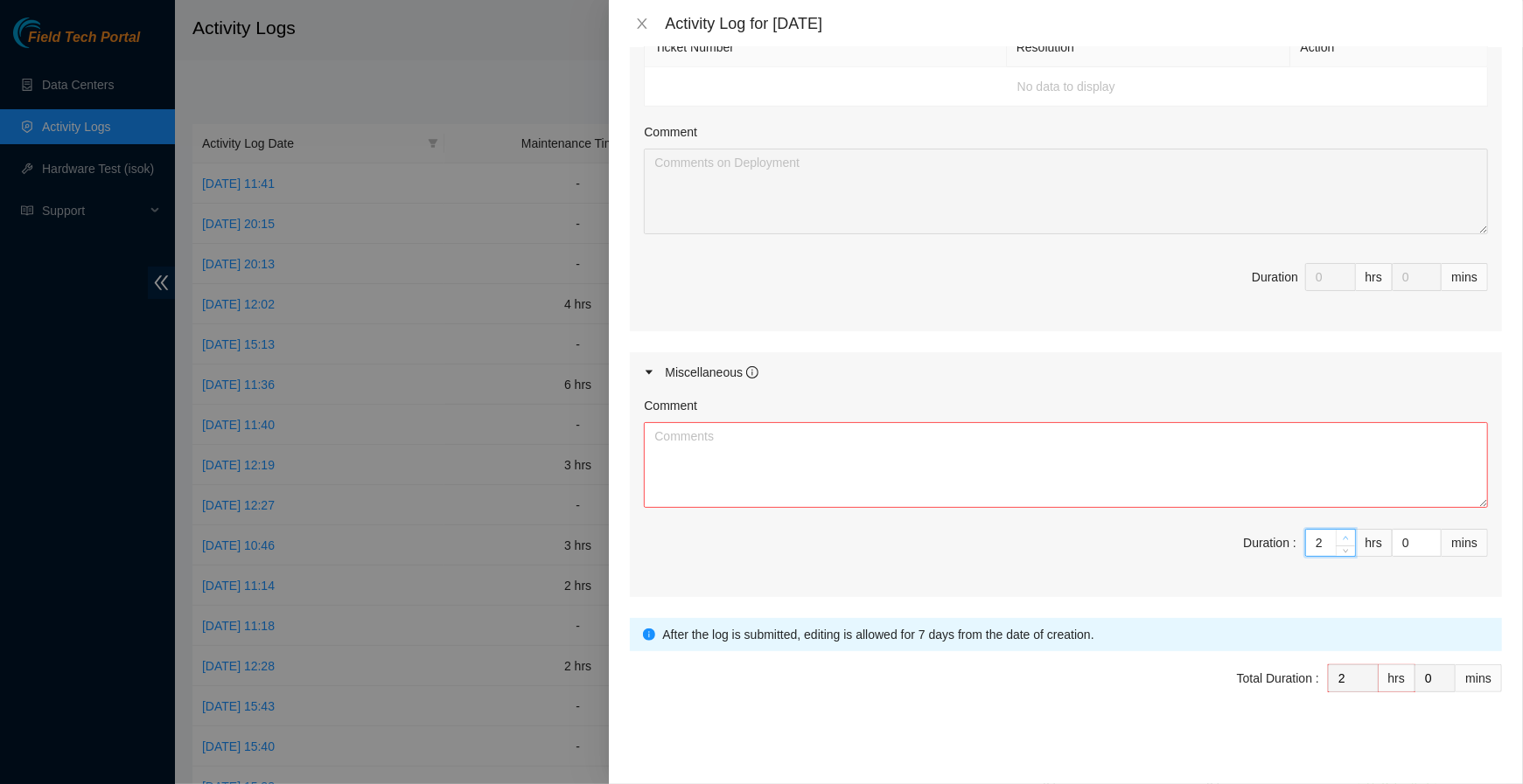
click at [1352, 530] on span "Increase Value" at bounding box center [1345, 538] width 20 height 16
type input "3"
click at [1352, 530] on span "Increase Value" at bounding box center [1345, 538] width 20 height 16
type input "4"
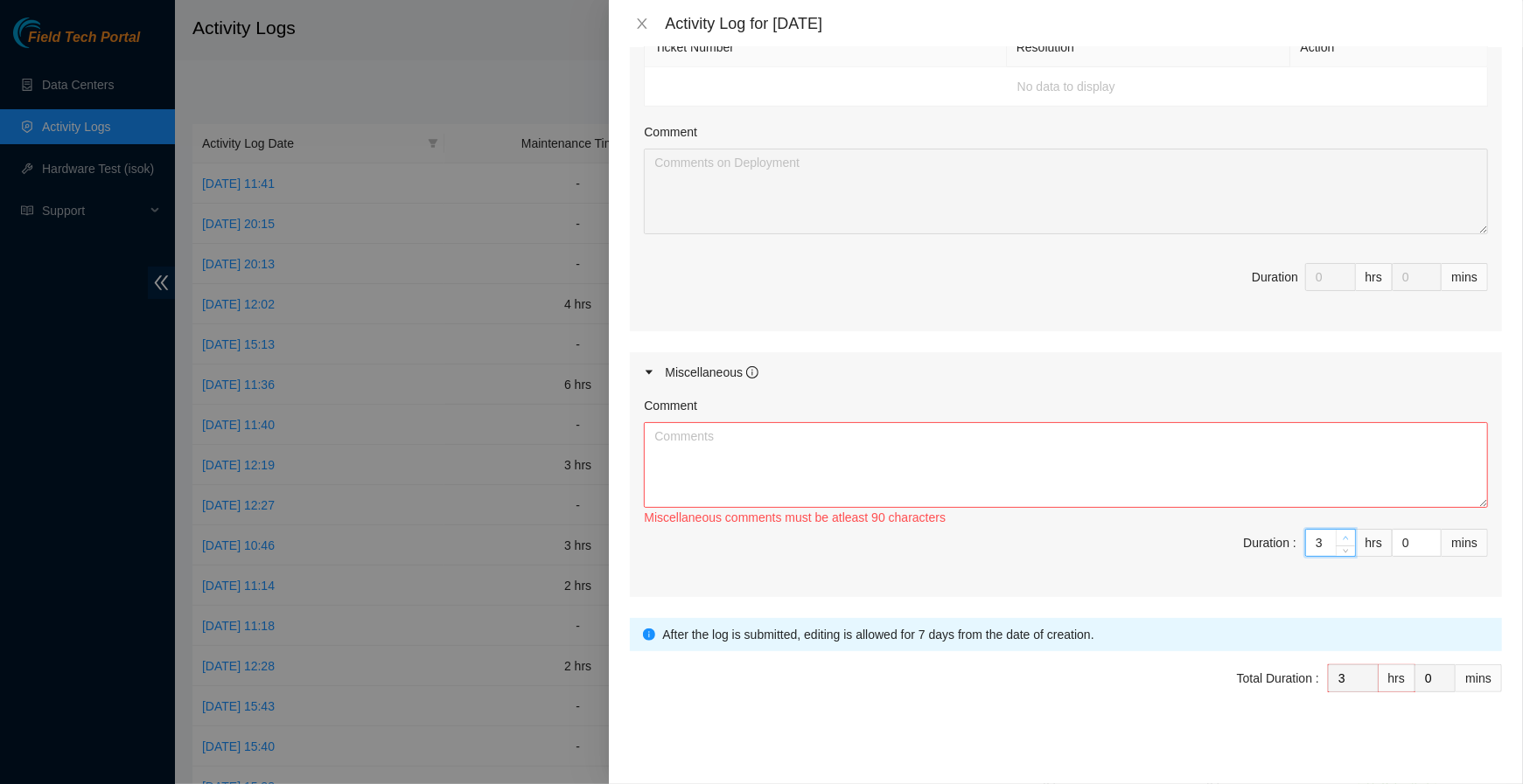
type input "4"
click at [1352, 530] on span "Increase Value" at bounding box center [1345, 538] width 20 height 16
type input "5"
click at [1352, 530] on span "Increase Value" at bounding box center [1345, 538] width 20 height 16
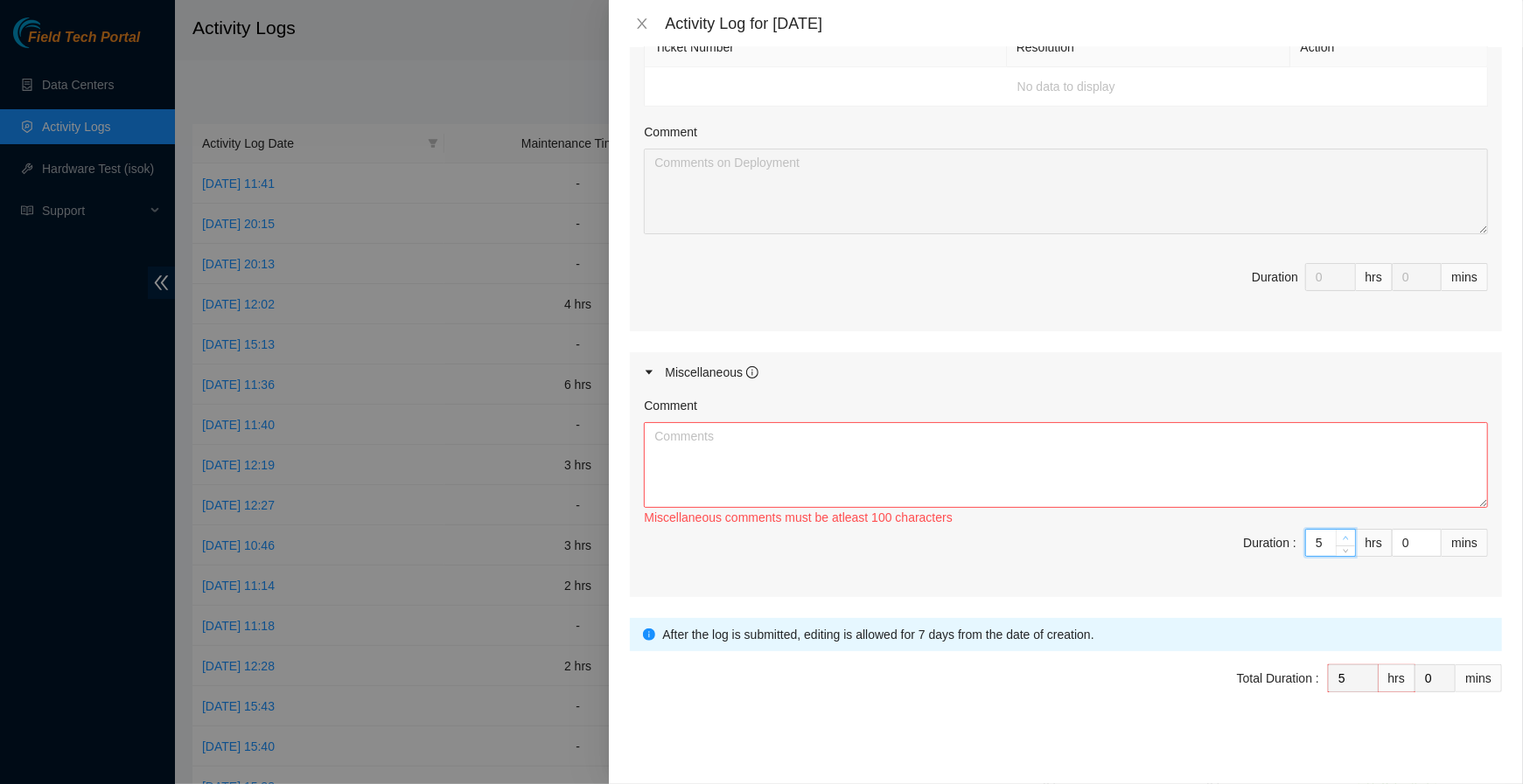
type input "6"
click at [1352, 530] on span "Increase Value" at bounding box center [1345, 538] width 20 height 16
type input "7"
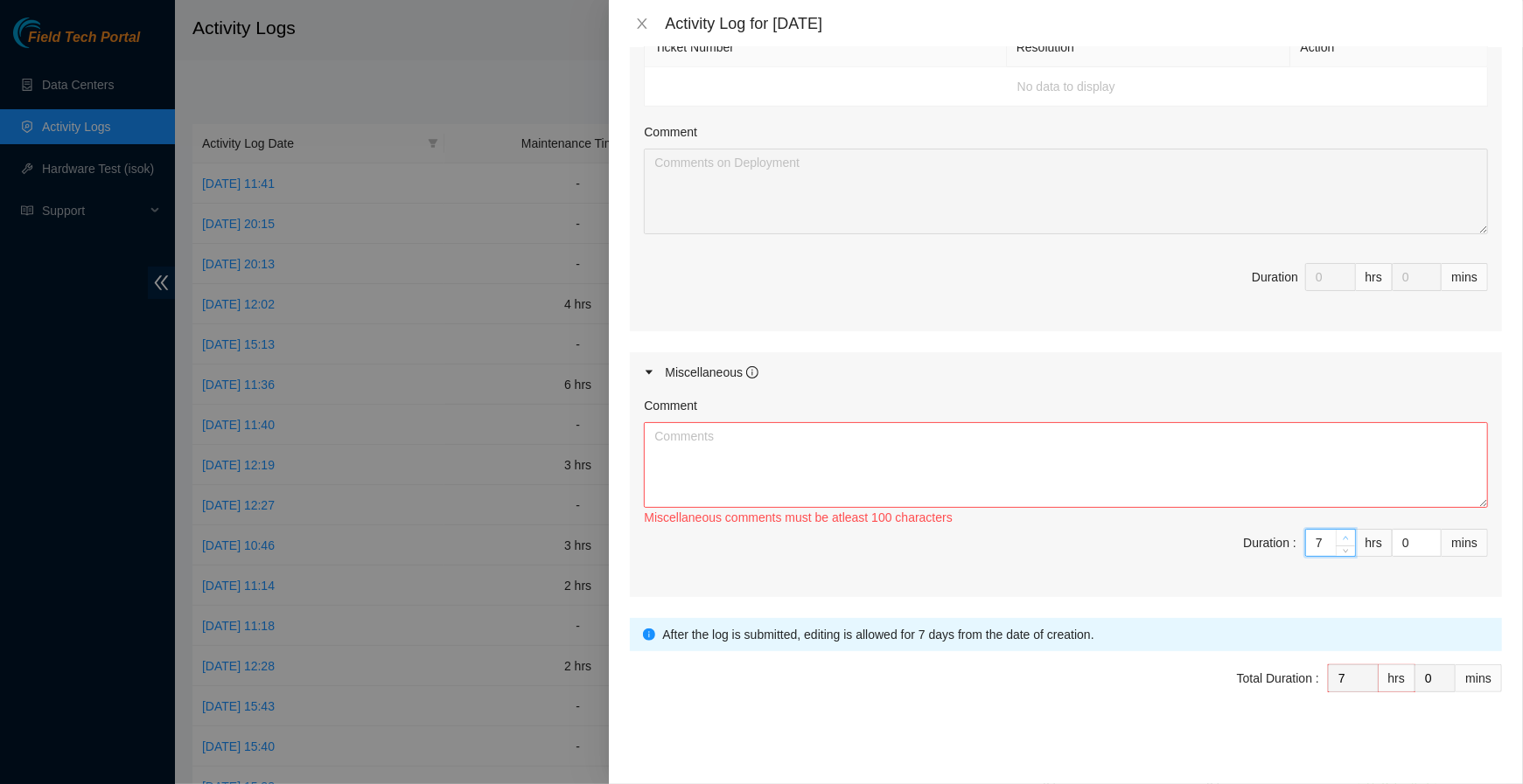
click at [1352, 530] on span "Increase Value" at bounding box center [1345, 538] width 20 height 16
type input "8"
click at [1352, 530] on span "Increase Value" at bounding box center [1345, 538] width 20 height 16
click at [1327, 485] on textarea "Comment" at bounding box center [1065, 465] width 844 height 86
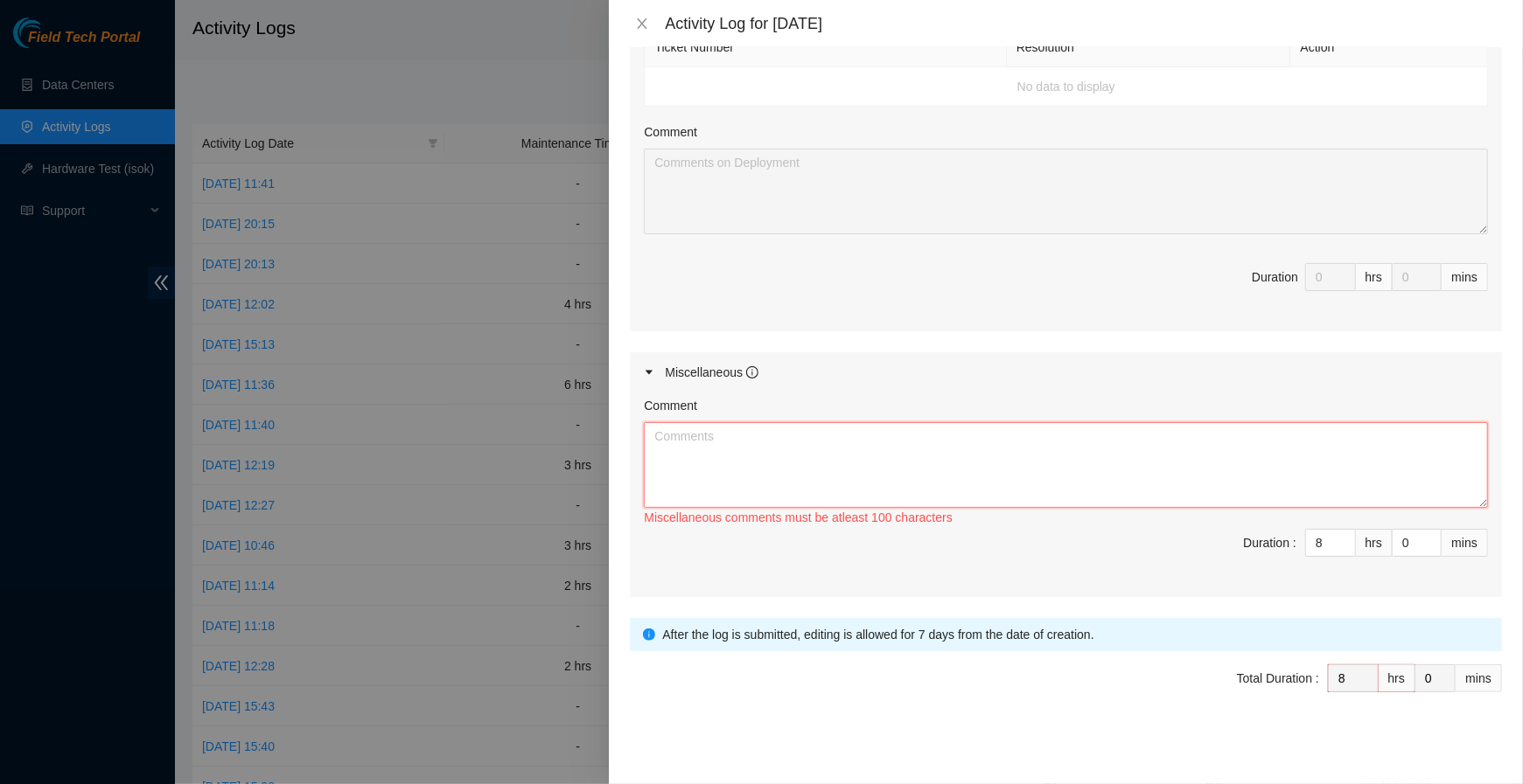
paste textarea "Traced old unused fiber cables and removed them from fiber rack Tightened fiber…"
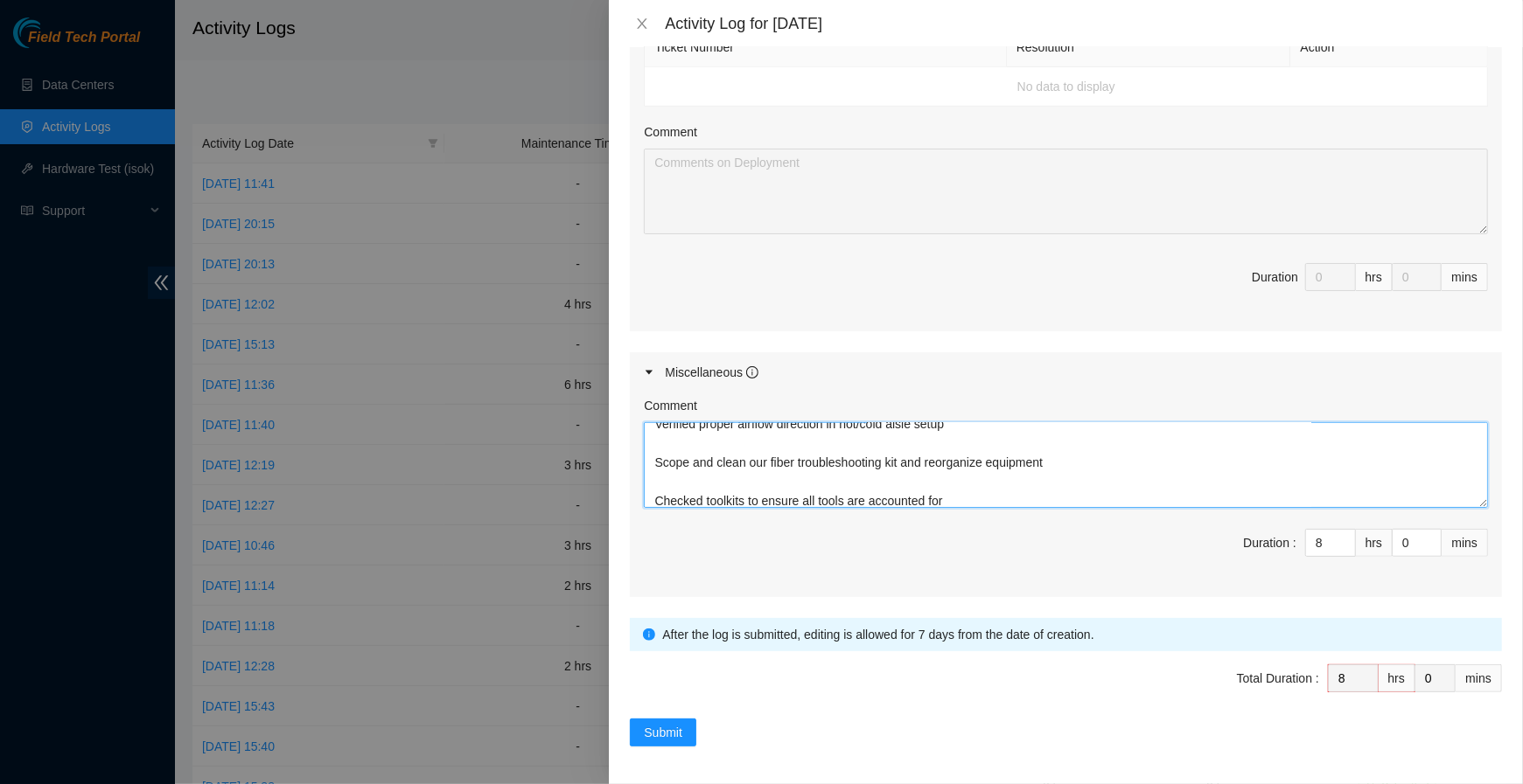
scroll to position [0, 0]
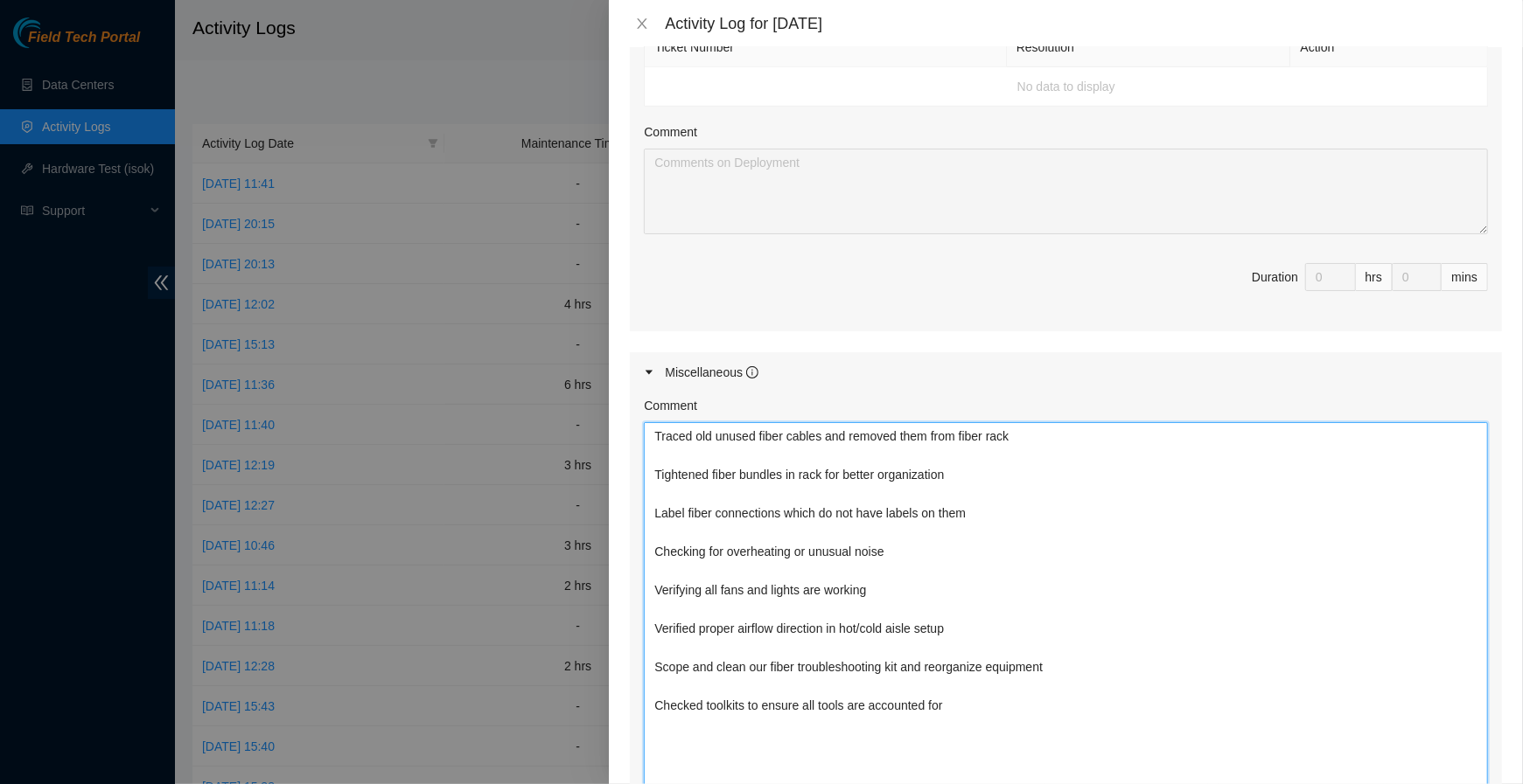
drag, startPoint x: 1483, startPoint y: 498, endPoint x: 1495, endPoint y: 855, distance: 357.2
click at [1426, 734] on html "Field Tech Portal Data Centers Activity Logs Hardware Test (isok) Support Activ…" at bounding box center [761, 392] width 1523 height 784
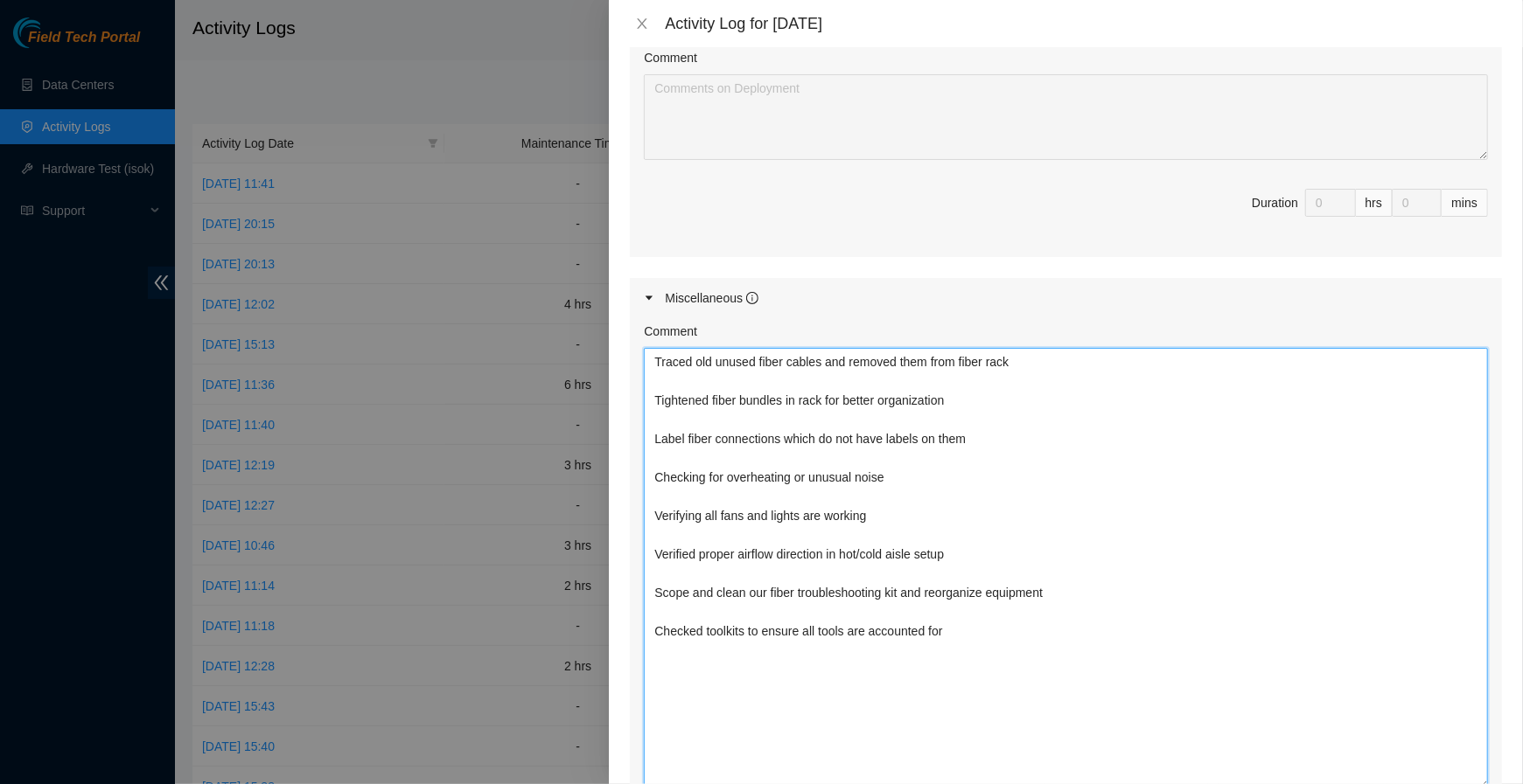
scroll to position [719, 0]
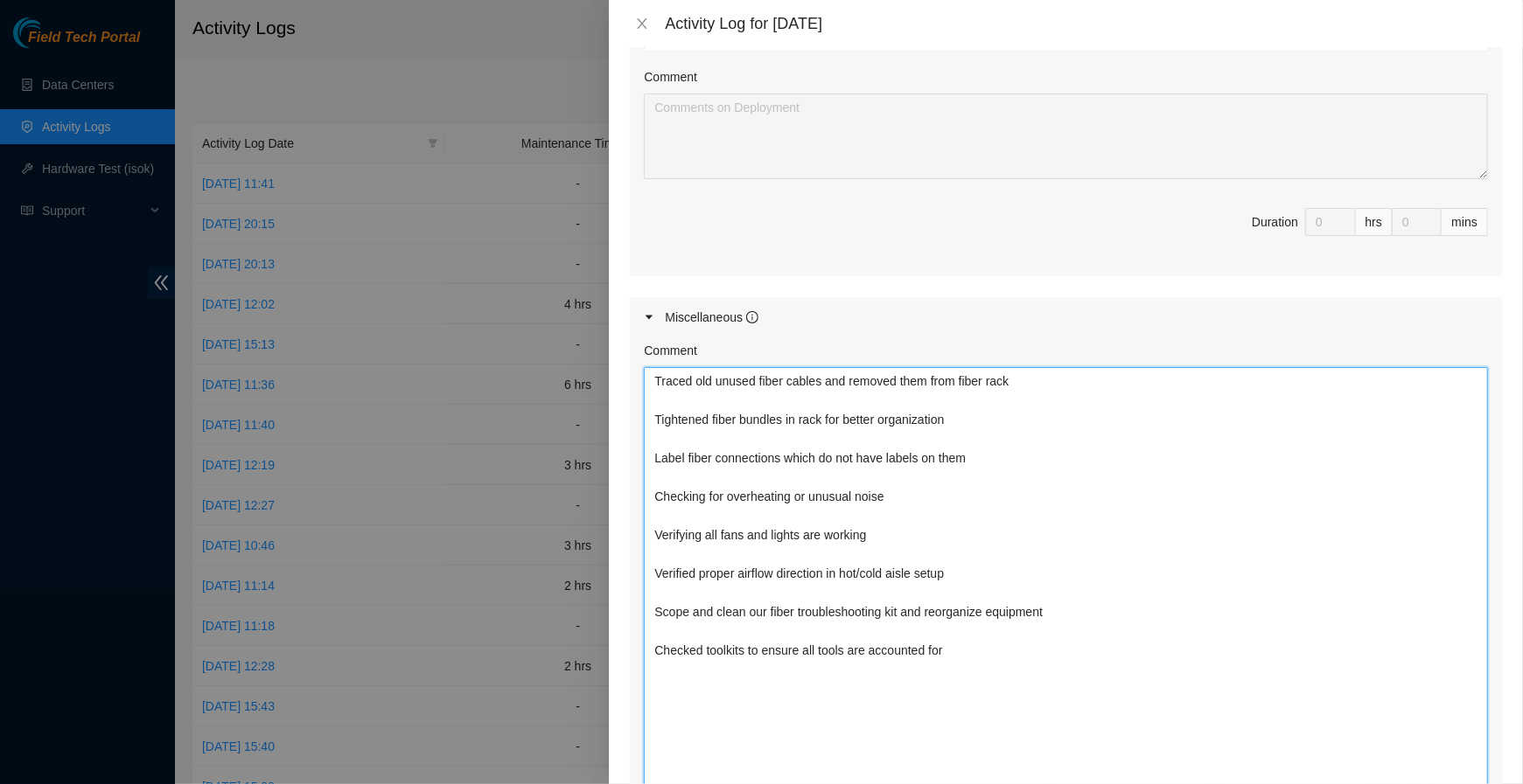
click at [656, 381] on textarea "Traced old unused fiber cables and removed them from fiber rack Tightened fiber…" at bounding box center [1065, 588] width 844 height 442
click at [673, 385] on textarea "Traced old unused fiber cables and removed them from fiber rack Tightened fiber…" at bounding box center [1065, 588] width 844 height 442
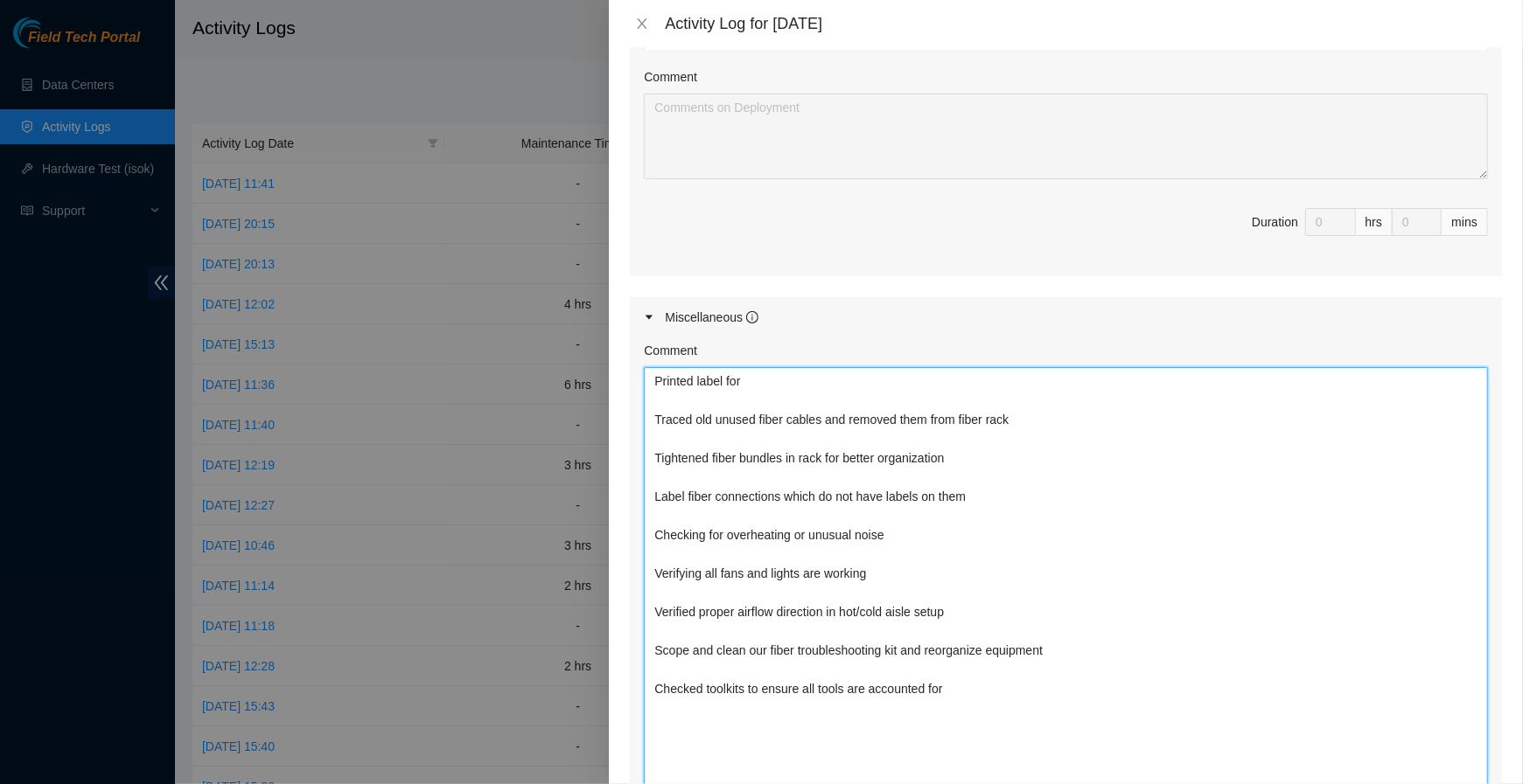
paste textarea "RMA B-W-14HVJFZ"
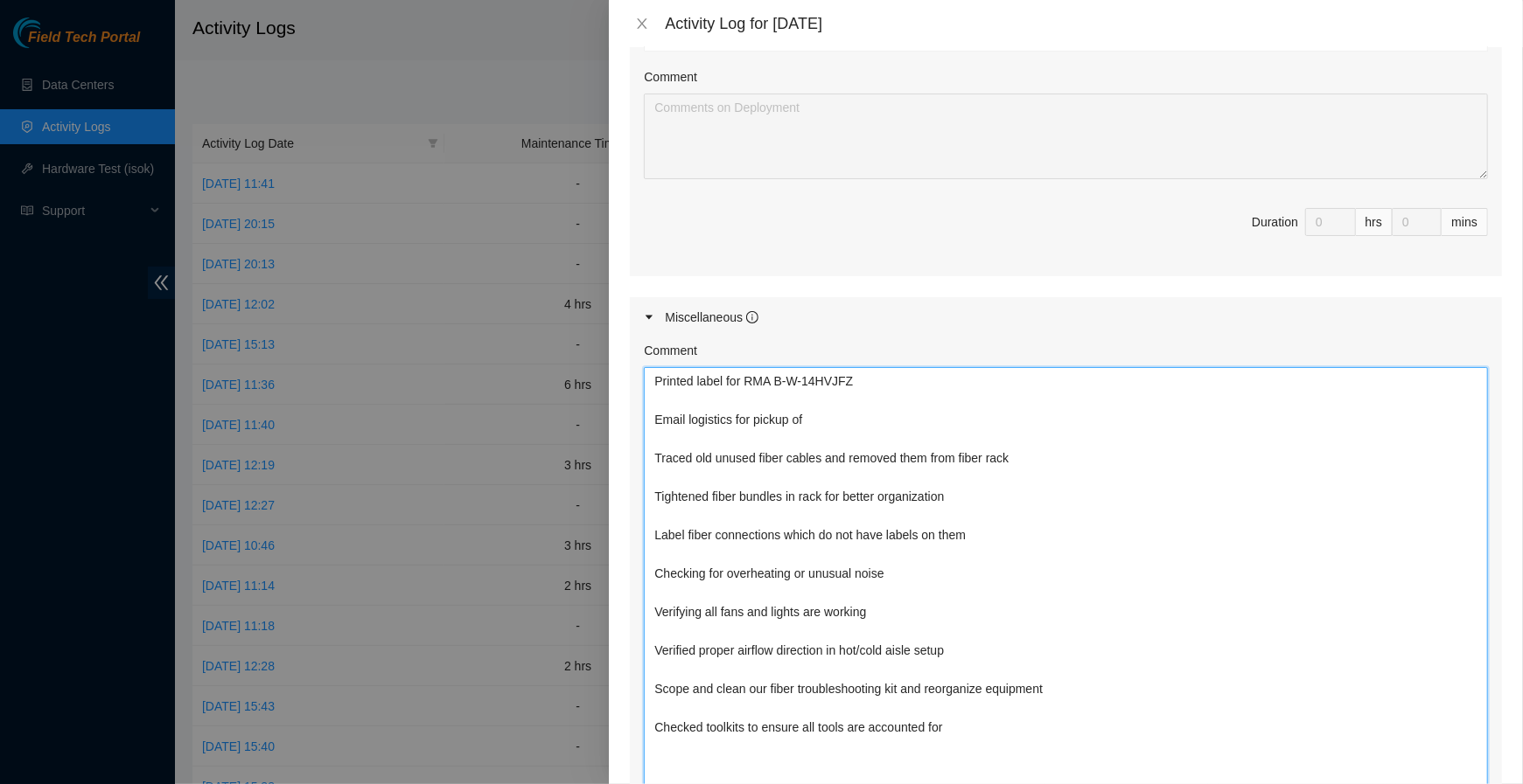
paste textarea "RMA B-W-14HVJFZ"
click at [895, 390] on textarea "Printed label for RMA B-W-14HVJFZ Email logistics for pickup of RMA B-W-14HVJFZ…" at bounding box center [1065, 588] width 844 height 442
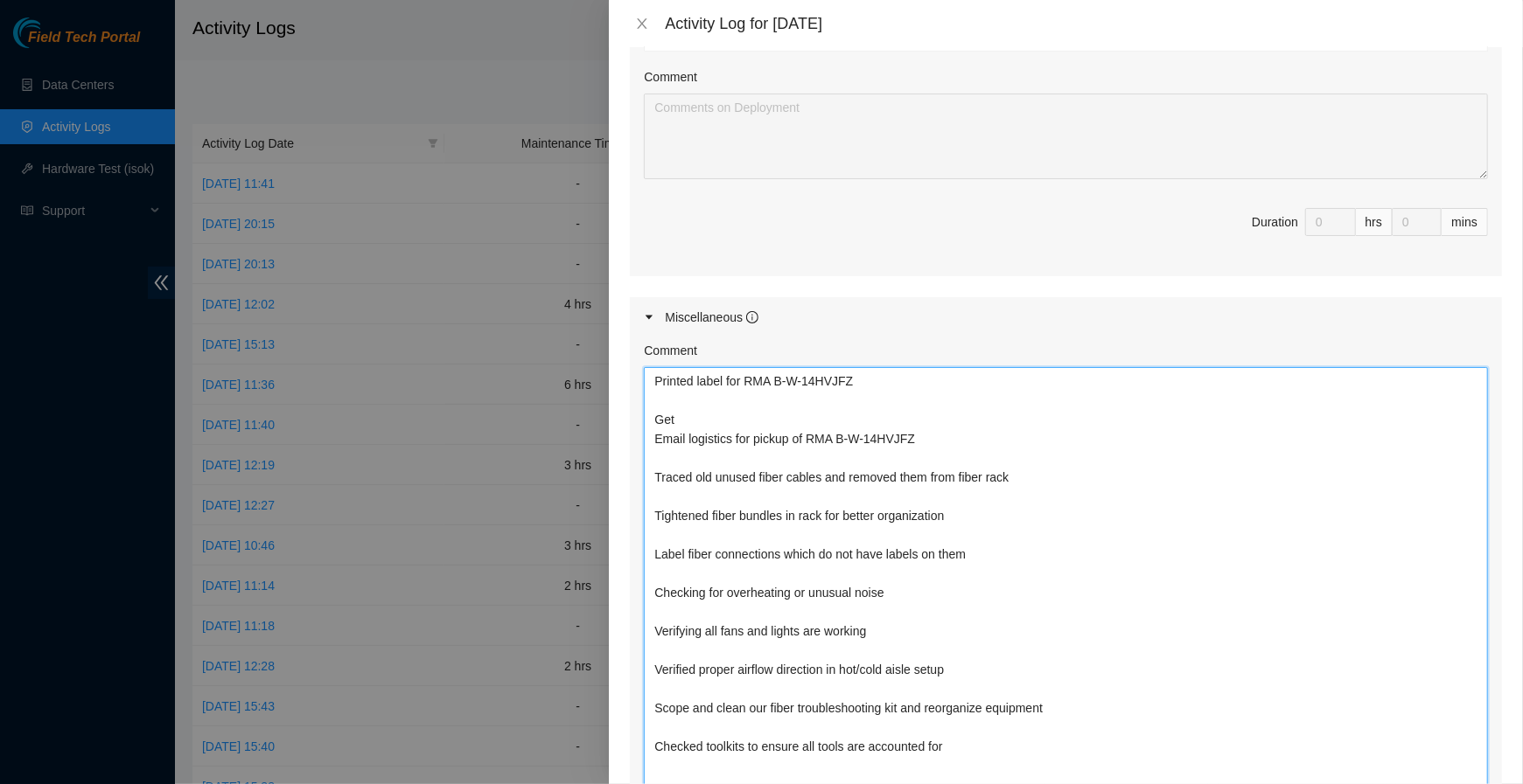
paste textarea "RMA B-W-14HVJFZ"
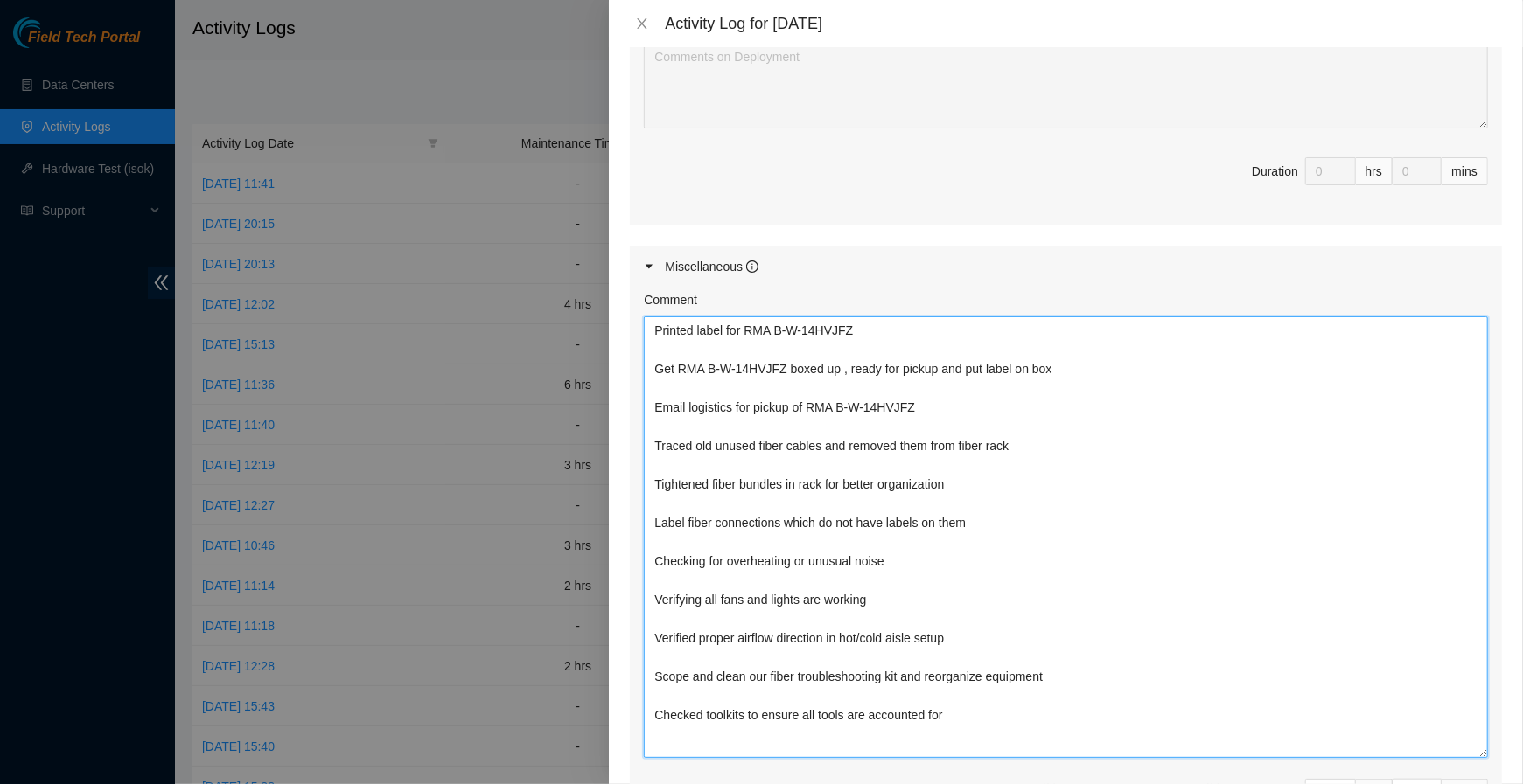
scroll to position [777, 0]
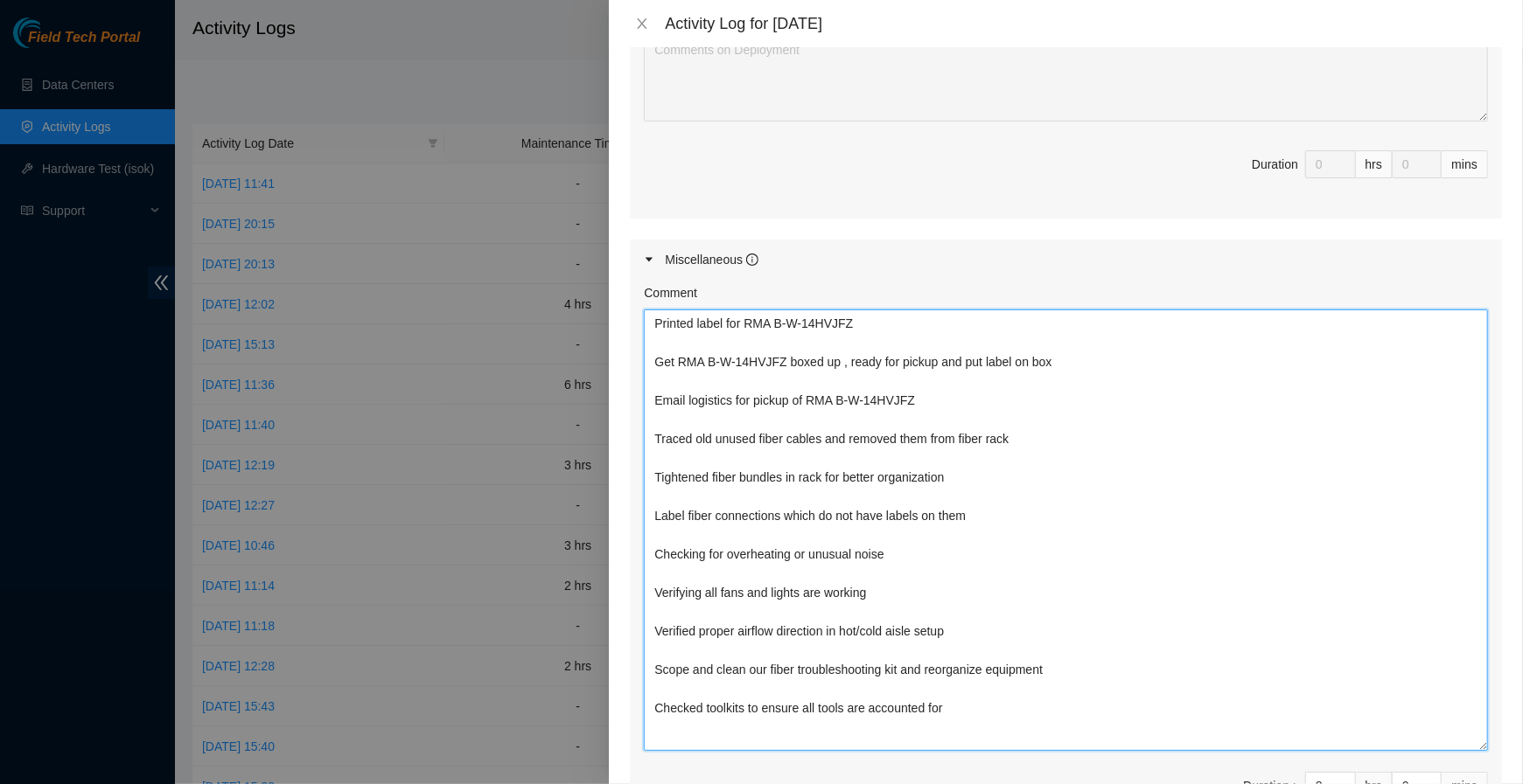
click at [1053, 429] on textarea "Printed label for RMA B-W-14HVJFZ Get RMA B-W-14HVJFZ boxed up , ready for pick…" at bounding box center [1065, 530] width 844 height 442
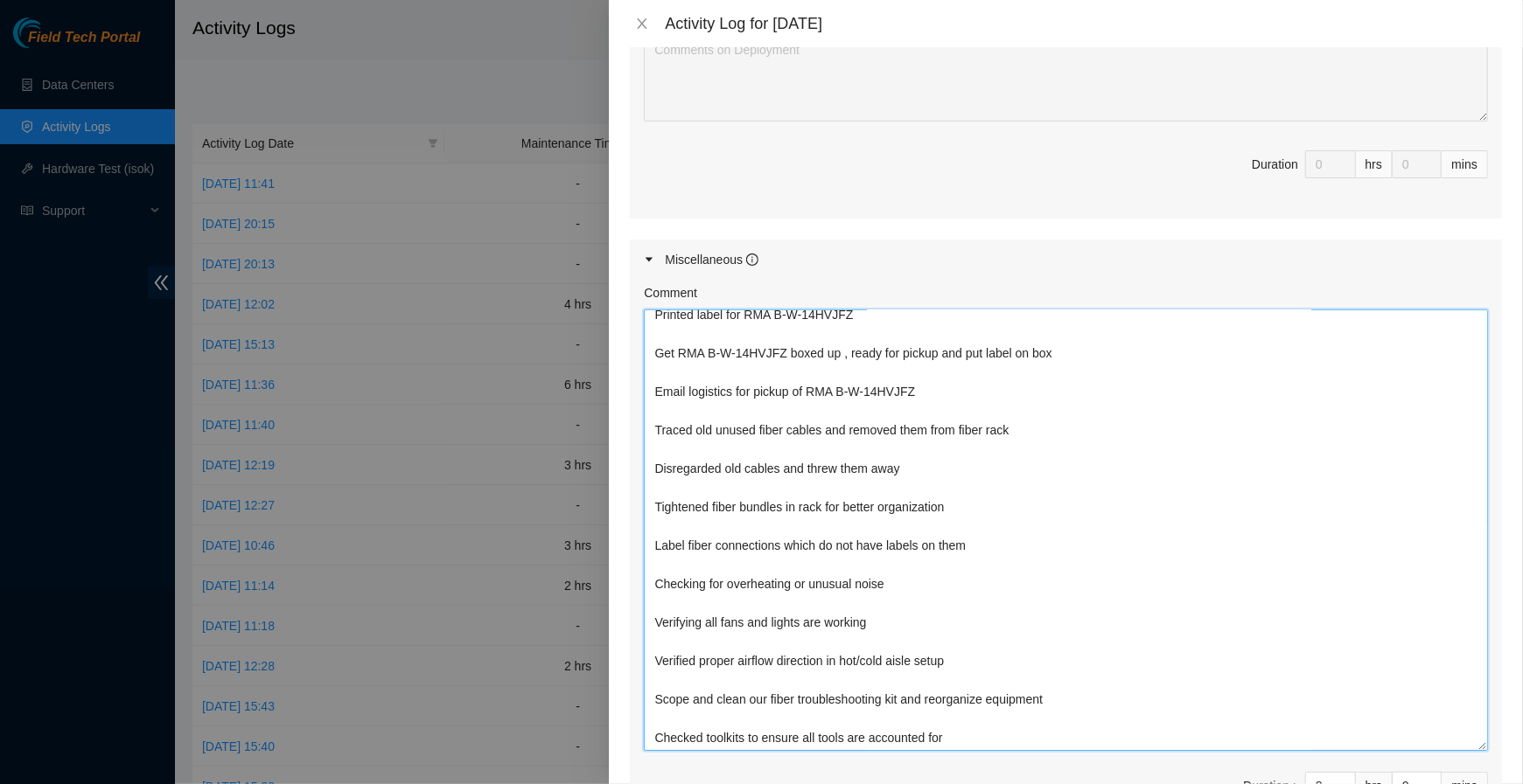
scroll to position [0, 0]
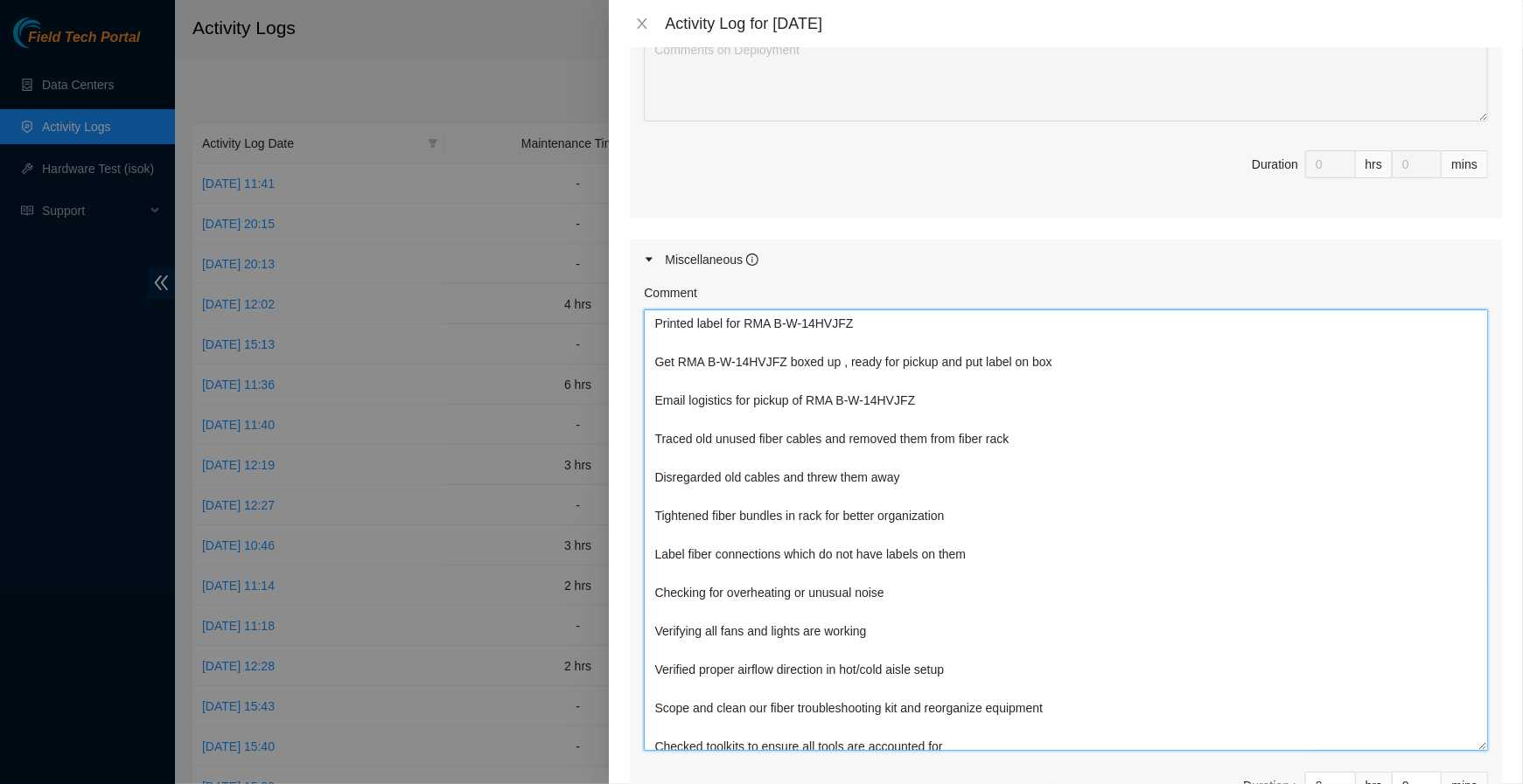
type textarea "Printed label for RMA B-W-14HVJFZ Get RMA B-W-14HVJFZ boxed up , ready for pick…"
click at [748, 382] on textarea "Printed label for RMA B-W-14HVJFZ Get RMA B-W-14HVJFZ boxed up , ready for pick…" at bounding box center [1065, 530] width 844 height 442
click at [753, 395] on textarea "Printed label for RMA B-W-14HVJFZ Get RMA B-W-14HVJFZ boxed up , ready for pick…" at bounding box center [1065, 530] width 844 height 442
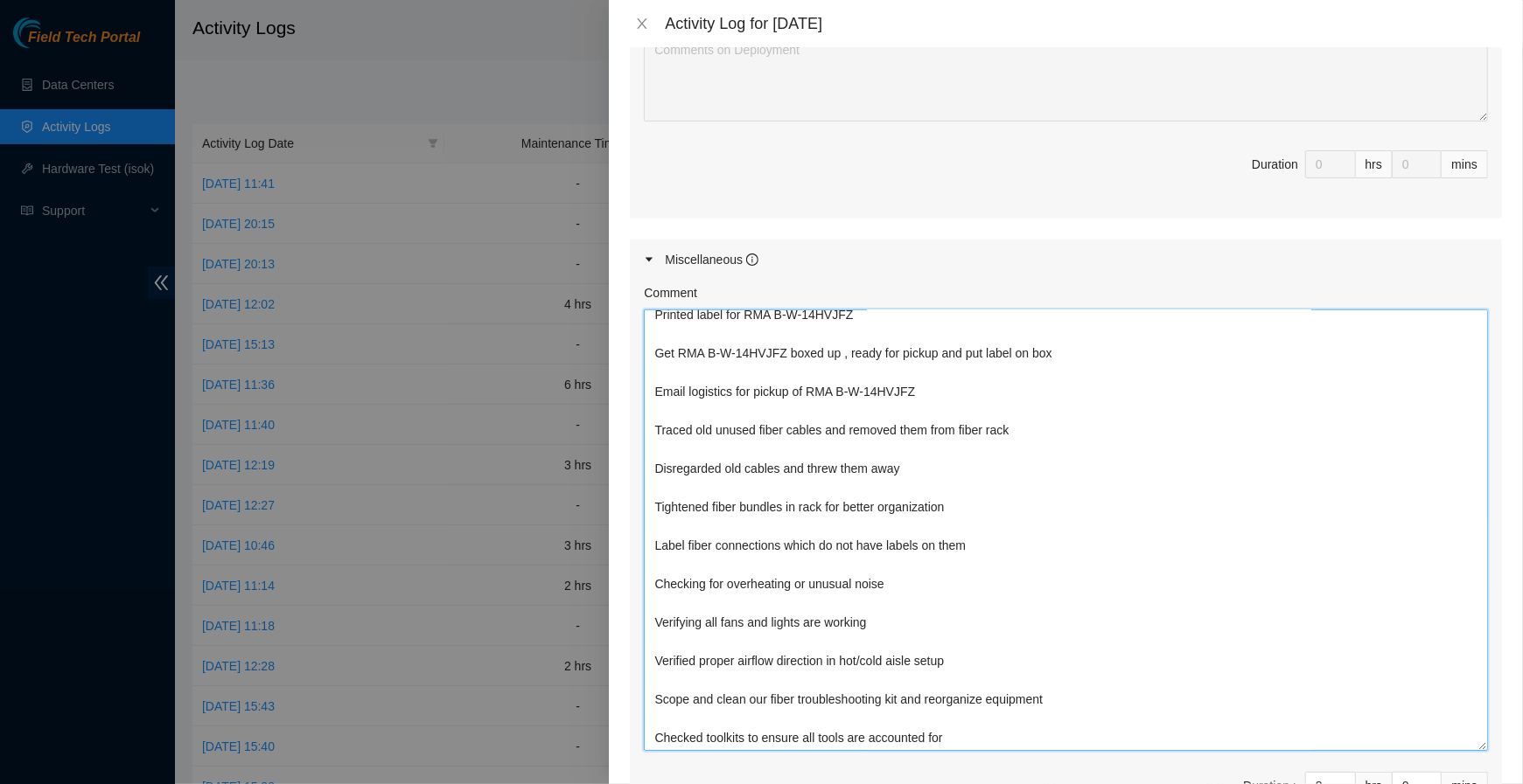
scroll to position [1020, 0]
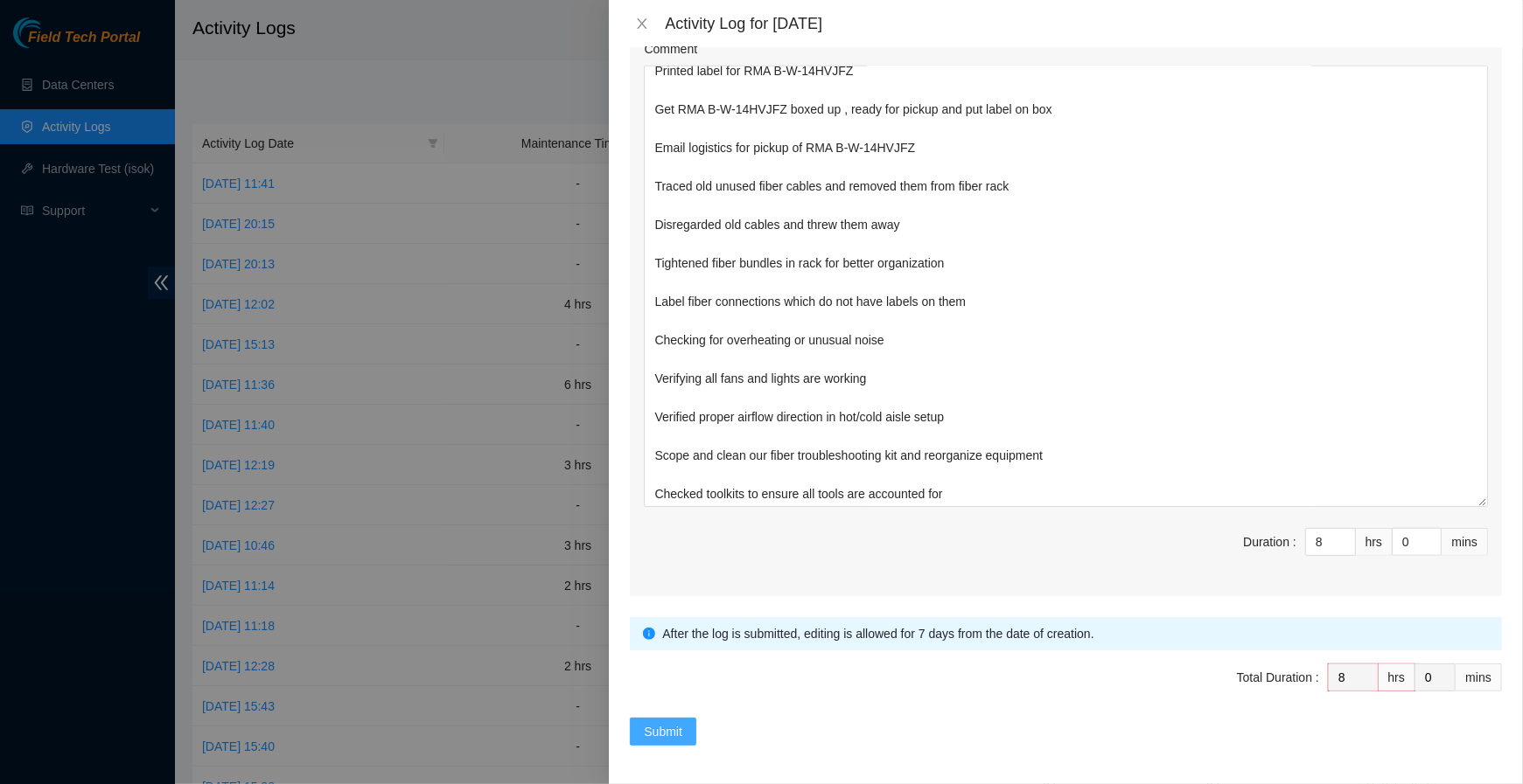
click at [685, 722] on button "Submit" at bounding box center [662, 732] width 66 height 28
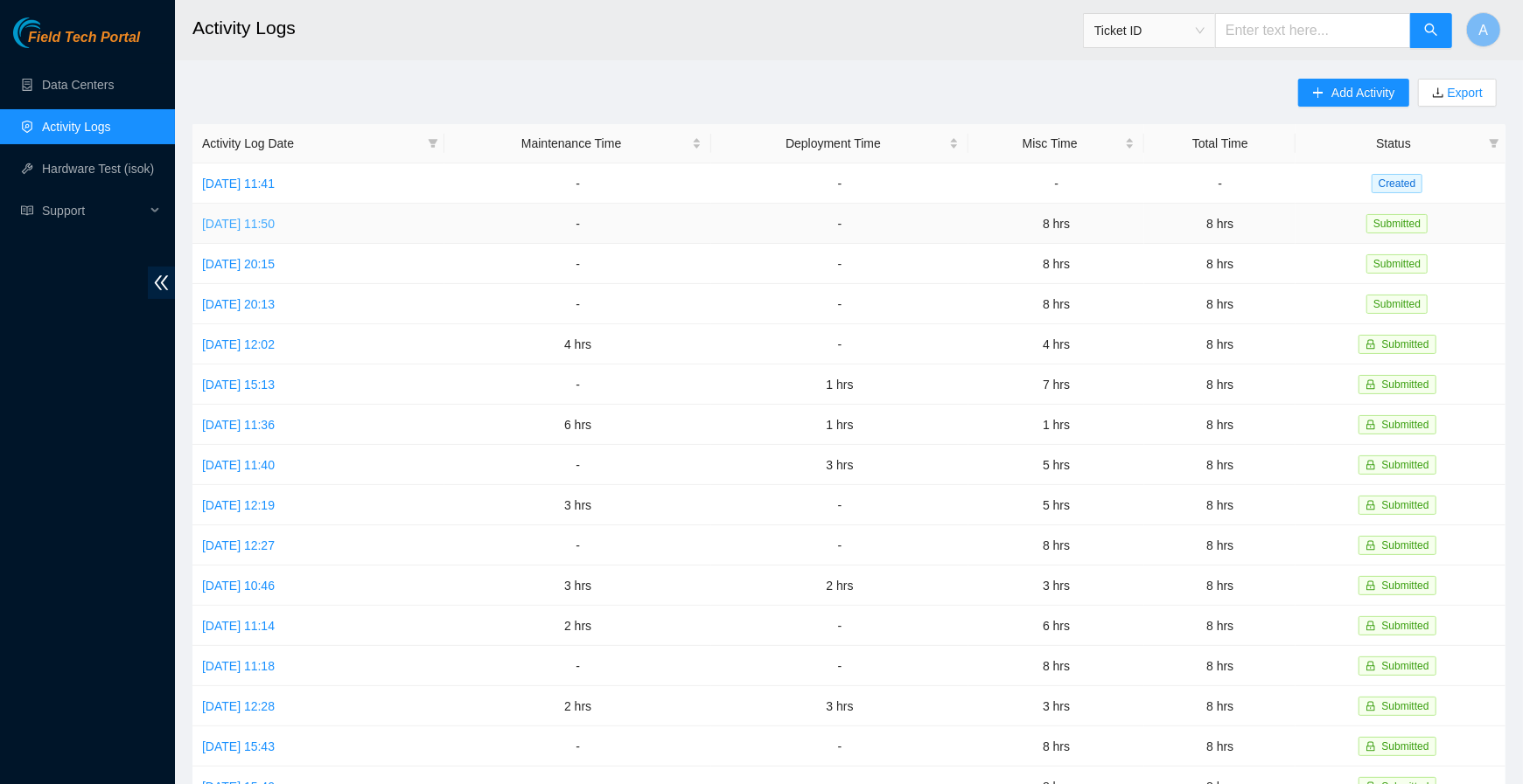
click at [274, 222] on link "Tue, 23 Sep 2025 11:50" at bounding box center [238, 223] width 73 height 14
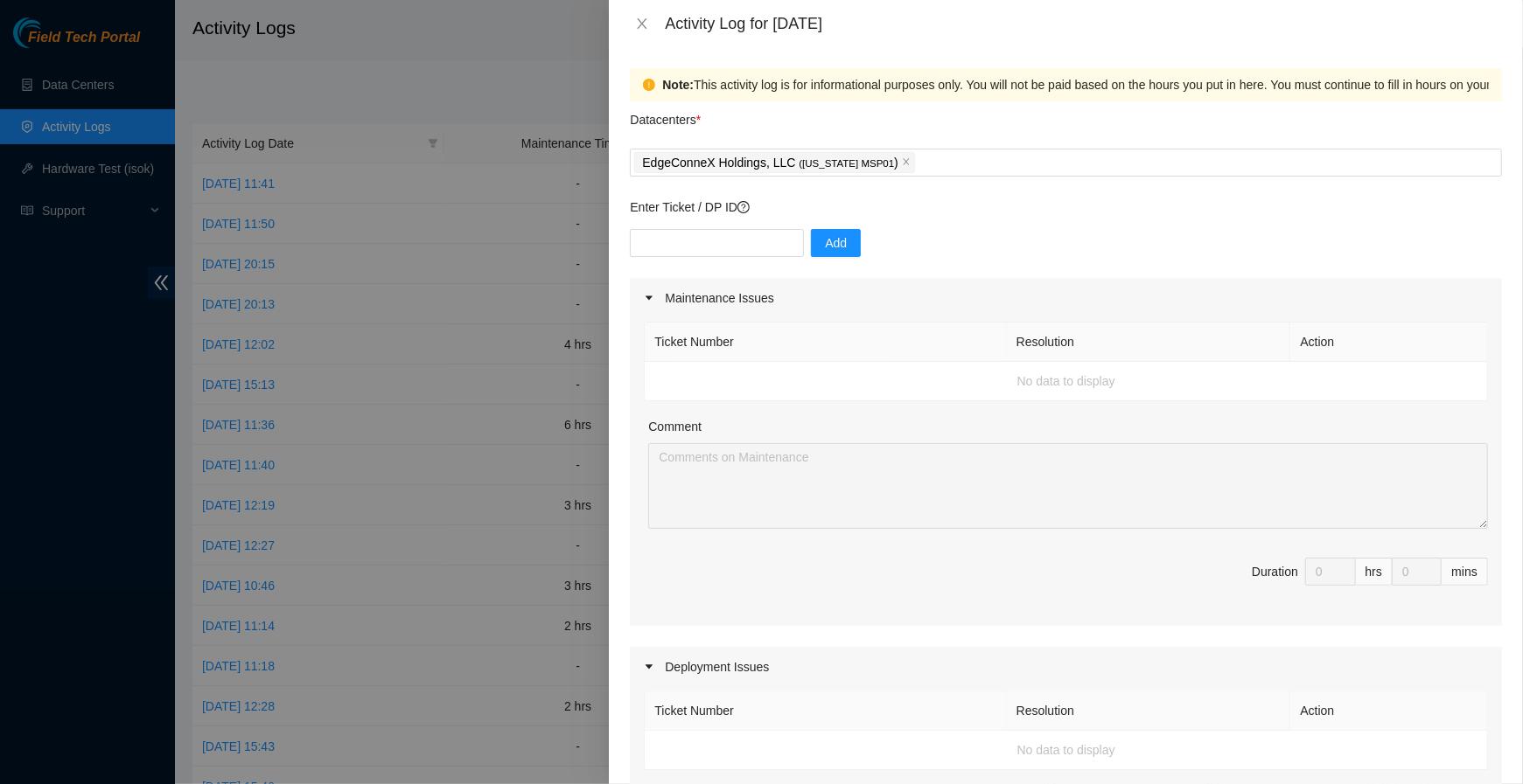
scroll to position [664, 0]
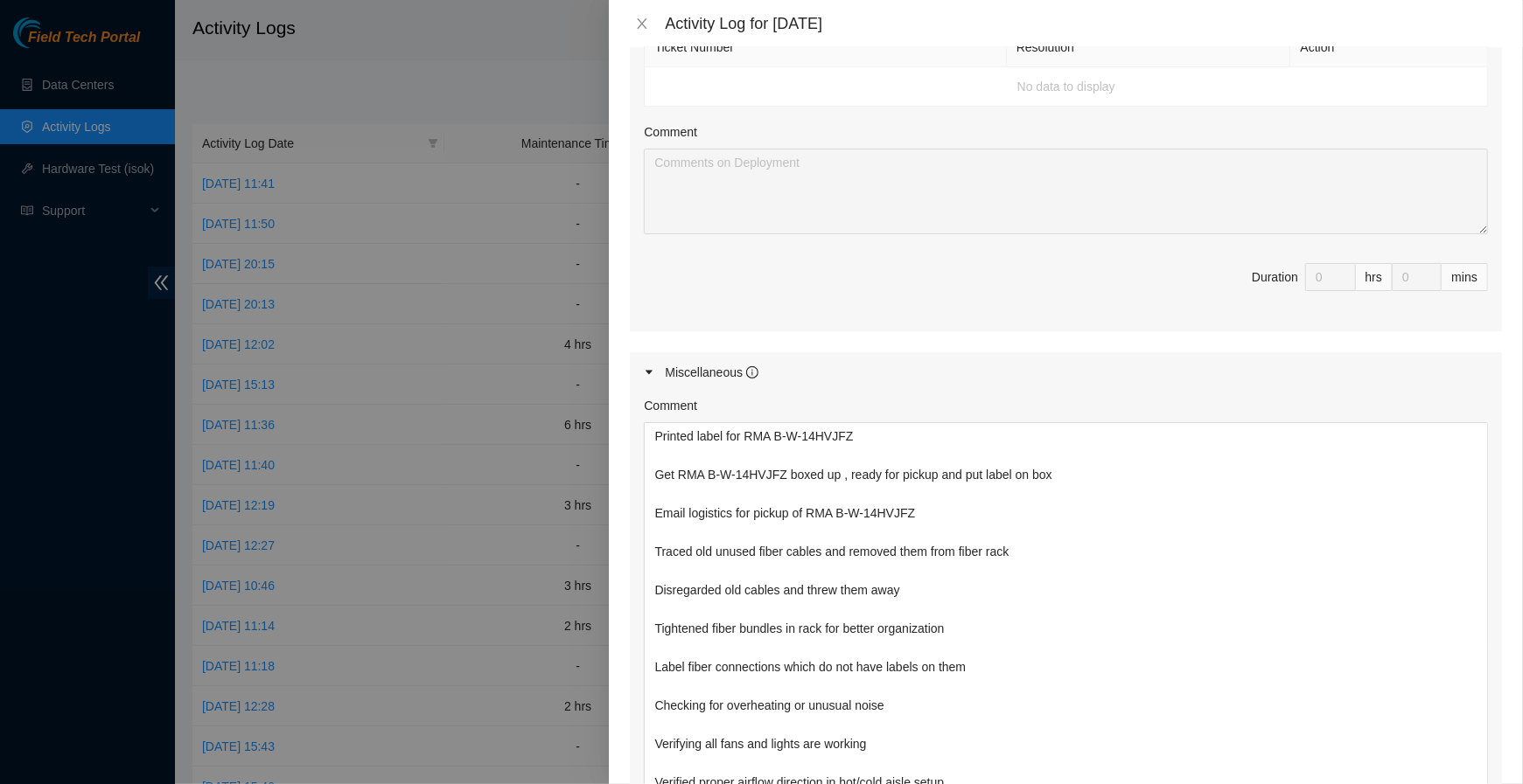
drag, startPoint x: 1483, startPoint y: 500, endPoint x: 1471, endPoint y: 855, distance: 355.2
click at [1426, 734] on html "Field Tech Portal Data Centers Activity Logs Hardware Test (isok) Support Activ…" at bounding box center [761, 392] width 1523 height 784
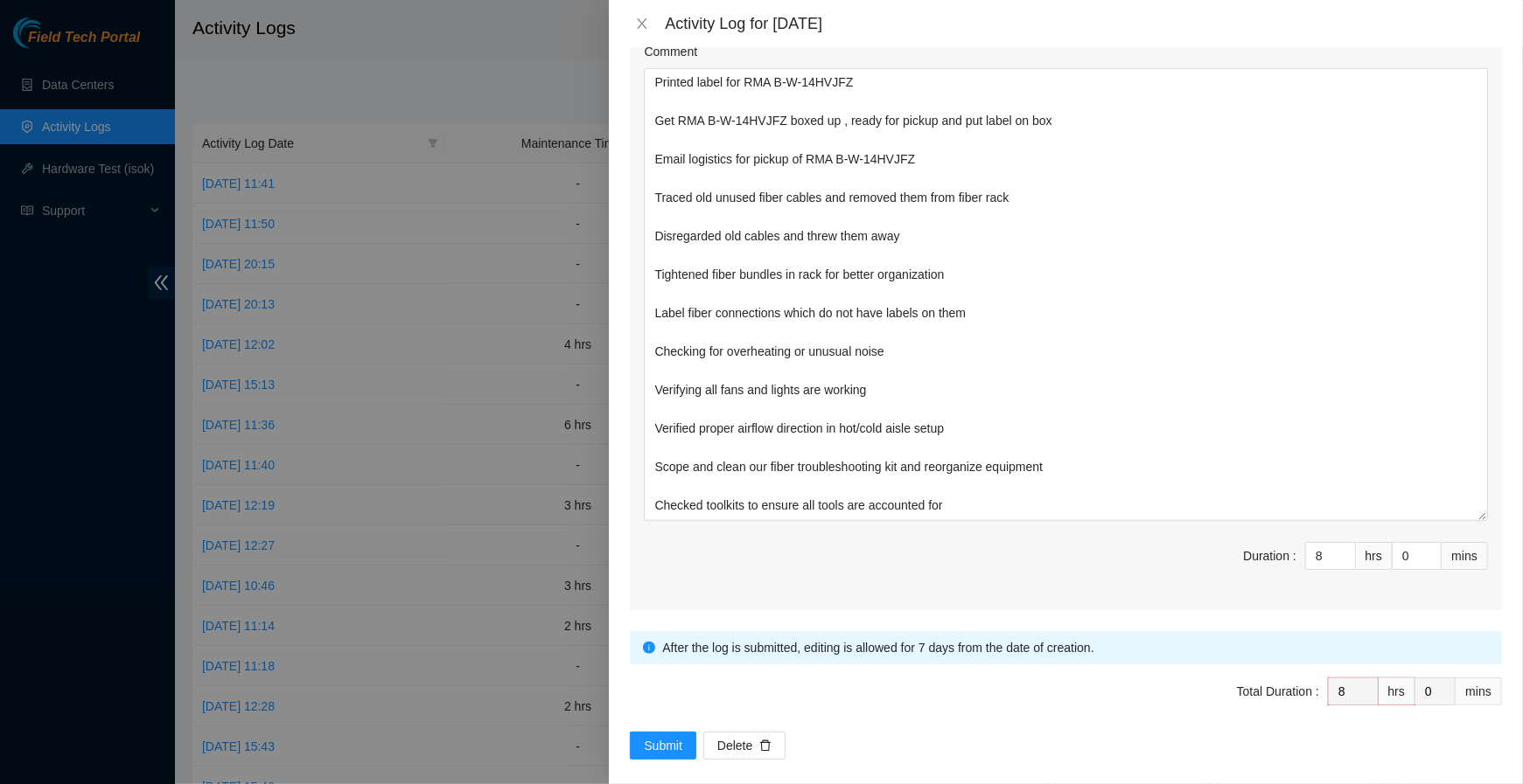
scroll to position [0, 0]
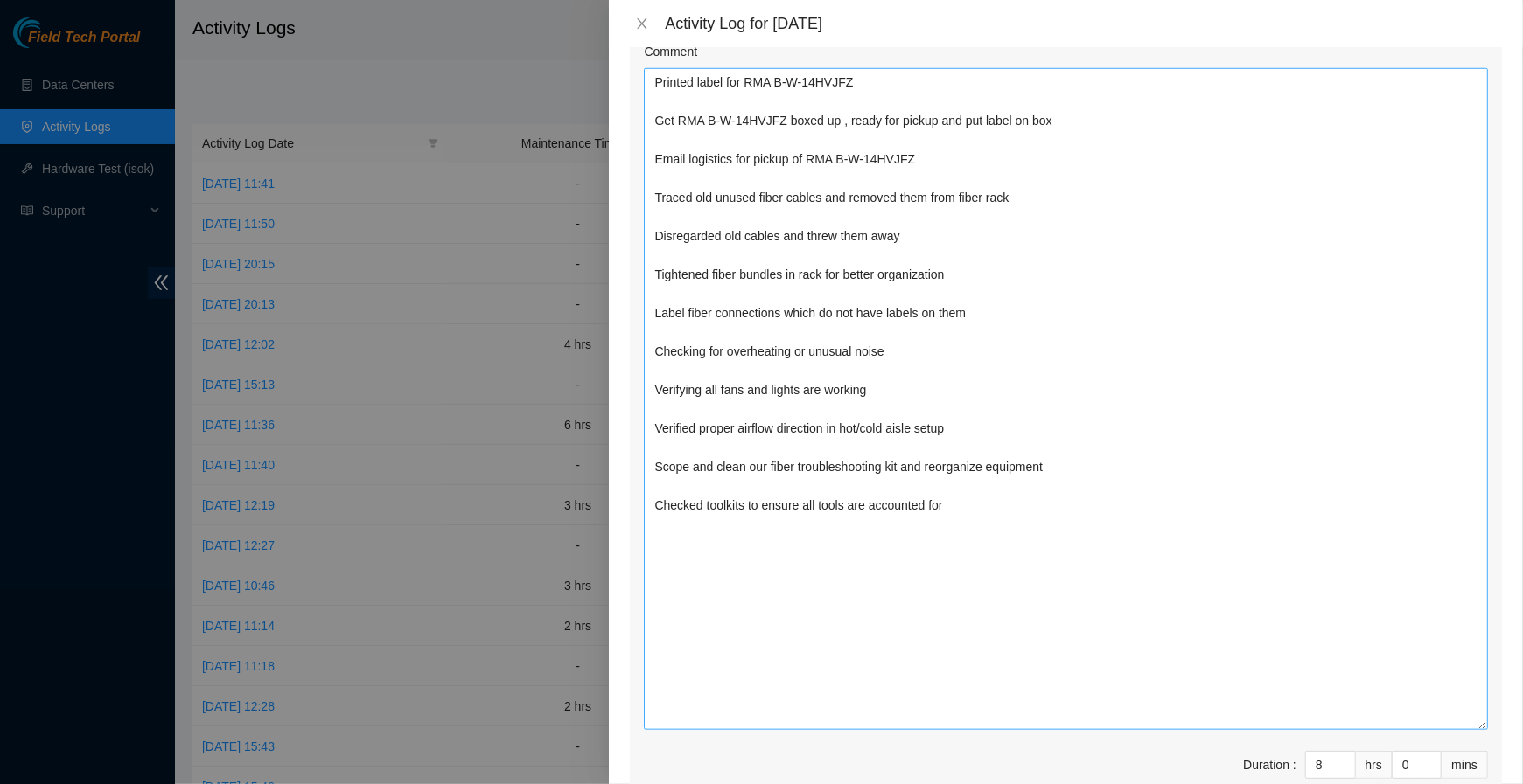
drag, startPoint x: 1483, startPoint y: 501, endPoint x: 1477, endPoint y: 715, distance: 214.1
click at [1426, 724] on textarea "Printed label for RMA B-W-14HVJFZ Get RMA B-W-14HVJFZ boxed up , ready for pick…" at bounding box center [1065, 399] width 844 height 662
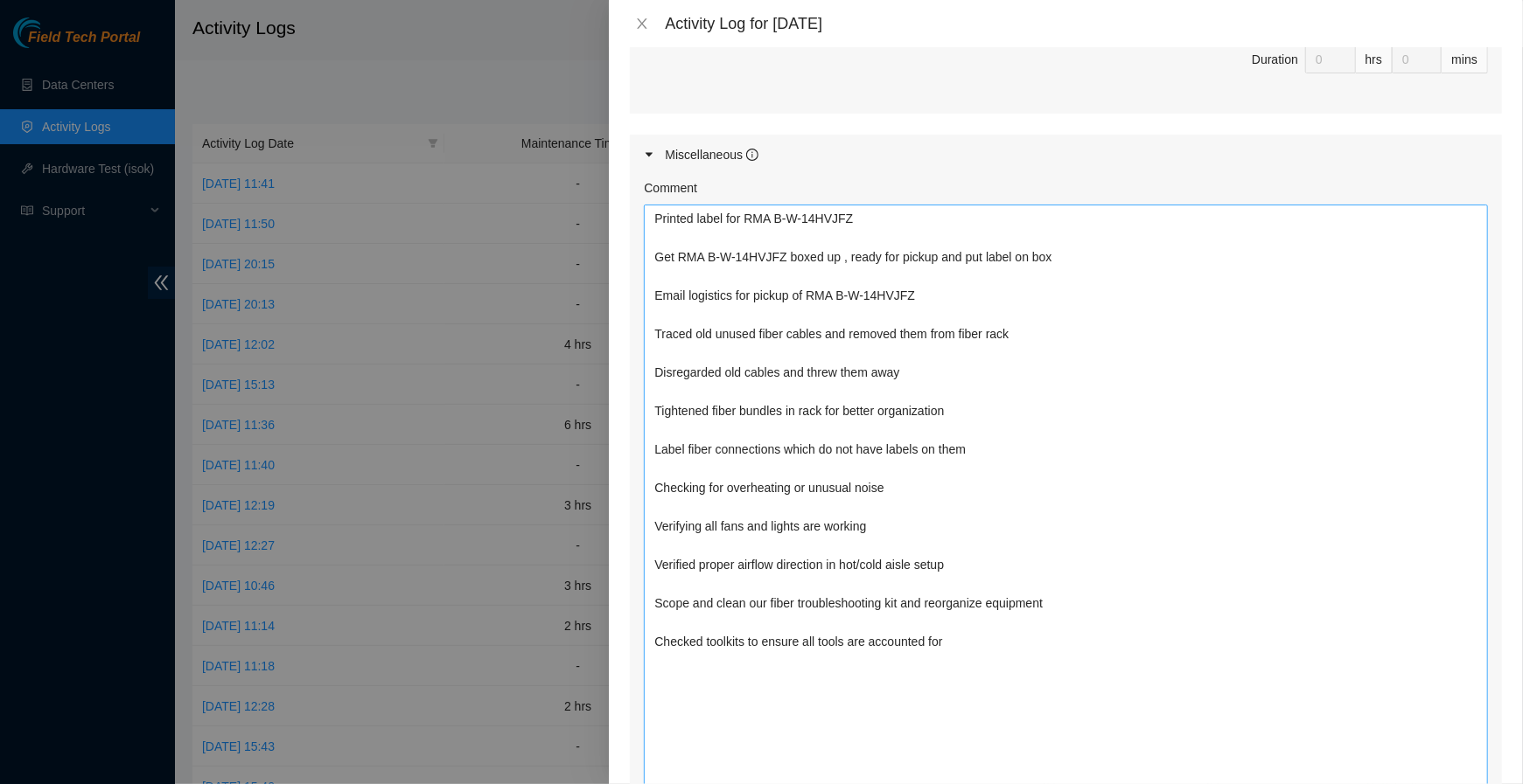
scroll to position [878, 0]
drag, startPoint x: 944, startPoint y: 297, endPoint x: 528, endPoint y: 146, distance: 442.6
click at [528, 146] on div "Activity Log for 23-09-2025 Note: This activity log is for informational purpos…" at bounding box center [761, 392] width 1523 height 784
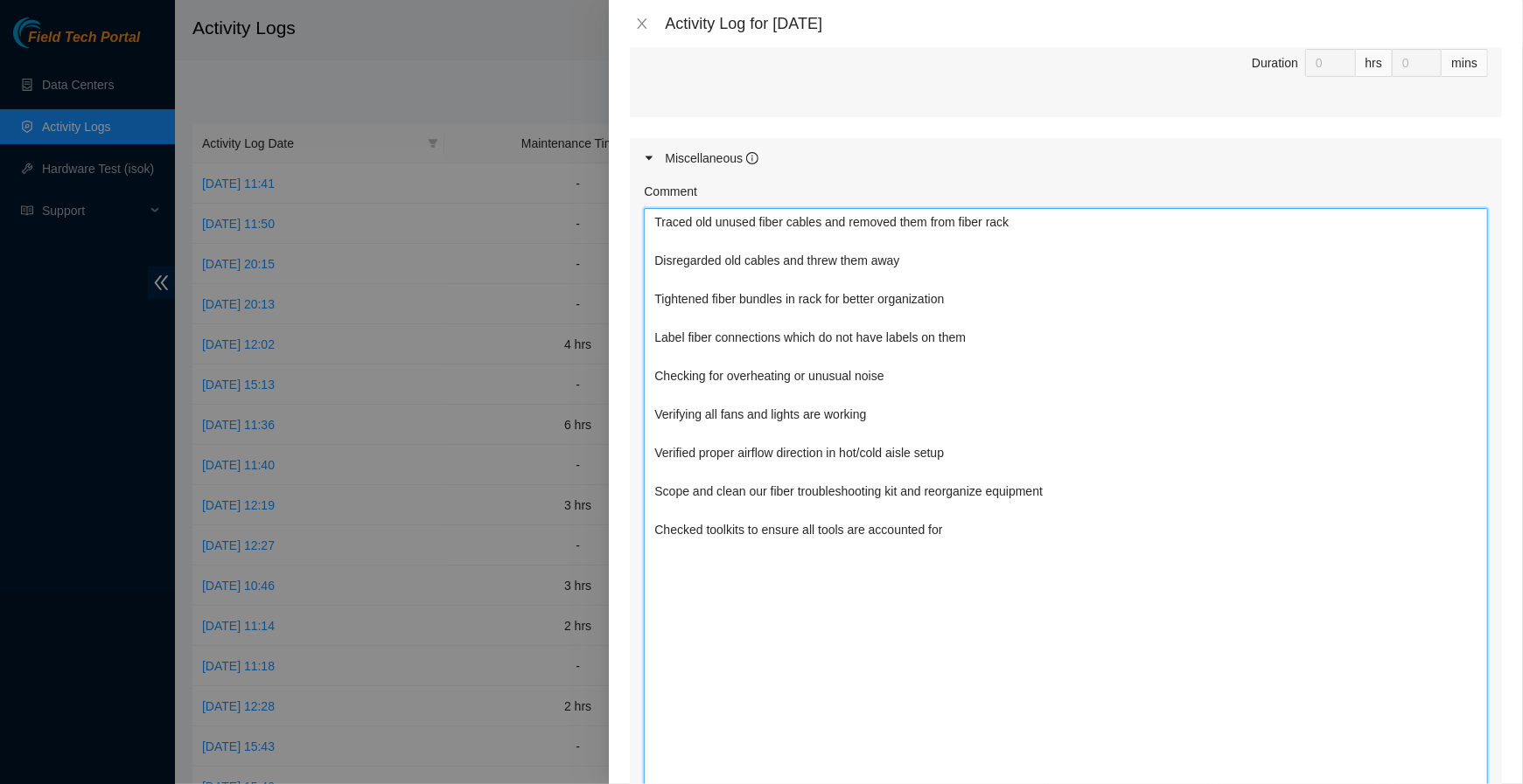
click at [650, 256] on textarea "Traced old unused fiber cables and removed them from fiber rack Disregarded old…" at bounding box center [1065, 539] width 844 height 663
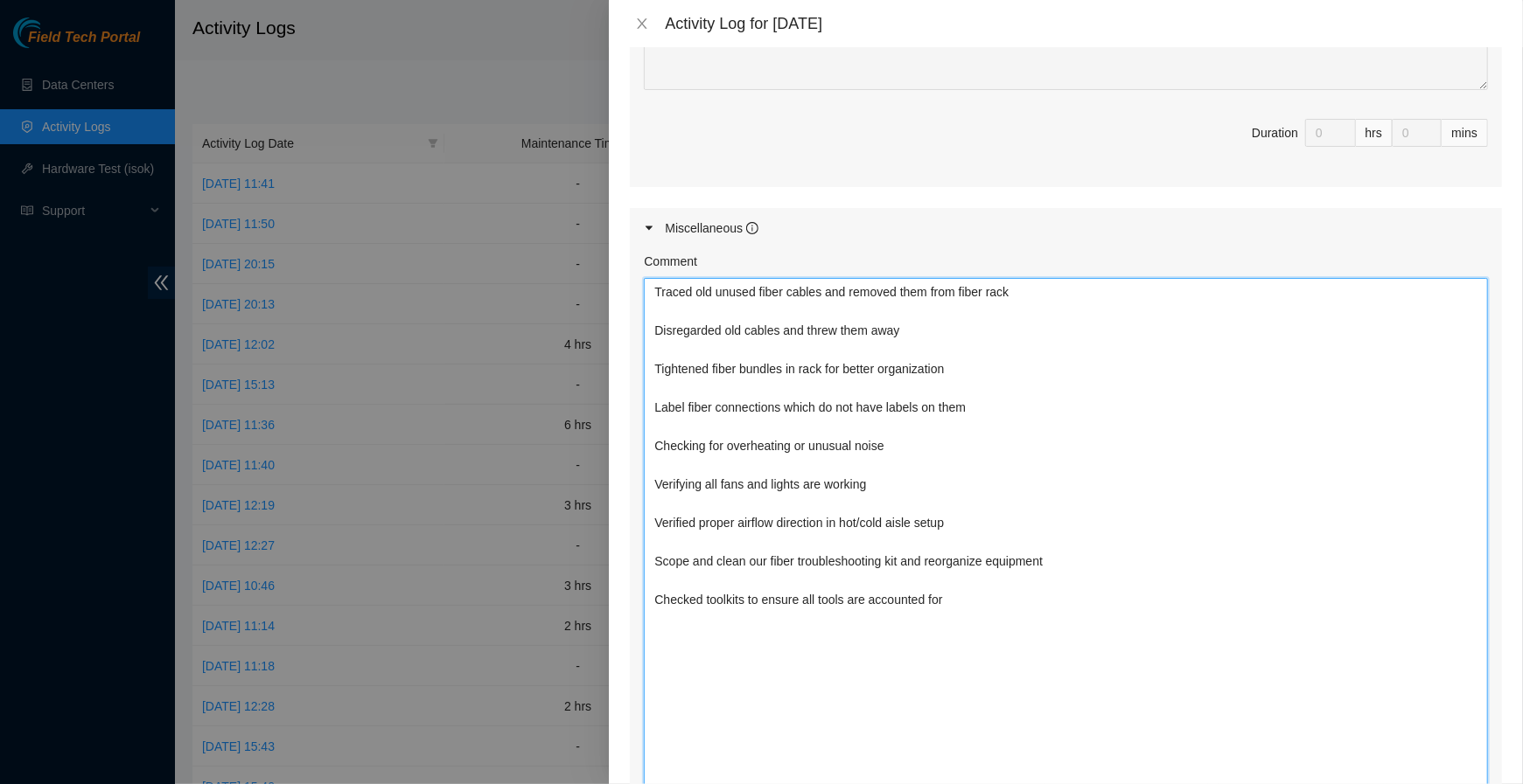
scroll to position [761, 0]
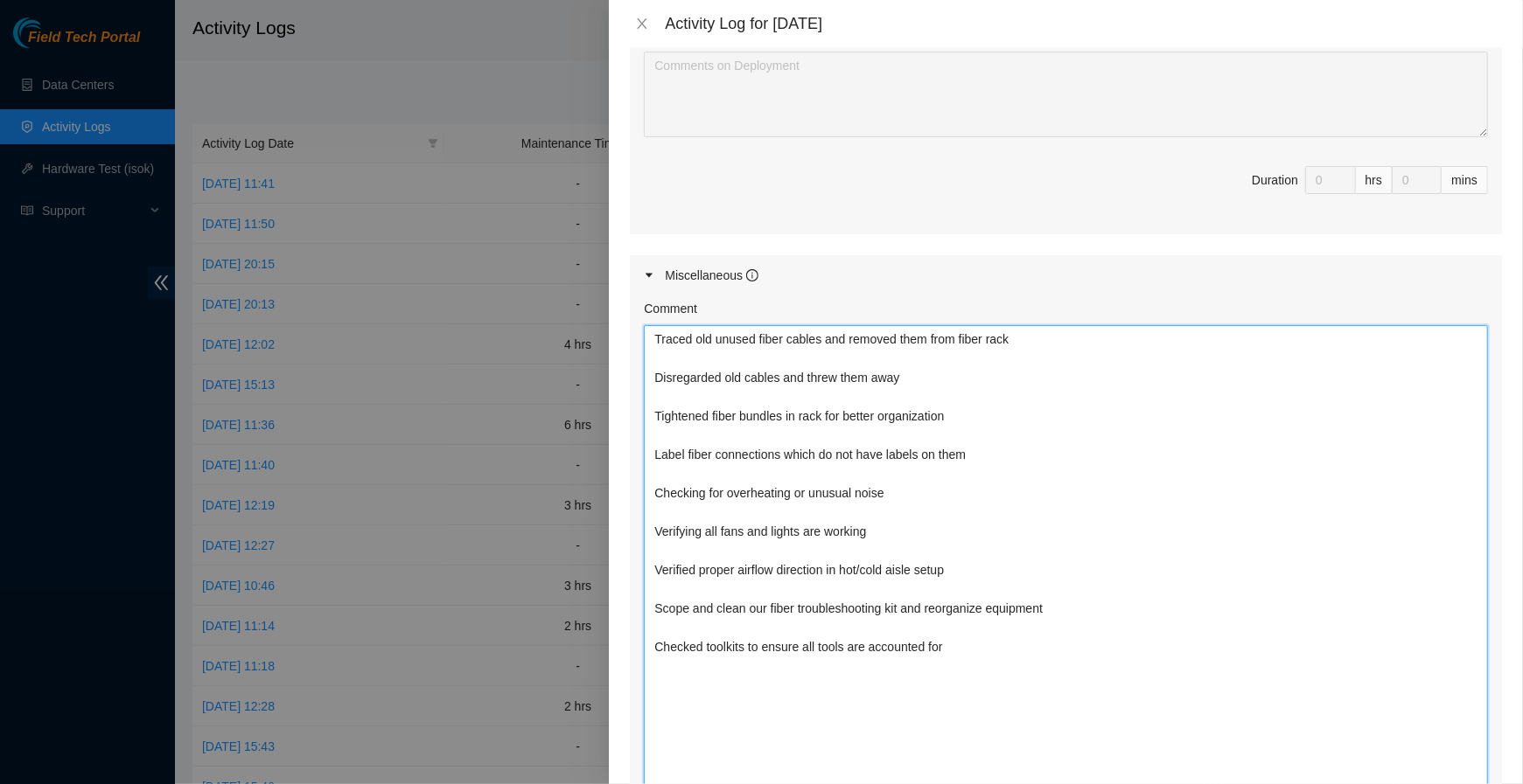
click at [670, 343] on textarea "Traced old unused fiber cables and removed them from fiber rack Disregarded old…" at bounding box center [1065, 657] width 844 height 663
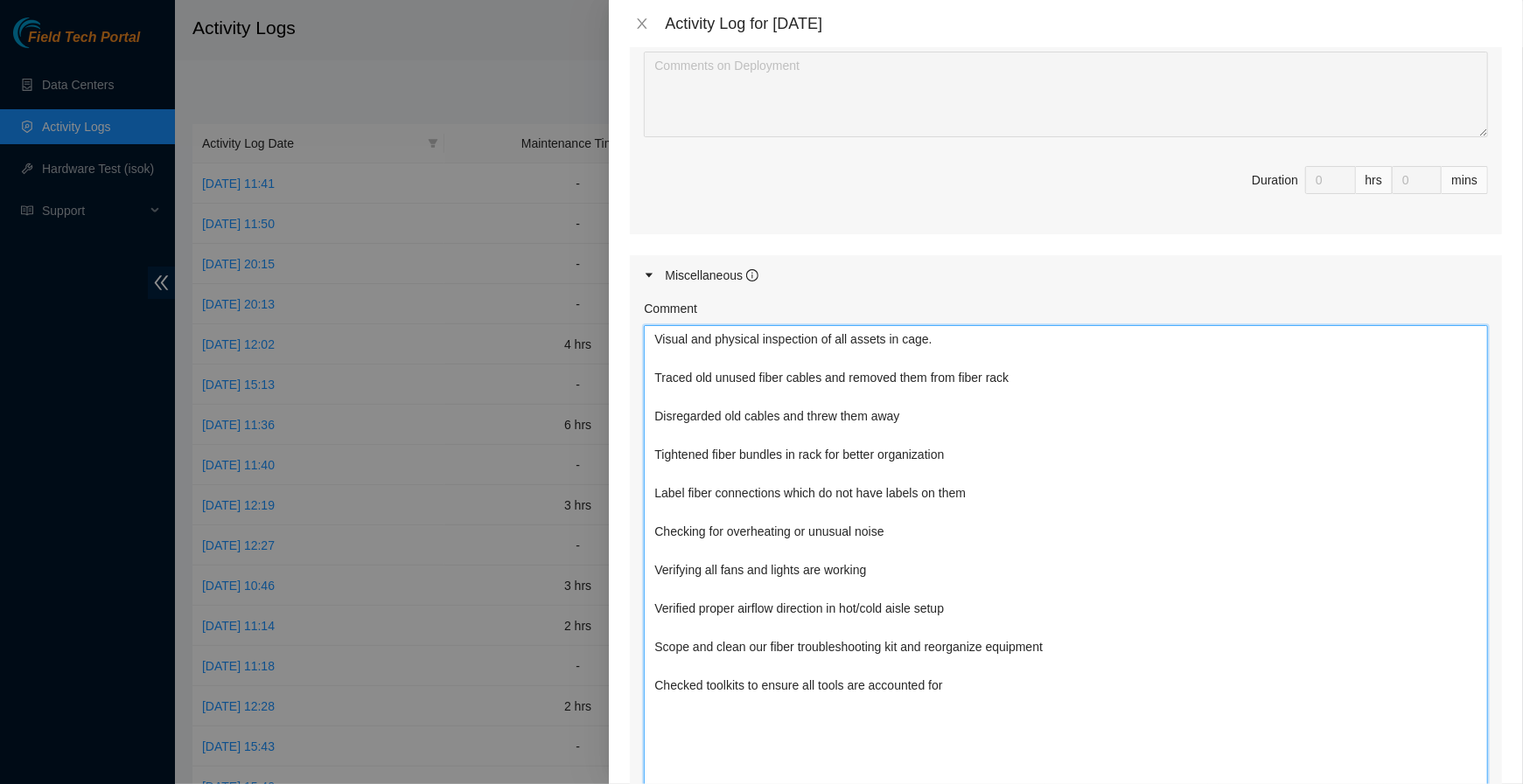
drag, startPoint x: 914, startPoint y: 530, endPoint x: 506, endPoint y: 521, distance: 408.1
click at [506, 521] on div "Activity Log for 23-09-2025 Note: This activity log is for informational purpos…" at bounding box center [761, 392] width 1523 height 784
drag, startPoint x: 694, startPoint y: 533, endPoint x: 688, endPoint y: 515, distance: 19.0
click at [688, 515] on textarea "Visual and physical inspection of all assets in cage. Traced old unused fiber c…" at bounding box center [1065, 657] width 844 height 663
drag, startPoint x: 926, startPoint y: 537, endPoint x: 561, endPoint y: 497, distance: 367.2
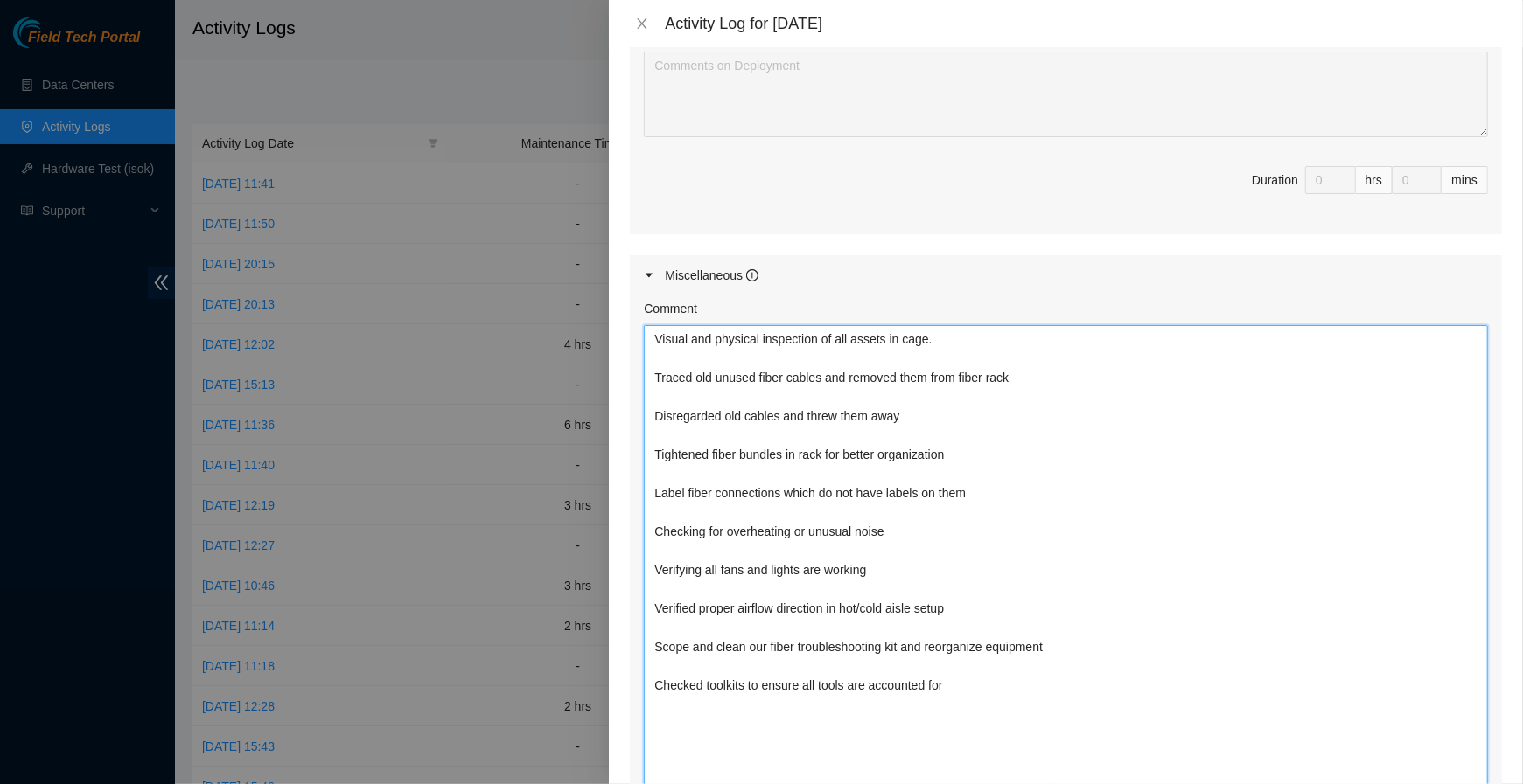
click at [561, 497] on div "Activity Log for 23-09-2025 Note: This activity log is for informational purpos…" at bounding box center [761, 392] width 1523 height 784
click at [761, 541] on textarea "Visual and physical inspection of all assets in cage. Traced old unused fiber c…" at bounding box center [1065, 657] width 844 height 663
drag, startPoint x: 902, startPoint y: 526, endPoint x: 622, endPoint y: 524, distance: 280.0
click at [622, 524] on div "Note: This activity log is for informational purposes only. You will not be pai…" at bounding box center [1065, 416] width 914 height 737
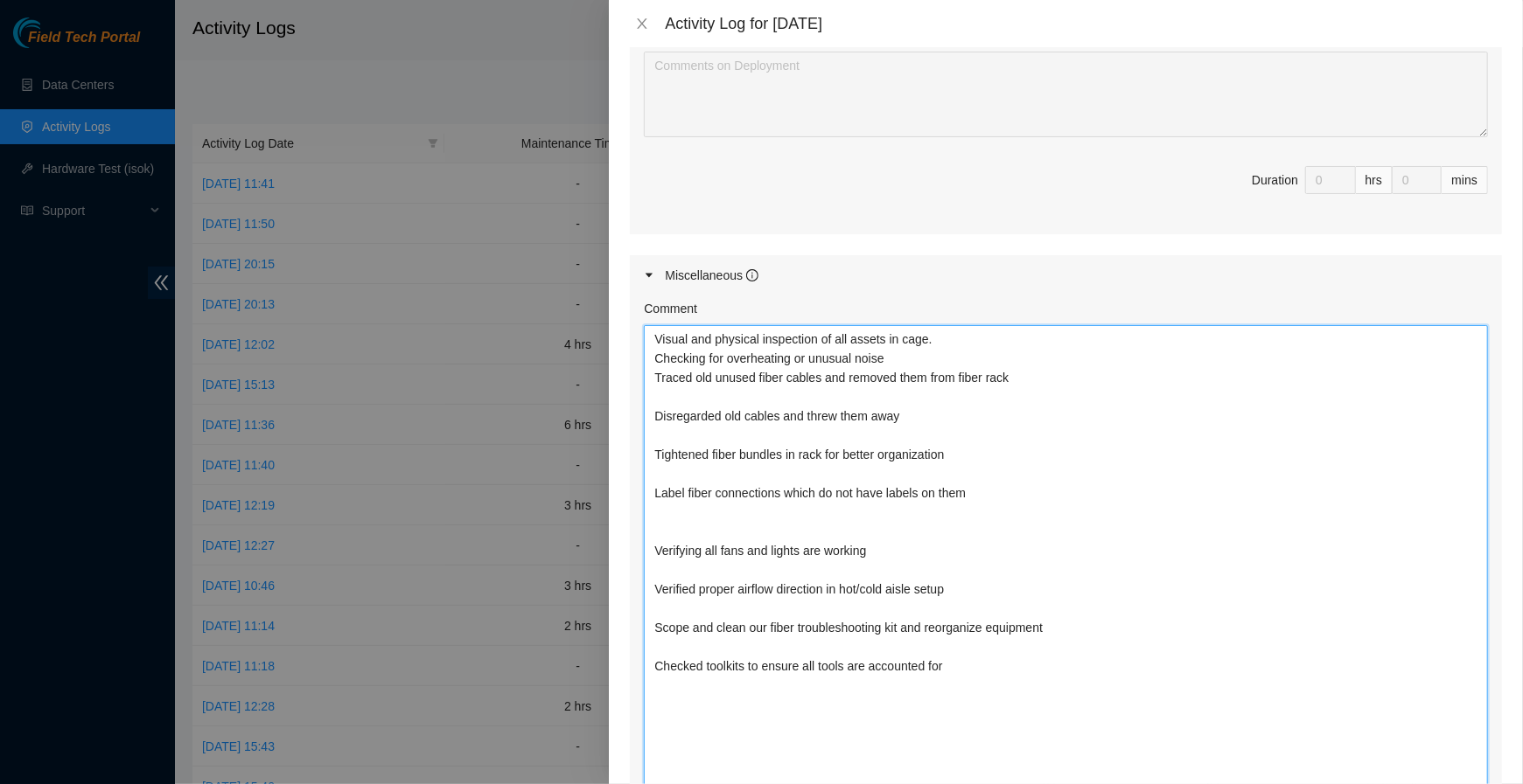
click at [931, 361] on textarea "Visual and physical inspection of all assets in cage. Checking for overheating …" at bounding box center [1065, 657] width 844 height 663
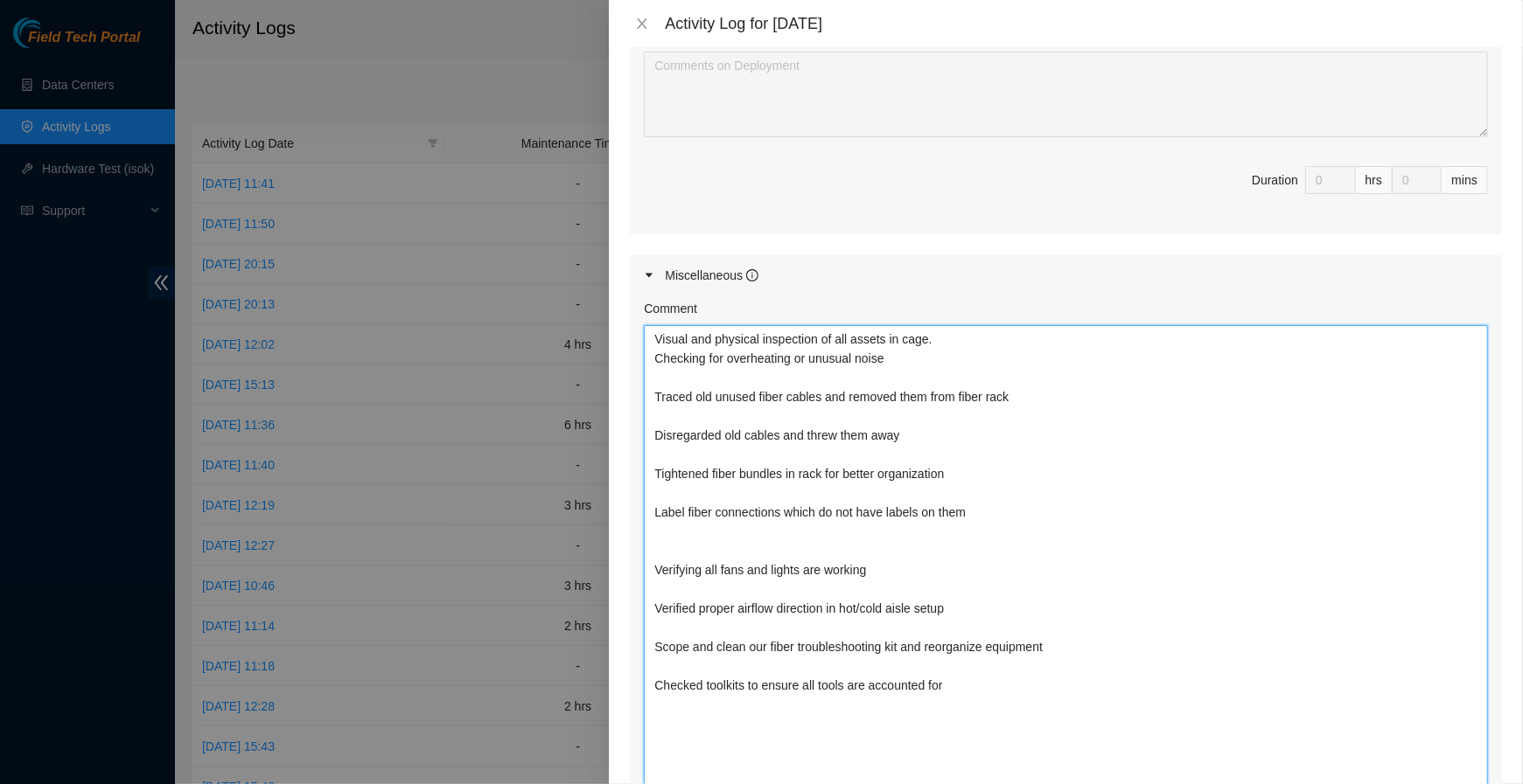
click at [658, 358] on textarea "Visual and physical inspection of all assets in cage. Checking for overheating …" at bounding box center [1065, 657] width 844 height 663
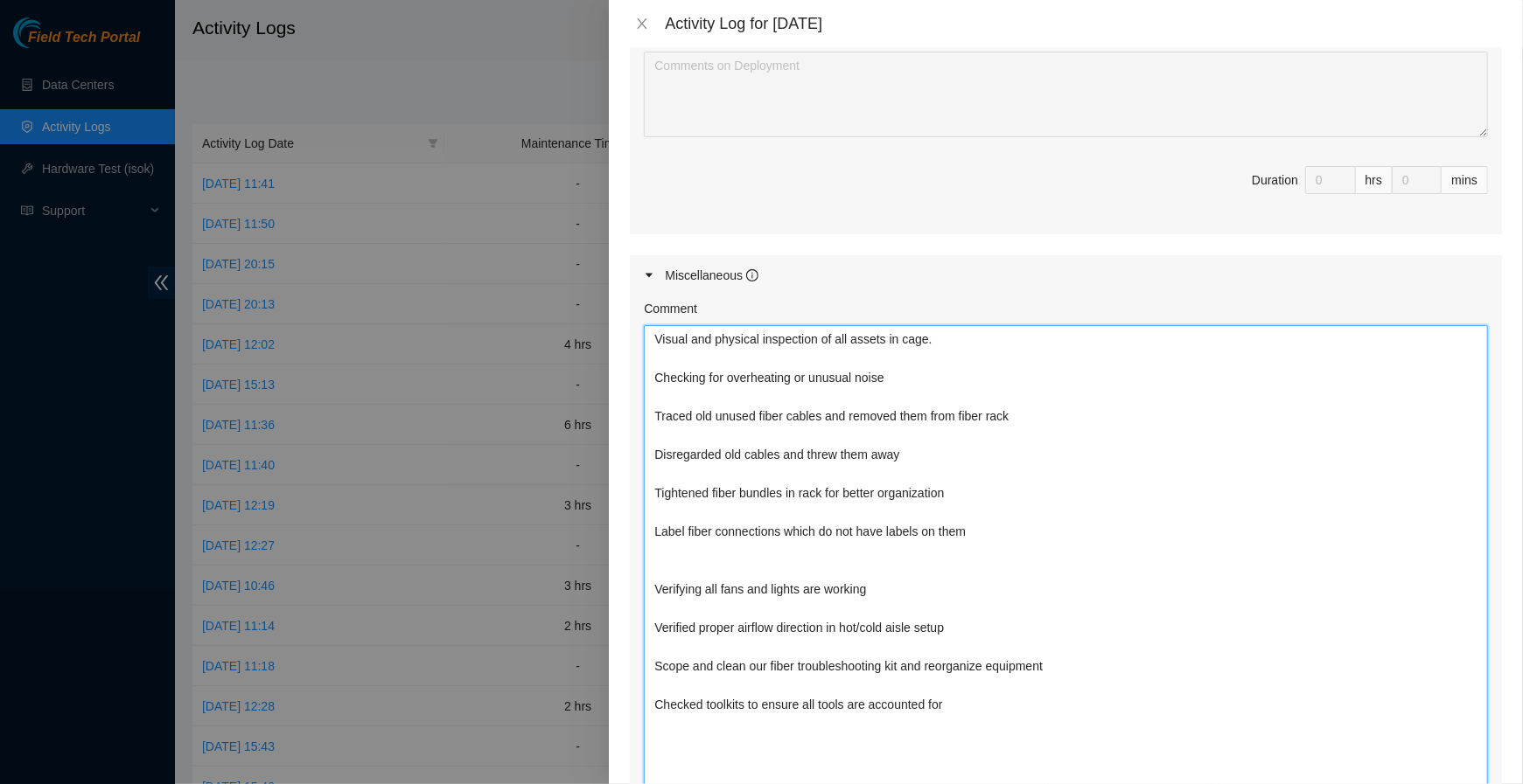
click at [691, 566] on textarea "Visual and physical inspection of all assets in cage. Checking for overheating …" at bounding box center [1065, 657] width 844 height 663
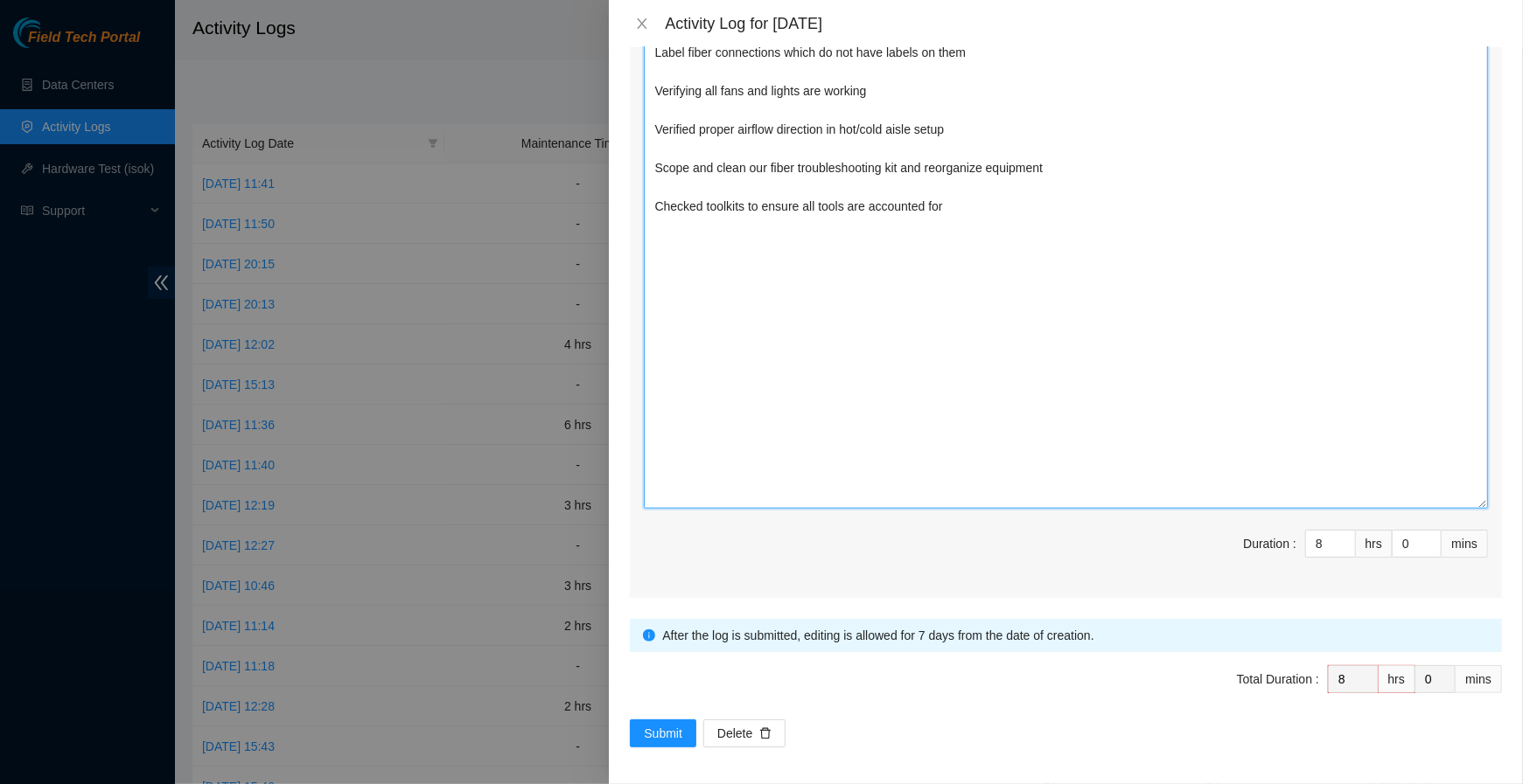
scroll to position [1242, 0]
type textarea "Visual and physical inspection of all assets in cage. Checking for overheating …"
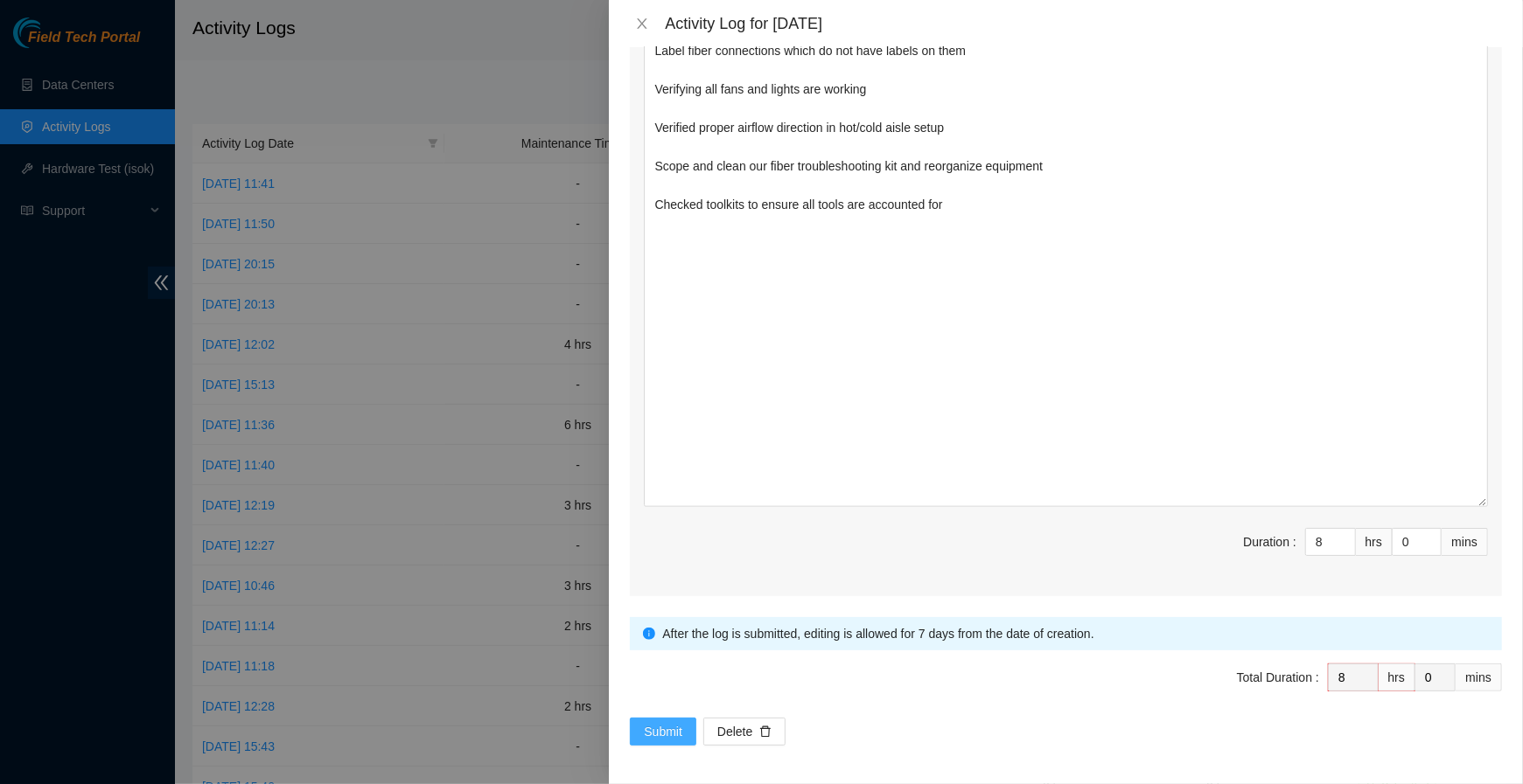
click at [667, 724] on span "Submit" at bounding box center [662, 732] width 38 height 20
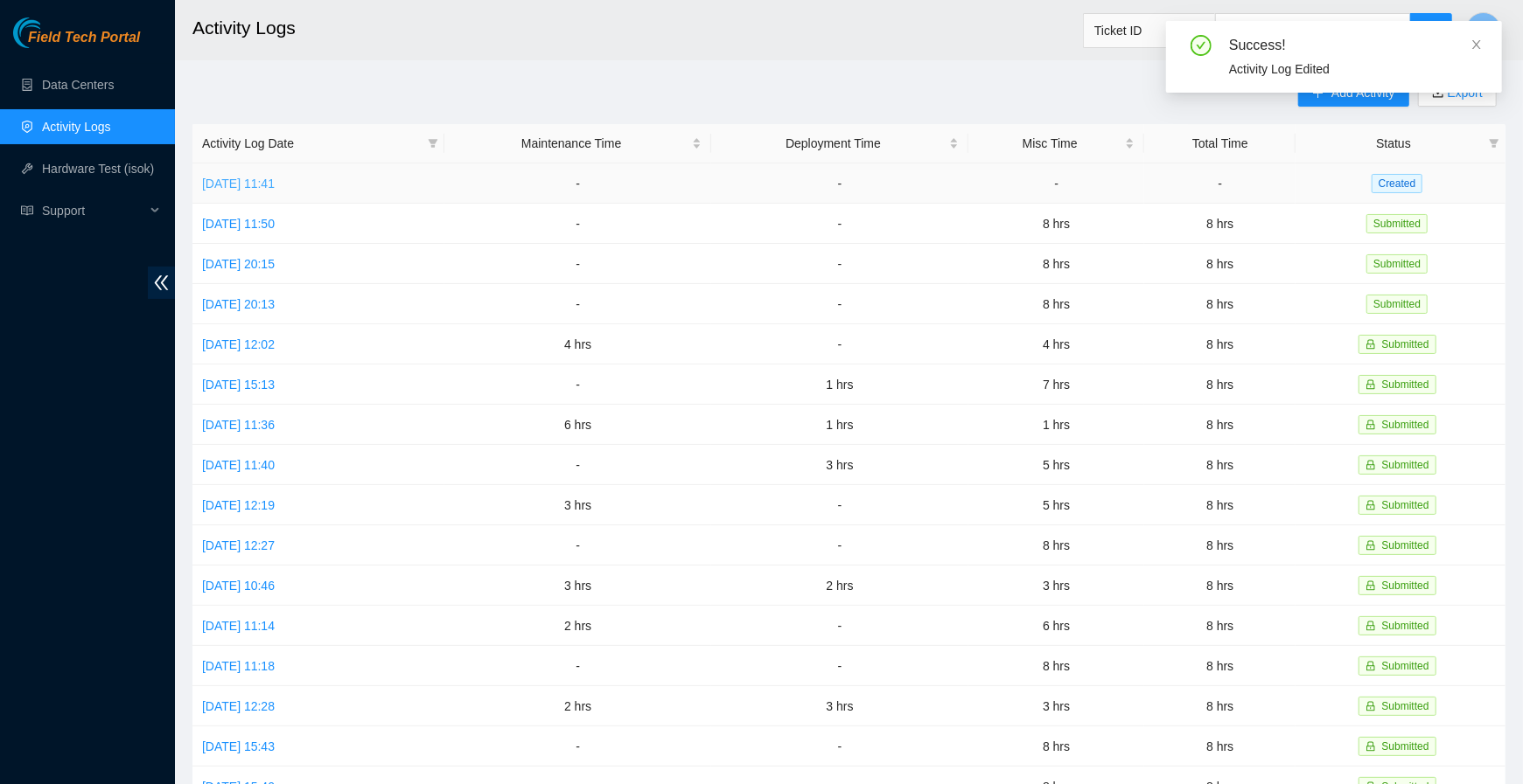
click at [274, 179] on link "[DATE] 11:41" at bounding box center [238, 183] width 73 height 14
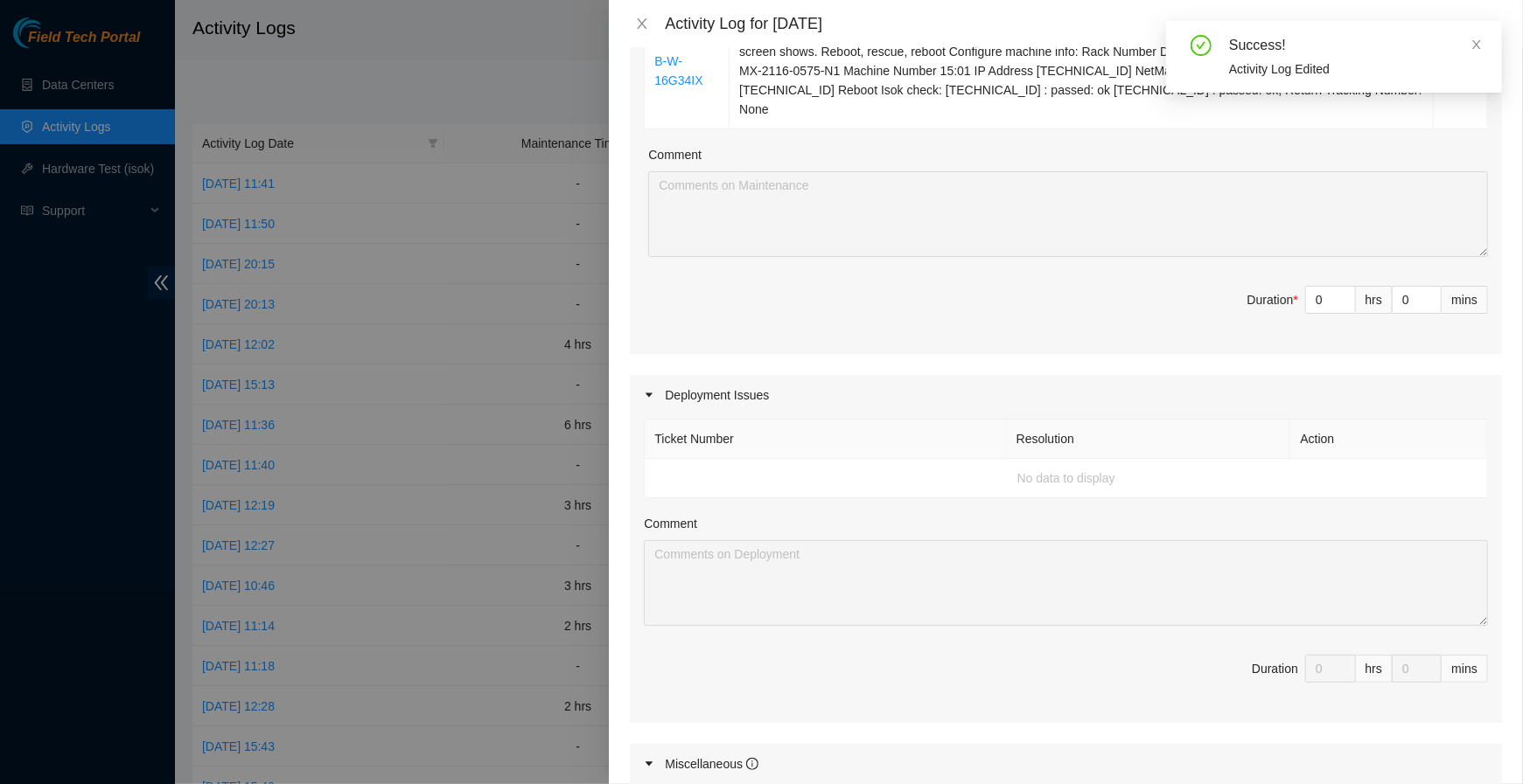
scroll to position [1147, 0]
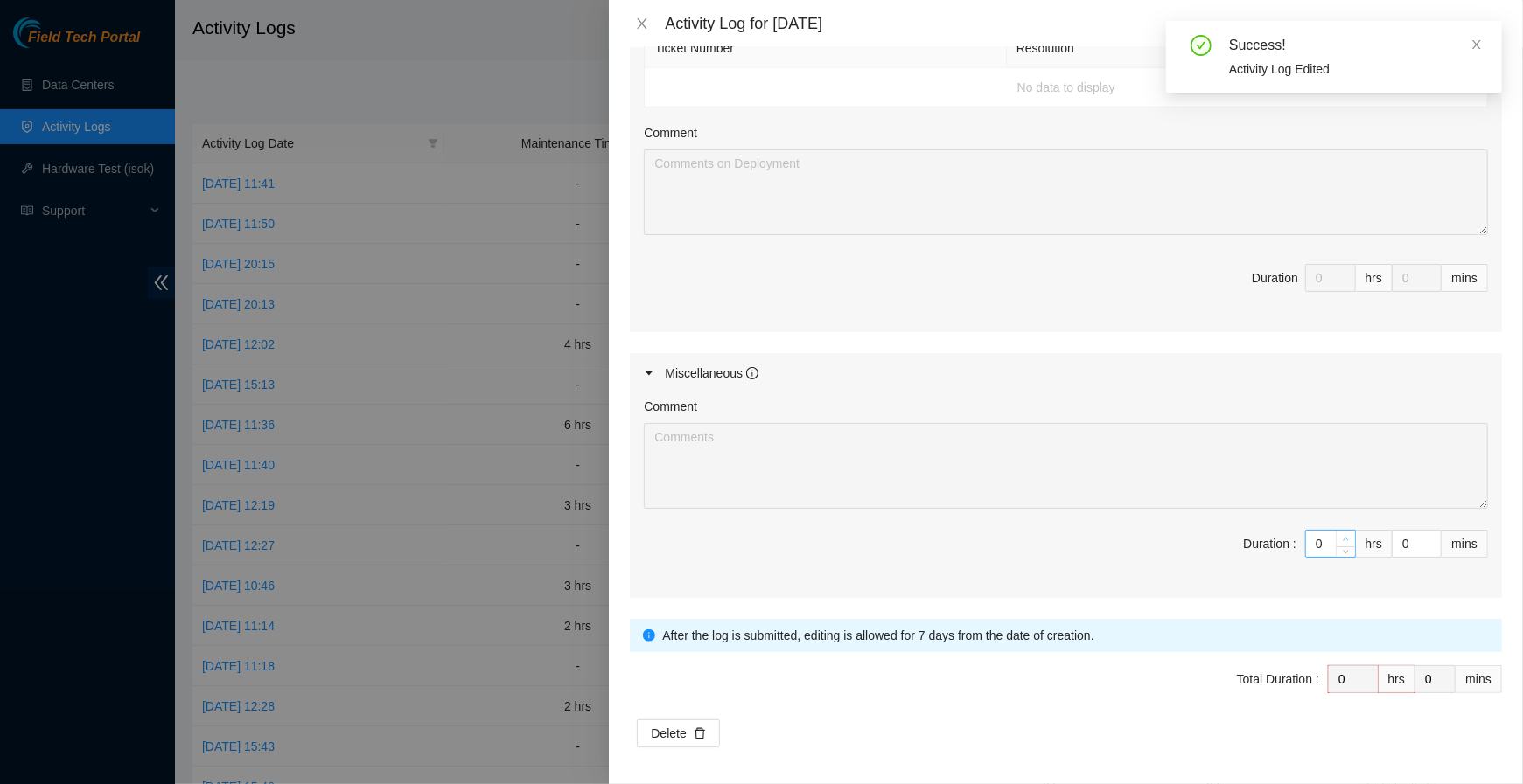
type input "1"
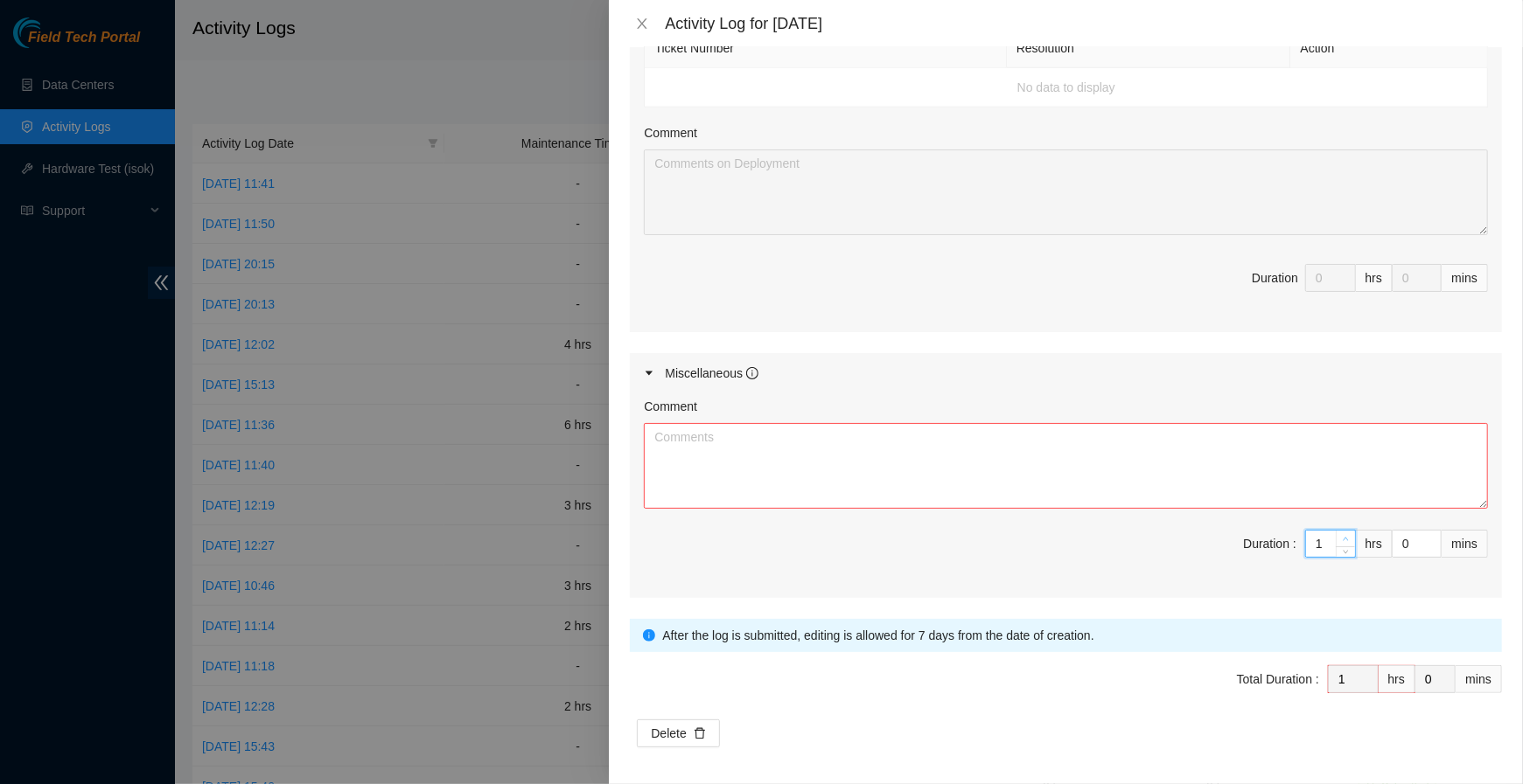
click at [1347, 536] on icon "up" at bounding box center [1345, 538] width 7 height 7
type input "2"
click at [1347, 536] on icon "up" at bounding box center [1345, 538] width 7 height 7
click at [1328, 482] on textarea "Comment" at bounding box center [1065, 466] width 844 height 86
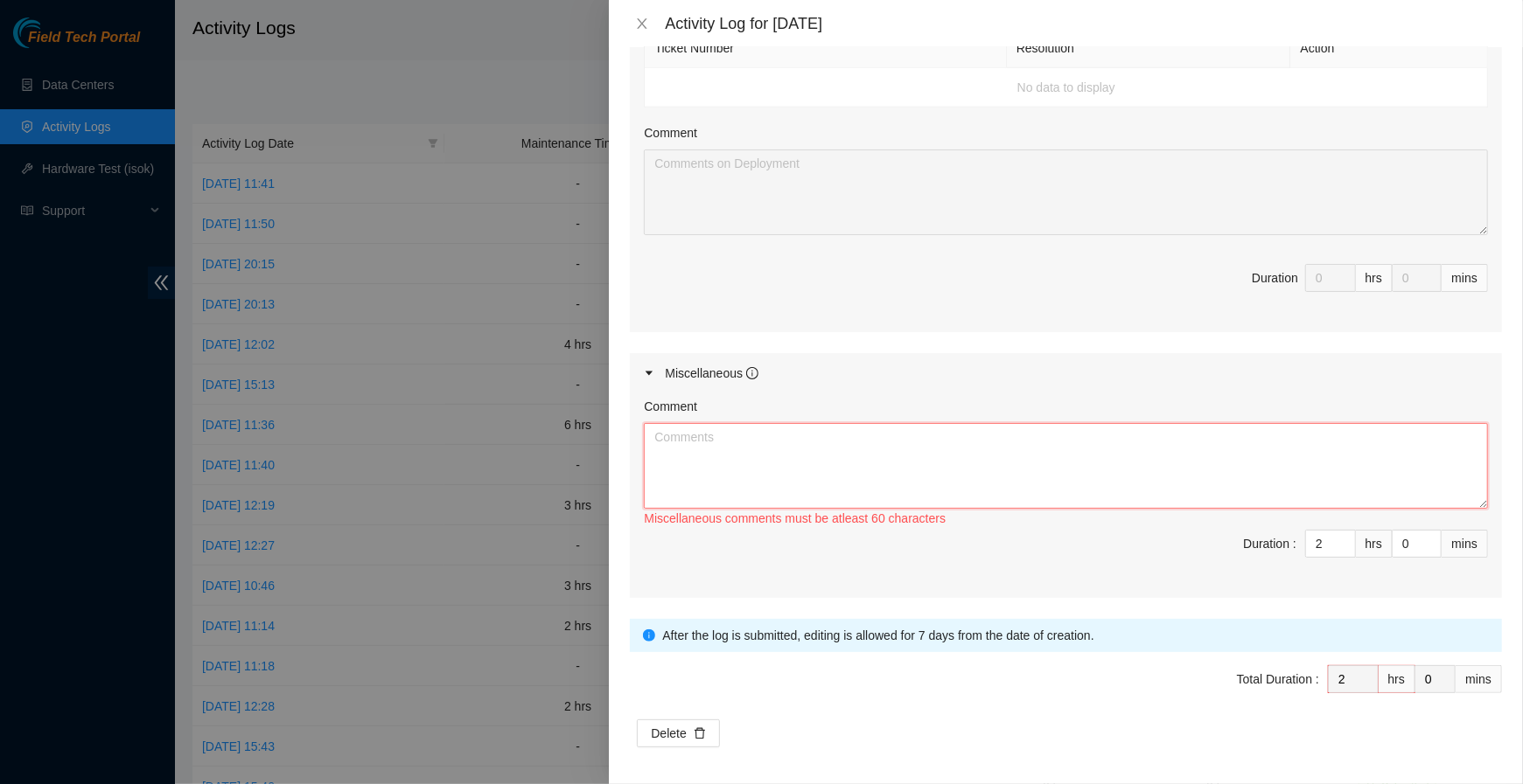
paste textarea "Printed label for RMA B-W-14HVJFZ Get RMA B-W-14HVJFZ boxed up , ready for pick…"
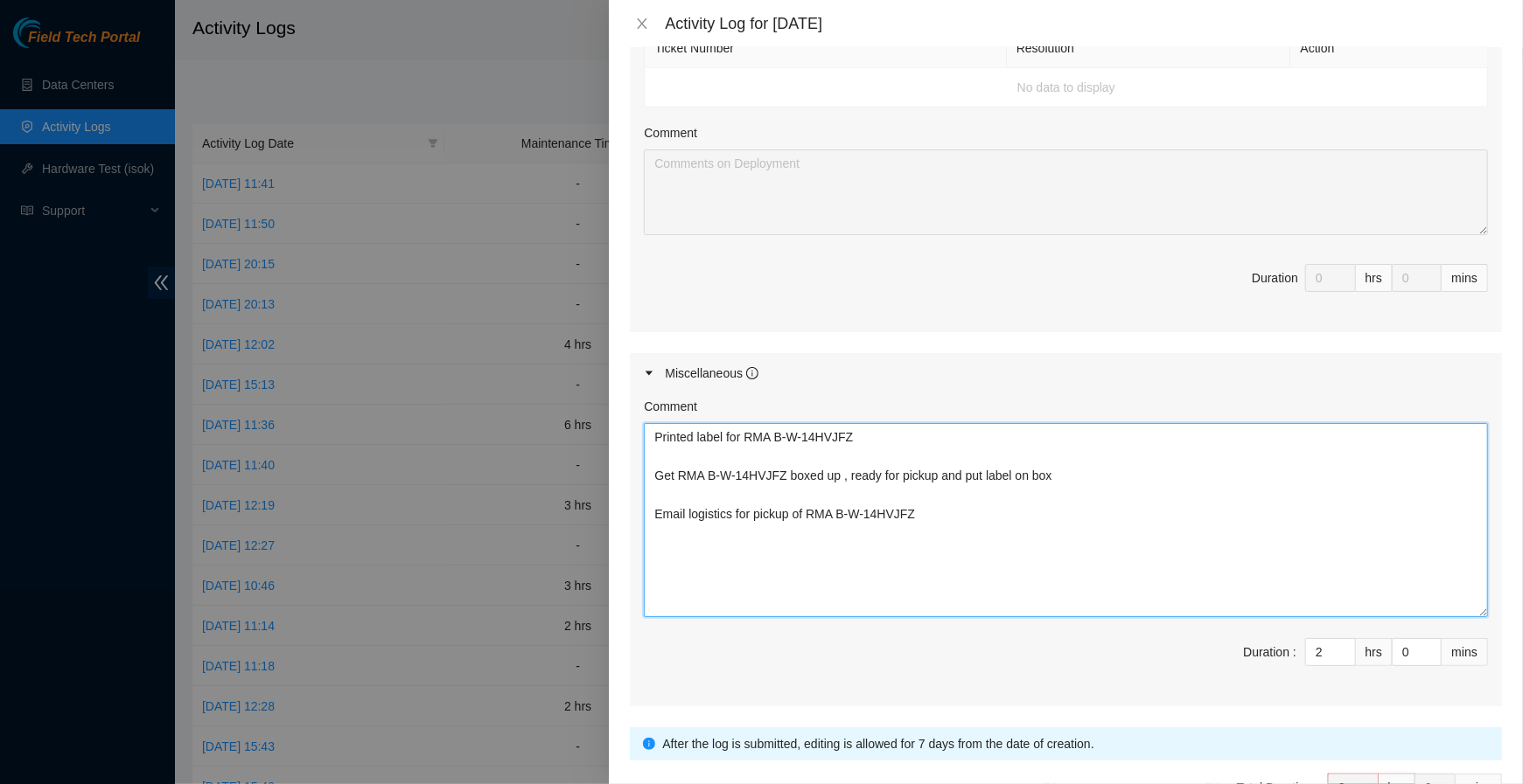
scroll to position [0, 0]
drag, startPoint x: 1483, startPoint y: 496, endPoint x: 1484, endPoint y: 697, distance: 201.0
click at [1426, 618] on textarea "Printed label for RMA B-W-14HVJFZ Get RMA B-W-14HVJFZ boxed up , ready for pick…" at bounding box center [1065, 520] width 844 height 194
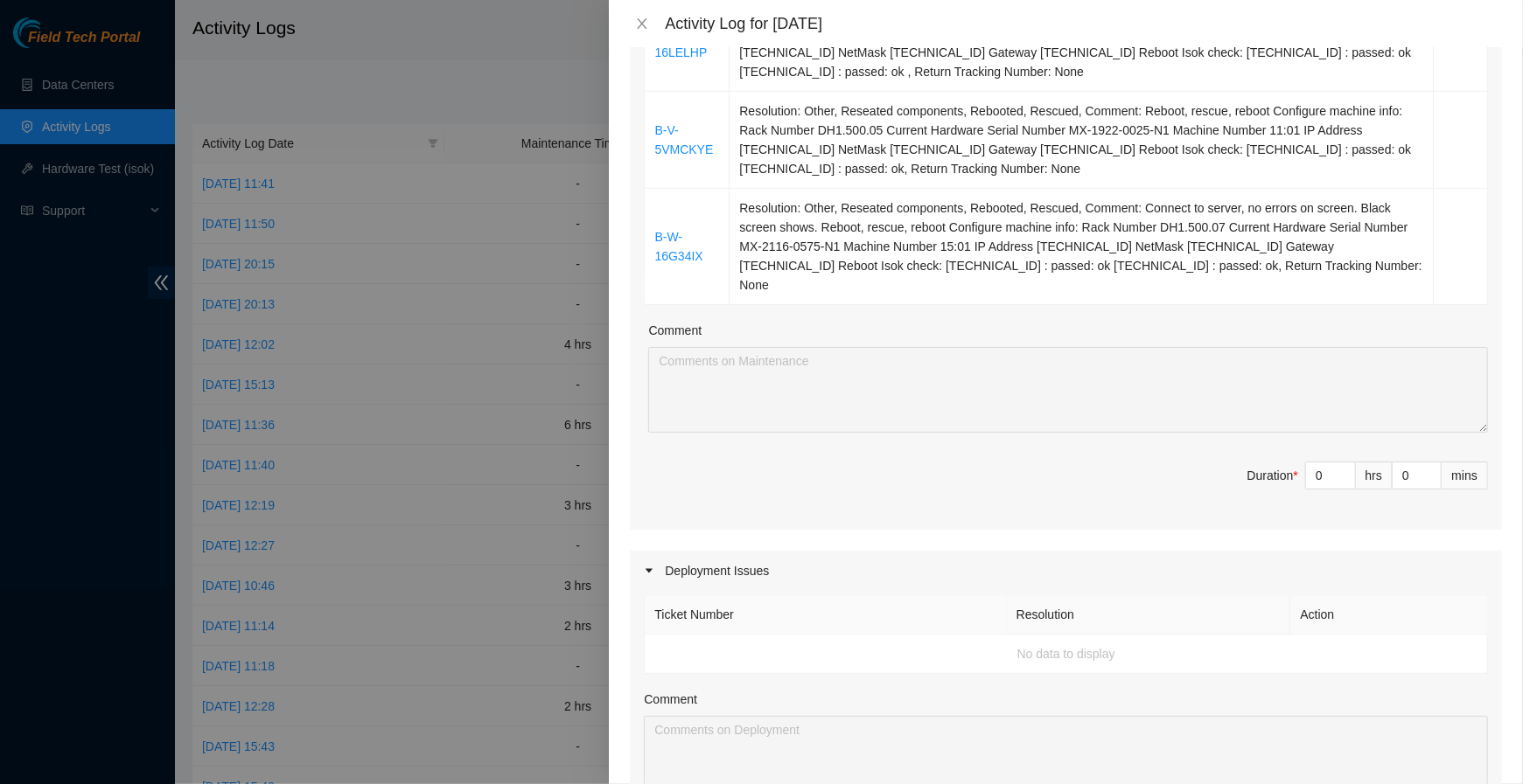
scroll to position [622, 0]
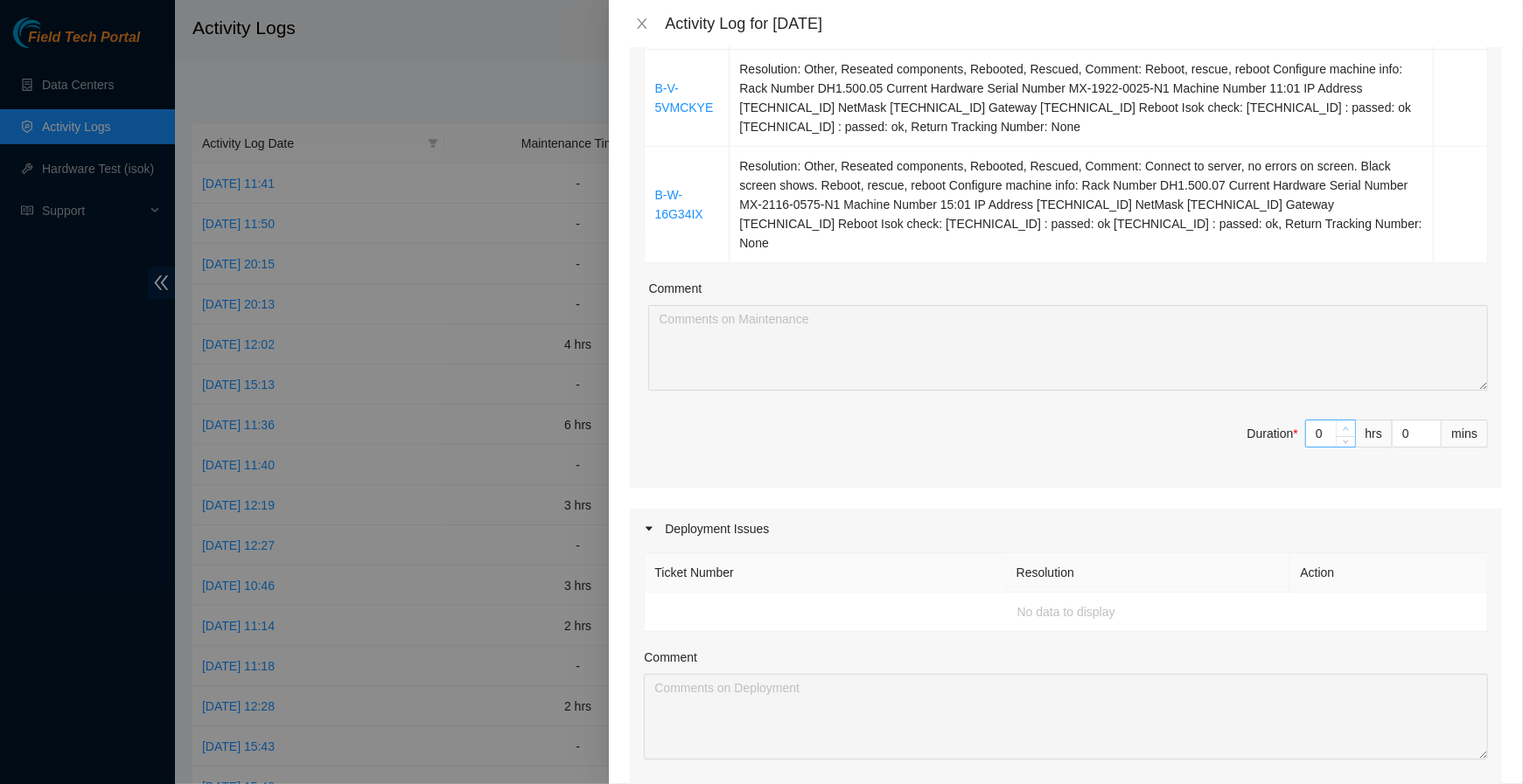
type textarea "Printed label for RMA B-W-14HVJFZ Get RMA B-W-14HVJFZ boxed up , ready for pick…"
type input "1"
type input "3"
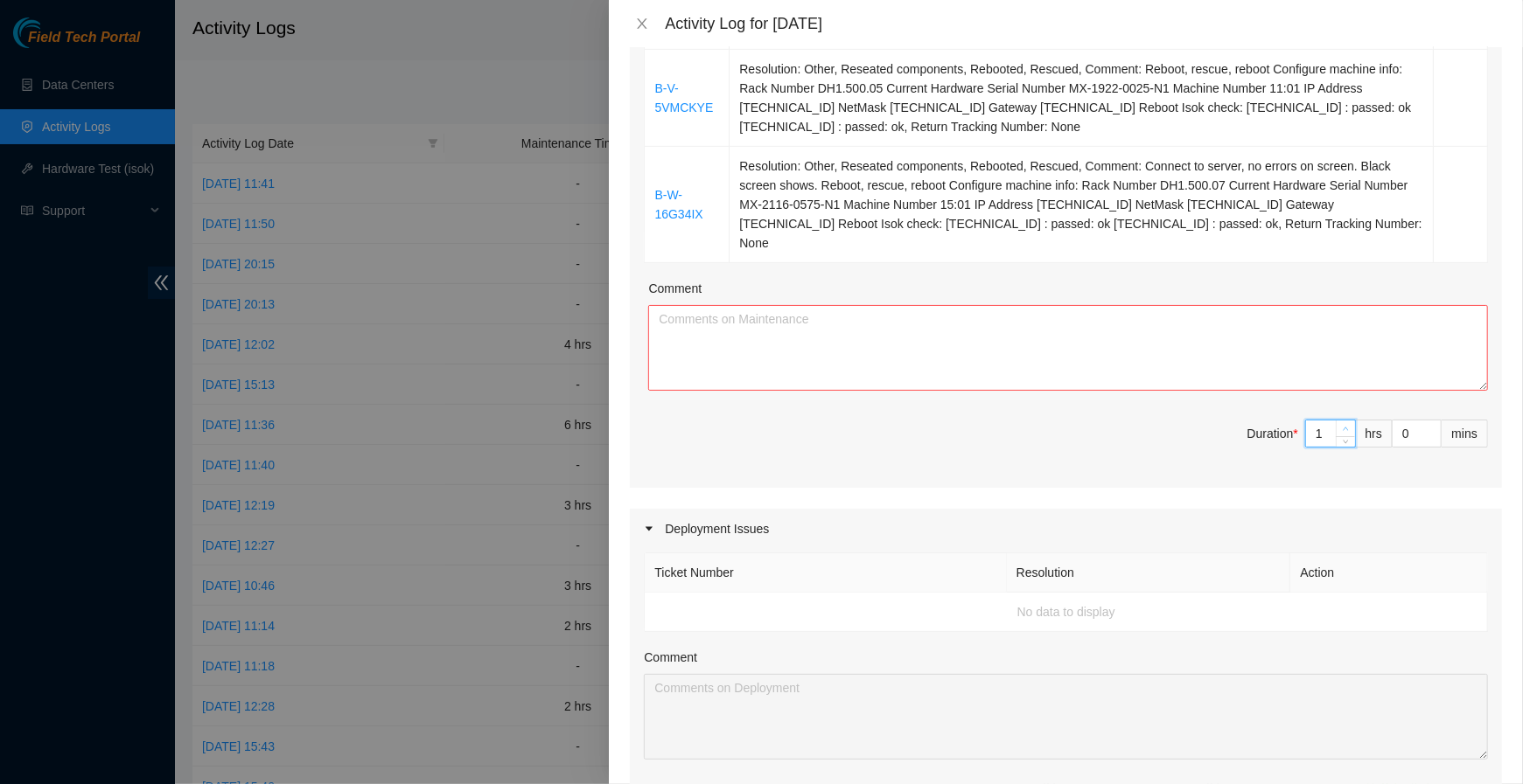
click at [1350, 424] on span "up" at bounding box center [1345, 429] width 10 height 10
type input "2"
type input "4"
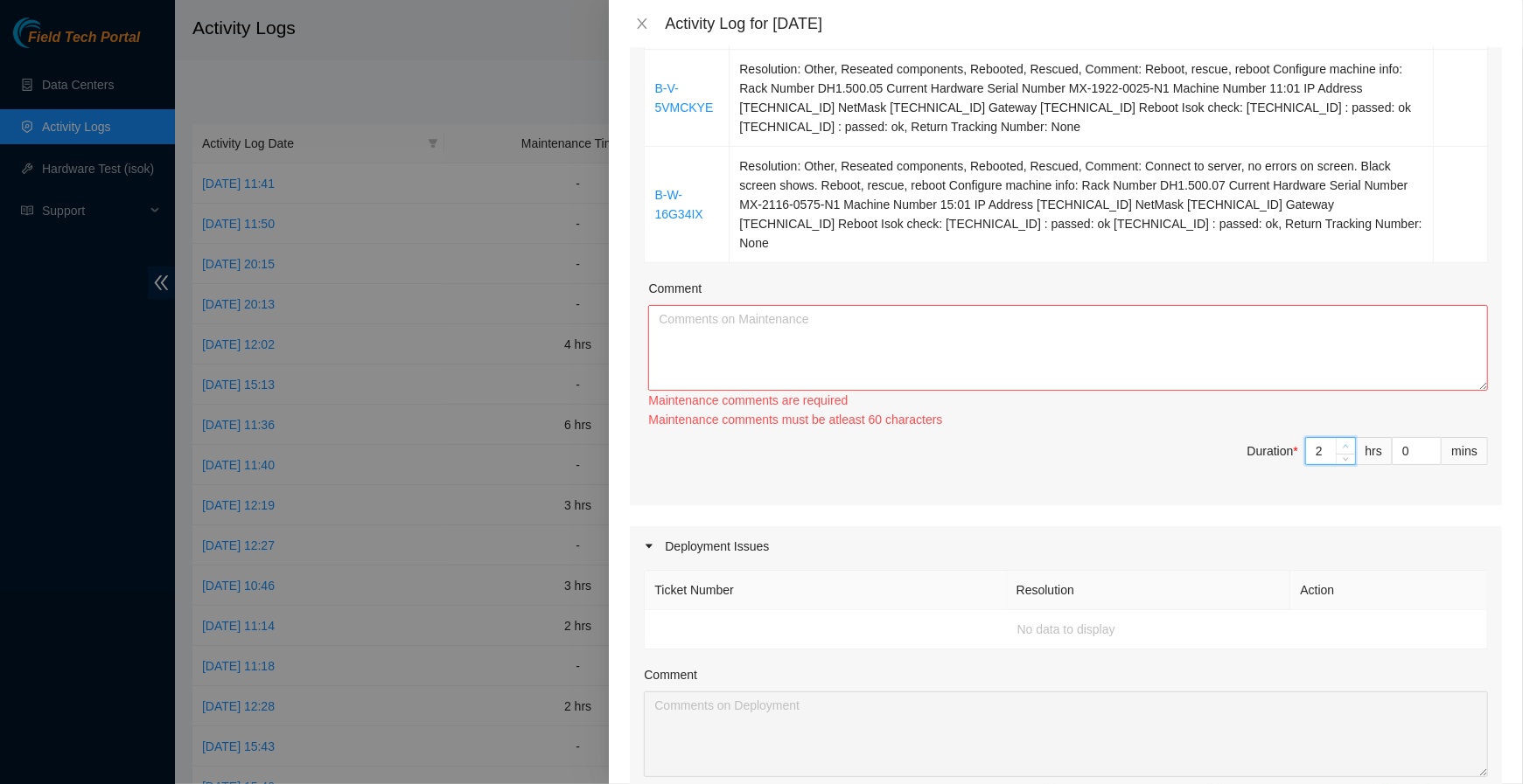
click at [1350, 438] on span "Increase Value" at bounding box center [1345, 445] width 20 height 16
click at [1350, 421] on div "Ticket Number Resolution Action B-W-16OSRBH Resolution: Other, Reseated compone…" at bounding box center [1065, 100] width 872 height 810
click at [1350, 421] on div "Maintenance comments must be atleast 60 characters" at bounding box center [1068, 419] width 840 height 20
type input "3"
type input "5"
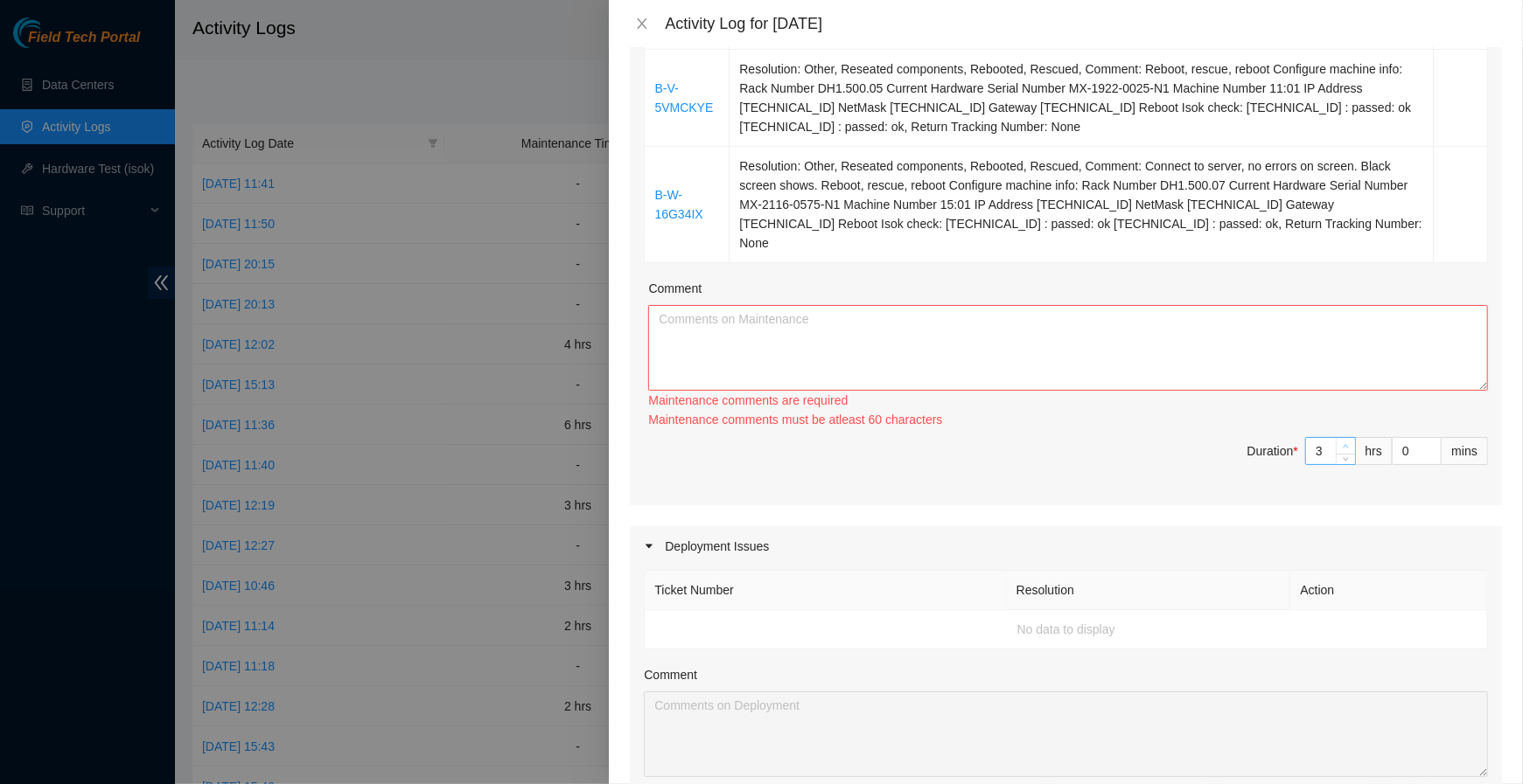
click at [1347, 444] on icon "up" at bounding box center [1345, 446] width 7 height 7
type input "4"
type input "6"
click at [1347, 442] on span "Increase Value" at bounding box center [1345, 445] width 20 height 16
type input "3"
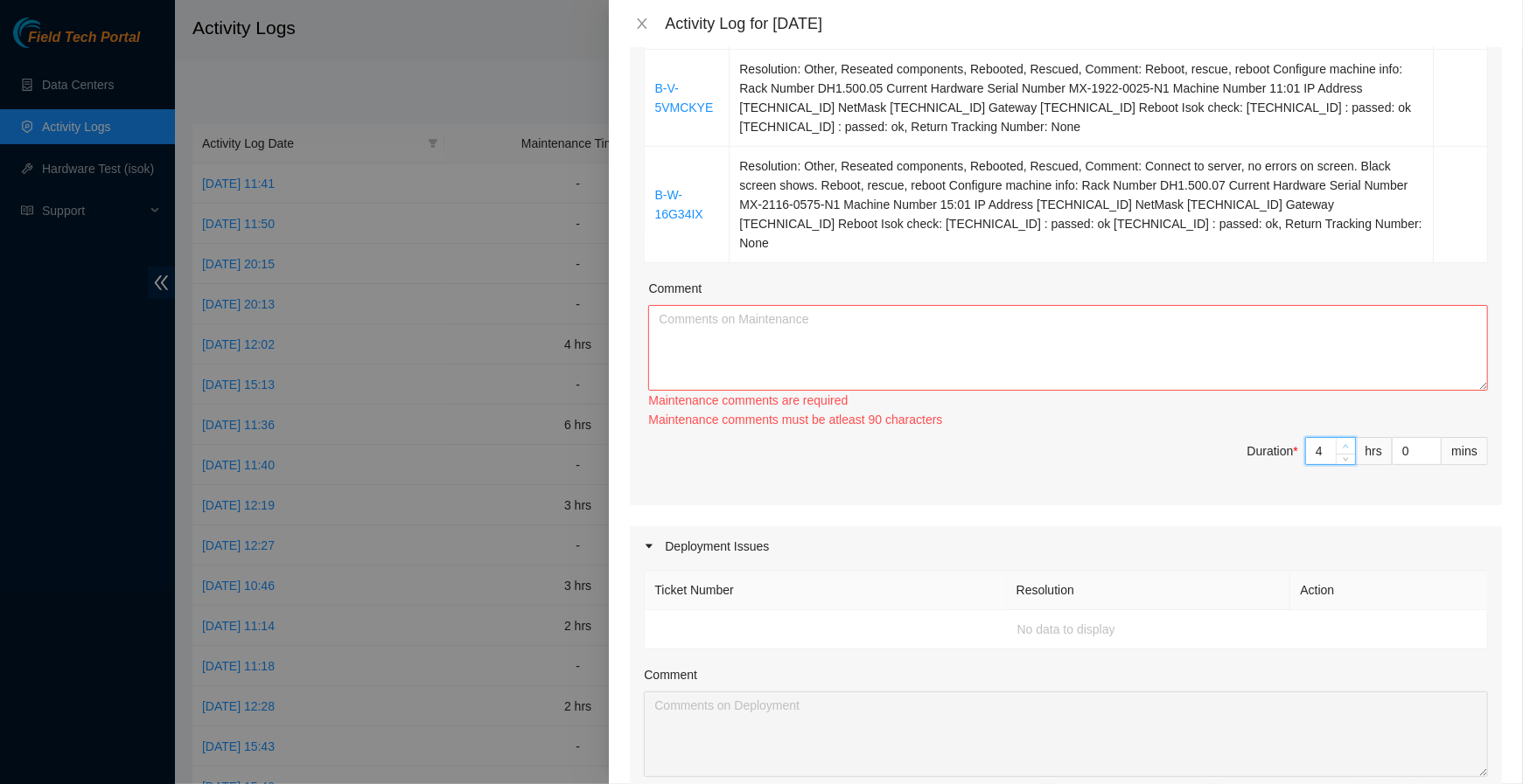
type input "5"
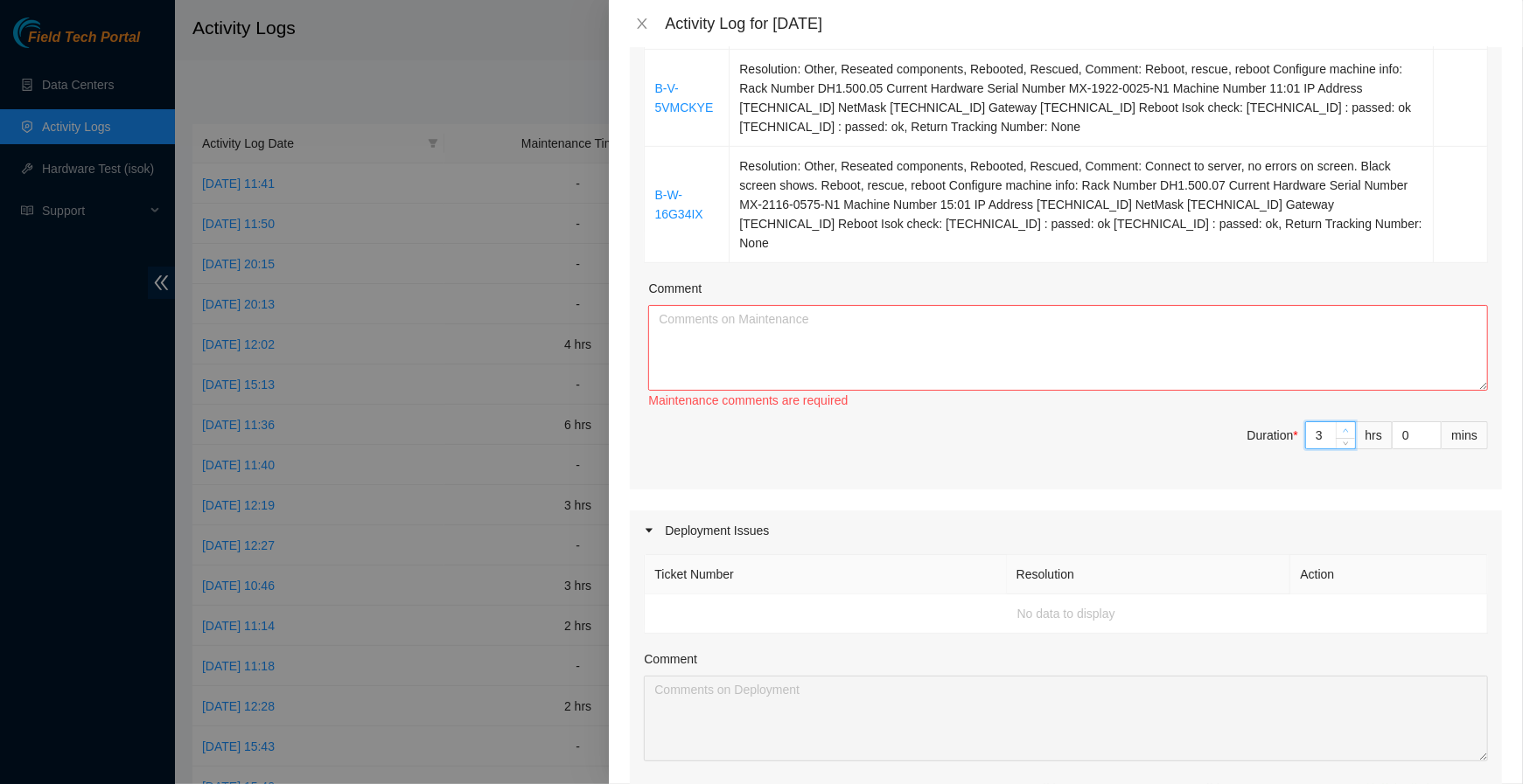
click at [1347, 442] on icon "down" at bounding box center [1345, 444] width 7 height 7
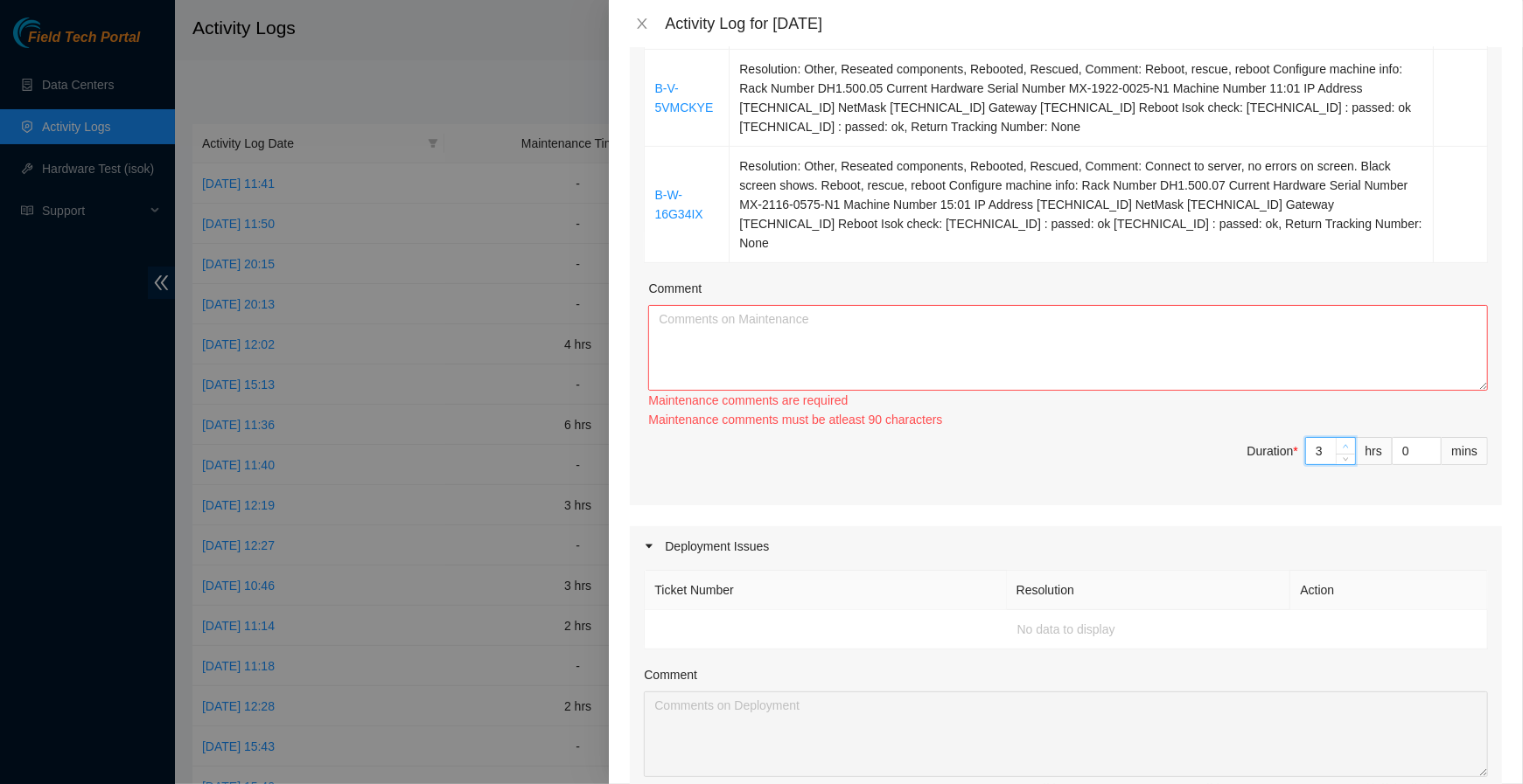
type input "4"
type input "6"
click at [1348, 442] on span "up" at bounding box center [1345, 446] width 10 height 10
type input "5"
type input "7"
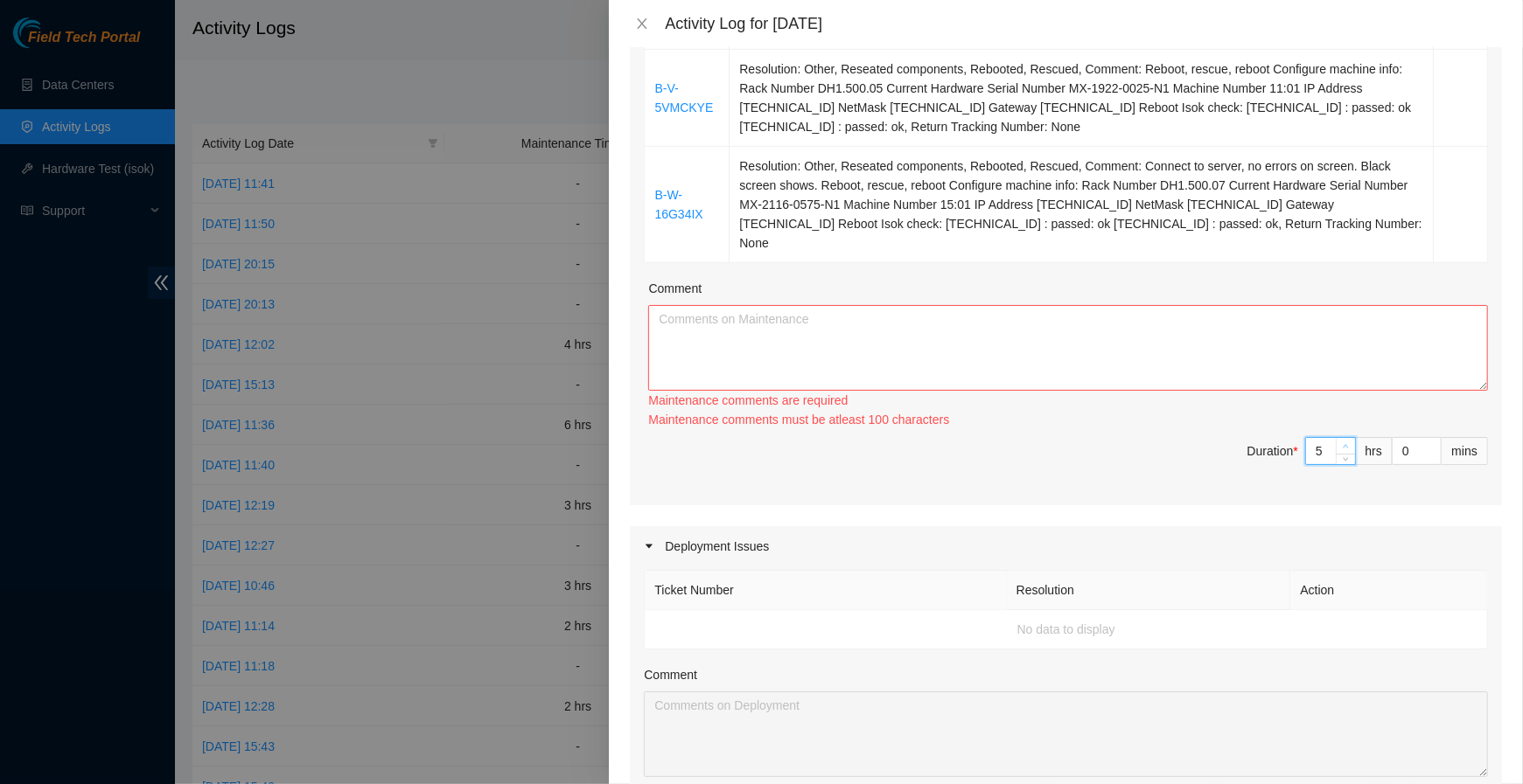
click at [1348, 442] on span "up" at bounding box center [1345, 446] width 10 height 10
type input "6"
type input "8"
click at [1348, 442] on span "up" at bounding box center [1345, 446] width 10 height 10
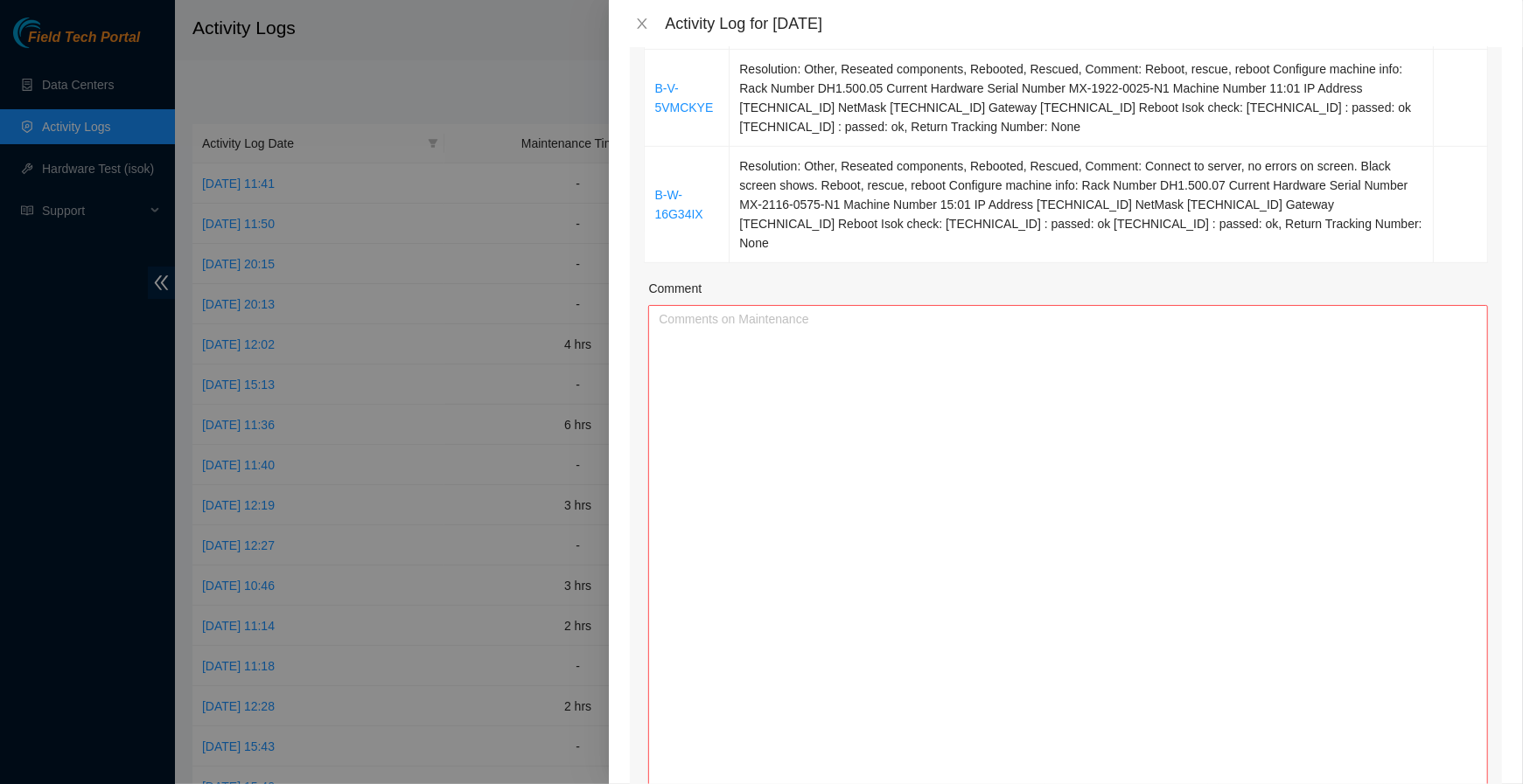
drag, startPoint x: 1483, startPoint y: 381, endPoint x: 1469, endPoint y: 805, distance: 424.2
click at [1426, 734] on html "Field Tech Portal Data Centers Activity Logs Hardware Test (isok) Support Activ…" at bounding box center [761, 392] width 1523 height 784
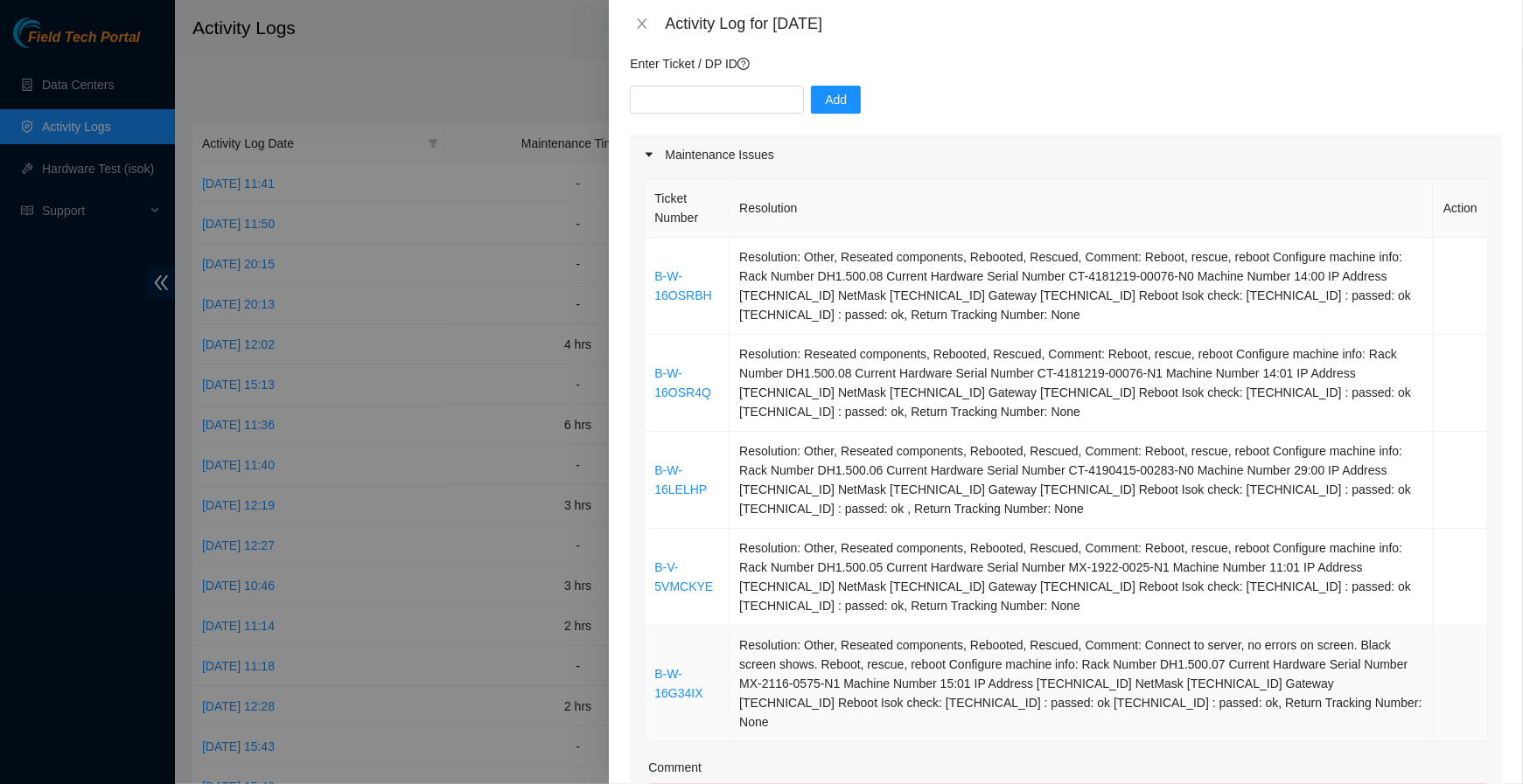
scroll to position [139, 0]
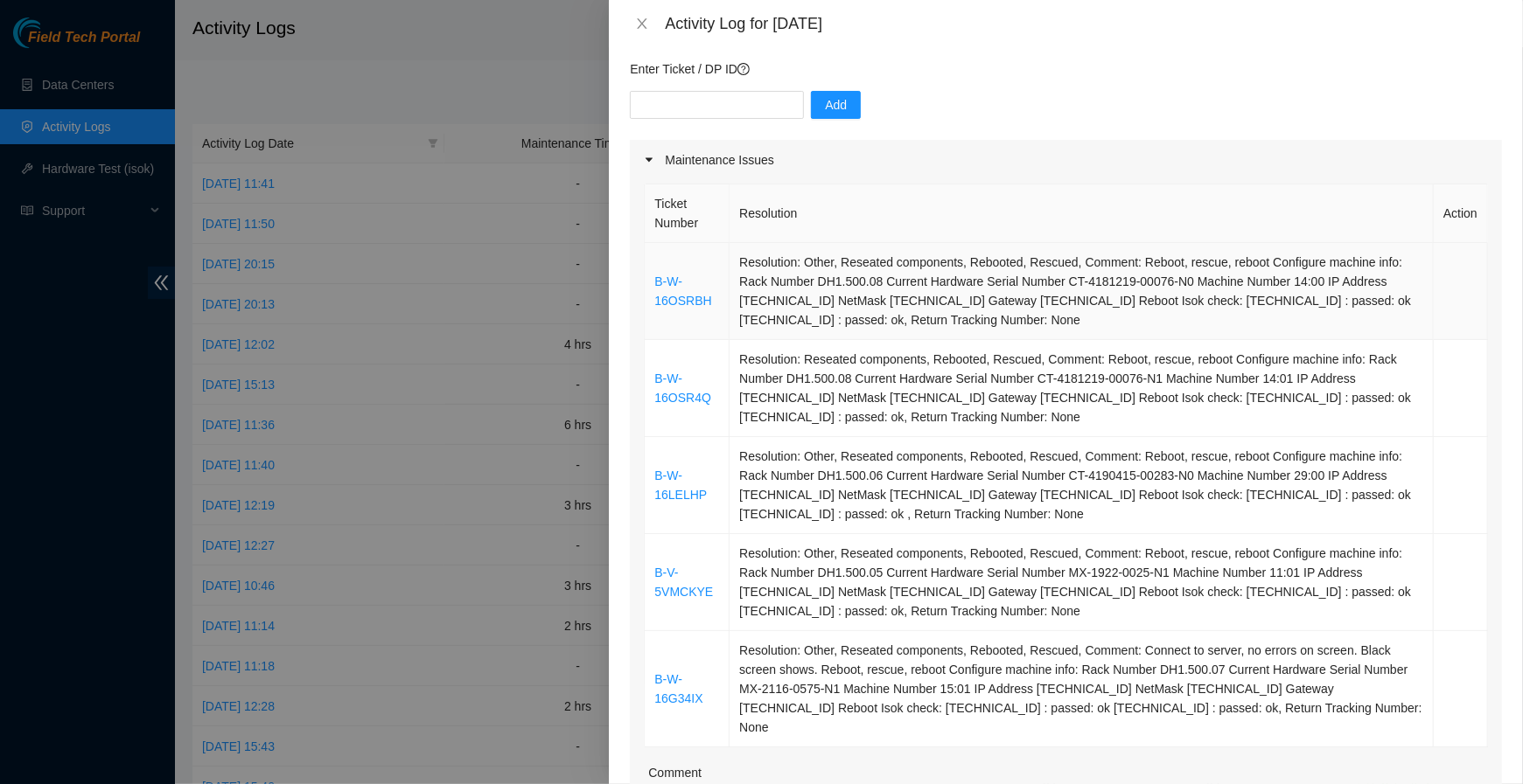
drag, startPoint x: 847, startPoint y: 725, endPoint x: 644, endPoint y: 280, distance: 489.1
click at [645, 280] on tbody "B-W-16OSRBH Resolution: Other, Reseated components, Rebooted, Rescued, Comment:…" at bounding box center [1066, 495] width 843 height 504
copy tbody "B-W-16OSRBH Resolution: Other, Reseated components, Rebooted, Rescued, Comment:…"
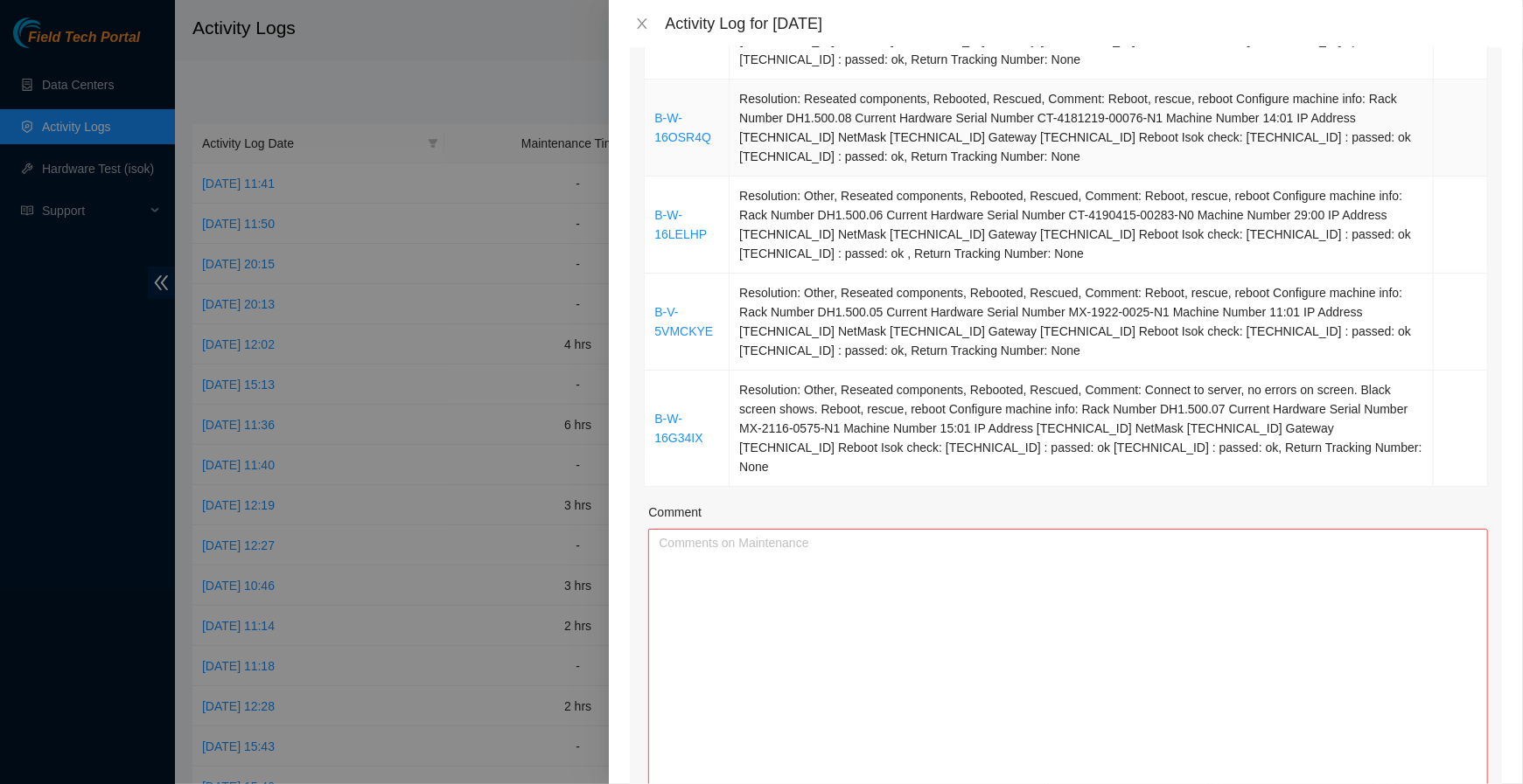
scroll to position [925, 0]
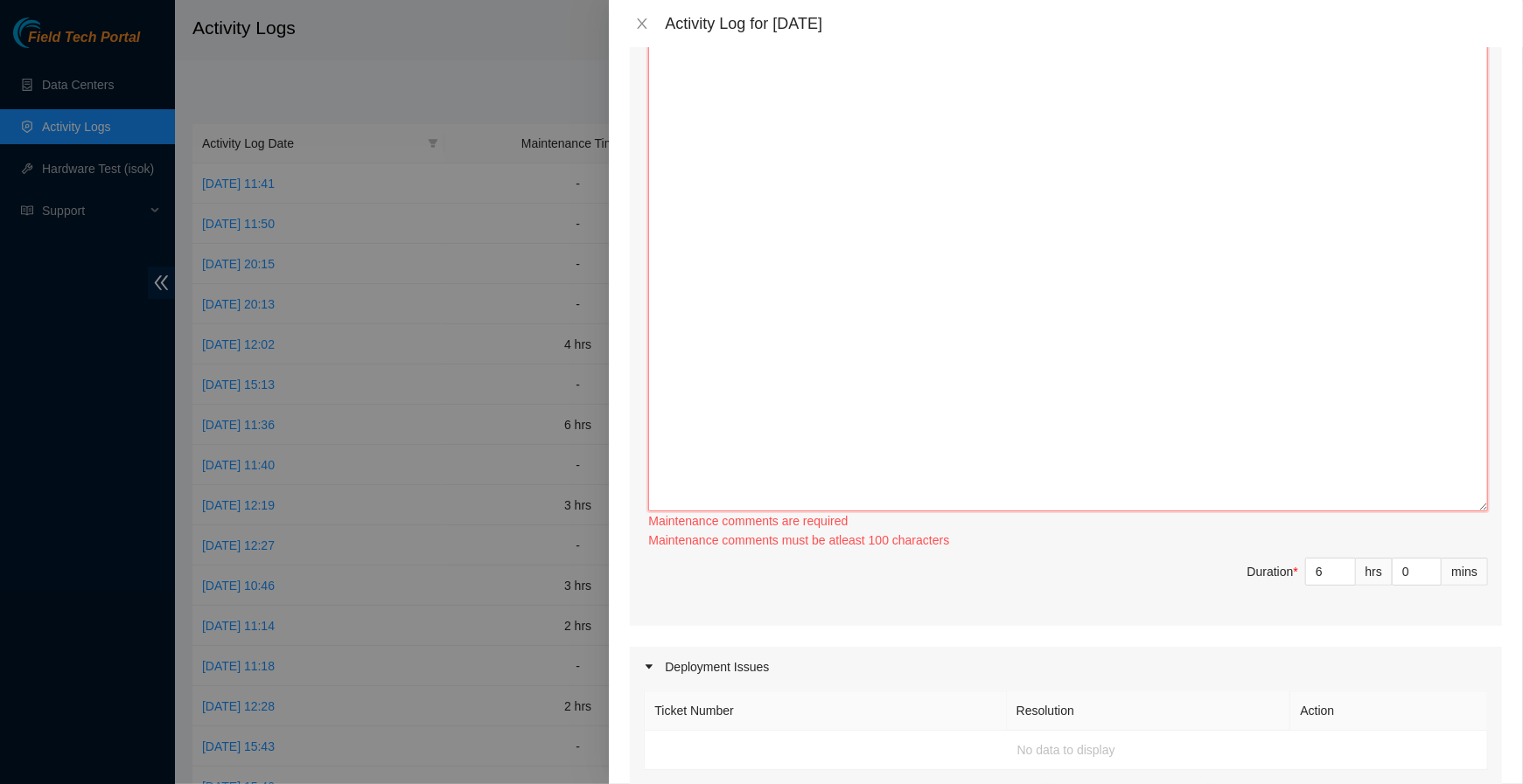
click at [795, 352] on textarea "Comment" at bounding box center [1068, 257] width 840 height 509
paste textarea "B-W-16OSRBH Resolution: Other, Reseated components, Rebooted, Rescued, Comment:…"
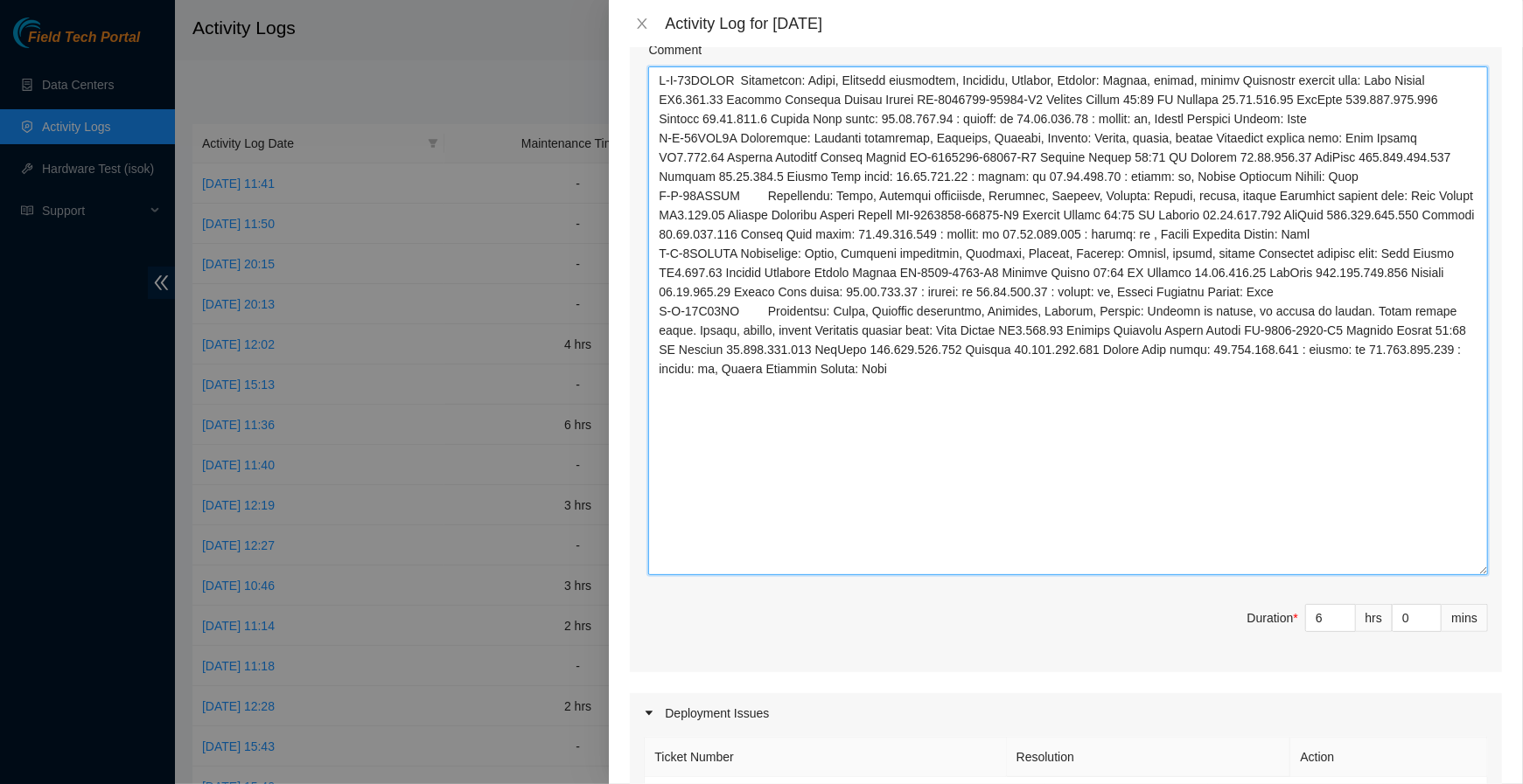
scroll to position [858, 0]
click at [652, 387] on textarea "Comment" at bounding box center [1068, 323] width 840 height 509
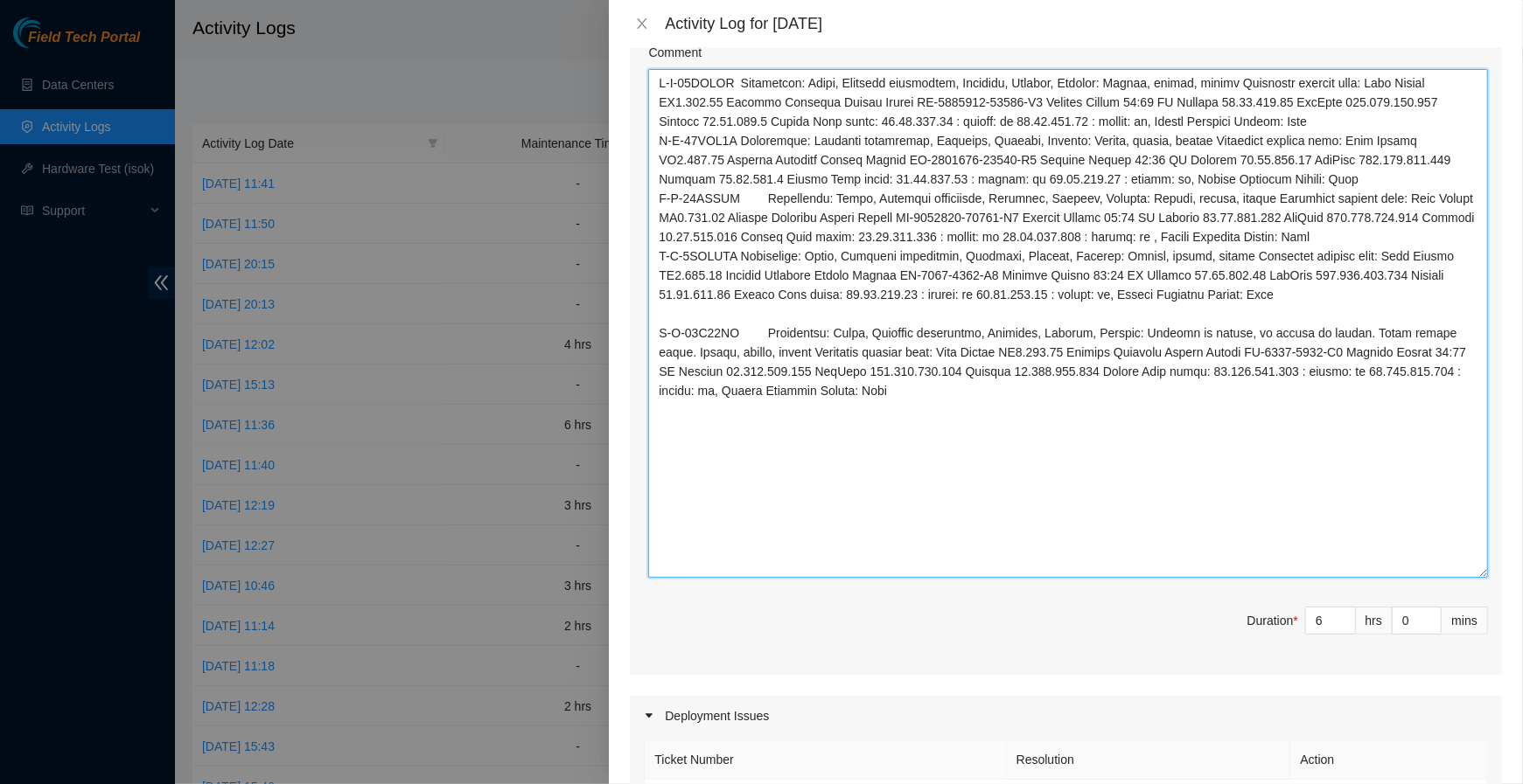
click at [652, 314] on textarea "Comment" at bounding box center [1068, 323] width 840 height 509
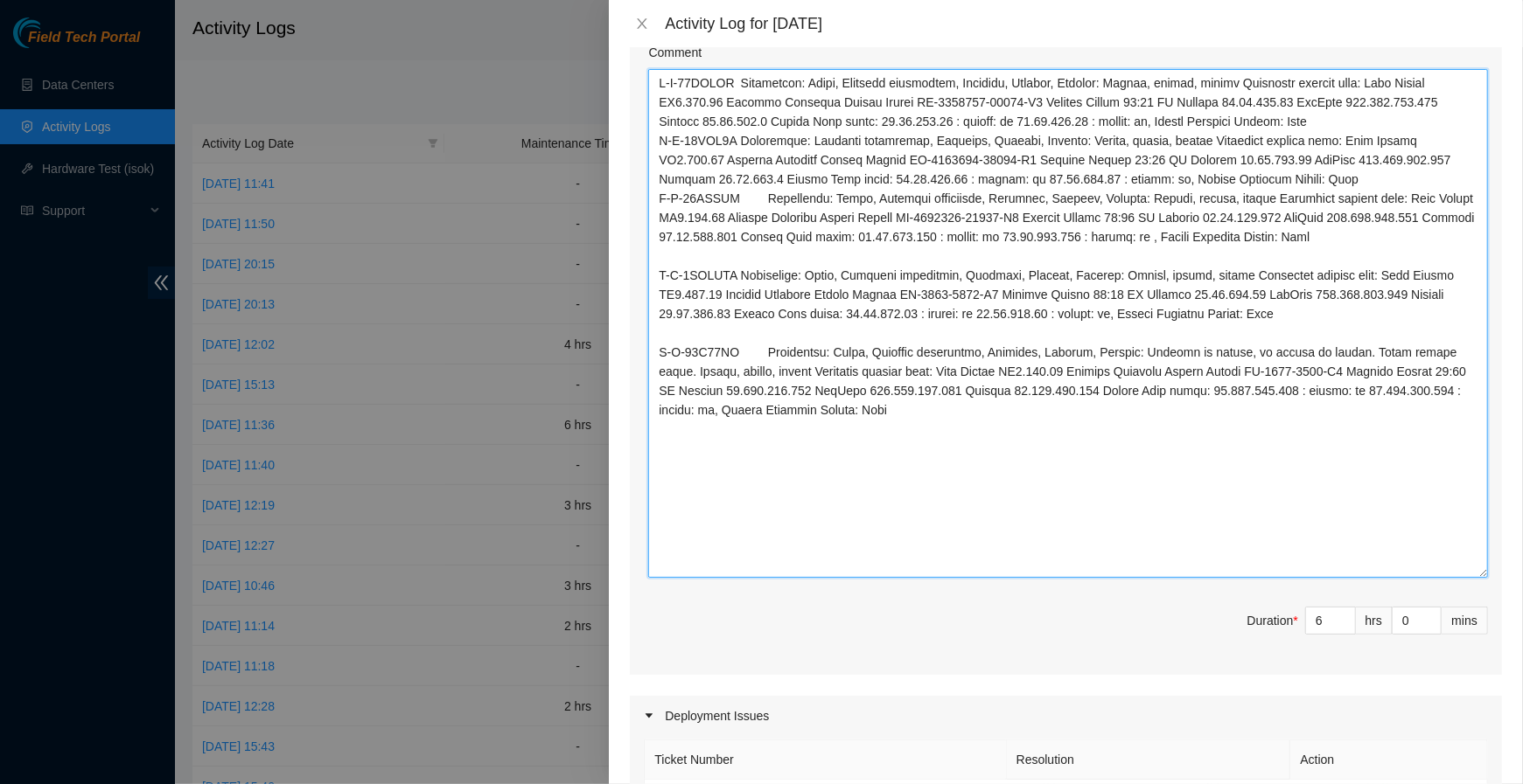
click at [655, 233] on textarea "Comment" at bounding box center [1068, 323] width 840 height 509
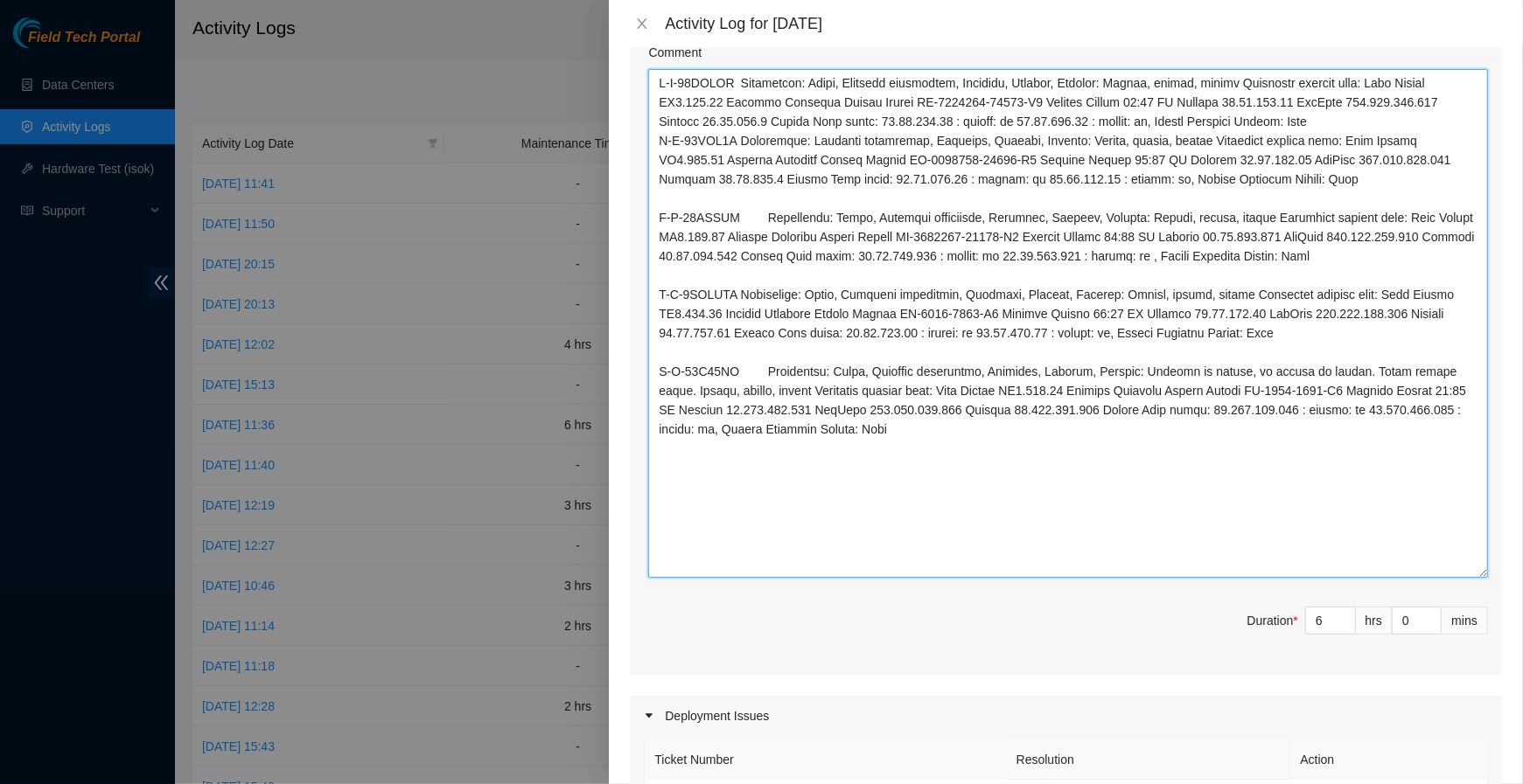
click at [653, 160] on textarea "Comment" at bounding box center [1068, 323] width 840 height 509
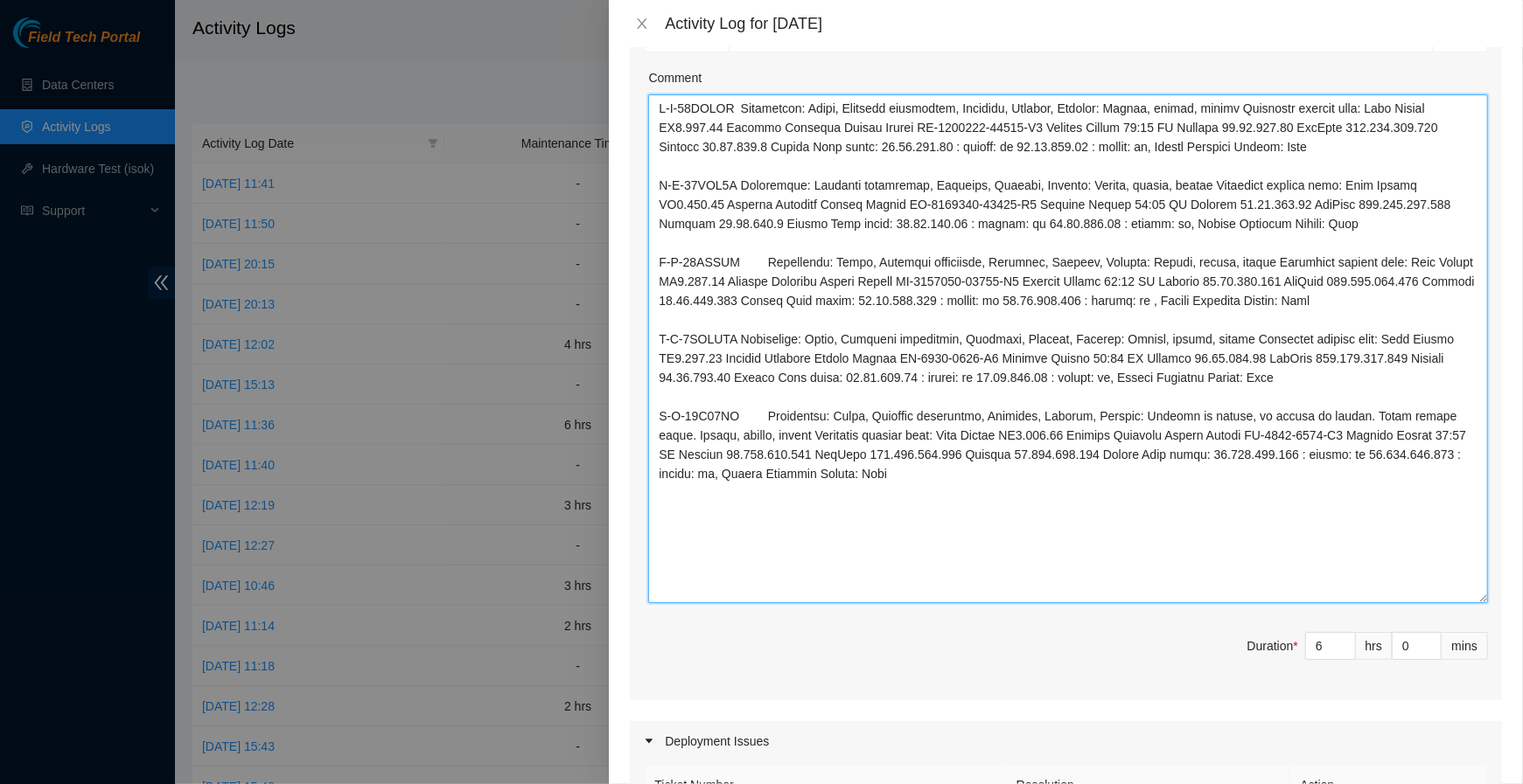
scroll to position [798, 0]
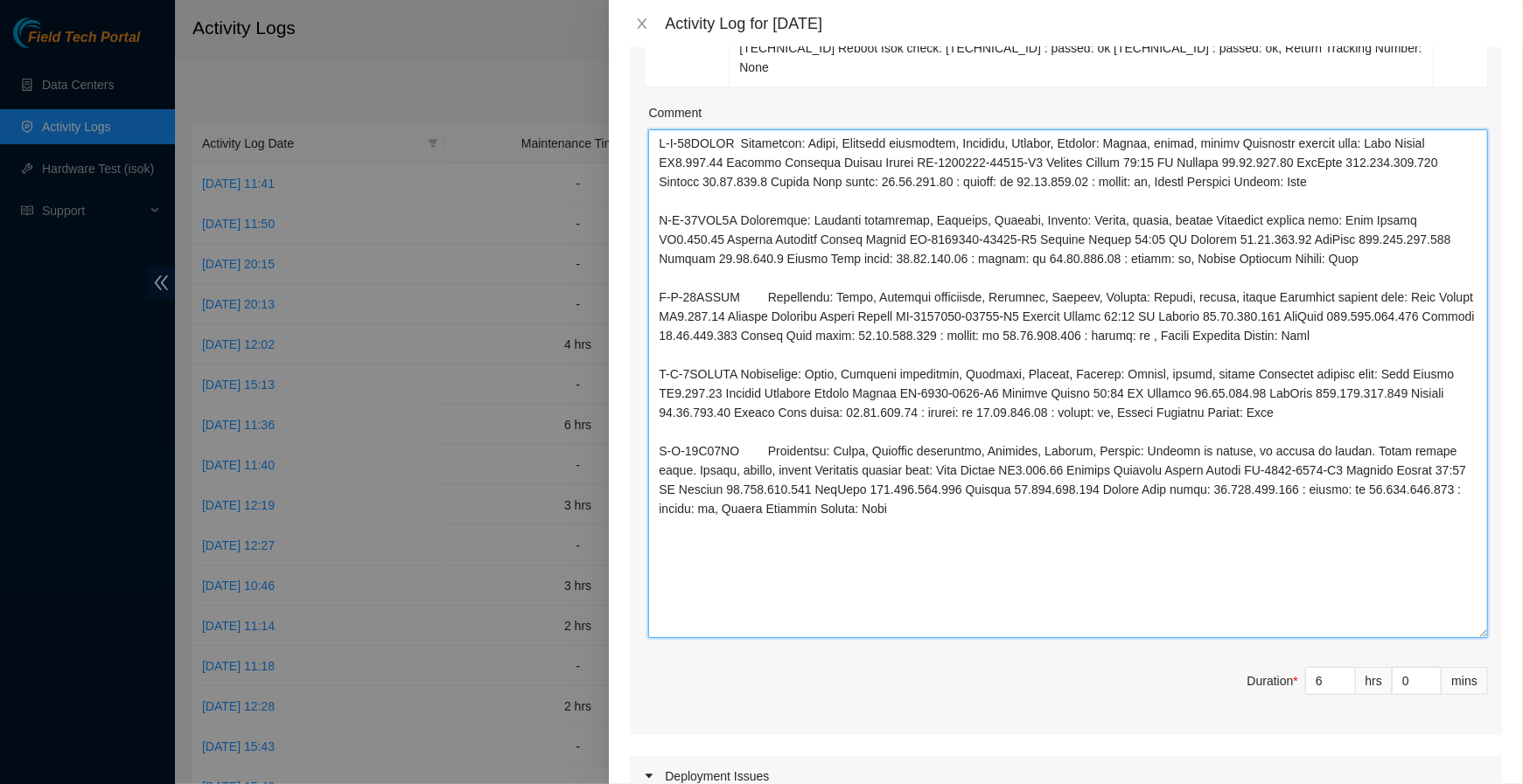
click at [657, 139] on textarea "Comment" at bounding box center [1068, 383] width 840 height 509
click at [665, 145] on textarea "Comment" at bounding box center [1068, 383] width 840 height 509
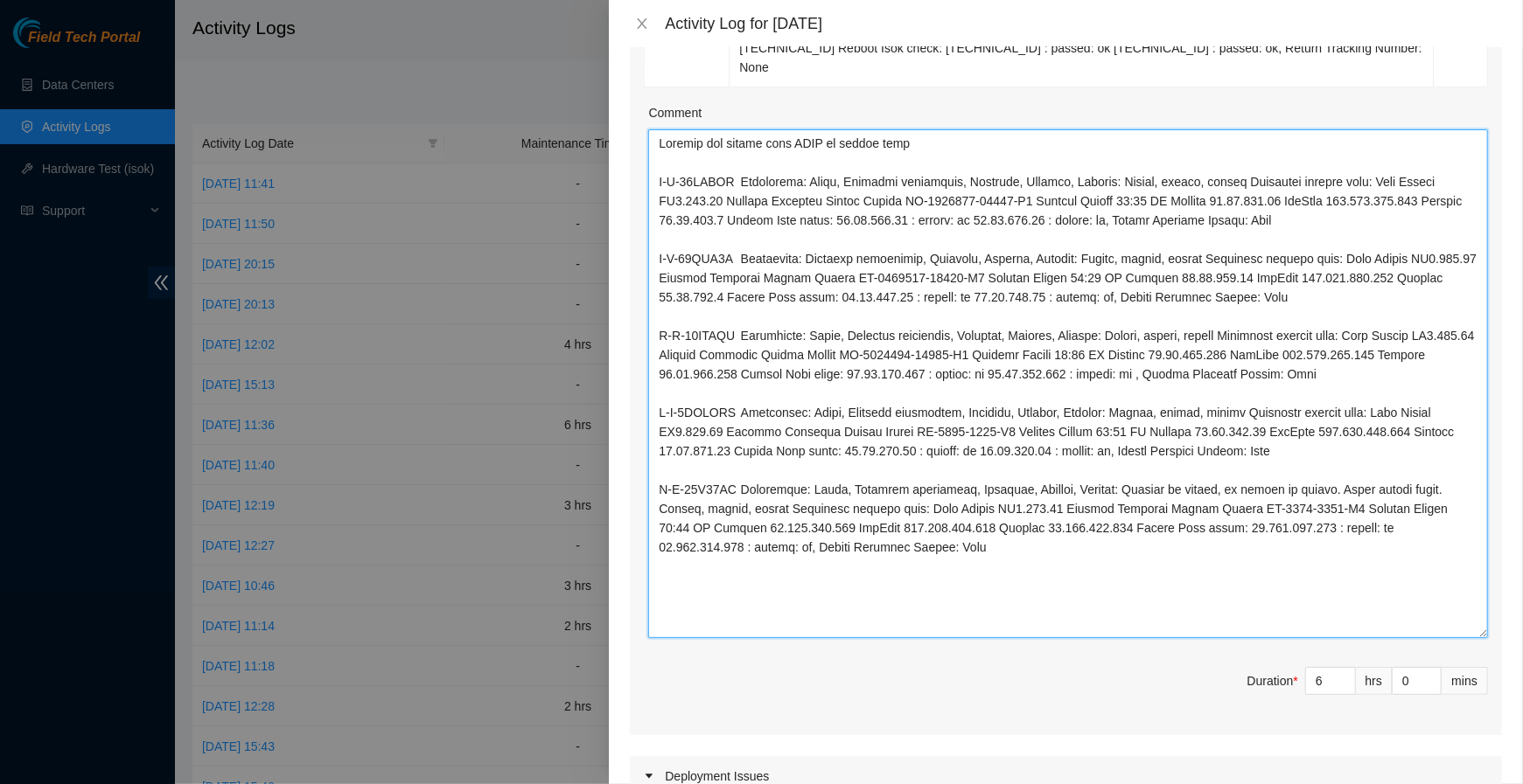
drag, startPoint x: 934, startPoint y: 153, endPoint x: 536, endPoint y: 73, distance: 406.0
click at [536, 73] on div "Activity Log for 24-09-2025 Note: This activity log is for informational purpos…" at bounding box center [761, 392] width 1523 height 784
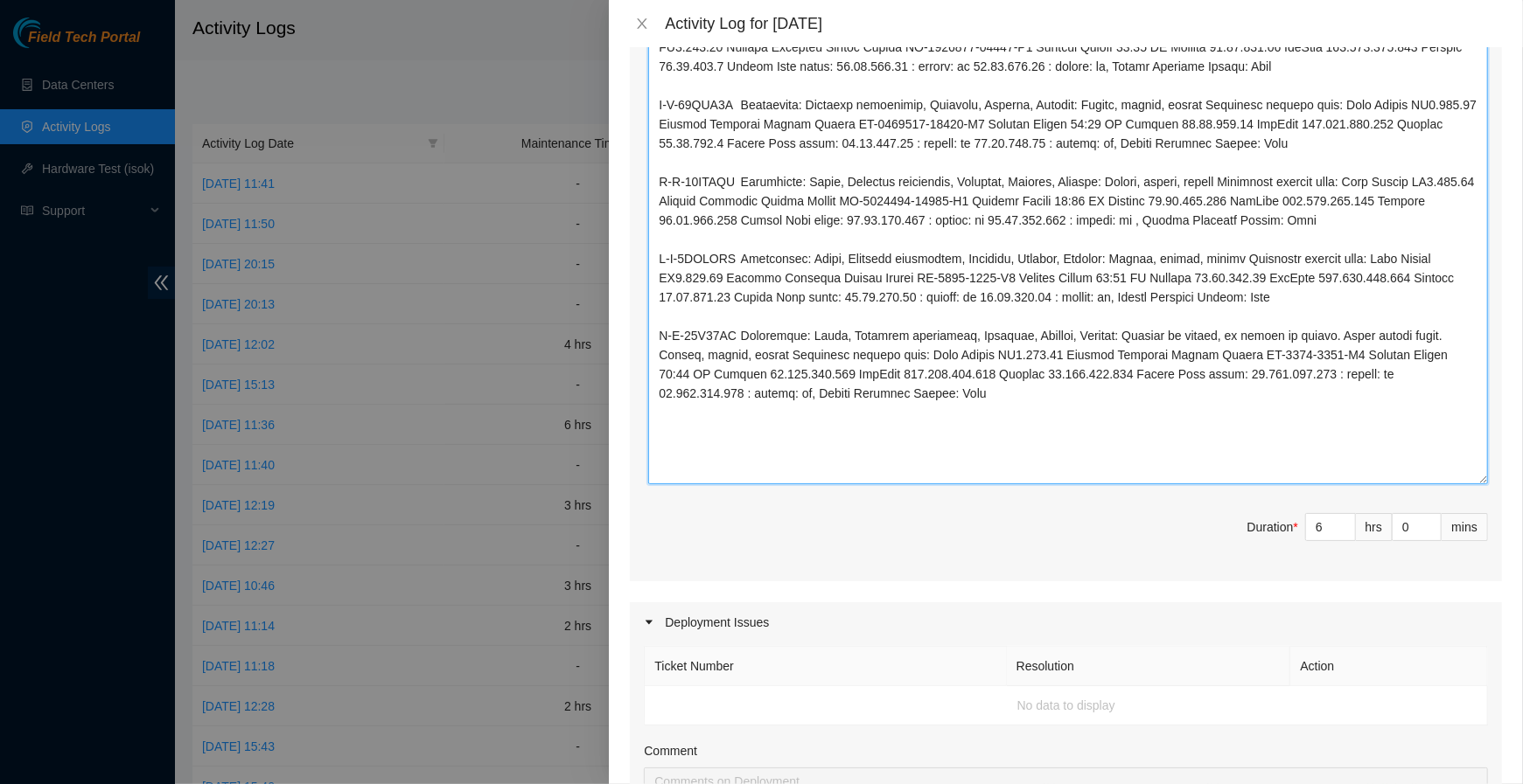
scroll to position [1003, 0]
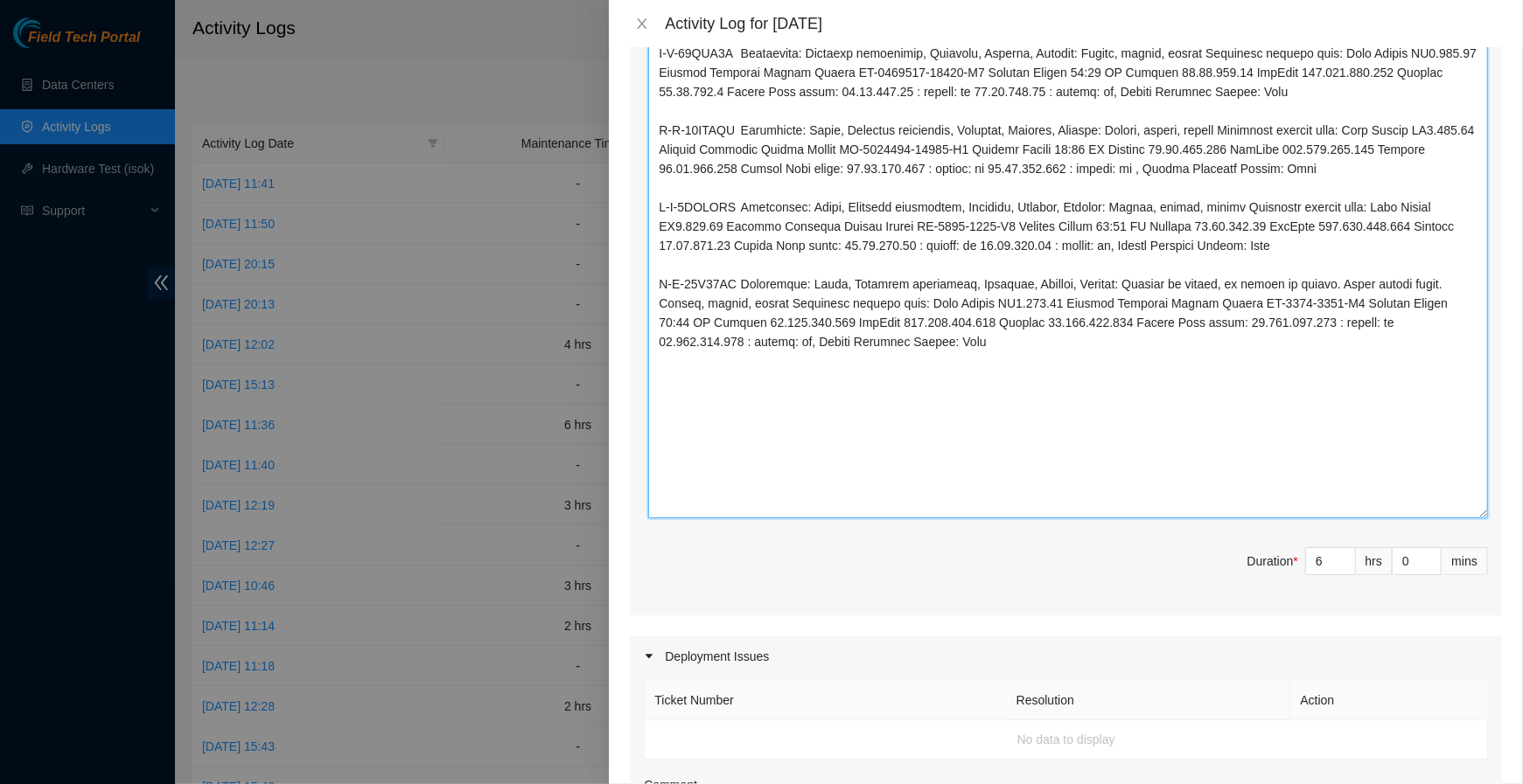
drag, startPoint x: 1481, startPoint y: 430, endPoint x: 1478, endPoint y: 590, distance: 160.0
click at [1426, 519] on textarea "Comment" at bounding box center [1068, 220] width 840 height 594
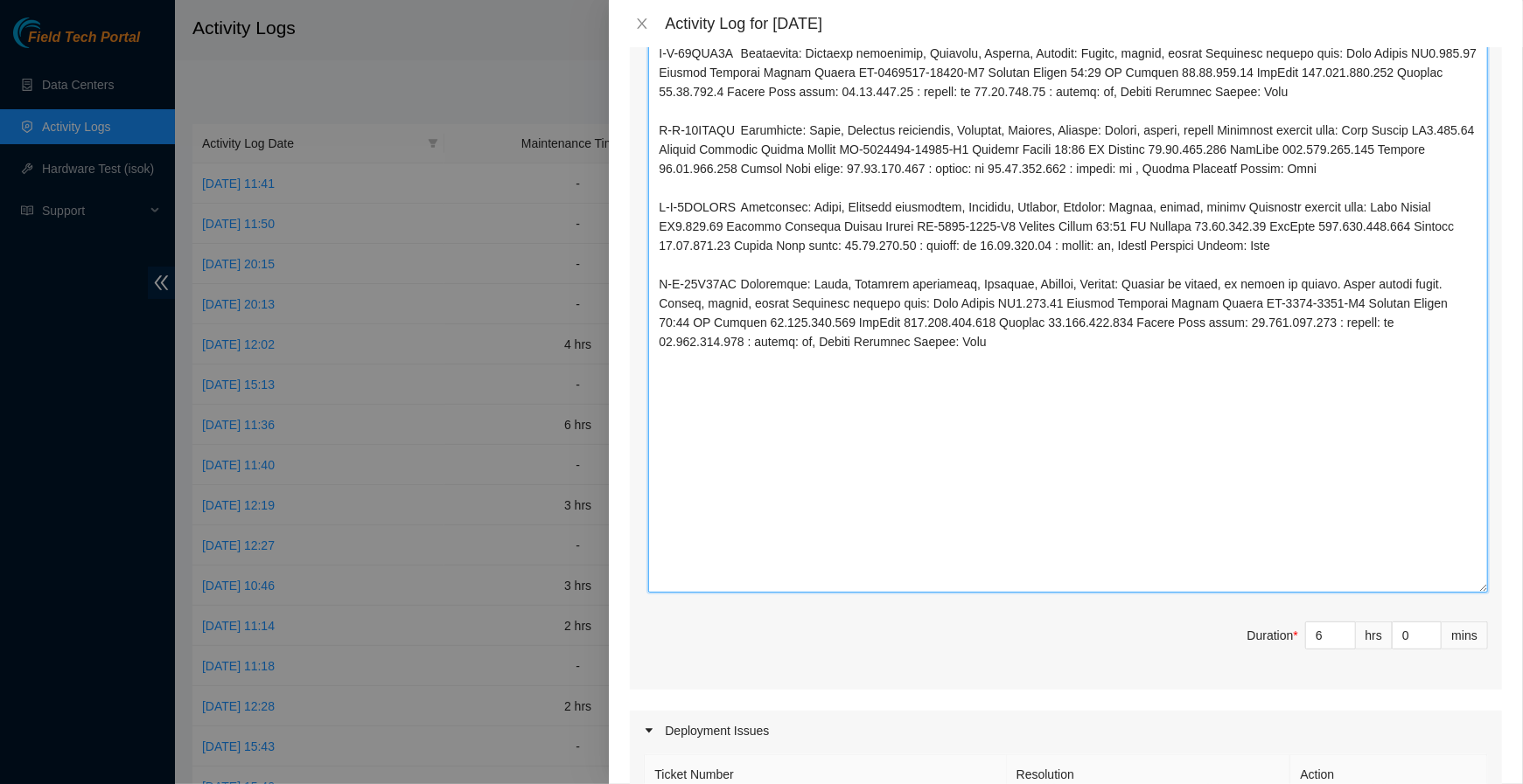
click at [1332, 573] on textarea "Comment" at bounding box center [1068, 258] width 840 height 669
paste textarea "Message and verify with NOCC to unlock rids"
click at [865, 458] on textarea "Comment" at bounding box center [1068, 258] width 840 height 669
click at [1043, 491] on textarea "Comment" at bounding box center [1068, 258] width 840 height 669
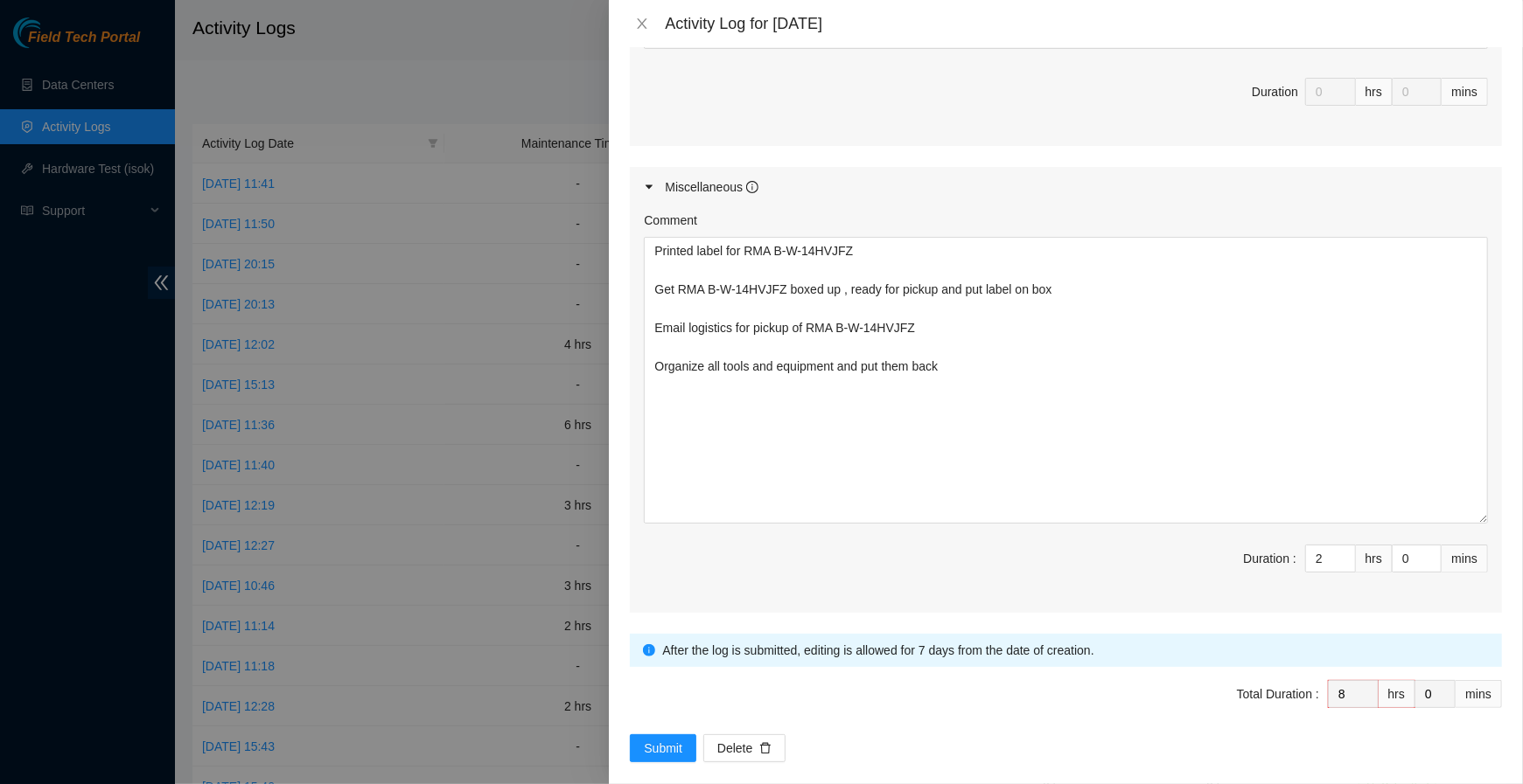
scroll to position [1933, 0]
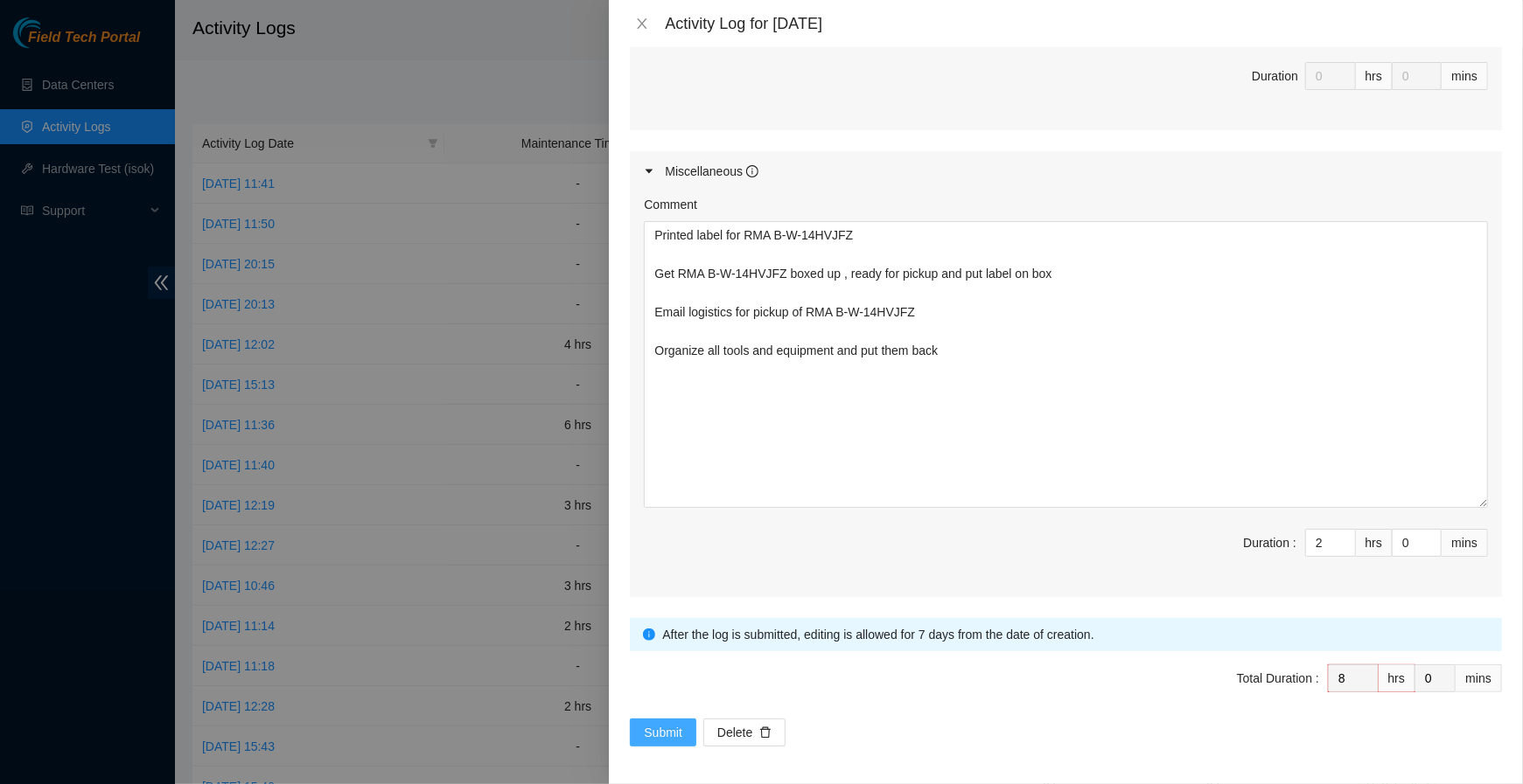
type textarea "Message and verify with NOCC to unlock rids B-W-16OSRBH Resolution: Other, Rese…"
click at [667, 724] on span "Submit" at bounding box center [662, 732] width 38 height 20
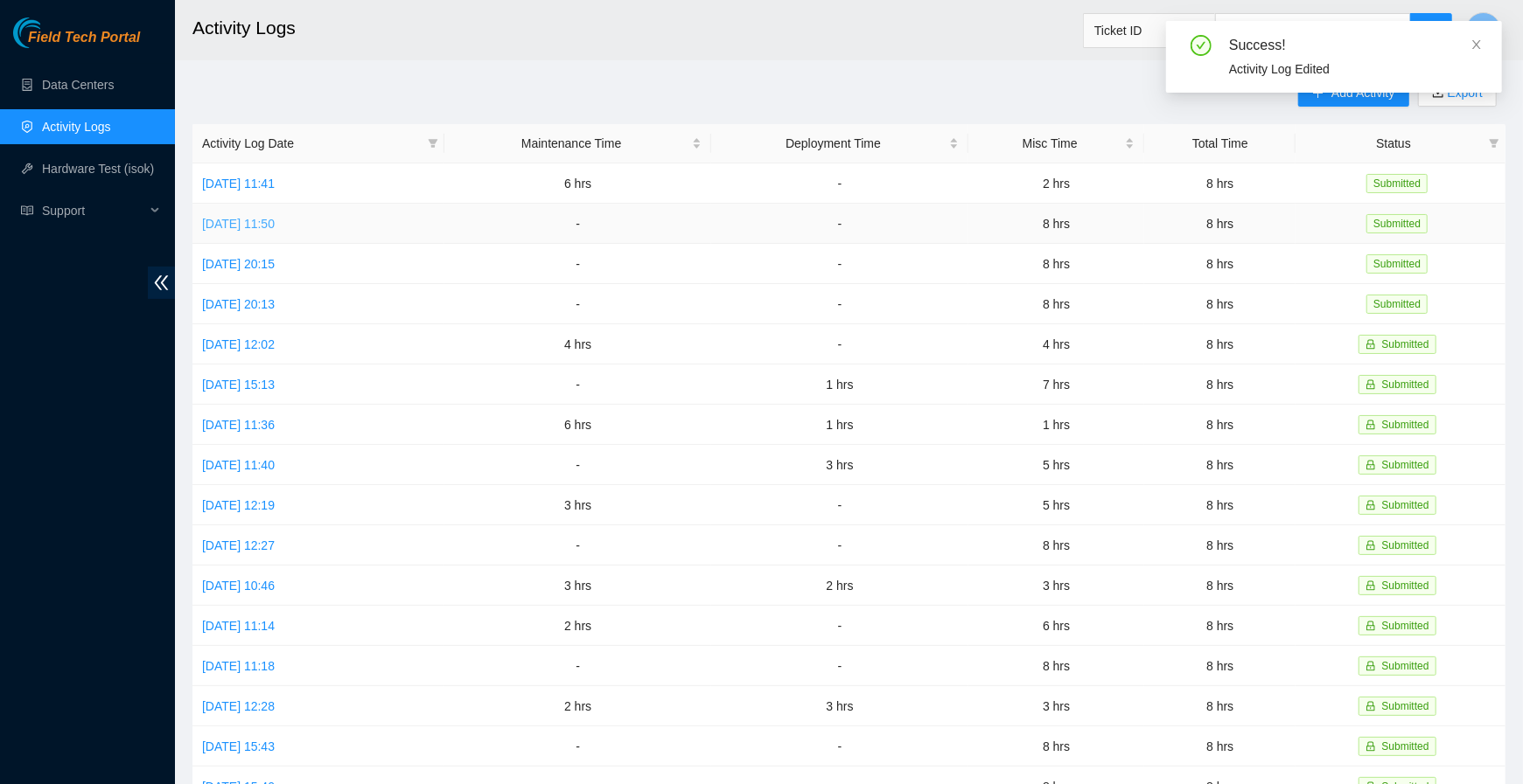
click at [231, 219] on link "Tue, 23 Sep 2025 11:50" at bounding box center [238, 223] width 73 height 14
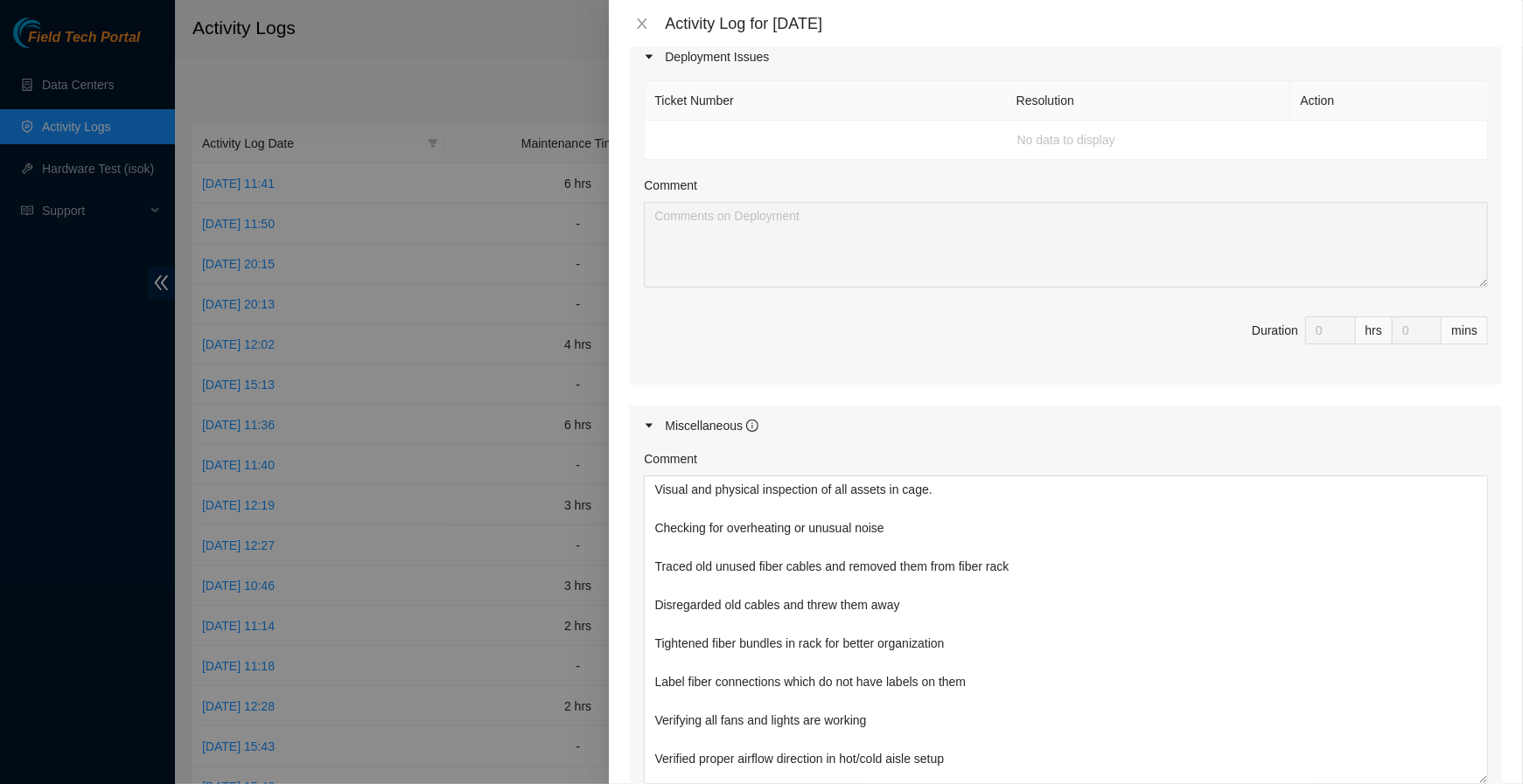
drag, startPoint x: 1481, startPoint y: 551, endPoint x: 1476, endPoint y: 855, distance: 304.0
click at [1426, 734] on html "Field Tech Portal Data Centers Activity Logs Hardware Test (isok) Support Activ…" at bounding box center [761, 392] width 1523 height 784
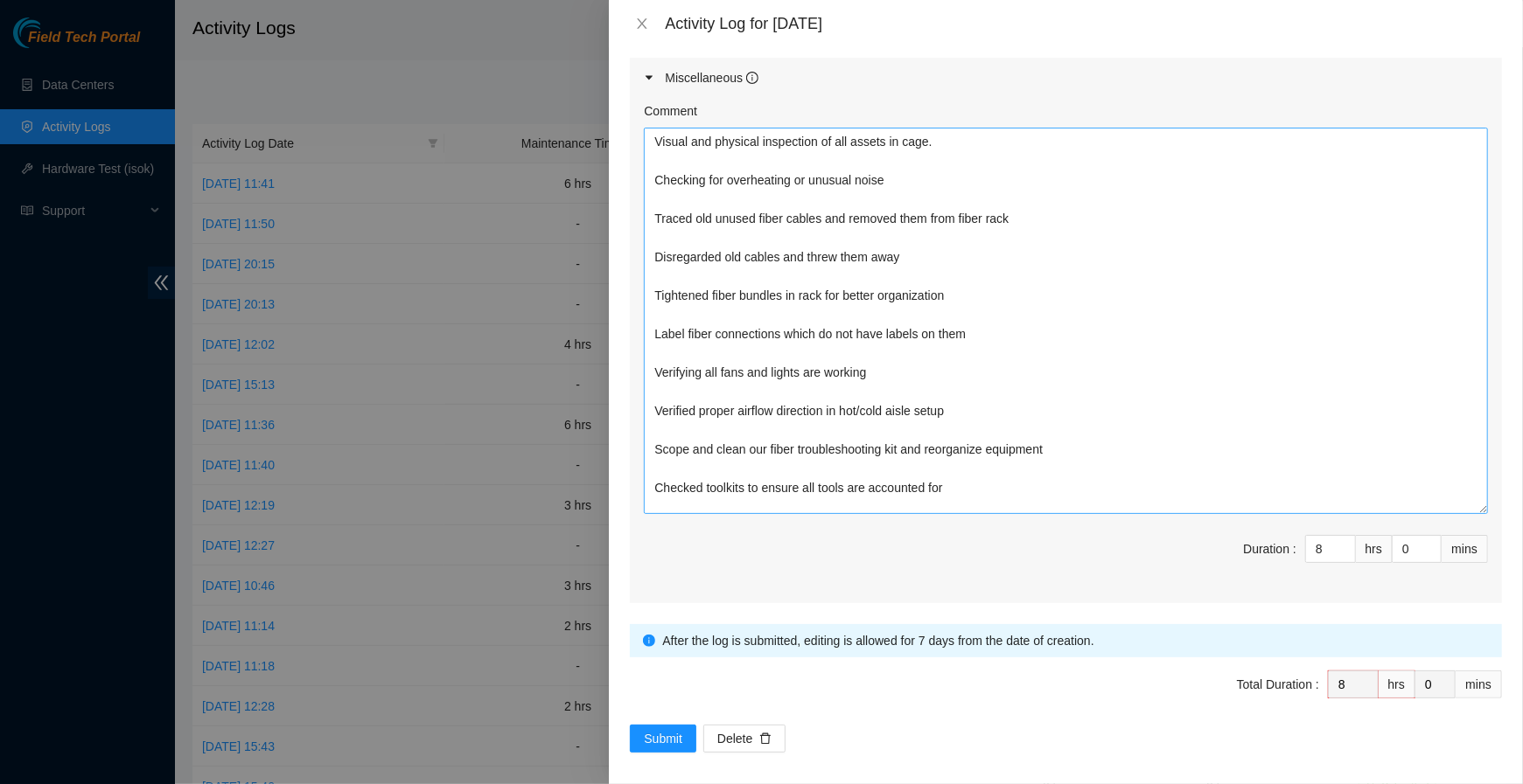
scroll to position [965, 0]
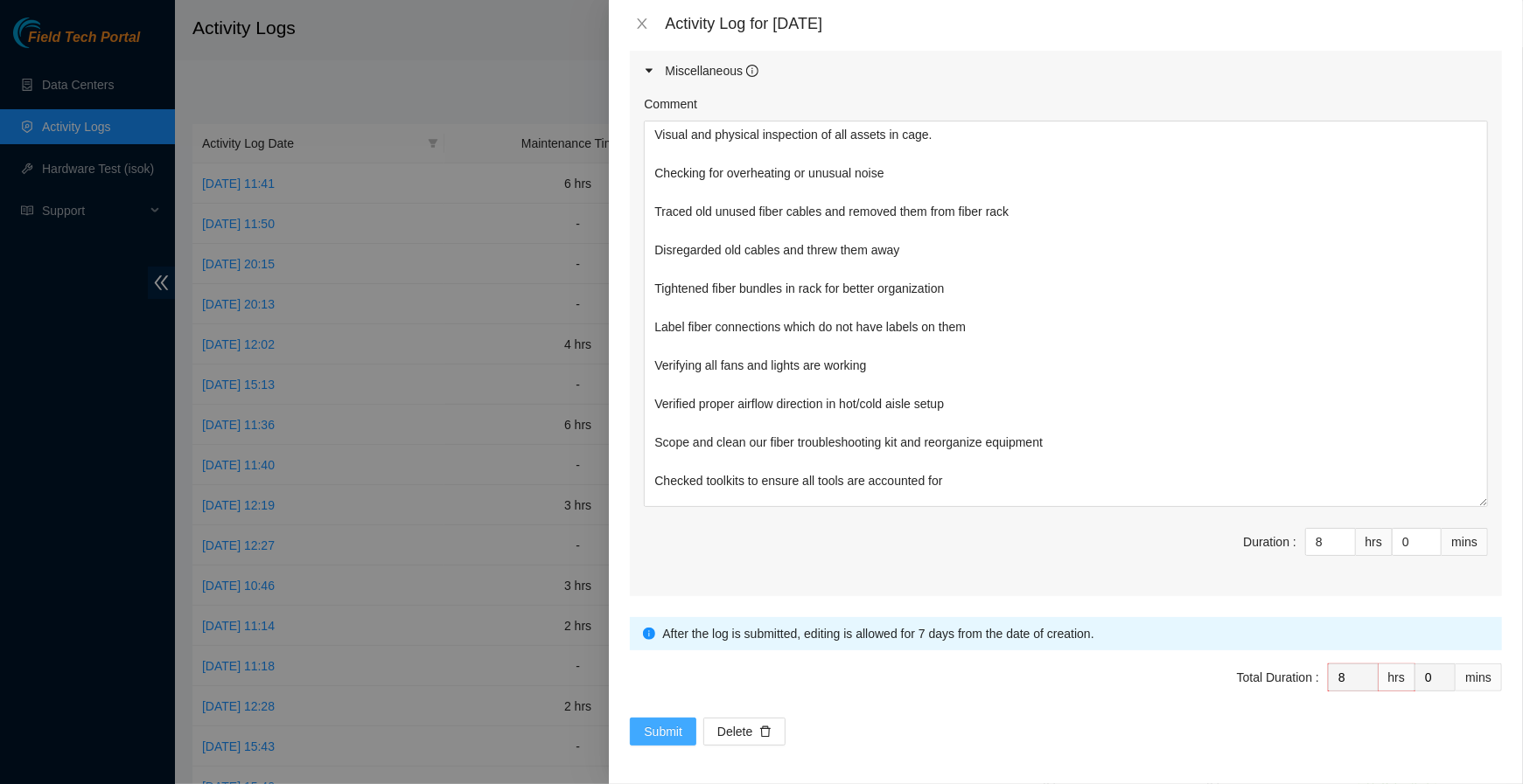
click at [659, 732] on span "Submit" at bounding box center [662, 732] width 38 height 20
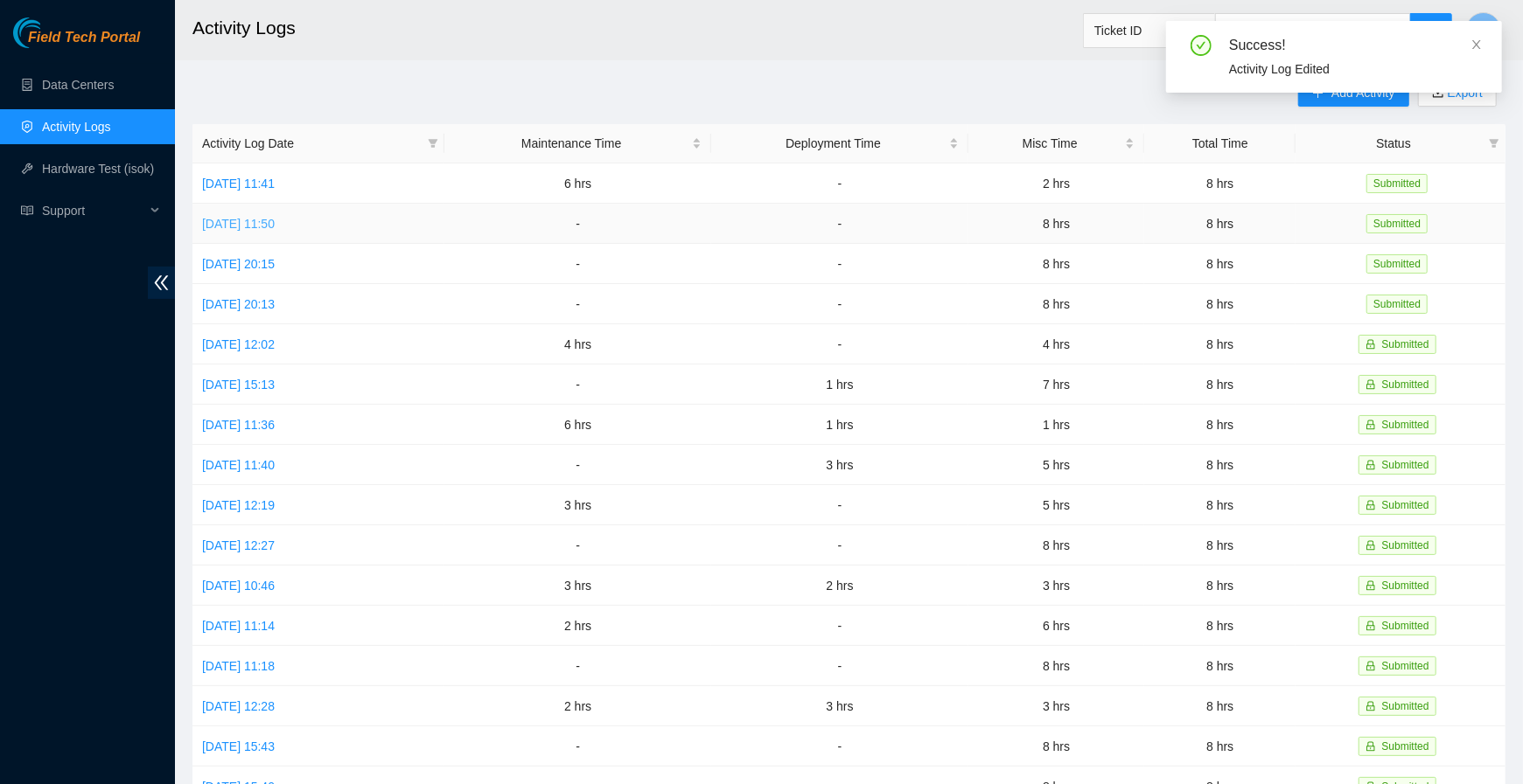
click at [274, 226] on link "Tue, 23 Sep 2025 11:50" at bounding box center [238, 223] width 73 height 14
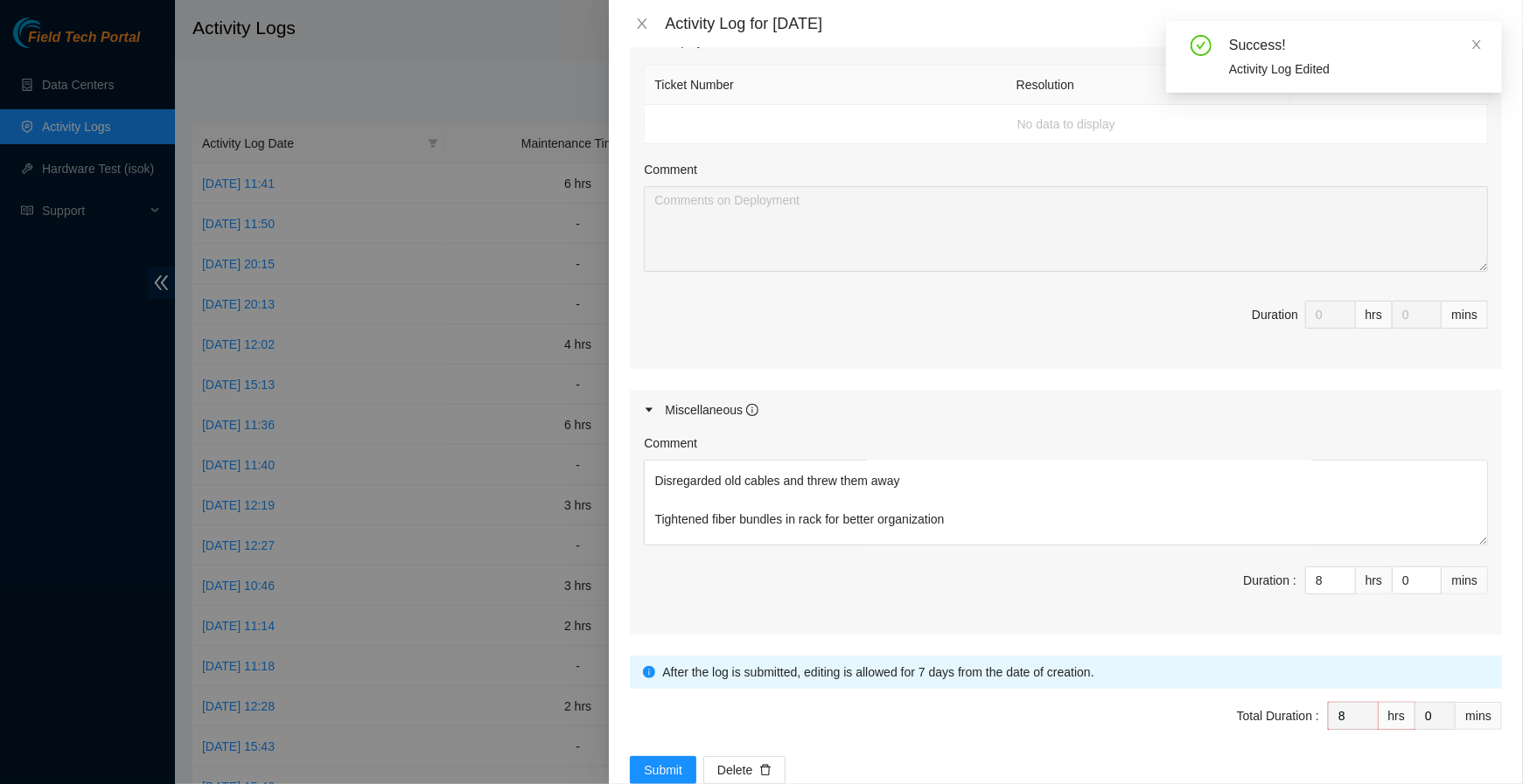
scroll to position [288, 0]
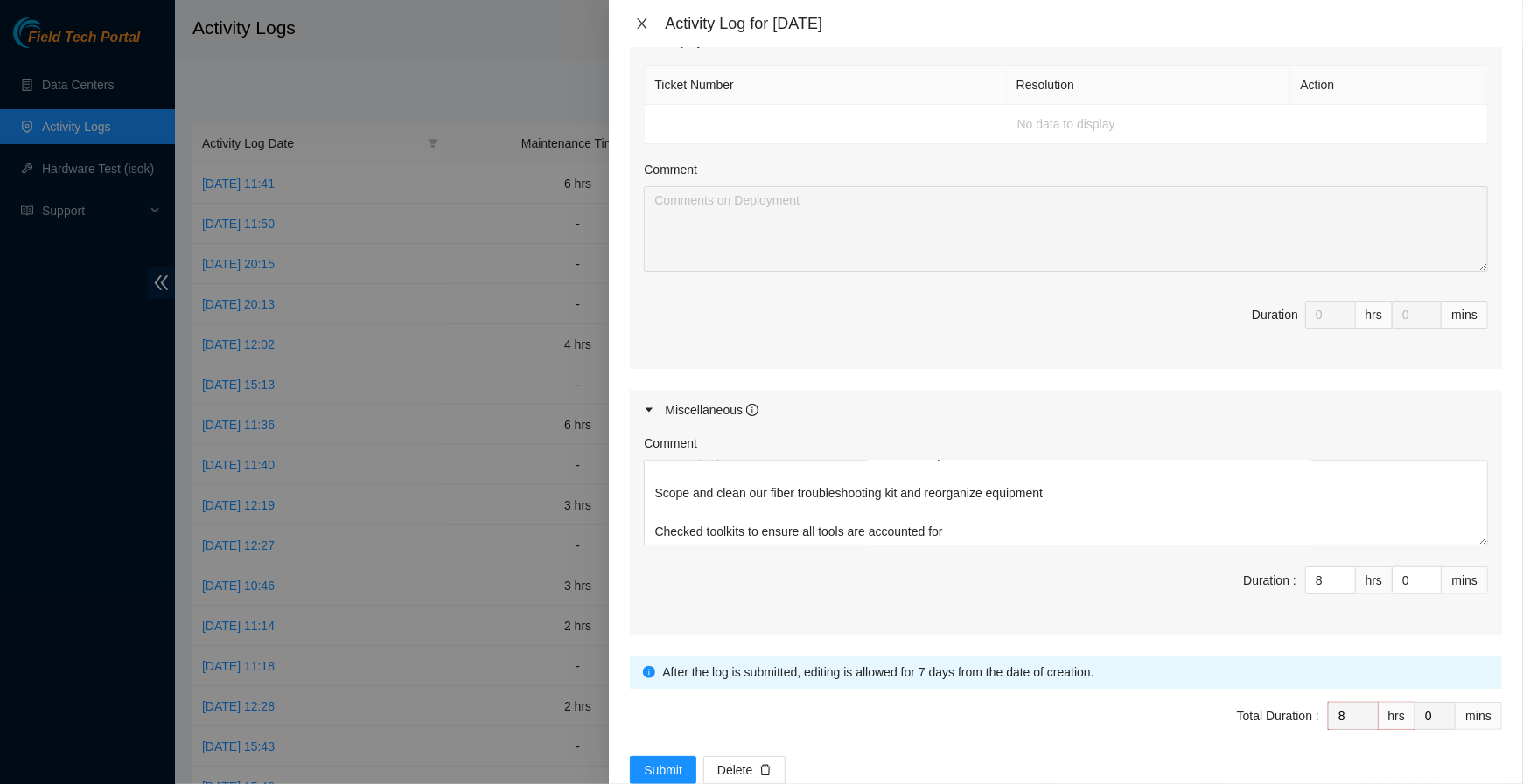
click at [642, 17] on icon "close" at bounding box center [642, 23] width 14 height 14
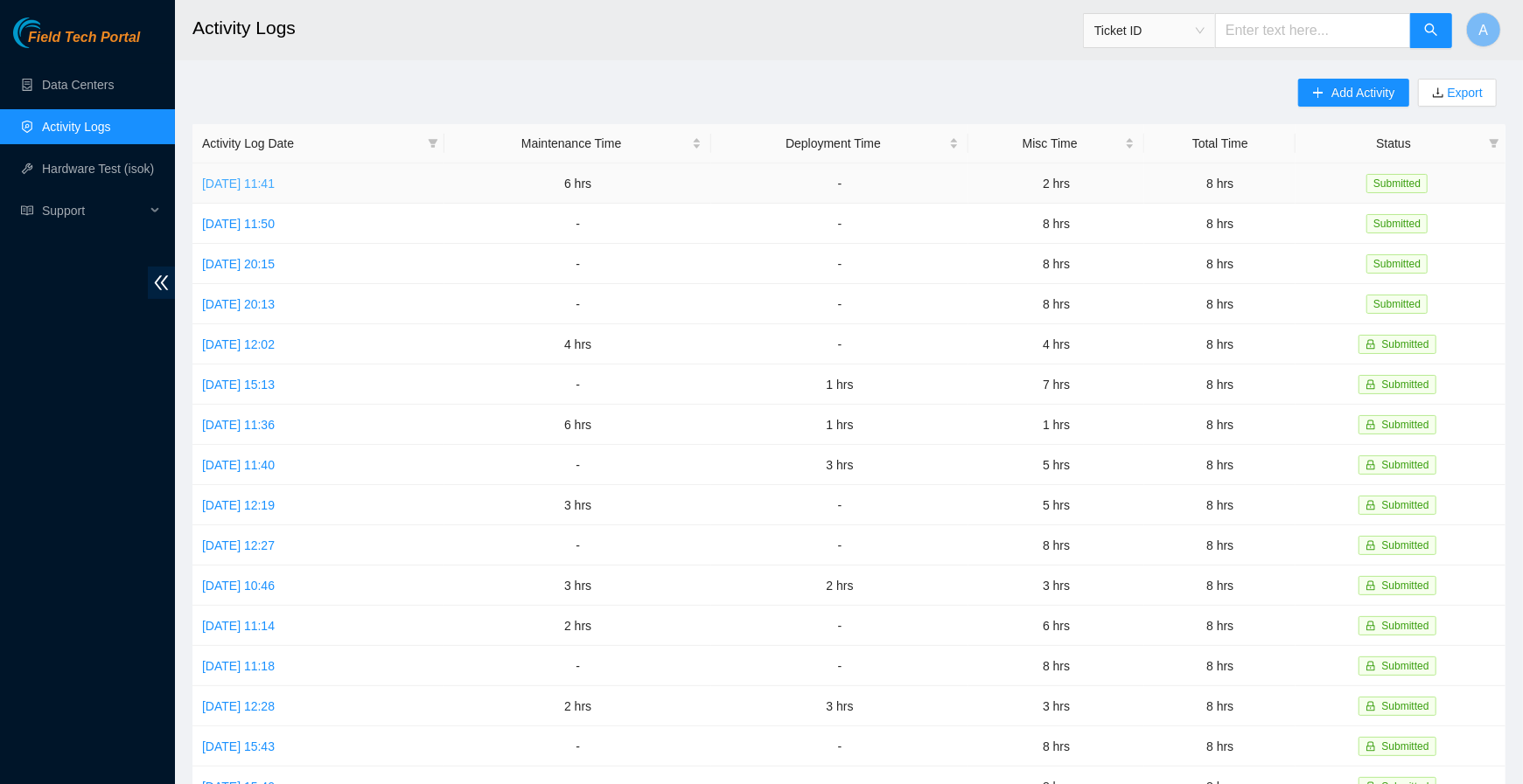
click at [253, 182] on link "[DATE] 11:41" at bounding box center [238, 183] width 73 height 14
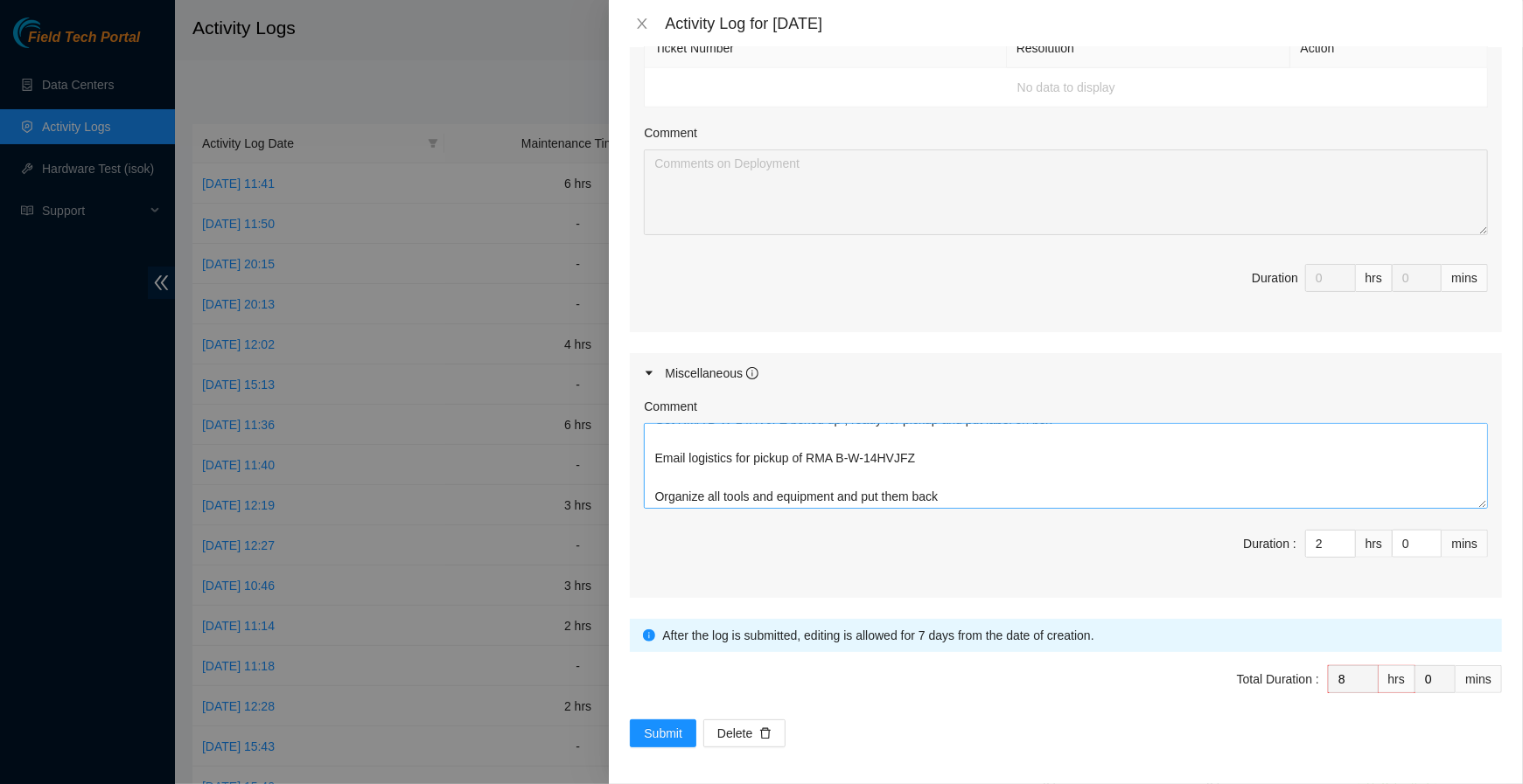
scroll to position [58, 0]
click at [637, 22] on icon "close" at bounding box center [642, 23] width 14 height 14
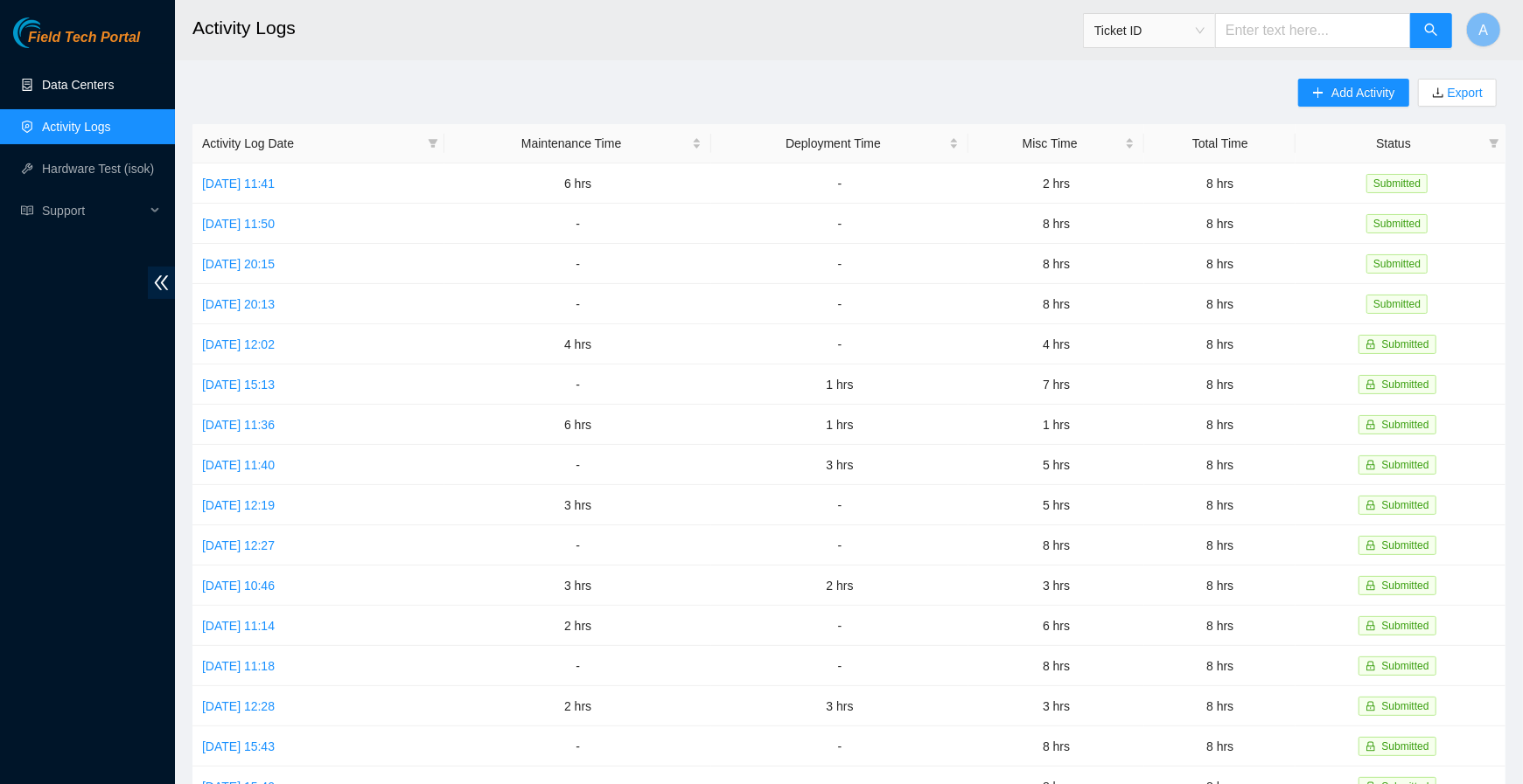
click at [63, 78] on link "Data Centers" at bounding box center [77, 85] width 72 height 14
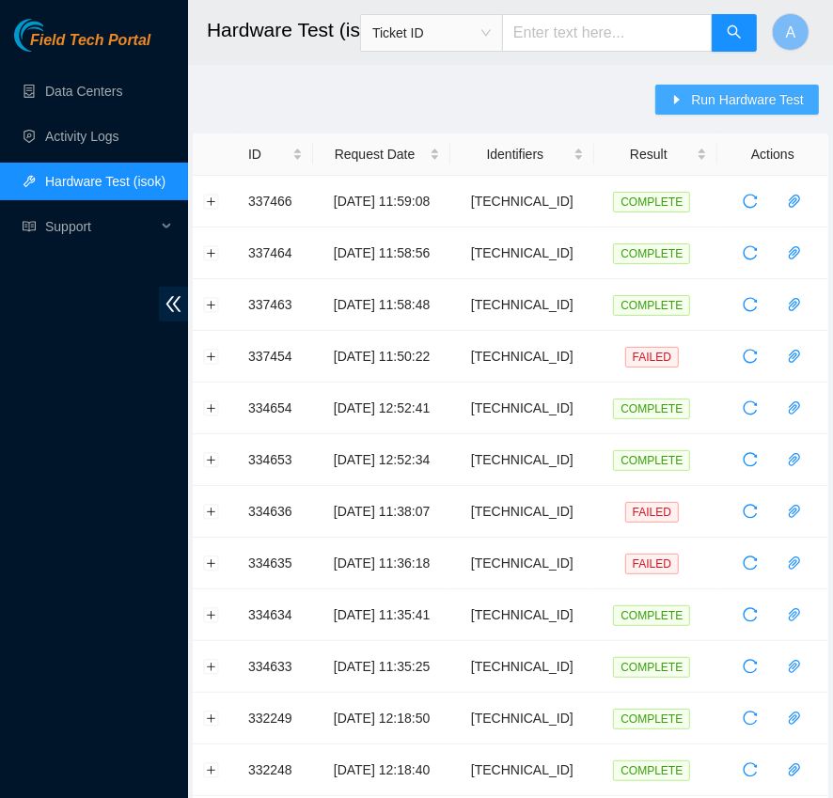
click at [677, 103] on icon "caret-right" at bounding box center [676, 99] width 13 height 13
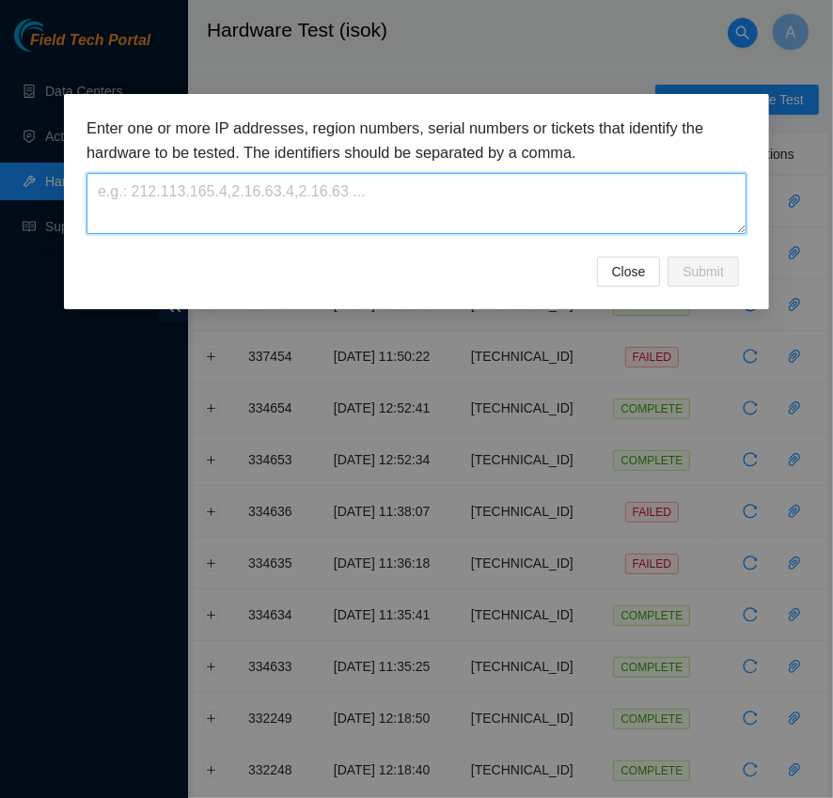
click at [291, 195] on textarea at bounding box center [416, 203] width 660 height 61
paste textarea "23.50.123.28"
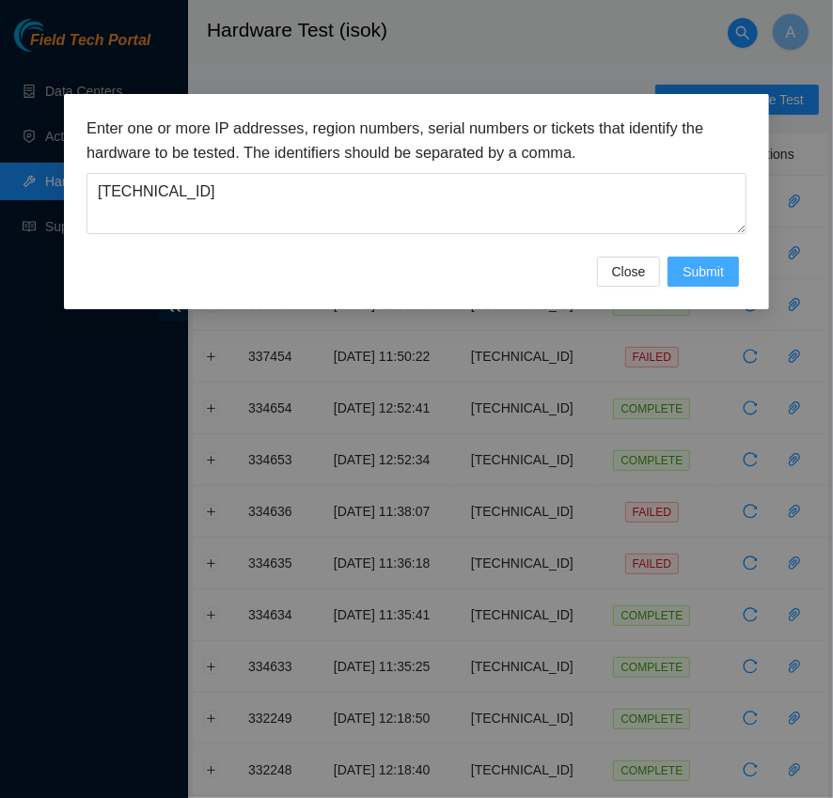
click at [707, 270] on span "Submit" at bounding box center [703, 271] width 41 height 21
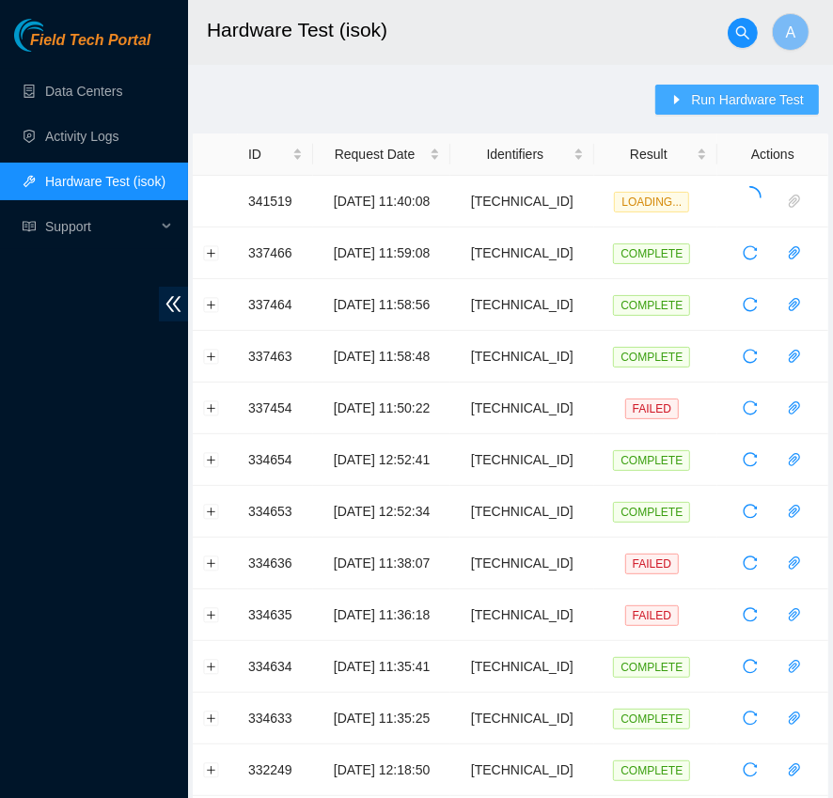
click at [758, 106] on span "Run Hardware Test" at bounding box center [747, 99] width 113 height 21
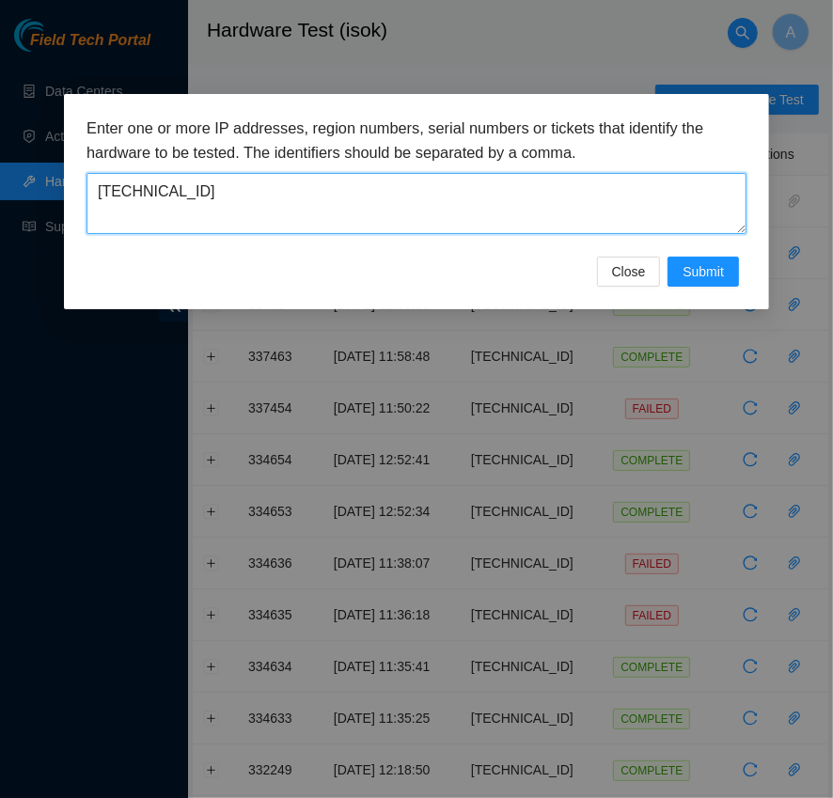
click at [479, 207] on textarea "23.50.123.28" at bounding box center [416, 203] width 660 height 61
paste textarea "32.237.150"
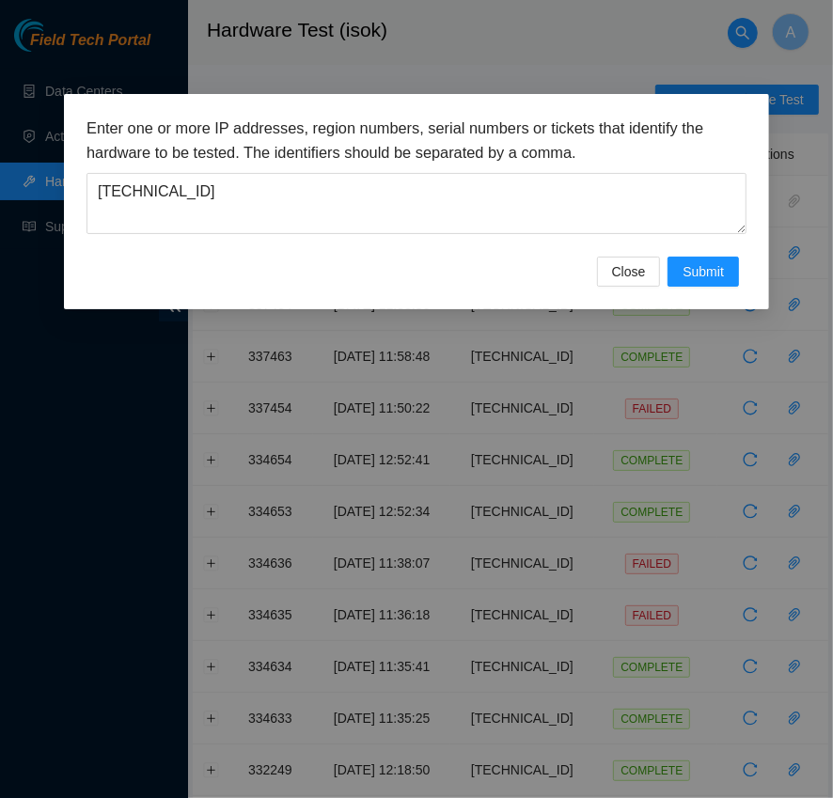
click at [701, 254] on div "Enter one or more IP addresses, region numbers, serial numbers or tickets that …" at bounding box center [416, 187] width 660 height 140
click at [705, 265] on span "Submit" at bounding box center [703, 271] width 41 height 21
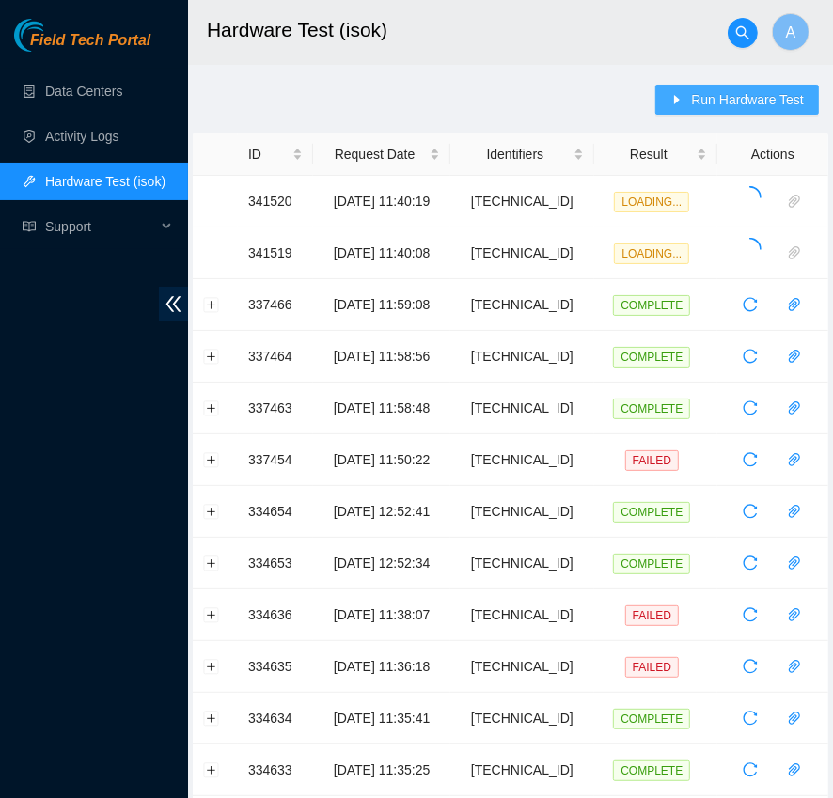
click at [773, 92] on span "Run Hardware Test" at bounding box center [747, 99] width 113 height 21
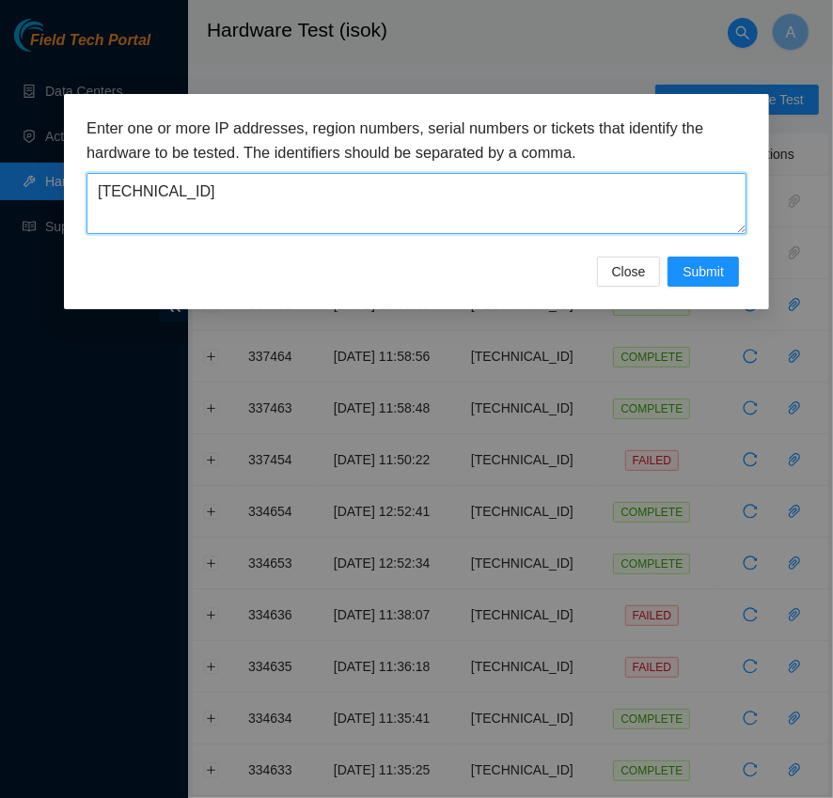
click at [313, 200] on textarea "23.32.237.150" at bounding box center [416, 203] width 660 height 61
paste textarea "50.123.87"
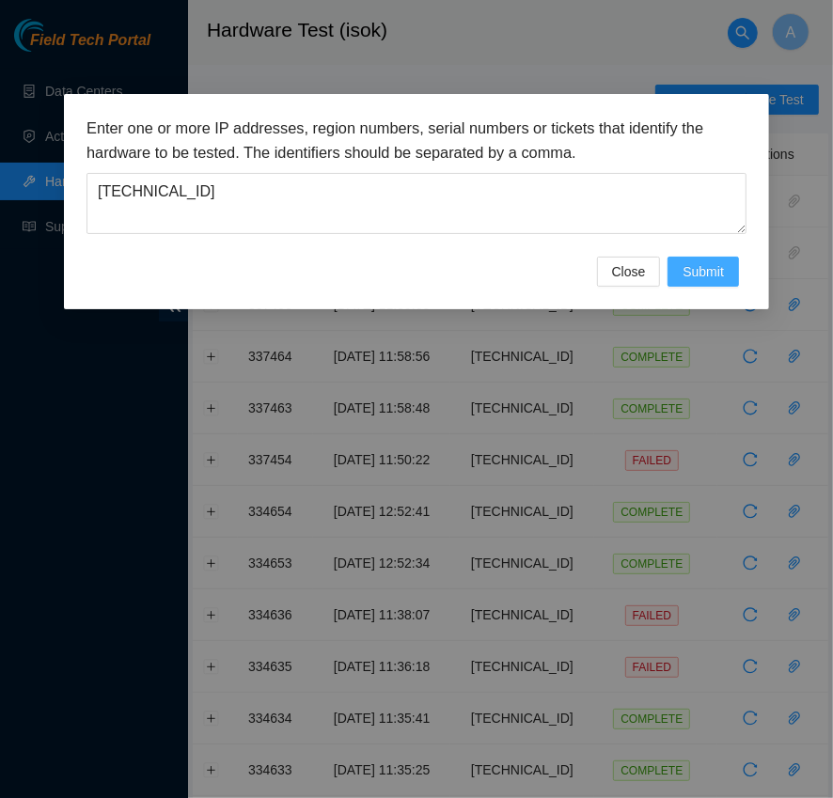
click at [687, 267] on span "Submit" at bounding box center [703, 271] width 41 height 21
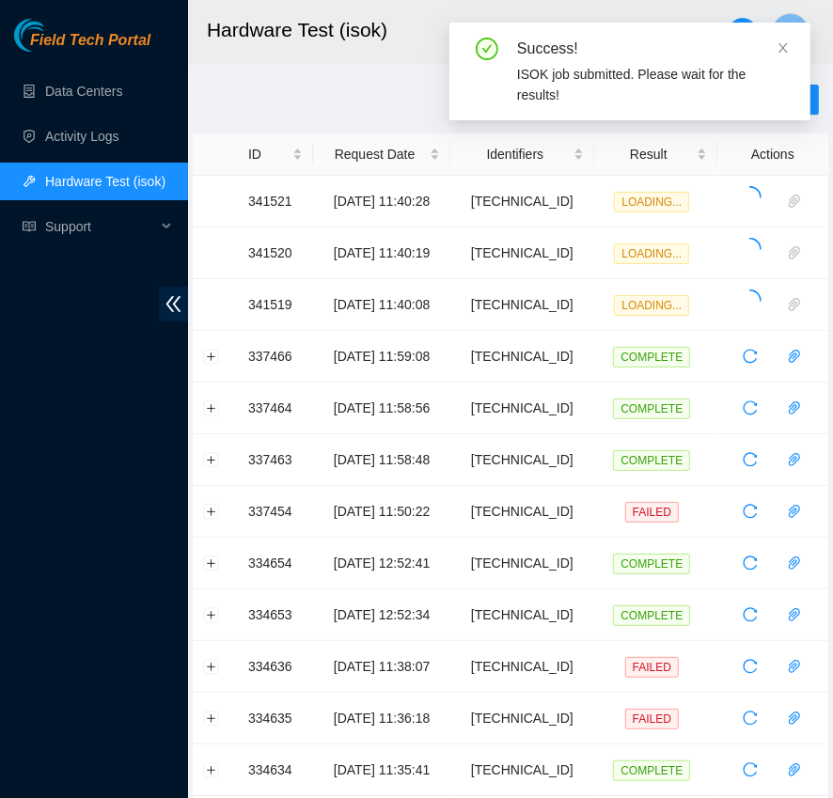
click at [790, 45] on div "Success! ISOK job submitted. Please wait for the results!" at bounding box center [629, 72] width 361 height 98
click at [777, 46] on icon "close" at bounding box center [783, 47] width 13 height 13
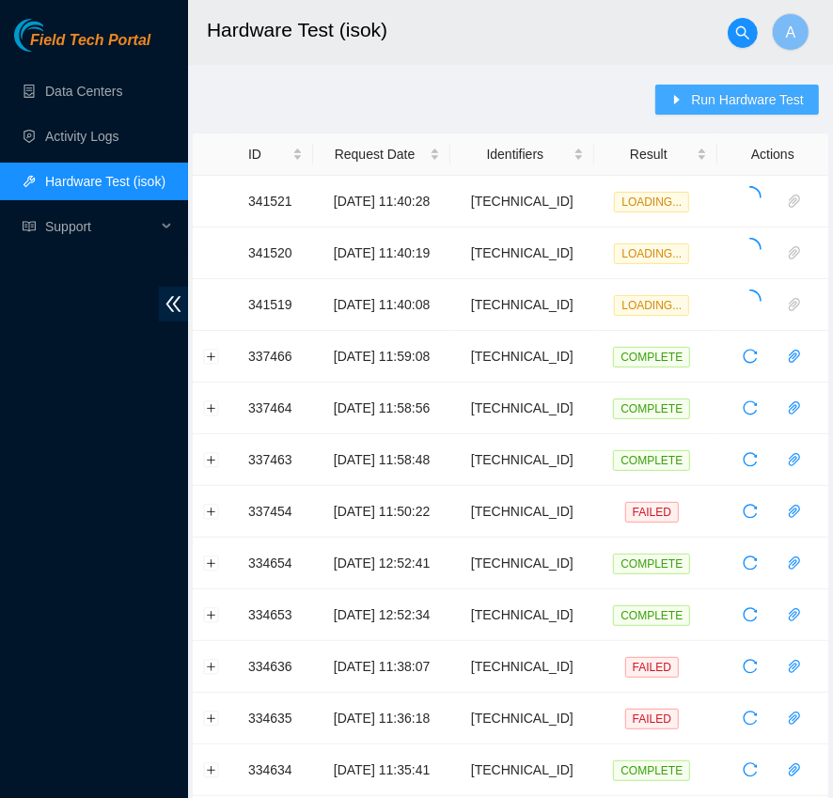
click at [776, 97] on span "Run Hardware Test" at bounding box center [747, 99] width 113 height 21
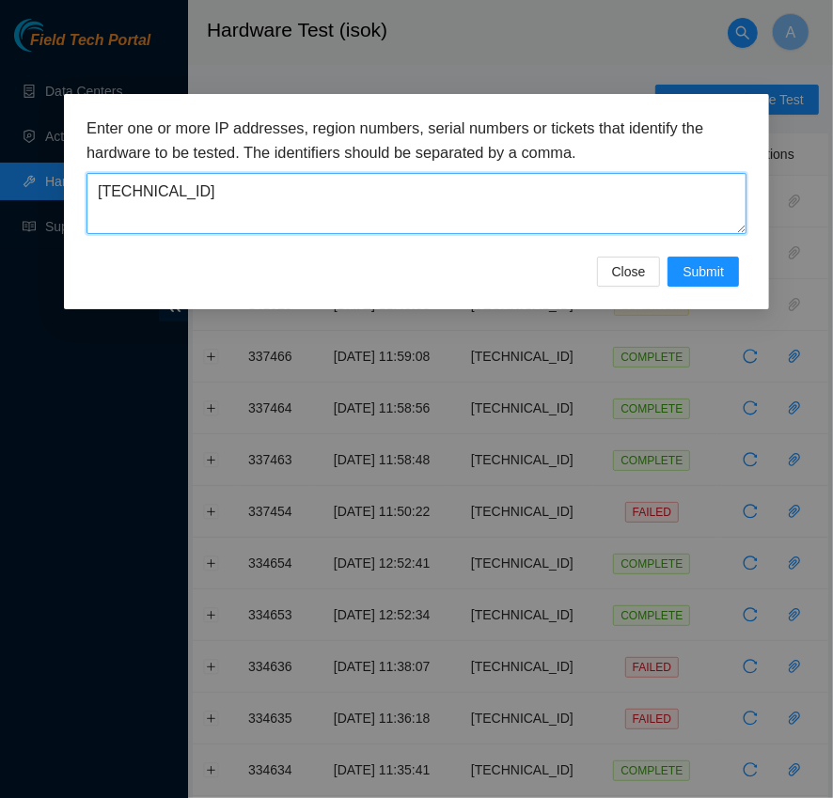
click at [240, 188] on textarea "23.50.123.87" at bounding box center [416, 203] width 660 height 61
paste textarea "200.134.159"
type textarea "23.200.134.159"
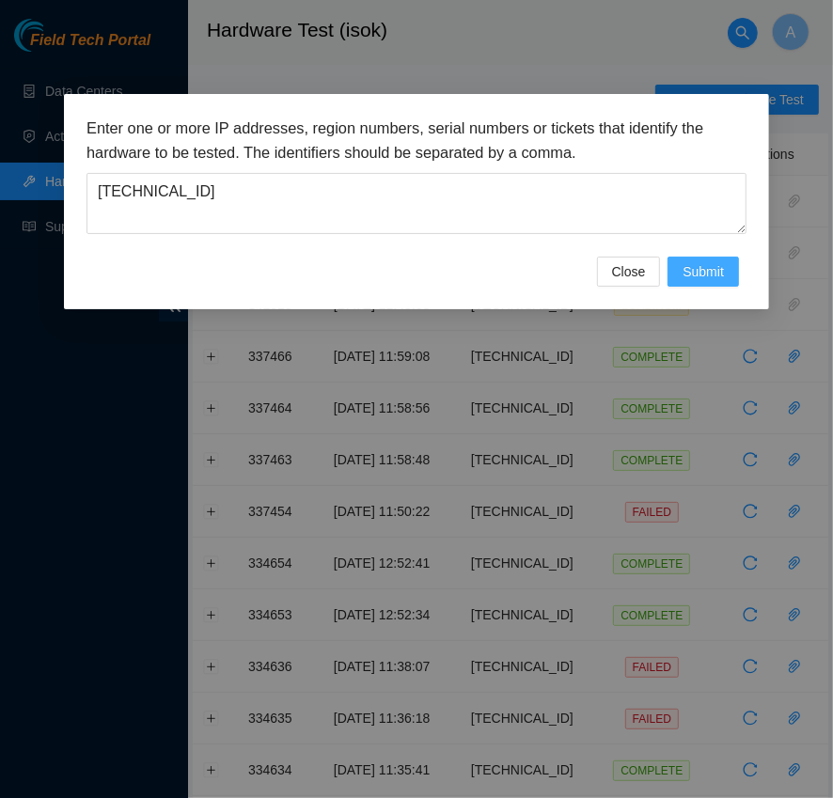
click at [702, 279] on span "Submit" at bounding box center [703, 271] width 41 height 21
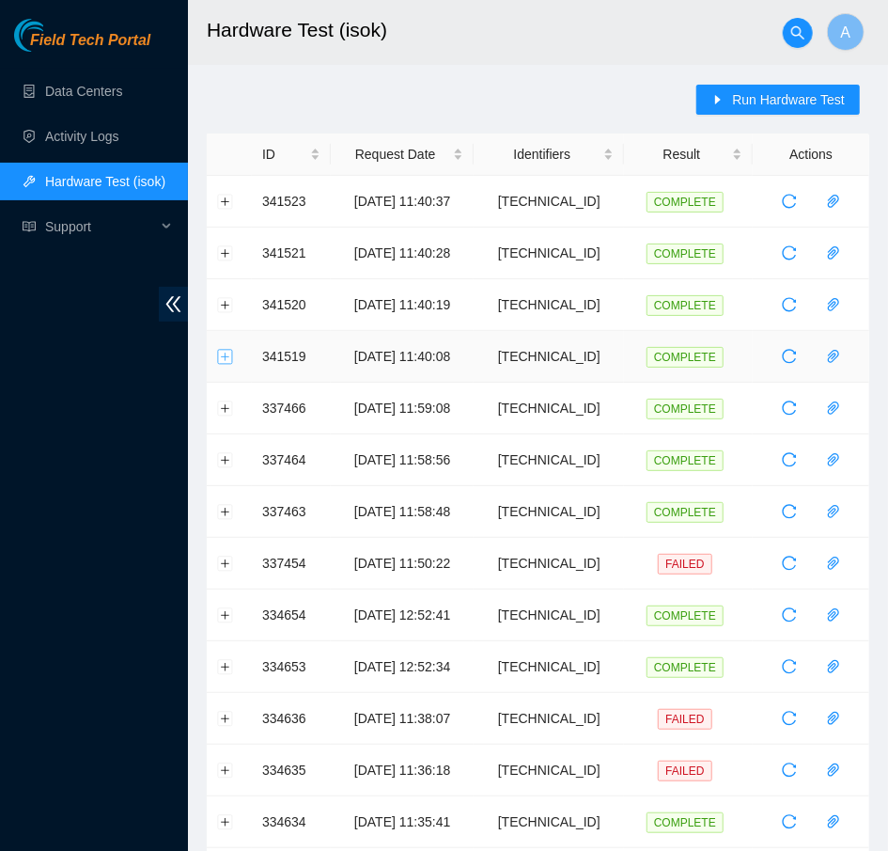
click at [228, 353] on button "Expand row" at bounding box center [225, 356] width 15 height 15
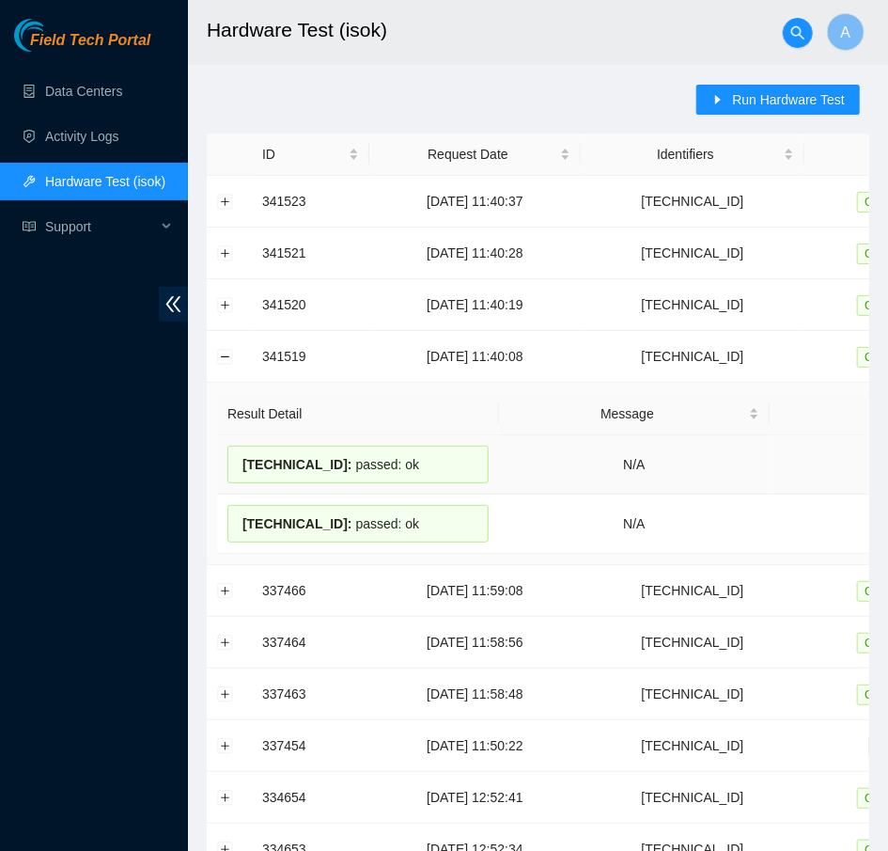
drag, startPoint x: 431, startPoint y: 518, endPoint x: 230, endPoint y: 455, distance: 209.9
click at [230, 455] on tbody "23.50.123.29 : passed: ok N/A Attach Ticket 23.50.123.28 : passed: ok N/A Attac…" at bounding box center [687, 494] width 940 height 118
copy tbody "23.50.123.29 : passed: ok N/A Attach Ticket 23.50.123.28 : passed: ok"
click at [228, 351] on button "Collapse row" at bounding box center [225, 356] width 15 height 15
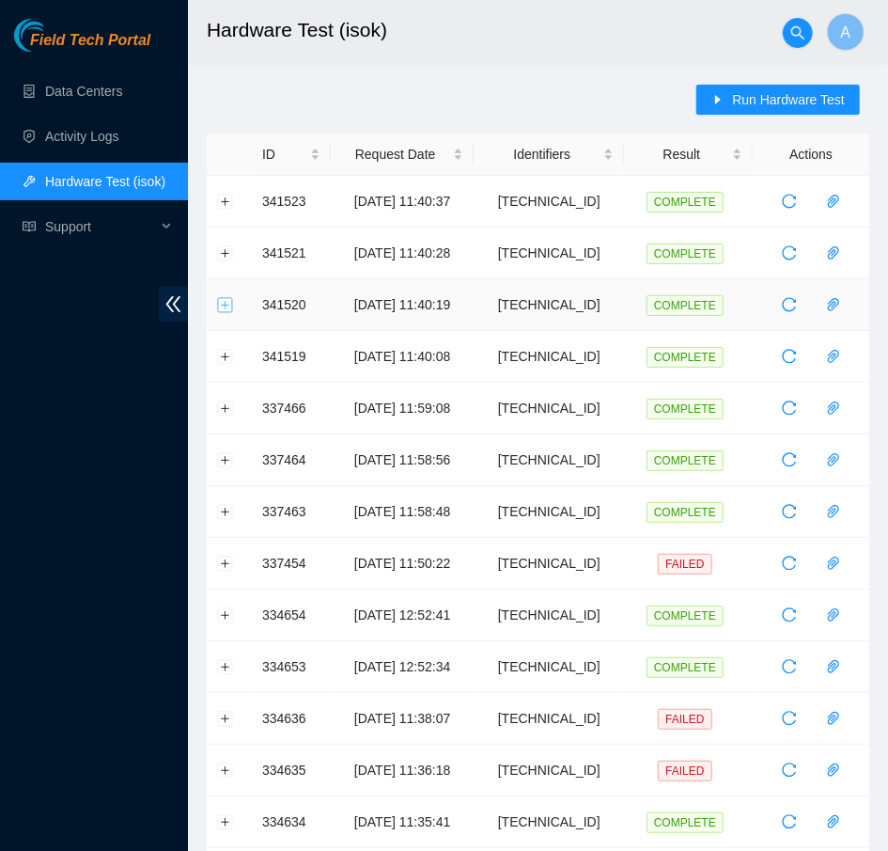
click at [228, 306] on button "Expand row" at bounding box center [225, 304] width 15 height 15
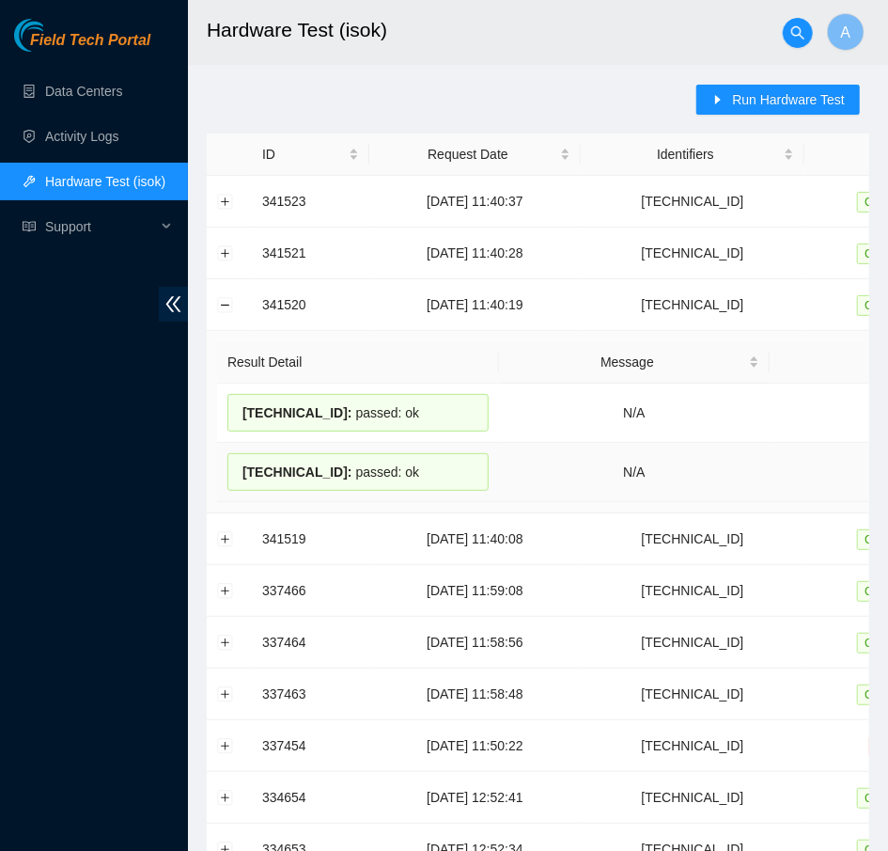
click at [358, 464] on div "23.32.237.150 : passed: ok" at bounding box center [358, 472] width 261 height 38
click at [445, 471] on div "23.32.237.150 : passed: ok" at bounding box center [358, 472] width 261 height 38
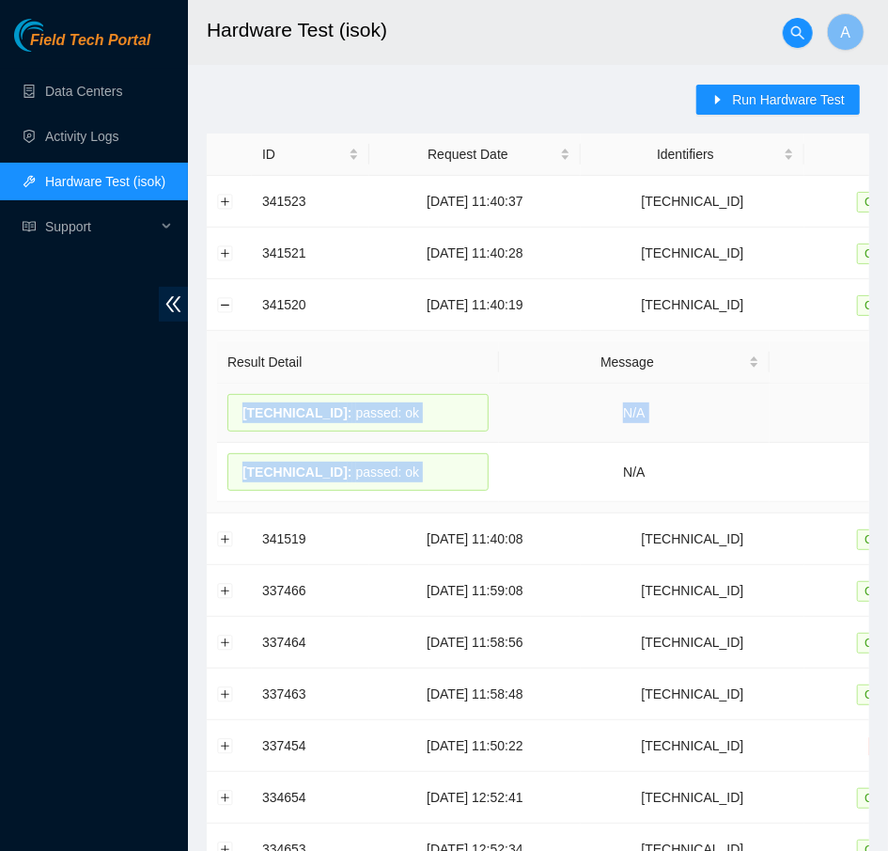
drag, startPoint x: 445, startPoint y: 471, endPoint x: 226, endPoint y: 414, distance: 226.4
click at [226, 414] on tbody "23.32.237.151 : passed: ok N/A Attach Ticket 23.32.237.150 : passed: ok N/A Att…" at bounding box center [687, 443] width 940 height 118
copy tbody "23.32.237.151 : passed: ok N/A Attach Ticket 23.32.237.150 : passed: ok"
click at [229, 300] on button "Collapse row" at bounding box center [225, 304] width 15 height 15
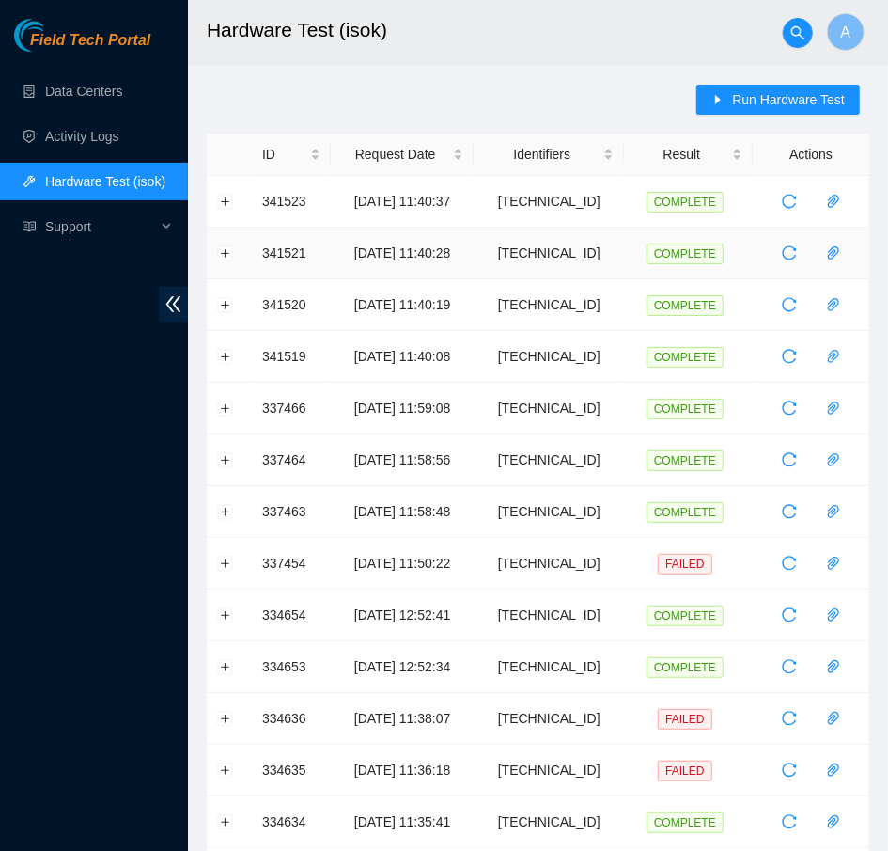
click at [224, 243] on td at bounding box center [229, 254] width 45 height 52
click at [225, 251] on button "Expand row" at bounding box center [225, 252] width 15 height 15
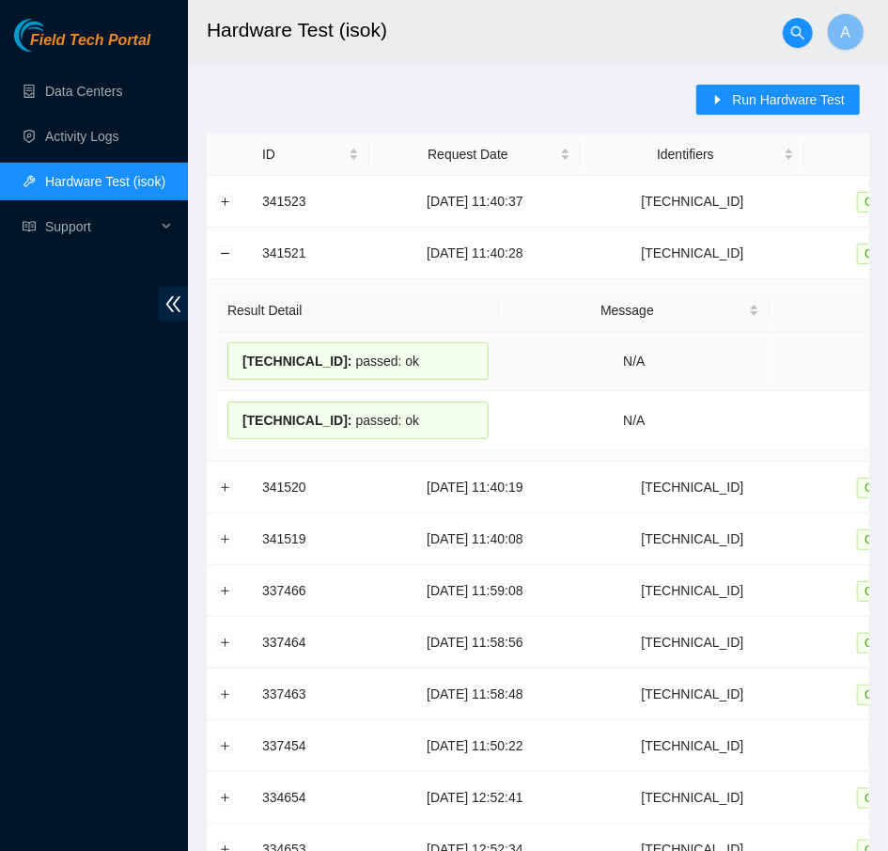
drag, startPoint x: 420, startPoint y: 414, endPoint x: 228, endPoint y: 368, distance: 197.2
click at [228, 368] on tbody "23.50.123.87 : passed: ok N/A Attach Ticket 23.50.123.86 : passed: ok N/A Attac…" at bounding box center [687, 391] width 940 height 118
copy tbody "23.50.123.87 : passed: ok N/A Attach Ticket 23.50.123.86 : passed: ok"
click at [222, 250] on button "Collapse row" at bounding box center [225, 252] width 15 height 15
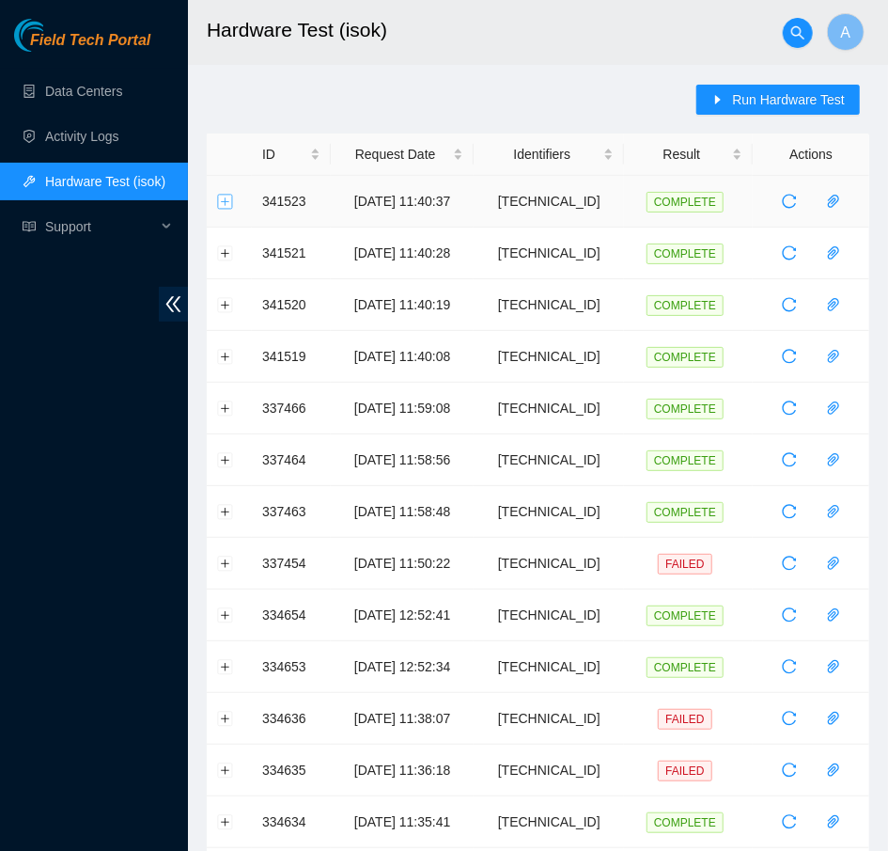
click at [222, 203] on button "Expand row" at bounding box center [225, 201] width 15 height 15
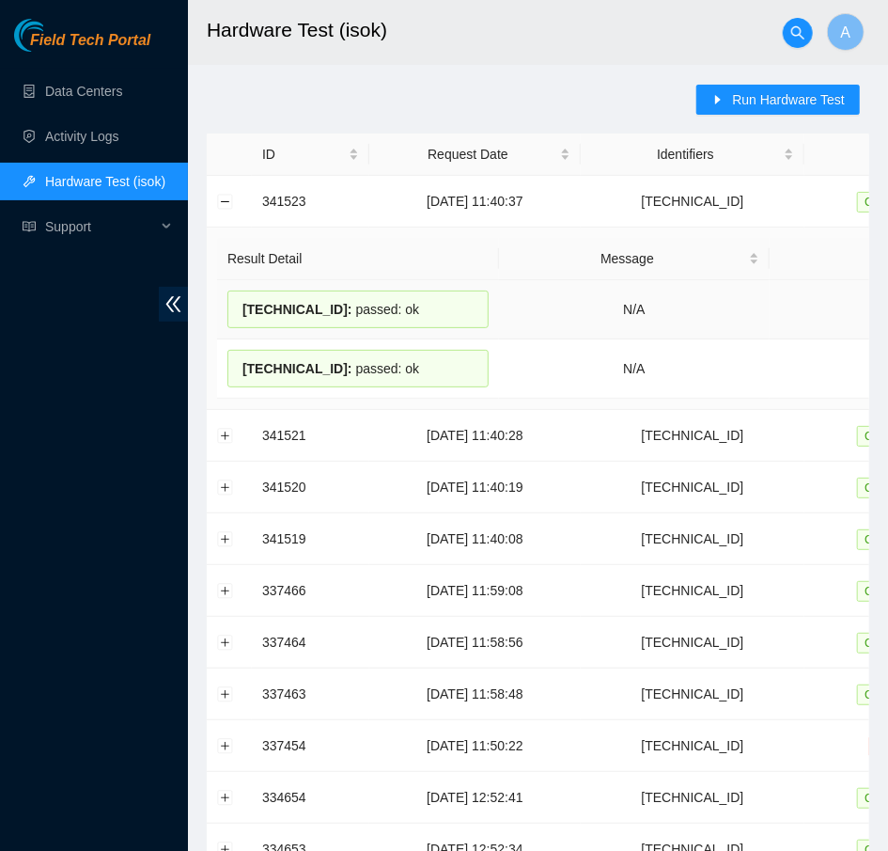
drag, startPoint x: 448, startPoint y: 367, endPoint x: 229, endPoint y: 307, distance: 226.0
click at [229, 307] on tbody "23.200.134.159 : passed: ok N/A Attach Ticket 23.200.134.158 : passed: ok N/A A…" at bounding box center [687, 339] width 940 height 118
copy tbody "23.200.134.159 : passed: ok N/A Attach Ticket 23.200.134.158 : passed: ok"
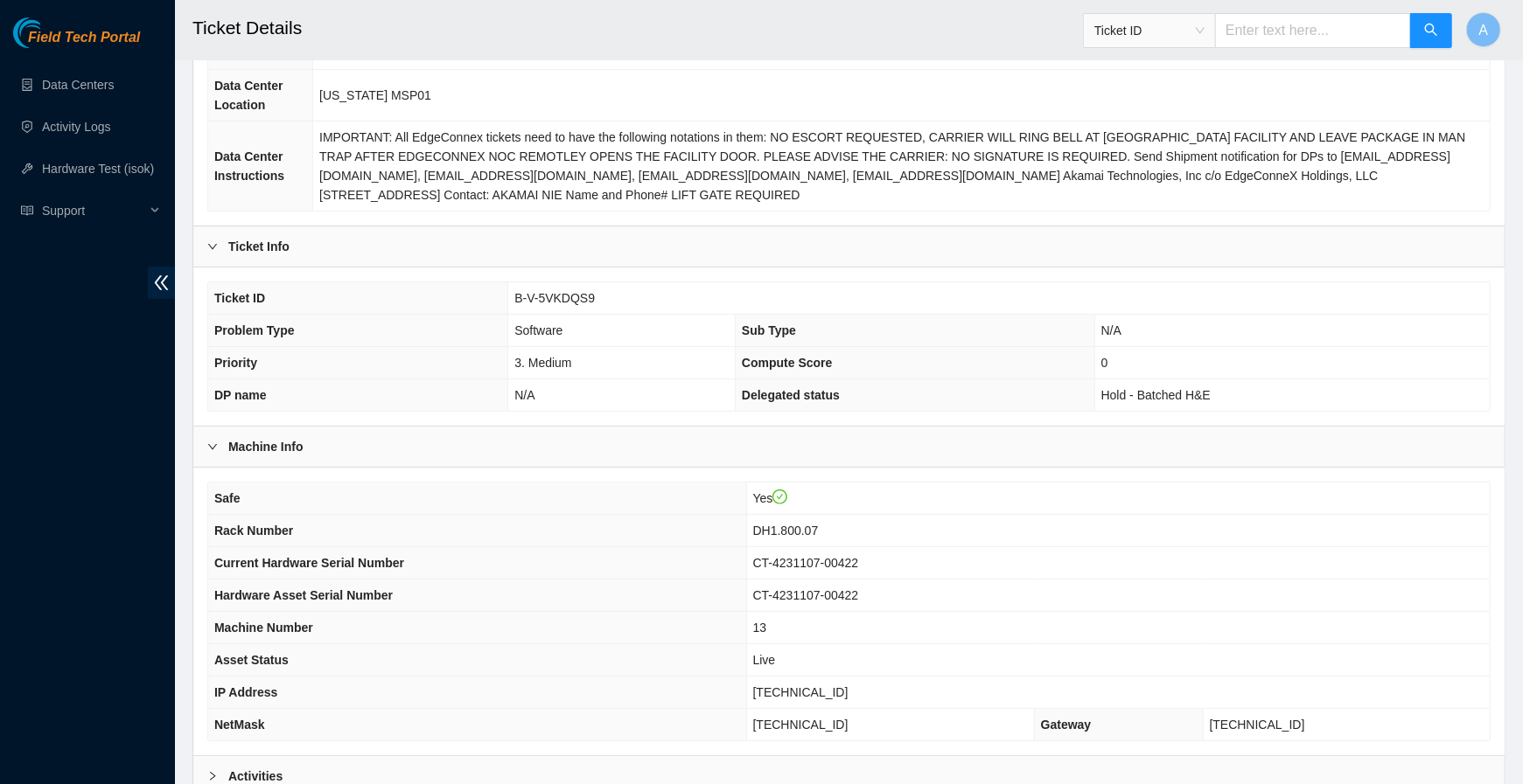
scroll to position [392, 0]
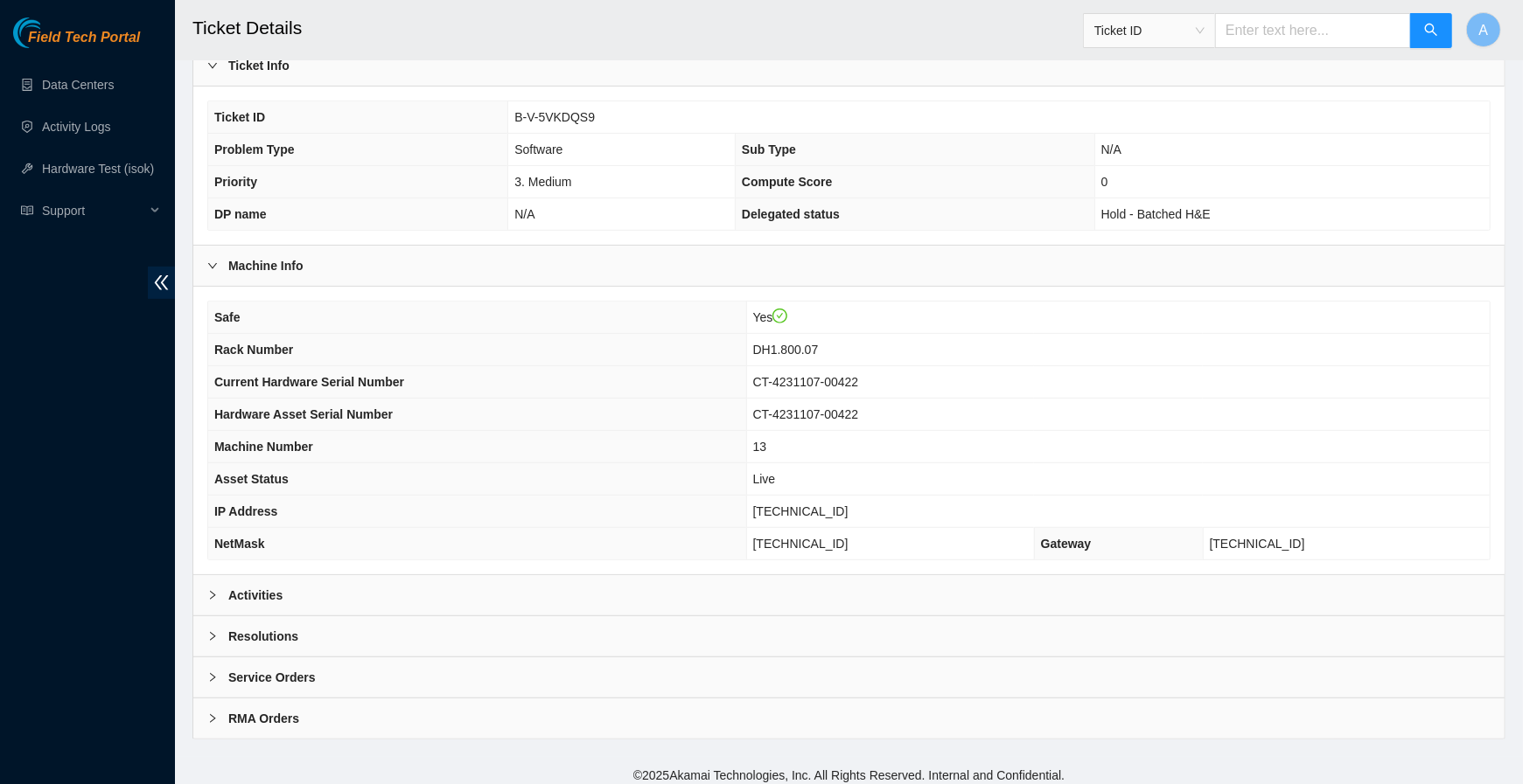
click at [383, 586] on div "Activities" at bounding box center [848, 595] width 1311 height 40
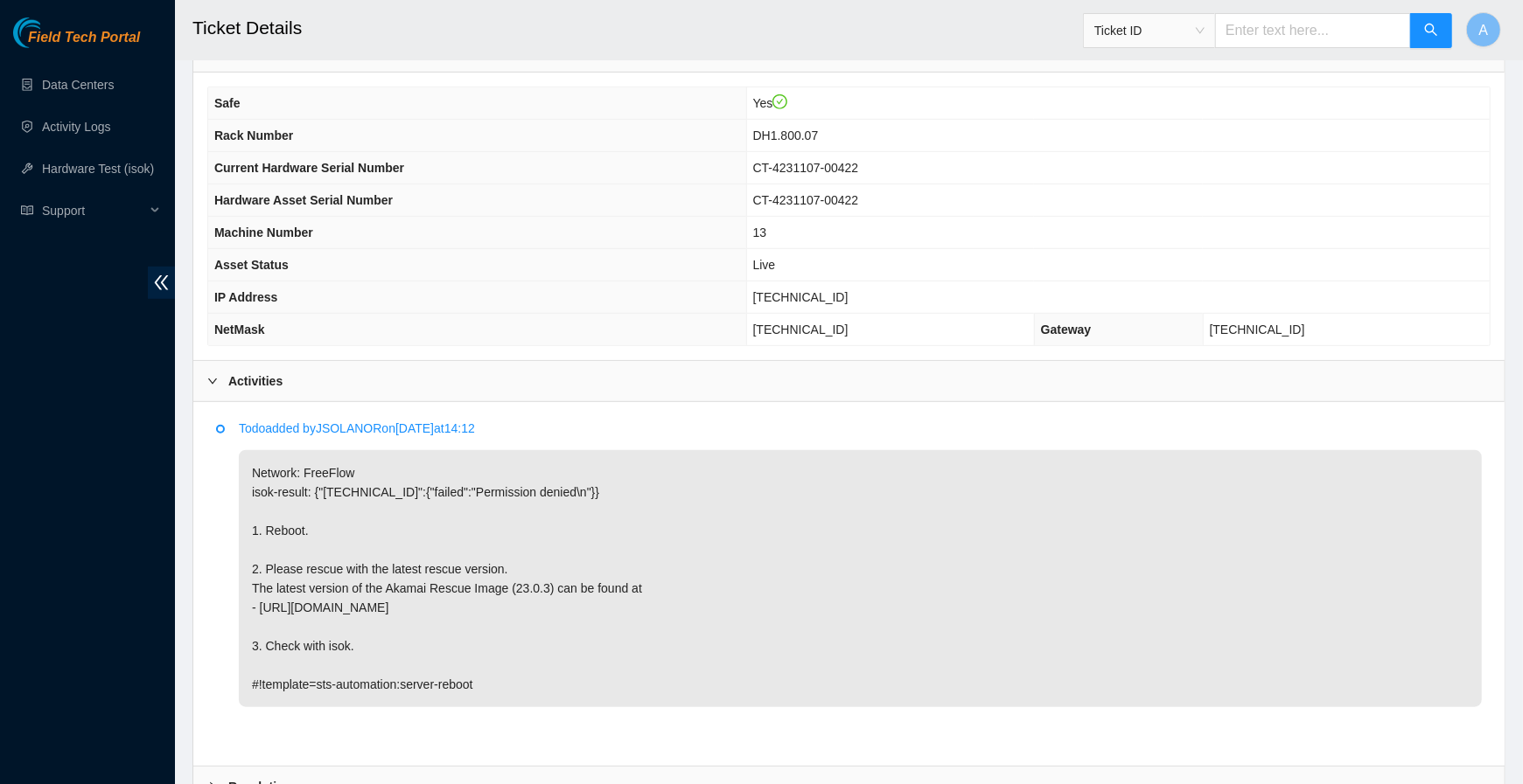
scroll to position [605, 0]
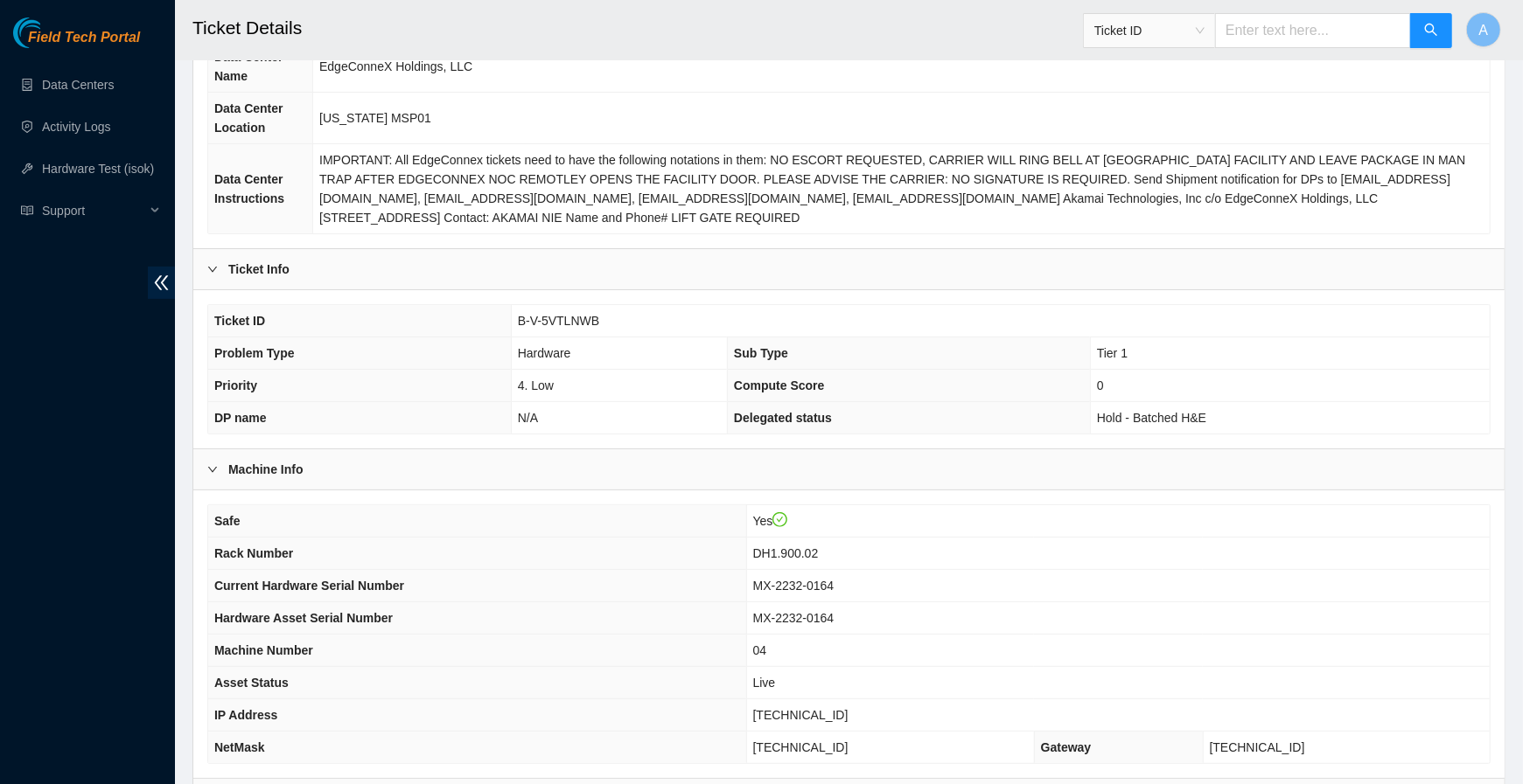
scroll to position [392, 0]
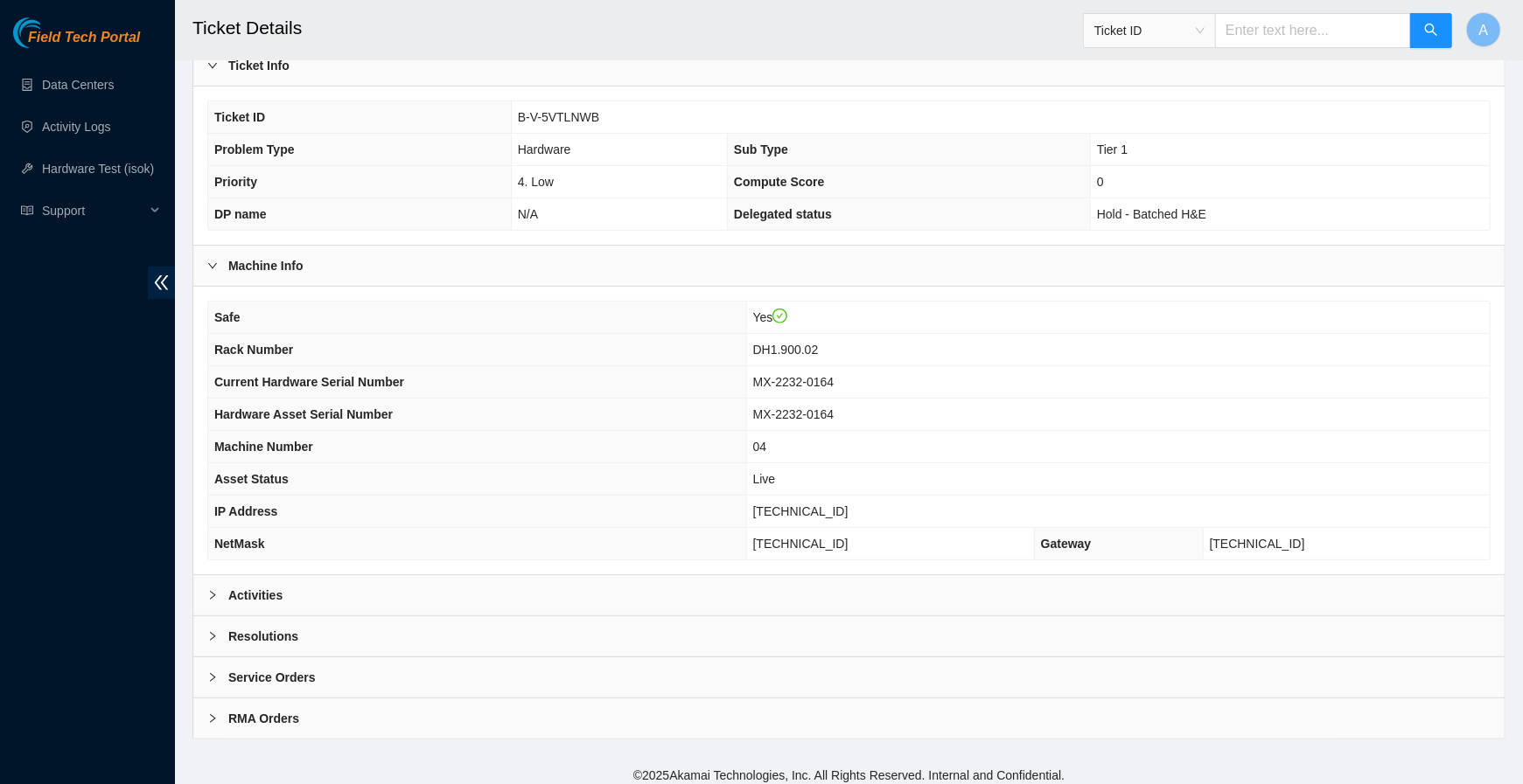
click at [342, 591] on div "Activities" at bounding box center [848, 595] width 1311 height 40
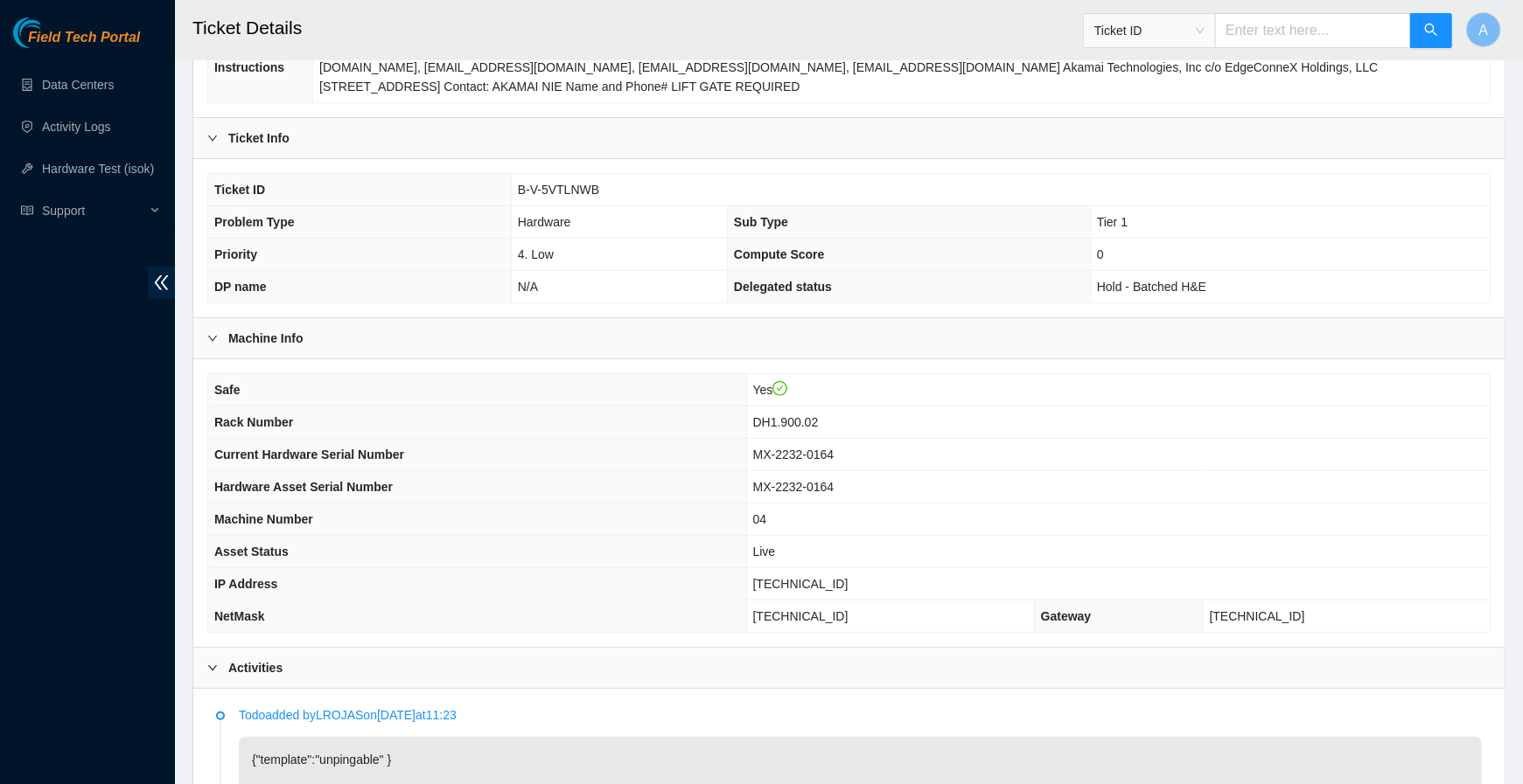
scroll to position [305, 0]
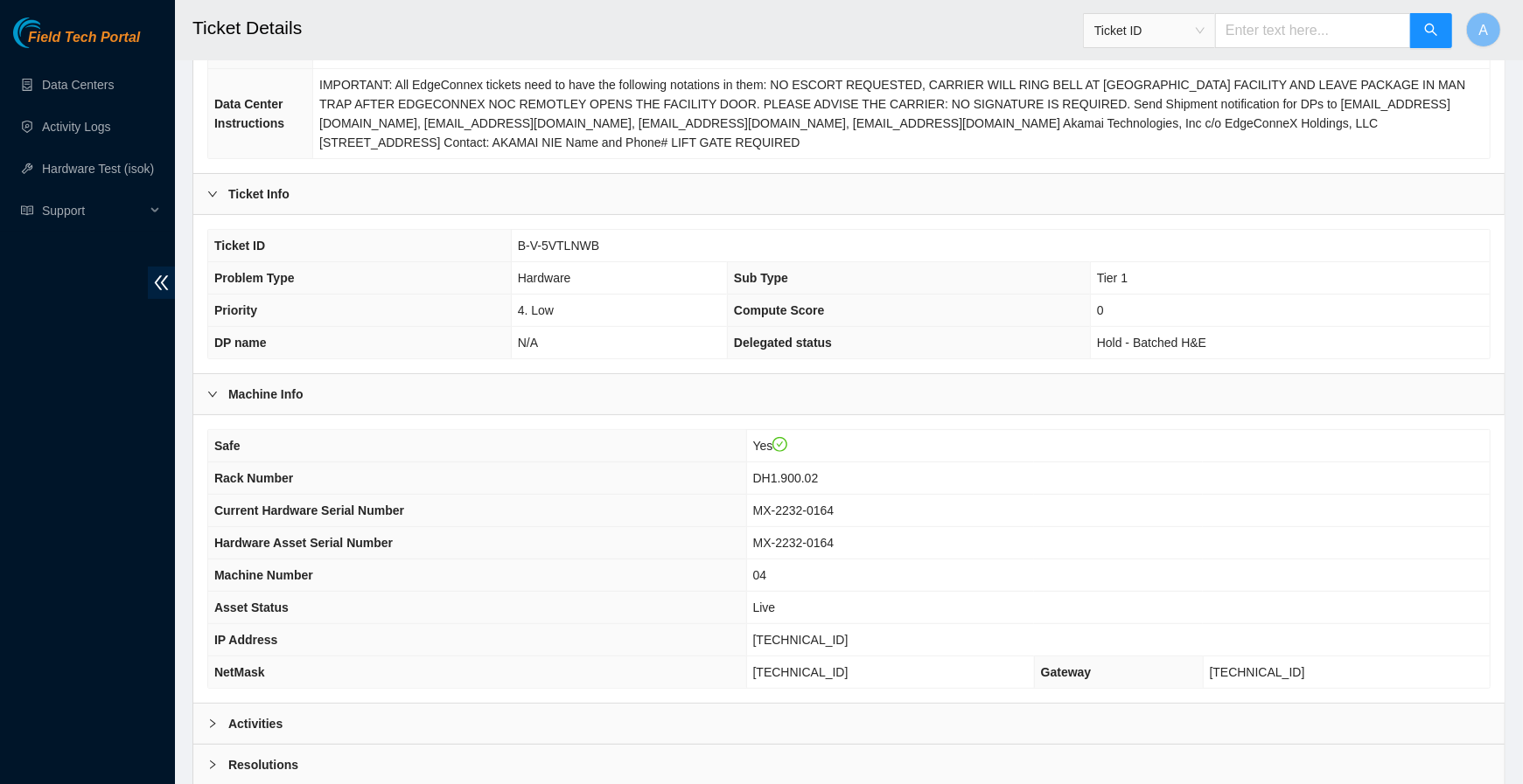
scroll to position [392, 0]
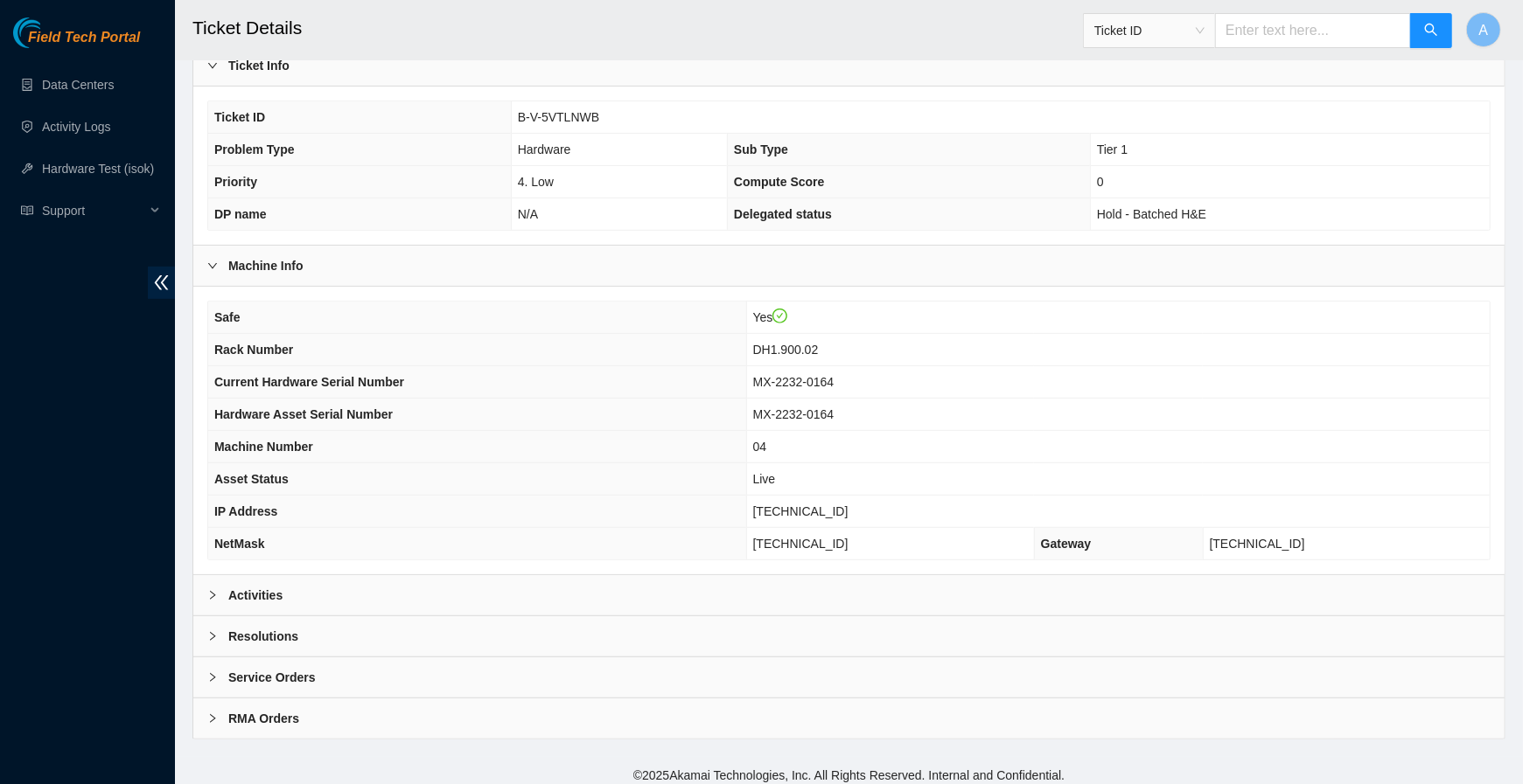
click at [293, 576] on div "Activities" at bounding box center [848, 595] width 1311 height 40
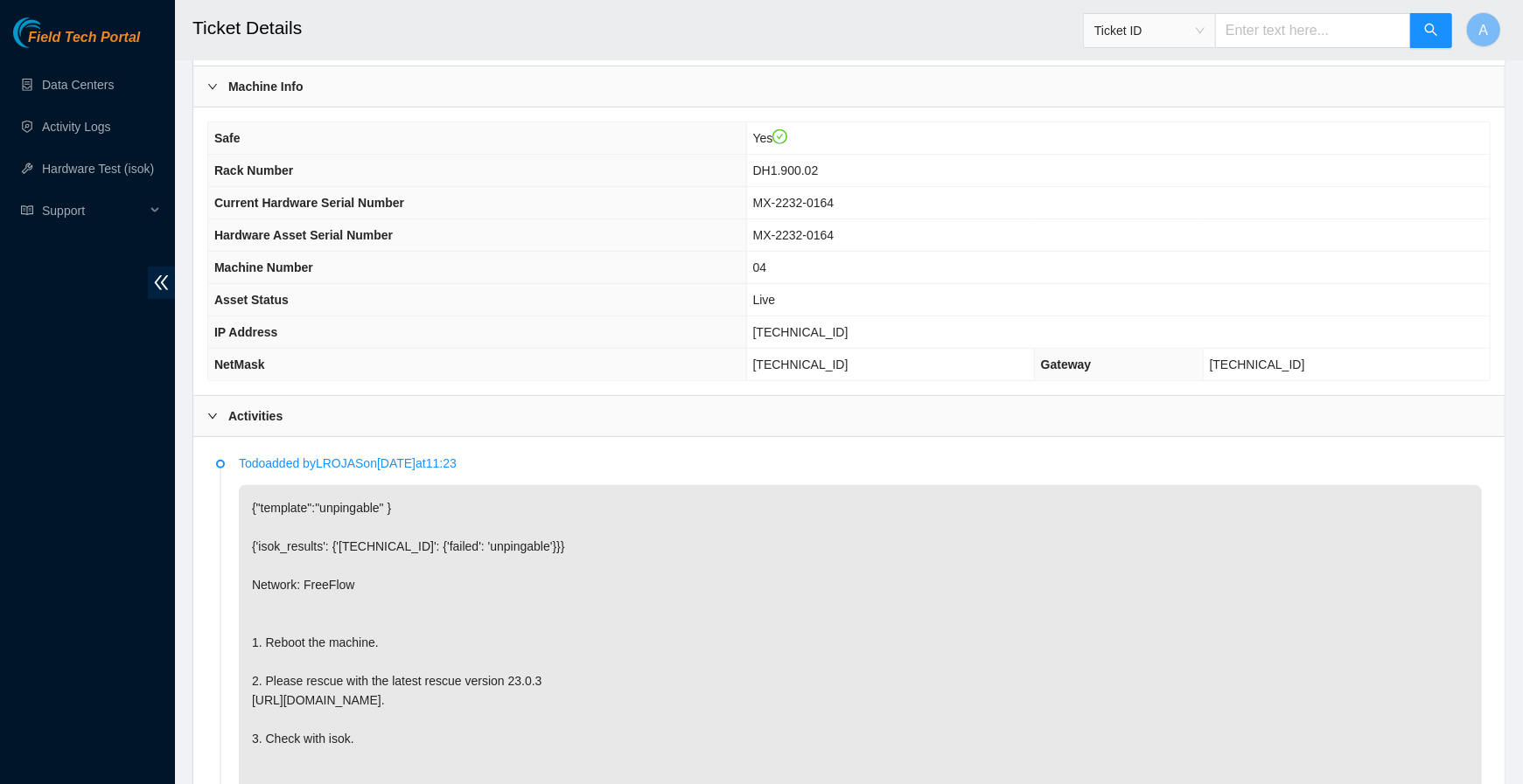
scroll to position [581, 0]
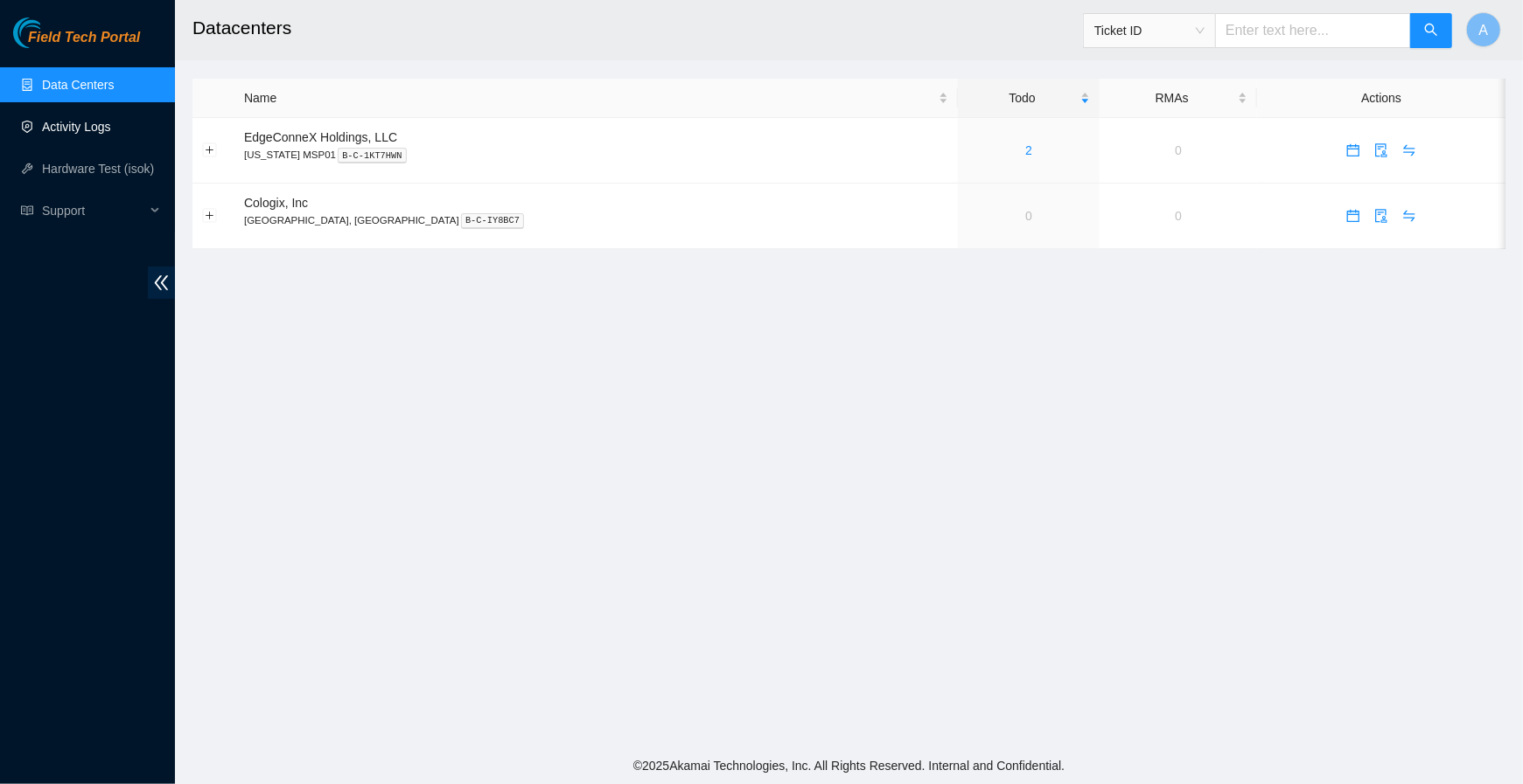
click at [75, 134] on link "Activity Logs" at bounding box center [76, 126] width 69 height 14
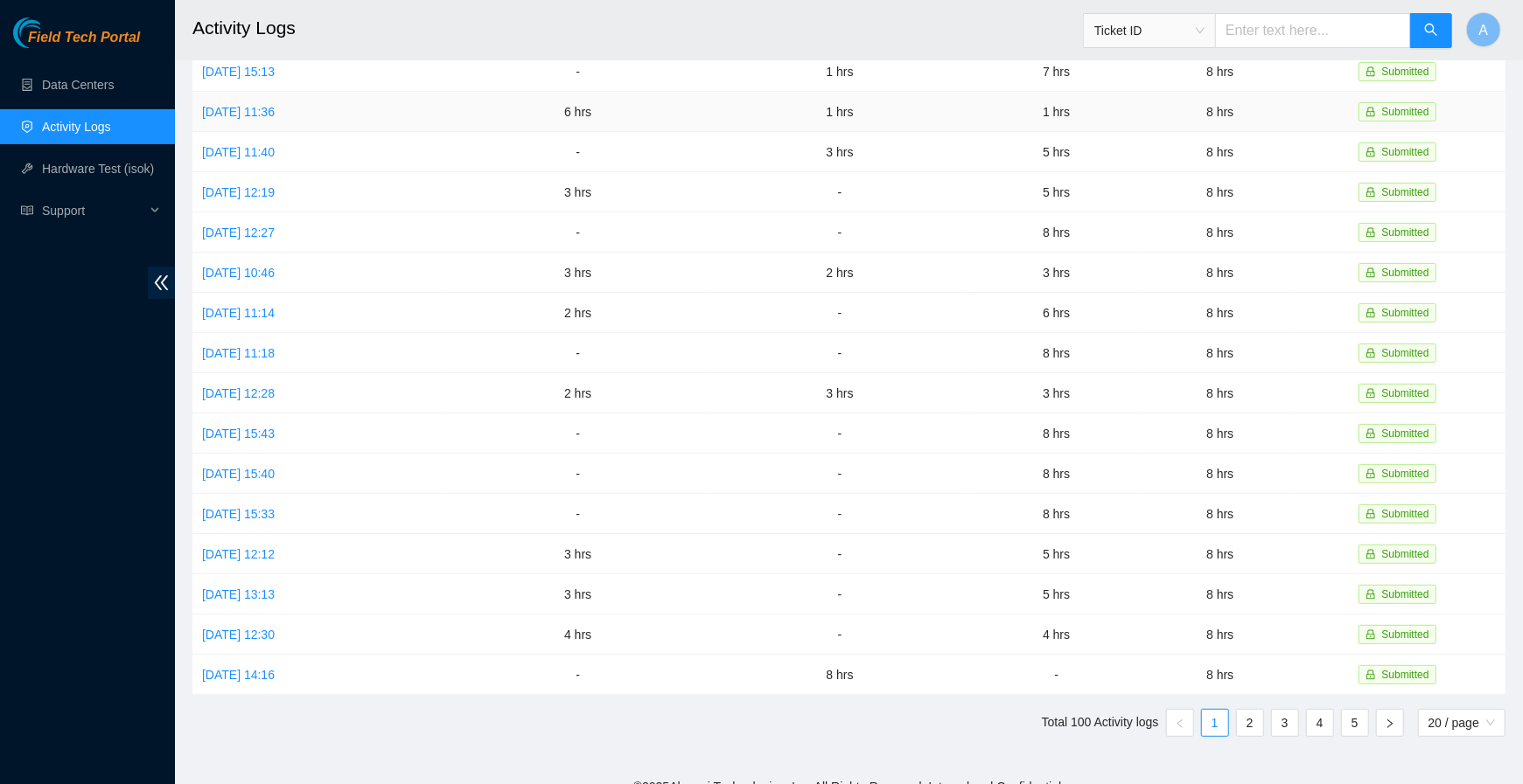
scroll to position [282, 0]
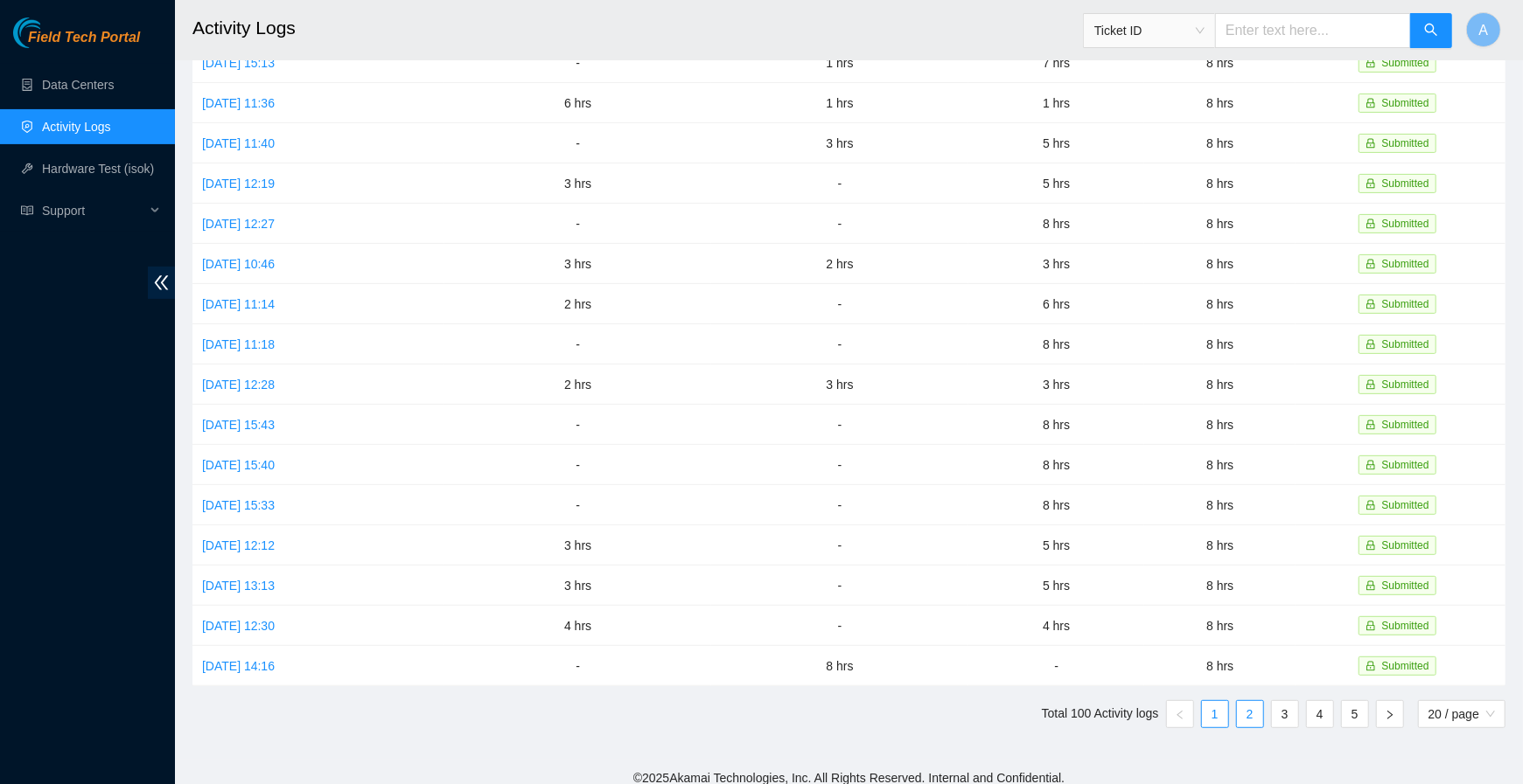
click at [1245, 701] on link "2" at bounding box center [1249, 714] width 26 height 26
click at [252, 659] on link "[DATE] 09:56" at bounding box center [238, 666] width 73 height 14
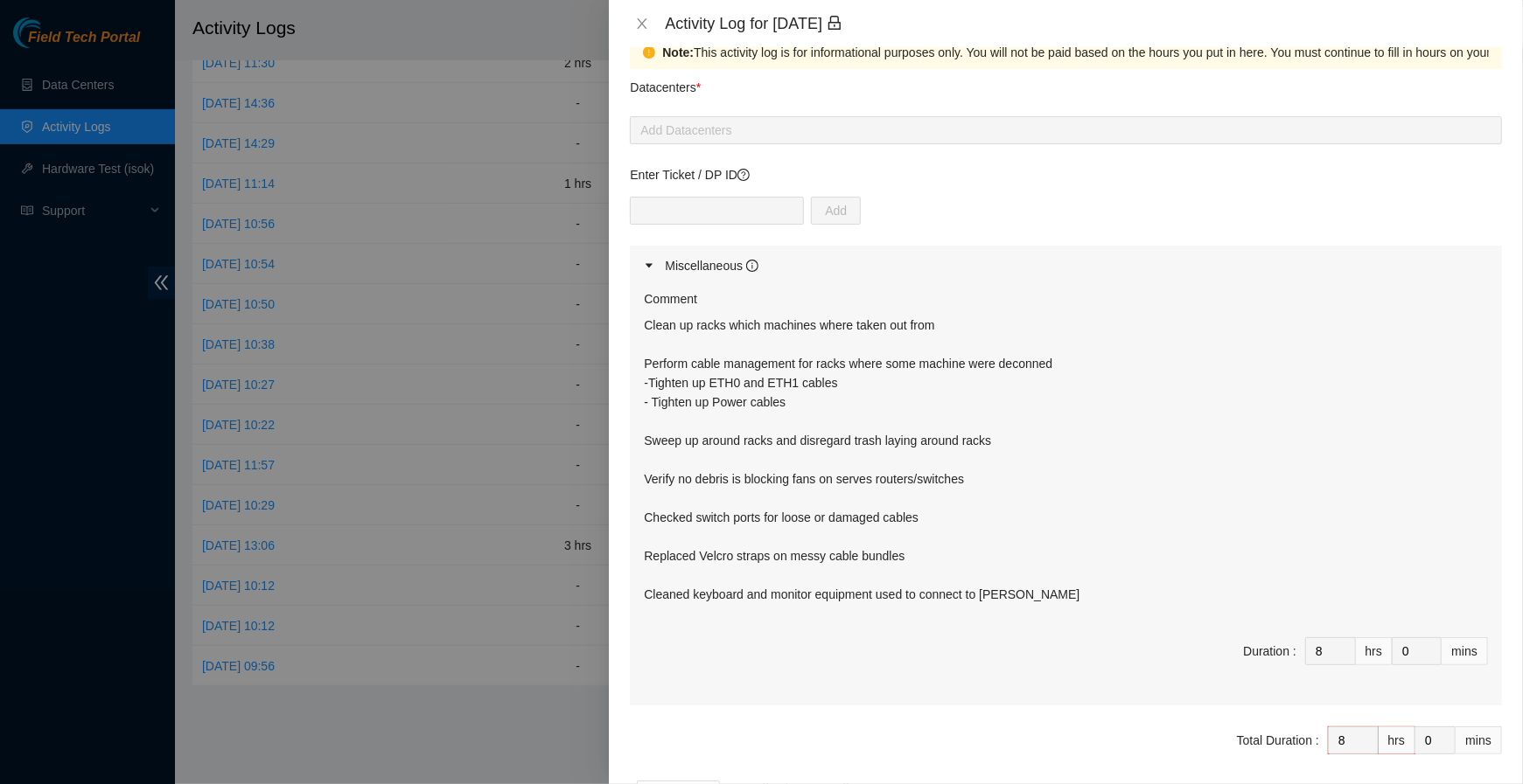
scroll to position [33, 0]
click at [638, 24] on icon "close" at bounding box center [642, 23] width 14 height 14
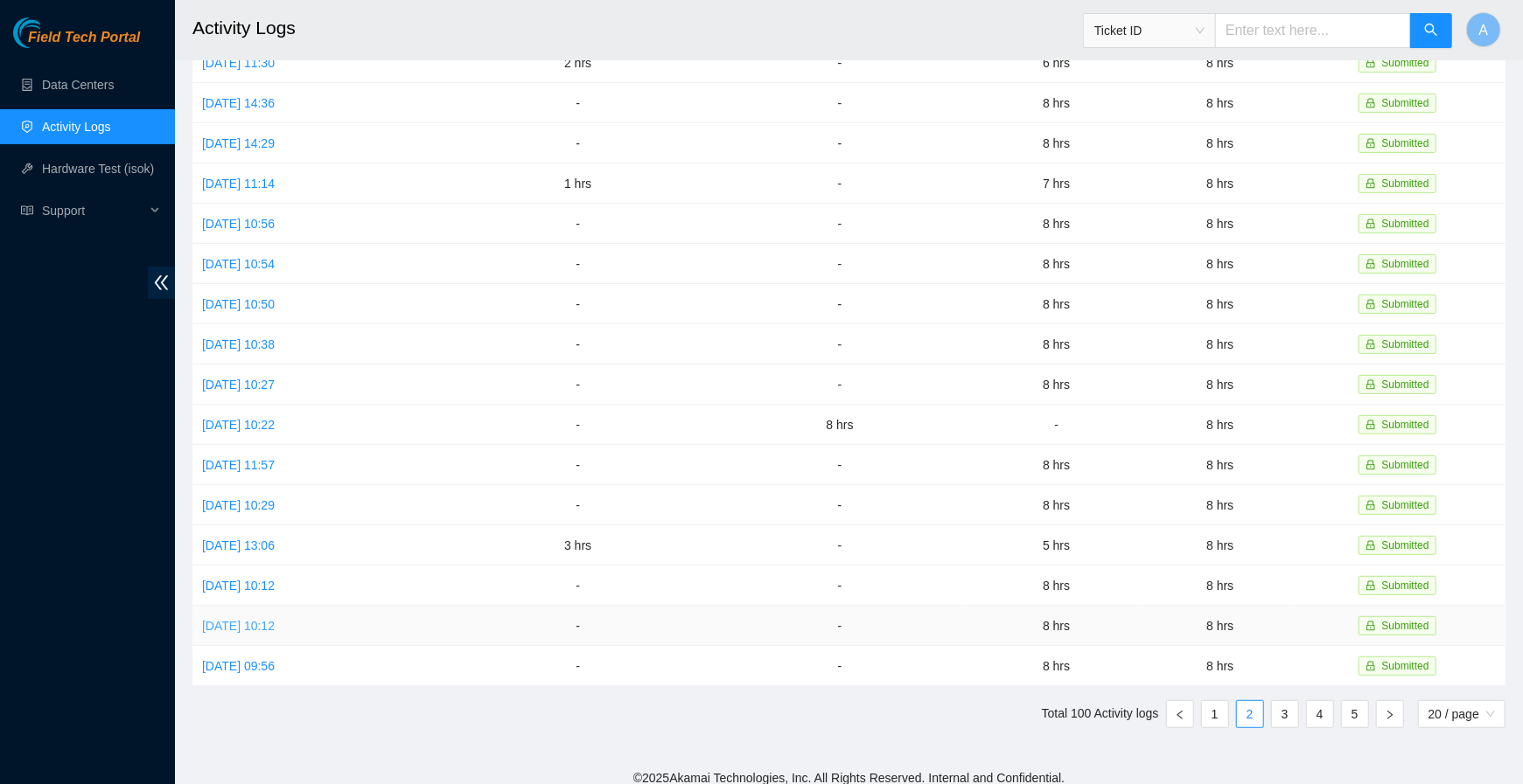
click at [274, 619] on link "[DATE] 10:12" at bounding box center [238, 626] width 73 height 14
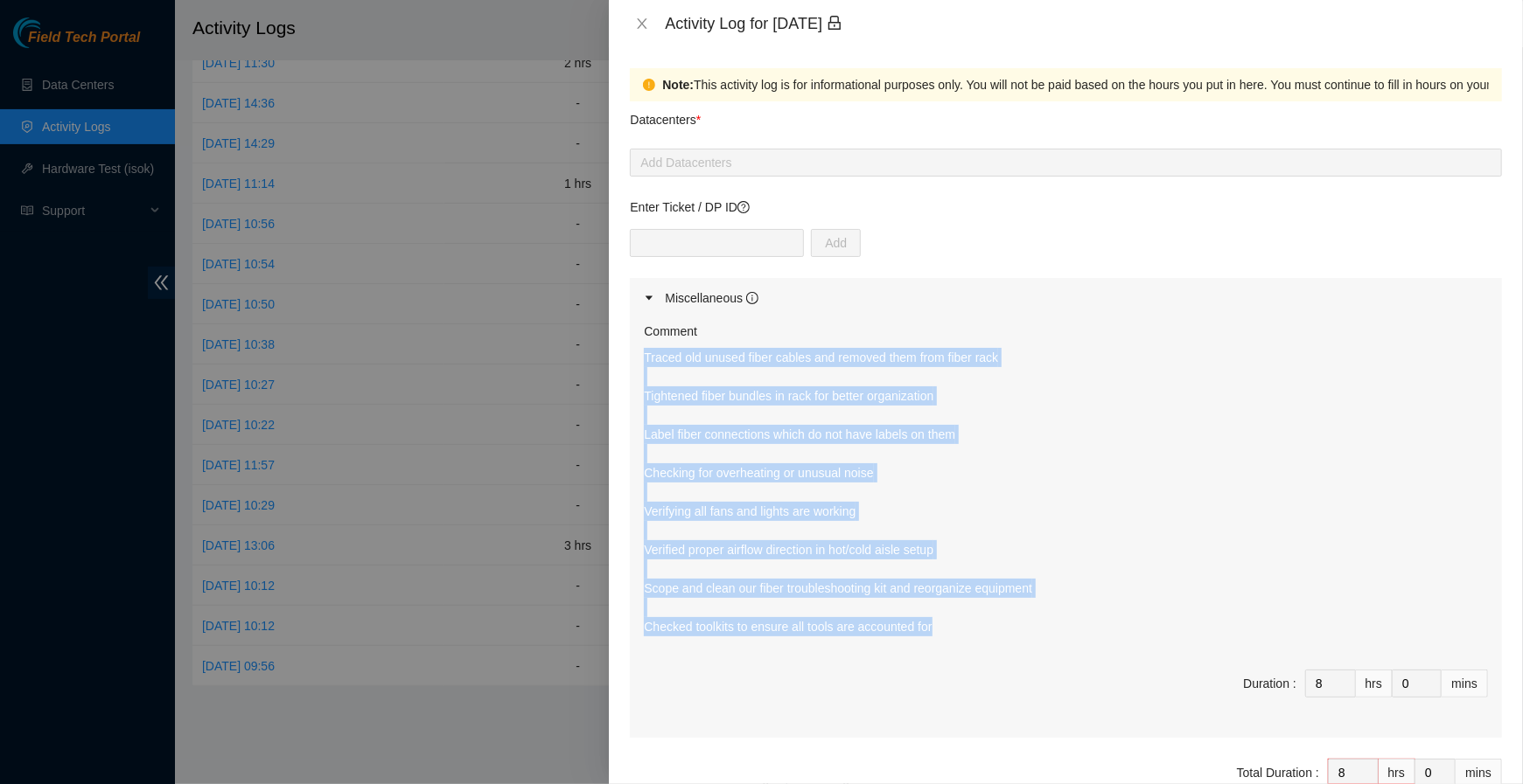
drag, startPoint x: 971, startPoint y: 635, endPoint x: 637, endPoint y: 364, distance: 430.1
click at [637, 364] on div "Comment Traced old unused fiber cables and removed them from fiber rack Tighten…" at bounding box center [1065, 527] width 872 height 419
copy p "Traced old unused fiber cables and removed them from fiber rack Tightened fiber…"
